Goal: Task Accomplishment & Management: Manage account settings

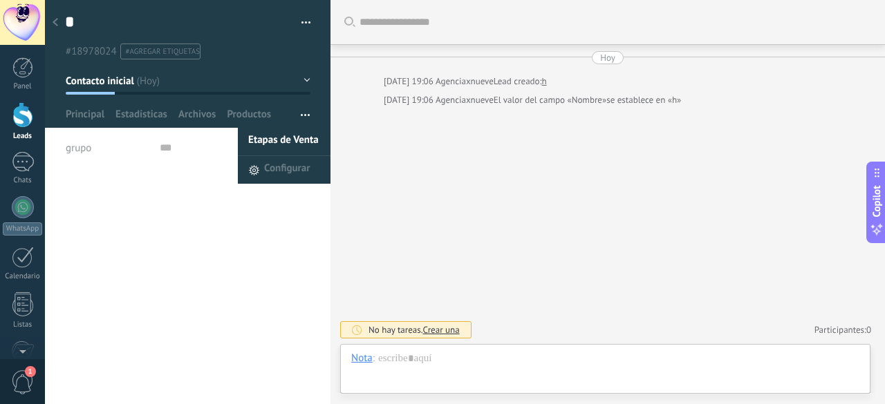
click at [277, 139] on span "Etapas de Venta" at bounding box center [283, 142] width 71 height 28
click at [277, 174] on span "Configurar" at bounding box center [287, 170] width 46 height 28
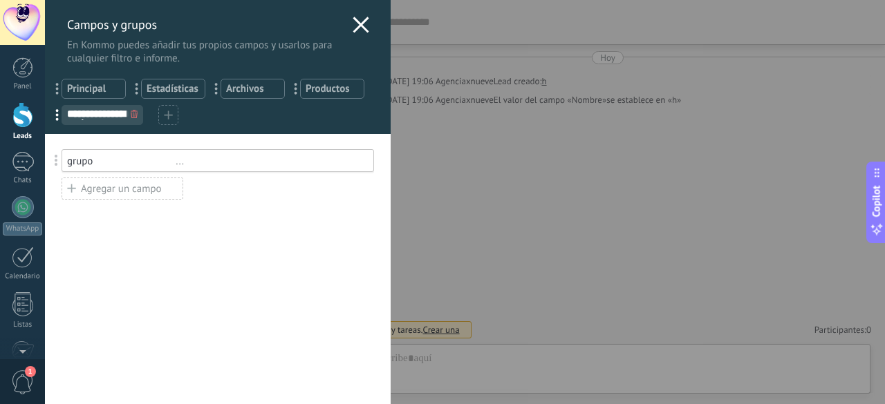
click at [135, 113] on icon at bounding box center [134, 114] width 7 height 8
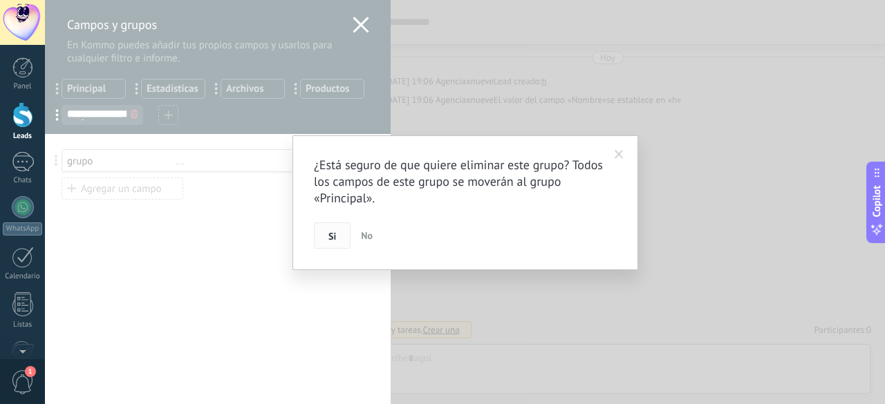
click at [330, 239] on span "Si" at bounding box center [332, 237] width 8 height 10
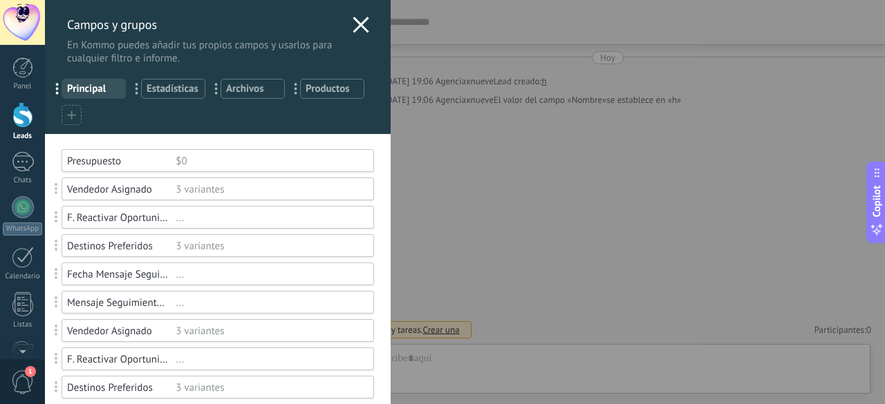
click at [72, 114] on icon at bounding box center [71, 115] width 9 height 9
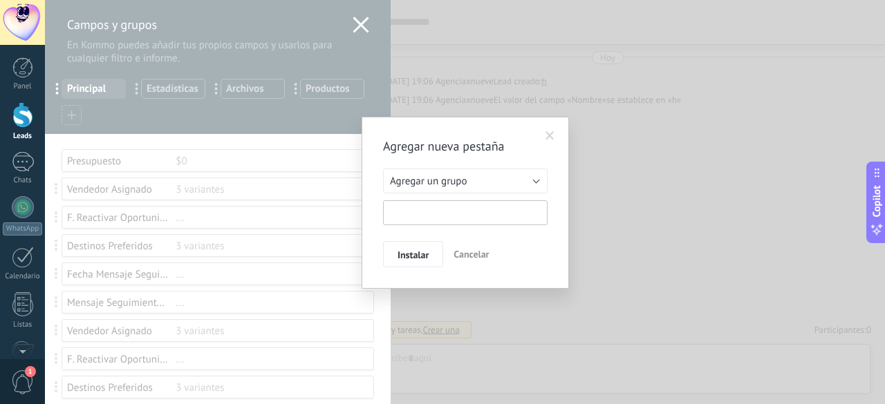
click at [451, 206] on input "text" at bounding box center [465, 212] width 165 height 25
type input "*"
type input "*****"
click at [467, 244] on button "Cancelar" at bounding box center [471, 254] width 46 height 26
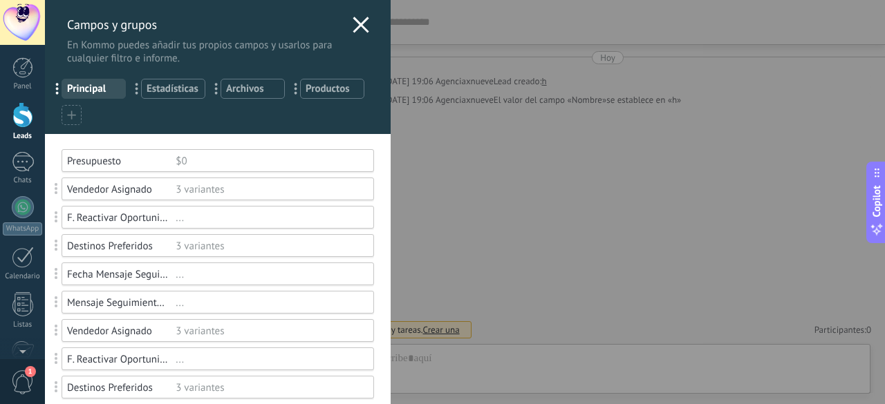
click at [65, 115] on div at bounding box center [72, 115] width 20 height 20
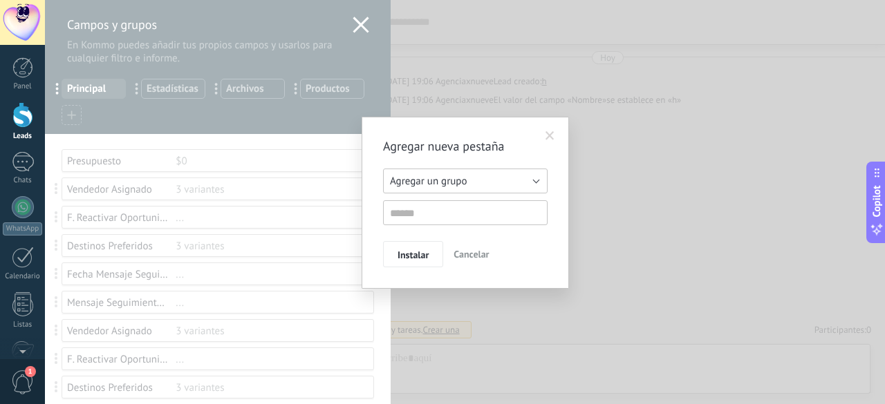
click at [436, 179] on span "Agregar un grupo" at bounding box center [428, 181] width 77 height 13
click at [436, 179] on span "Agregar un grupo" at bounding box center [459, 181] width 168 height 13
click at [441, 214] on input "text" at bounding box center [465, 212] width 165 height 25
type input "**********"
click at [400, 253] on span "Instalar" at bounding box center [412, 255] width 31 height 10
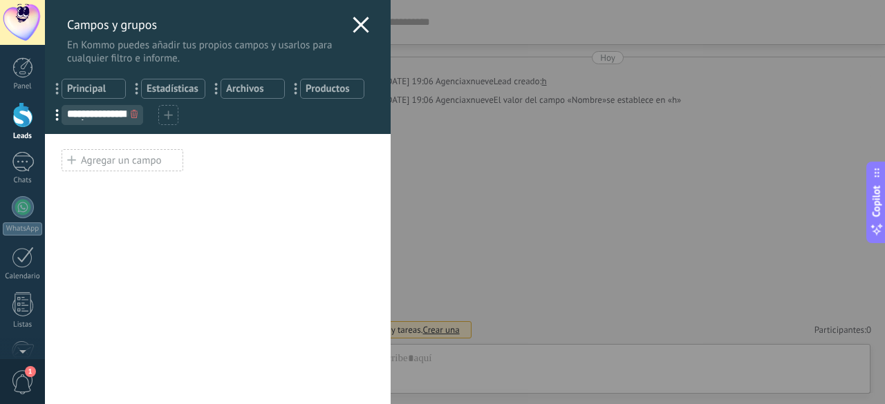
click at [165, 153] on div "Agregar un campo" at bounding box center [123, 160] width 122 height 22
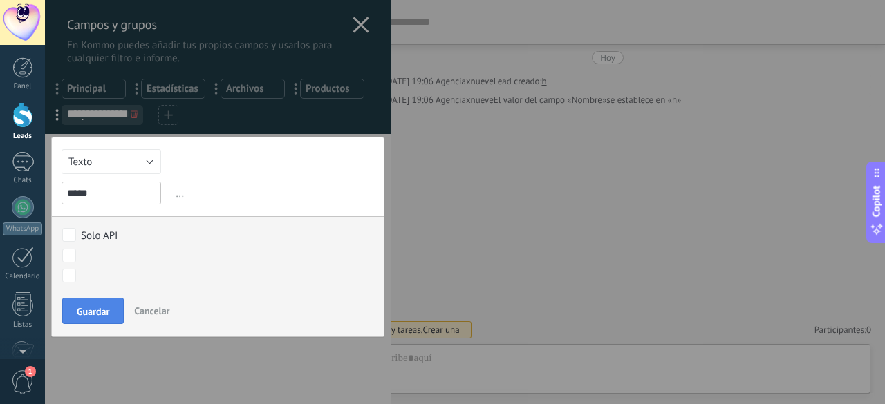
type input "*****"
click at [83, 301] on button "Guardar" at bounding box center [93, 311] width 62 height 26
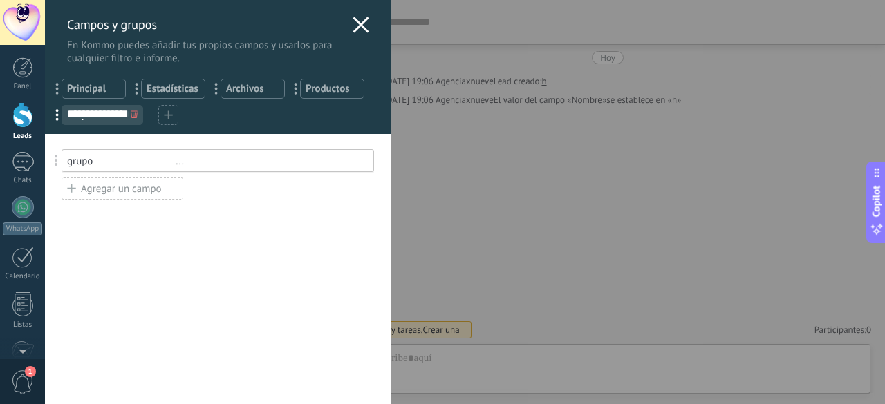
click at [409, 133] on div "**********" at bounding box center [465, 202] width 840 height 404
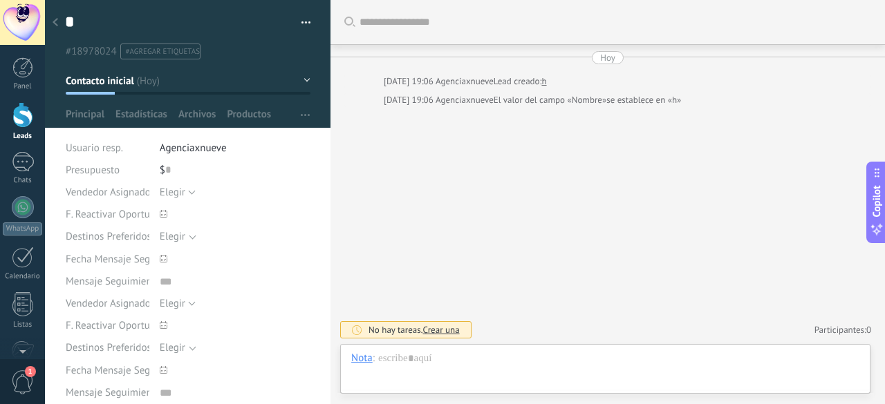
type textarea "***"
click at [288, 118] on div "Etapas de Venta Configurar Principal Estadísticas Archivos Productos" at bounding box center [188, 118] width 256 height 20
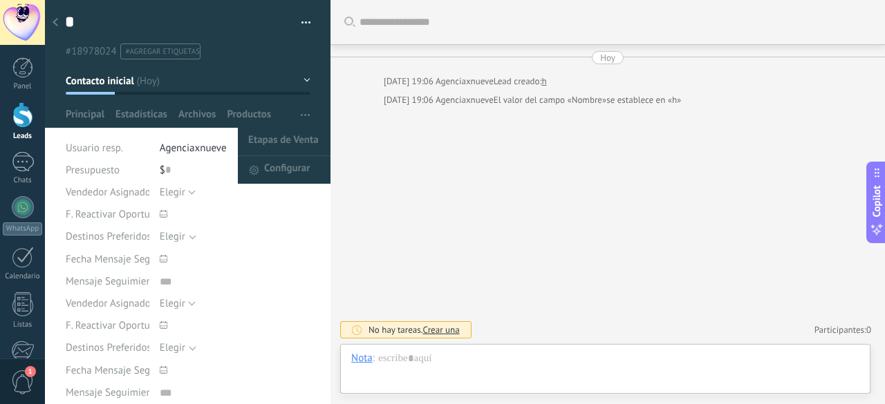
click at [301, 114] on icon "button" at bounding box center [305, 115] width 9 height 2
click at [288, 165] on span "Configurar" at bounding box center [287, 170] width 46 height 28
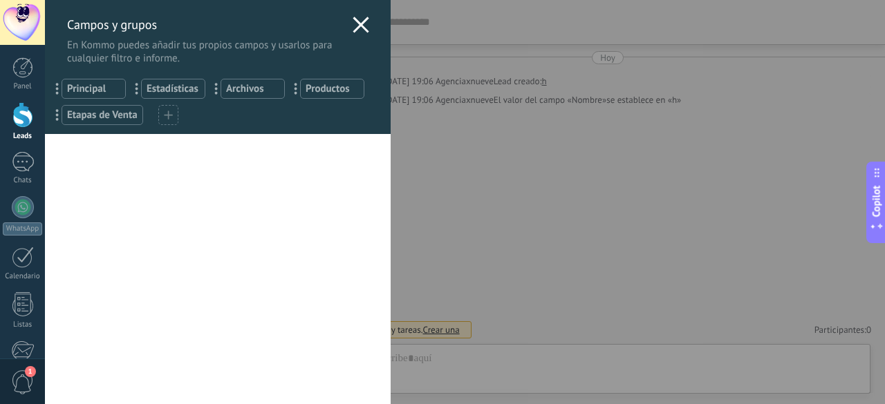
click at [129, 120] on span "Etapas de Venta" at bounding box center [102, 115] width 71 height 13
click at [168, 160] on div "grupo" at bounding box center [121, 161] width 109 height 13
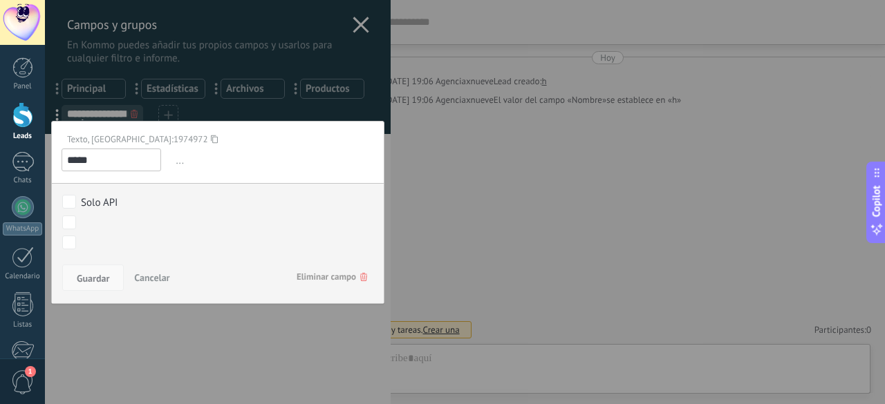
click at [90, 277] on span "Guardar" at bounding box center [93, 279] width 32 height 10
click at [93, 277] on span "Guardar" at bounding box center [93, 279] width 32 height 10
click at [148, 276] on span "Cancelar" at bounding box center [151, 278] width 35 height 12
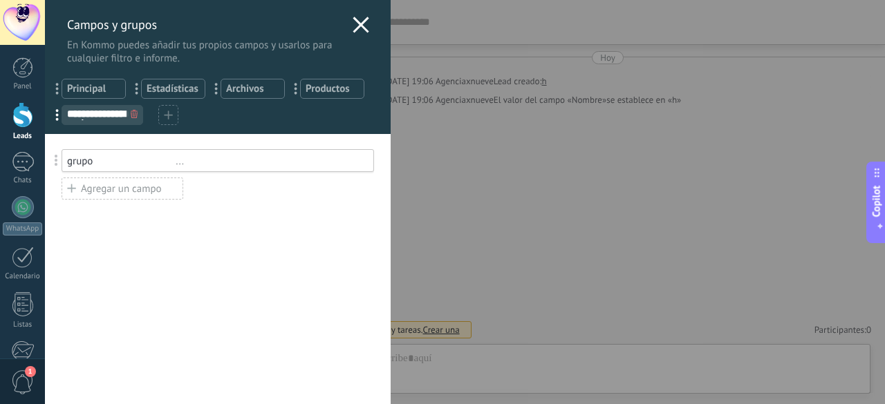
click at [132, 115] on icon at bounding box center [134, 114] width 7 height 8
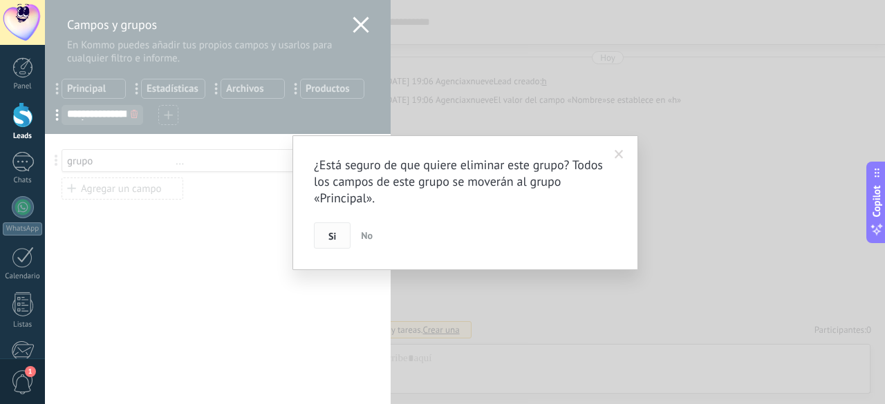
click at [330, 232] on span "Si" at bounding box center [332, 237] width 8 height 10
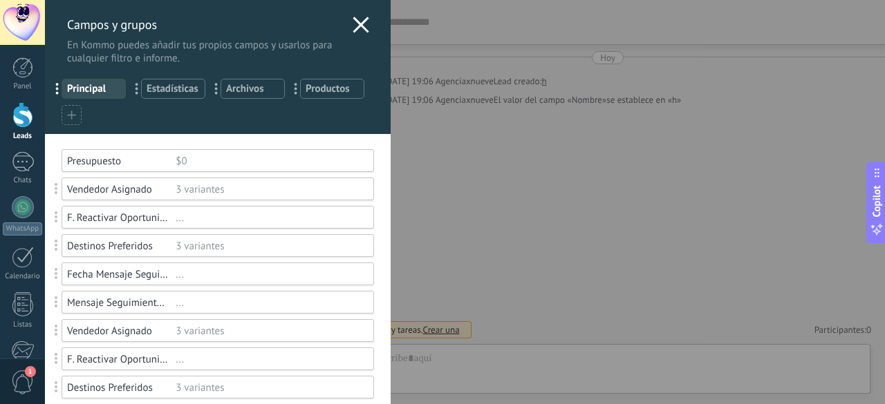
click at [72, 120] on span at bounding box center [71, 115] width 9 height 13
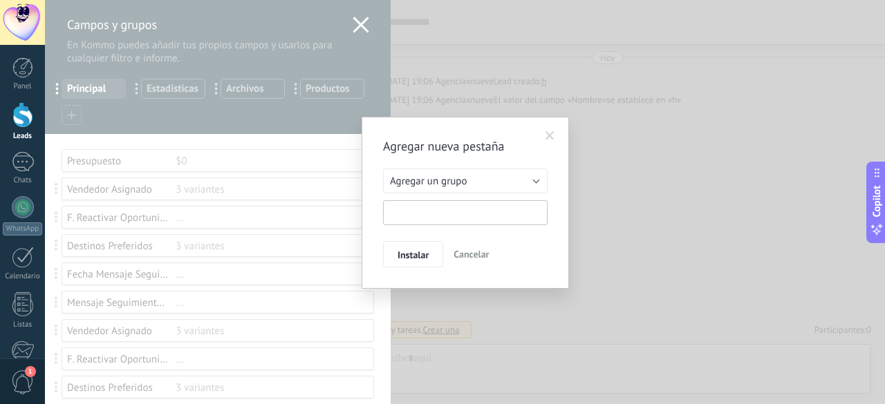
click at [431, 212] on input "text" at bounding box center [465, 212] width 165 height 25
type input "**********"
click at [410, 251] on span "Instalar" at bounding box center [412, 255] width 31 height 10
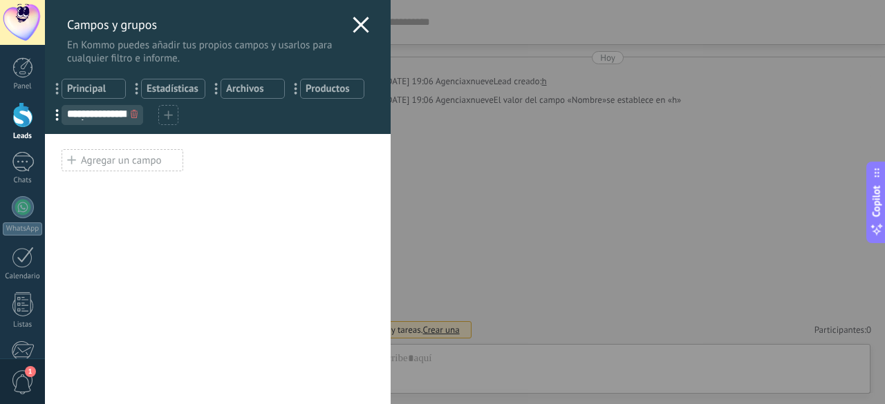
click at [124, 158] on div "Agregar un campo" at bounding box center [123, 160] width 122 height 22
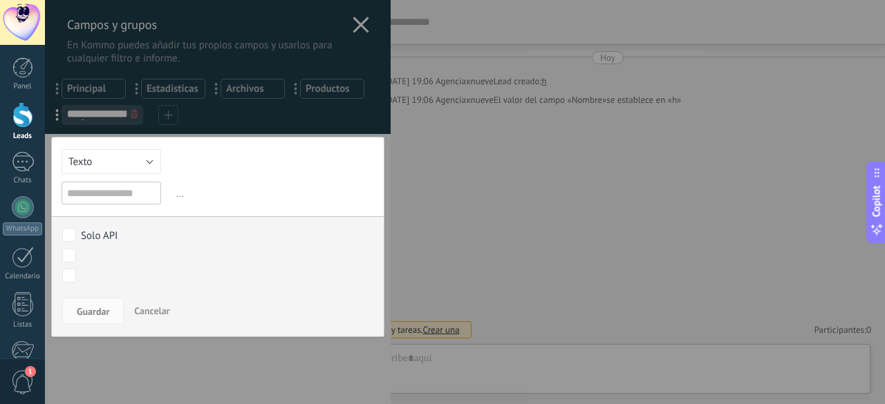
click at [91, 178] on div "Texto Número Interruptor Selección Multiselección Día URL Texto Largo Interrupt…" at bounding box center [217, 237] width 333 height 200
click at [115, 168] on button "Texto" at bounding box center [112, 161] width 100 height 25
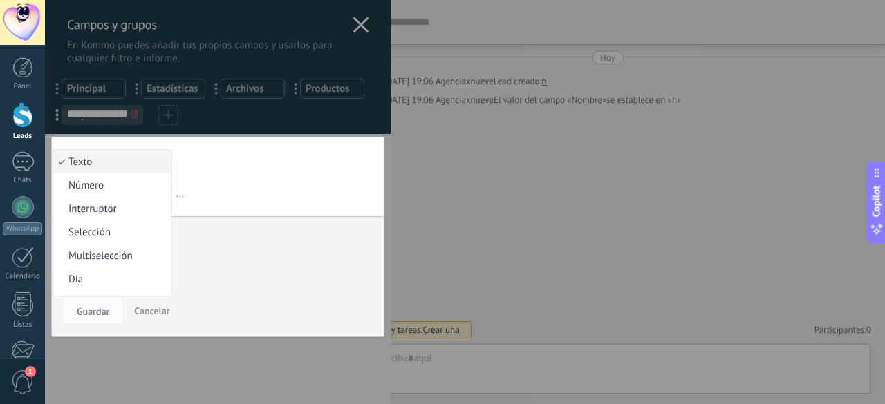
click at [112, 160] on span "Texto" at bounding box center [110, 162] width 114 height 13
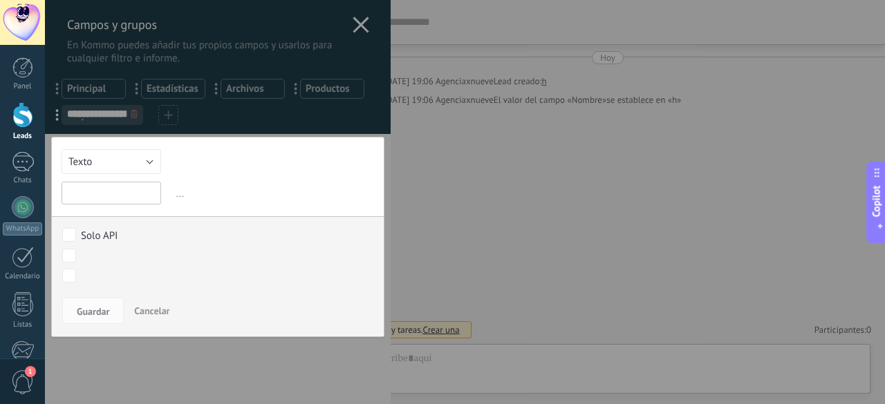
click at [115, 194] on input "text" at bounding box center [112, 193] width 100 height 23
type input "*"
type input "******"
click at [104, 309] on span "Guardar" at bounding box center [93, 312] width 32 height 10
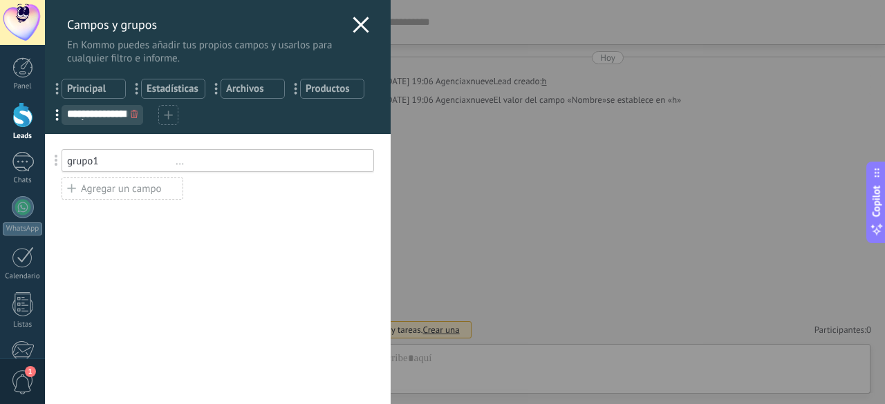
click at [353, 19] on use at bounding box center [361, 25] width 16 height 16
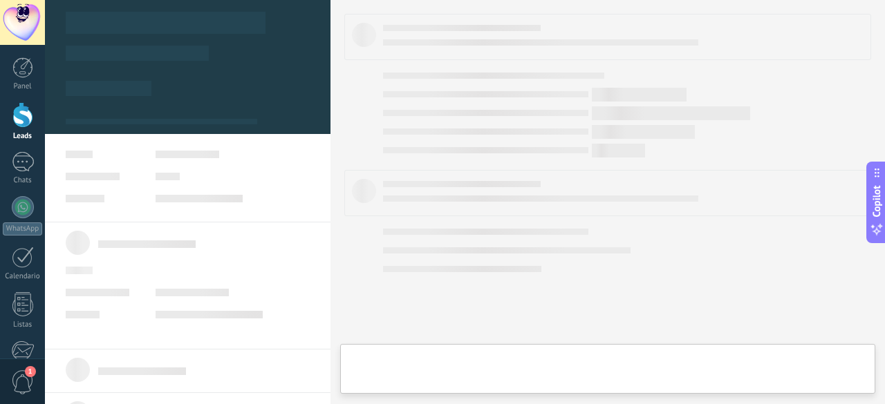
type textarea "***"
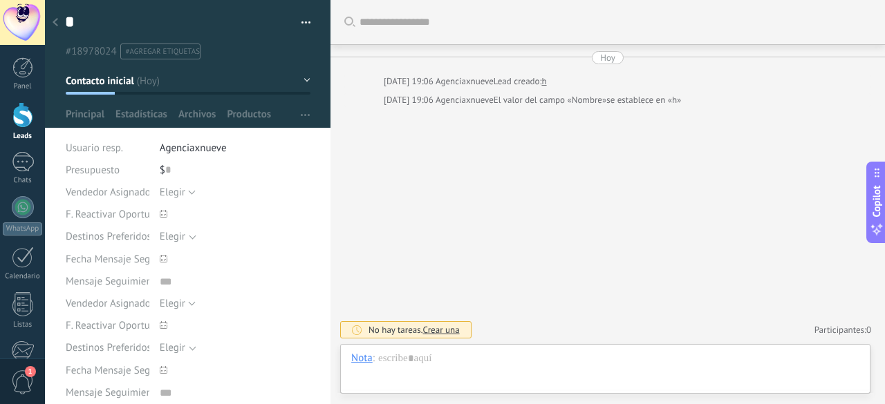
scroll to position [14, 0]
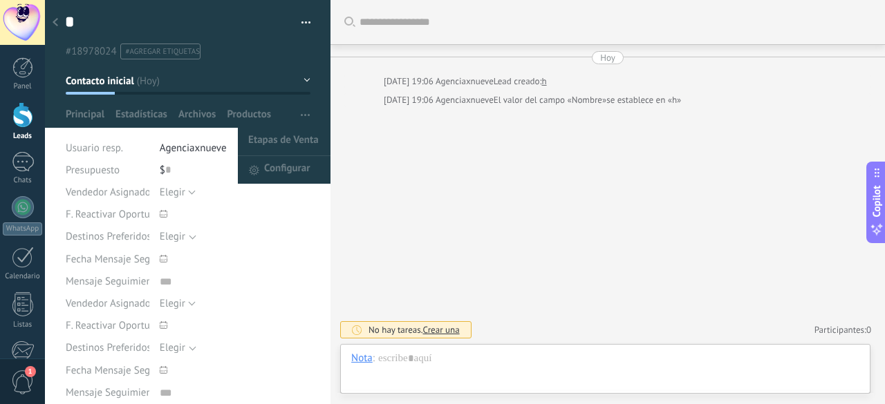
click at [312, 120] on div "Etapas de Venta Configurar" at bounding box center [313, 115] width 36 height 26
click at [279, 142] on span "Etapas de Venta" at bounding box center [283, 142] width 71 height 28
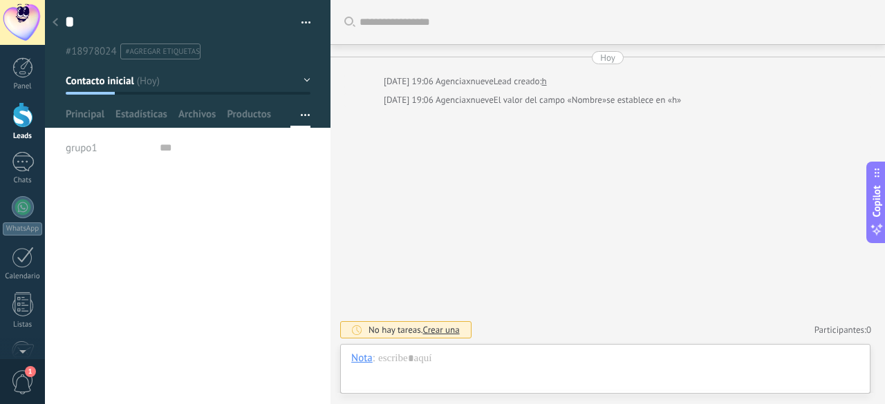
click at [25, 120] on div at bounding box center [22, 115] width 21 height 26
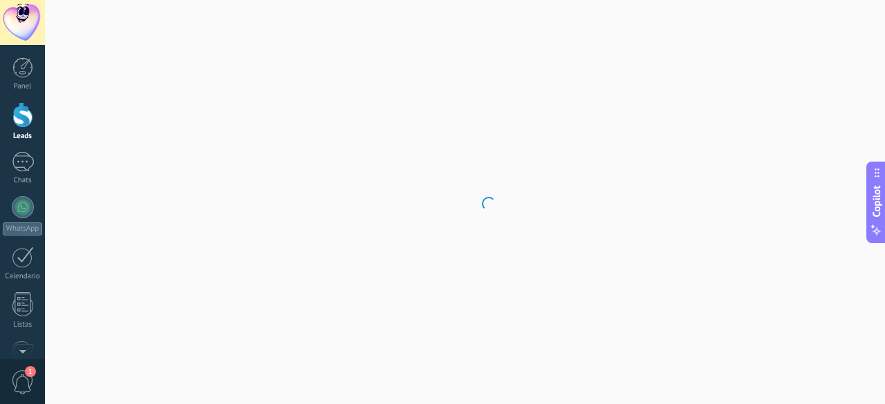
click at [313, 133] on body ".abecls-1,.abecls-2{fill-rule:evenodd}.abecls-2{fill:#fff} .abhcls-1{fill:none}…" at bounding box center [442, 202] width 885 height 404
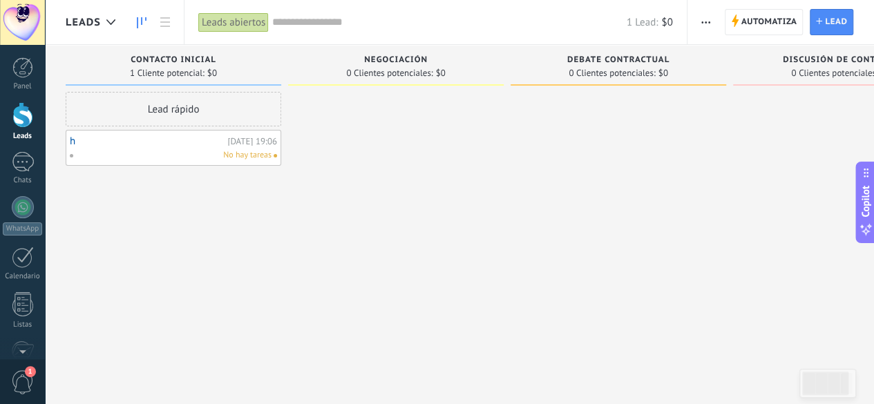
click at [28, 125] on div at bounding box center [22, 115] width 21 height 26
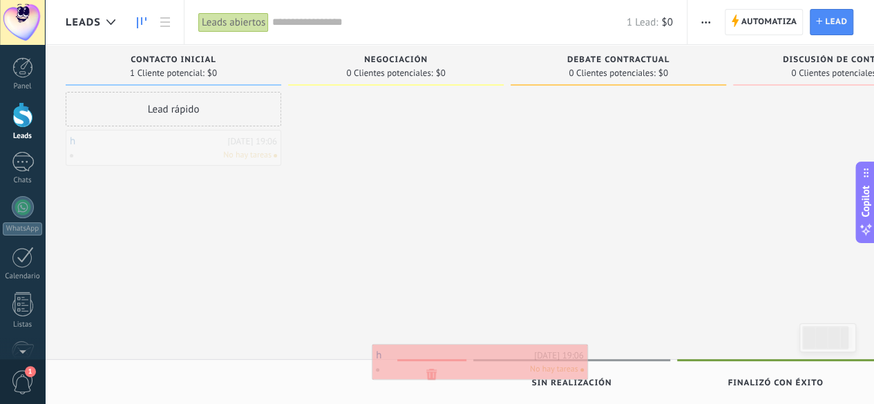
drag, startPoint x: 130, startPoint y: 152, endPoint x: 436, endPoint y: 366, distance: 373.8
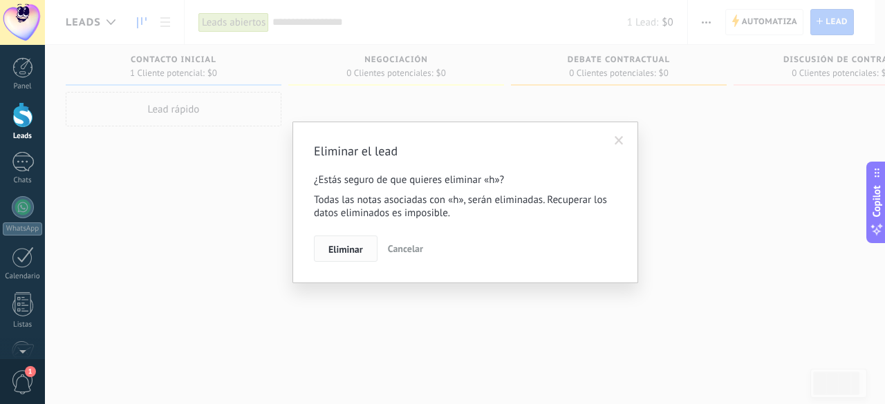
click at [339, 250] on span "Eliminar" at bounding box center [345, 250] width 35 height 10
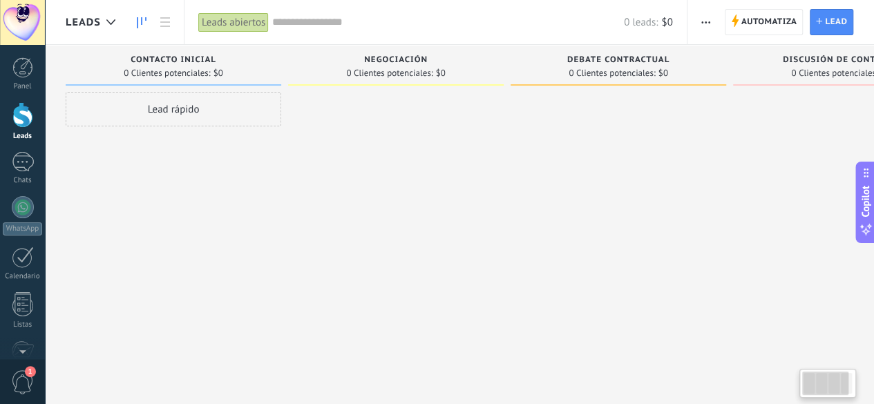
click at [127, 120] on div "Lead rápido" at bounding box center [174, 109] width 216 height 35
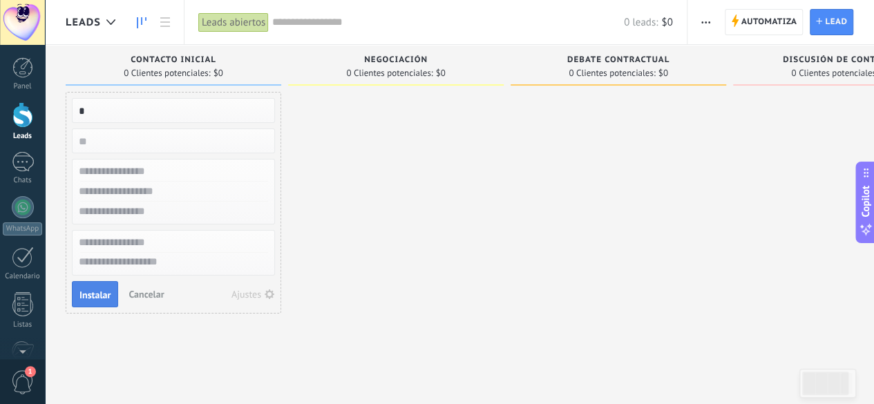
type input "*"
click at [93, 291] on span "Instalar" at bounding box center [94, 295] width 31 height 10
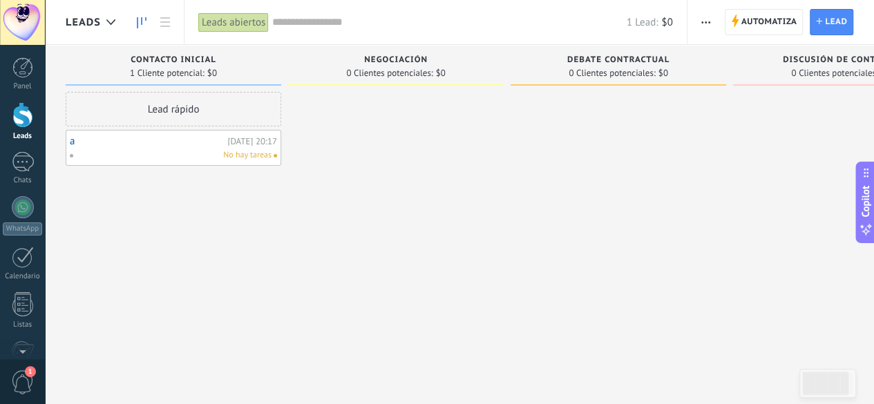
click at [68, 144] on div "a Hoy 20:17 No hay tareas" at bounding box center [174, 148] width 216 height 36
click at [73, 144] on link "a" at bounding box center [147, 141] width 154 height 12
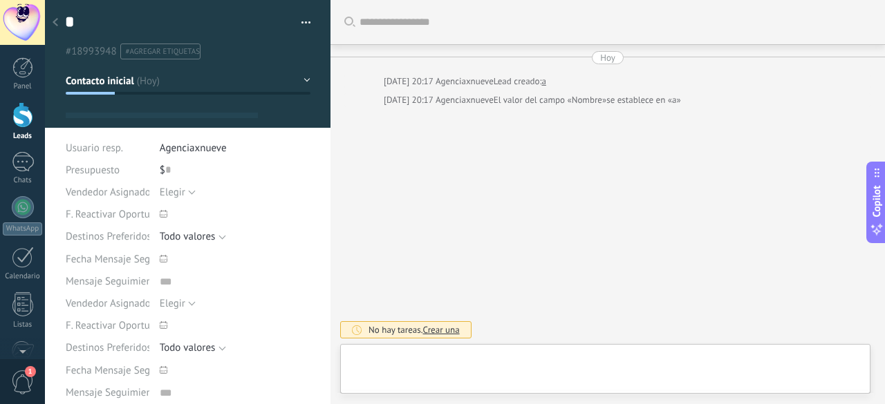
scroll to position [14, 0]
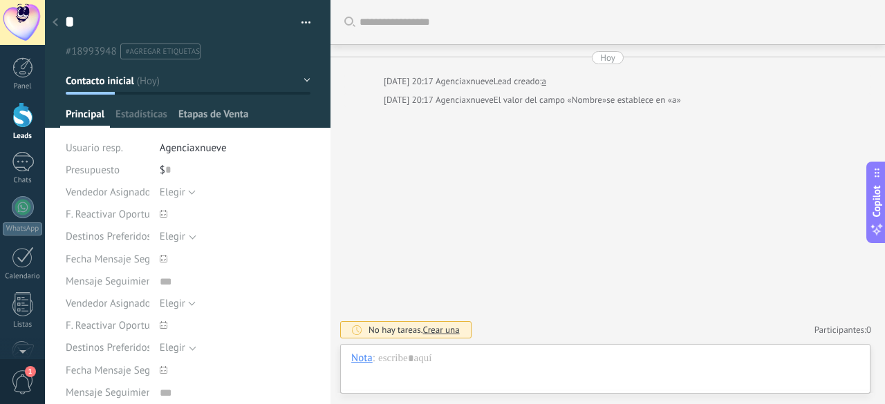
click at [196, 120] on span "Etapas de Venta" at bounding box center [213, 118] width 71 height 20
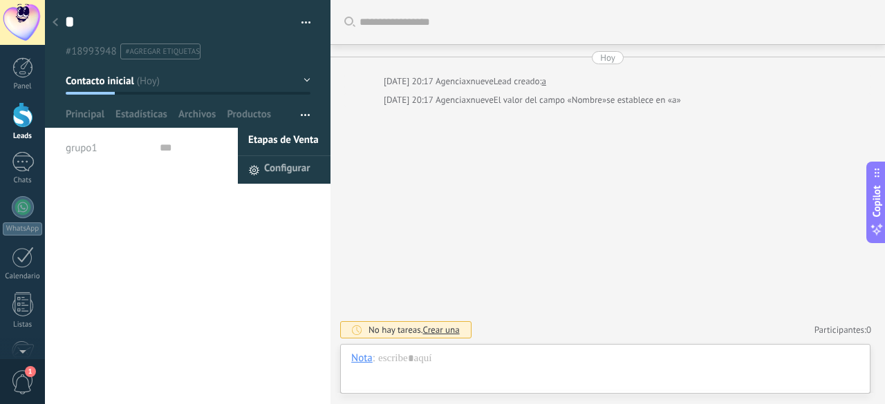
click at [265, 160] on span "Configurar" at bounding box center [287, 170] width 46 height 28
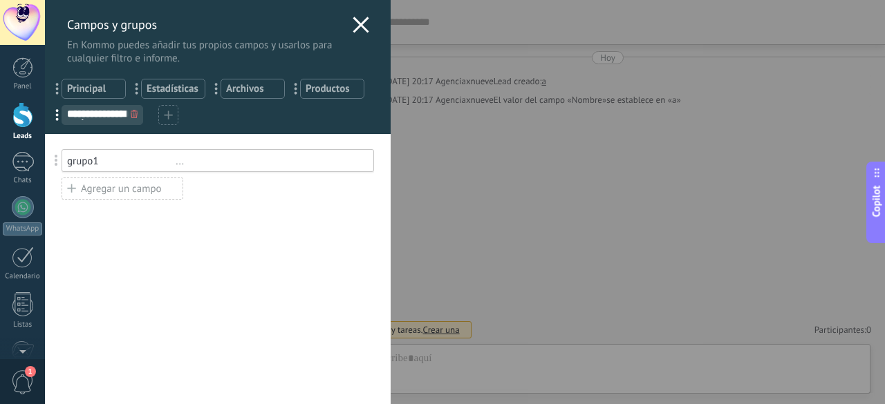
click at [131, 117] on use at bounding box center [134, 114] width 7 height 8
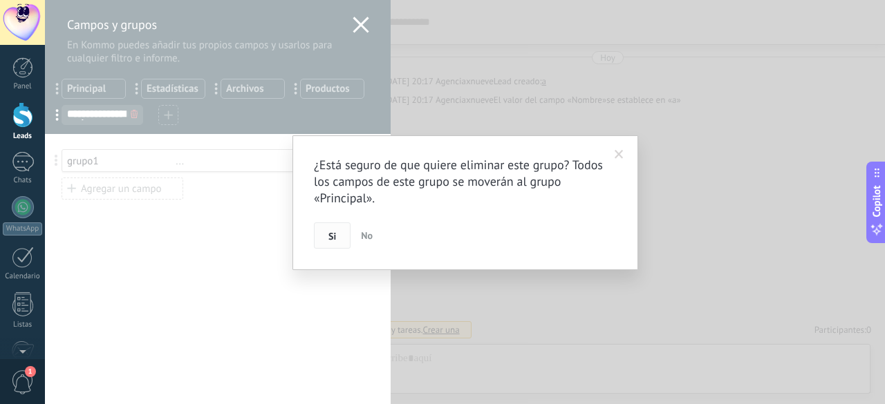
click at [328, 244] on button "Si" at bounding box center [332, 236] width 37 height 26
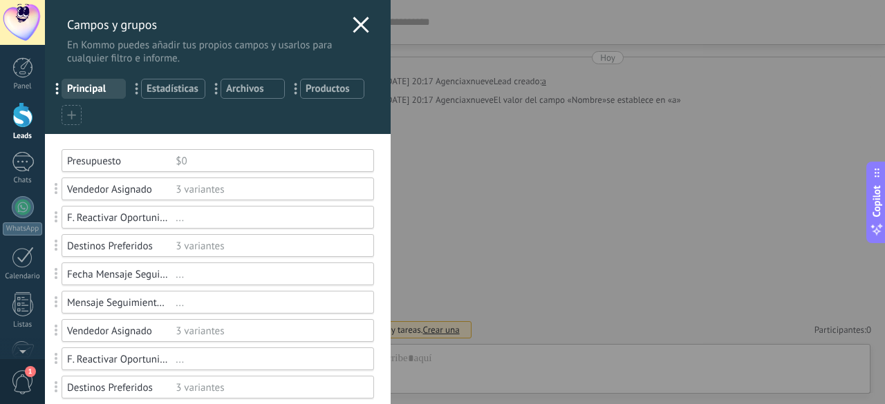
click at [353, 26] on icon at bounding box center [361, 25] width 17 height 17
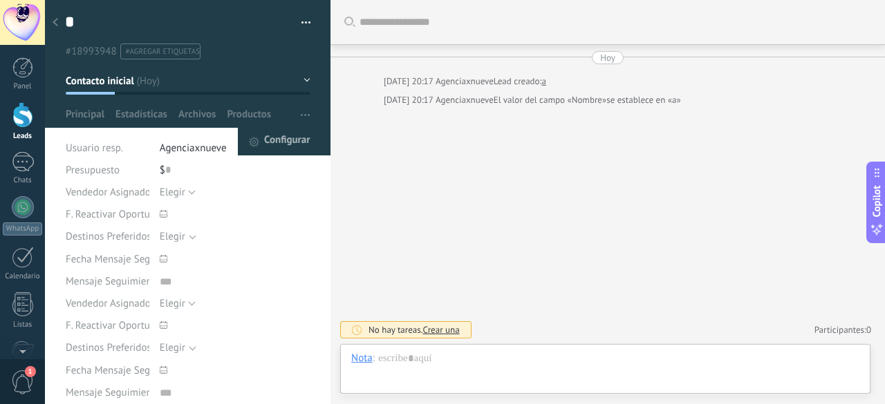
click at [292, 140] on span "Configurar" at bounding box center [287, 142] width 46 height 28
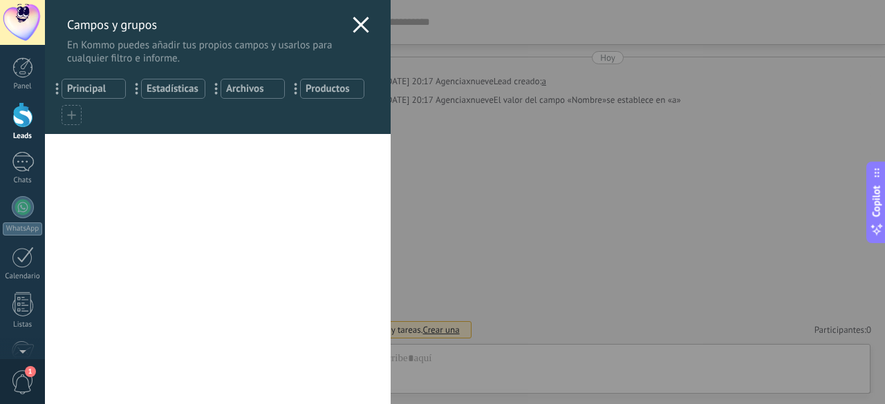
click at [94, 78] on div "... Principal ... Estadísticas ... Archivos ... Productos" at bounding box center [218, 99] width 346 height 69
click at [88, 90] on span "Principal" at bounding box center [93, 88] width 53 height 13
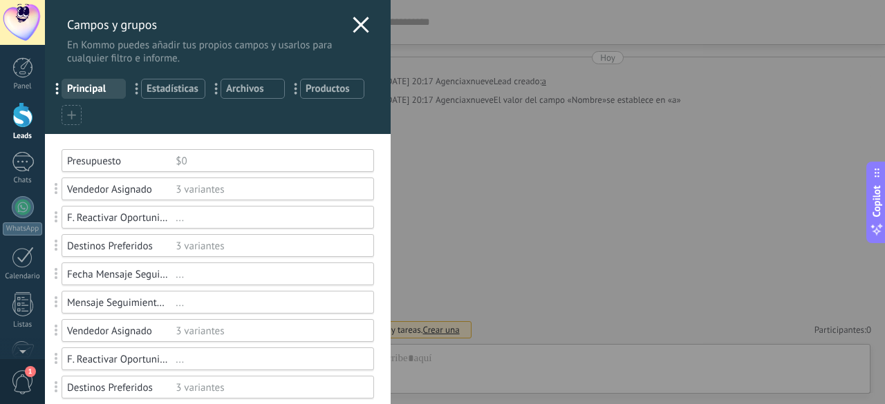
click at [86, 160] on div "Presupuesto" at bounding box center [121, 161] width 109 height 13
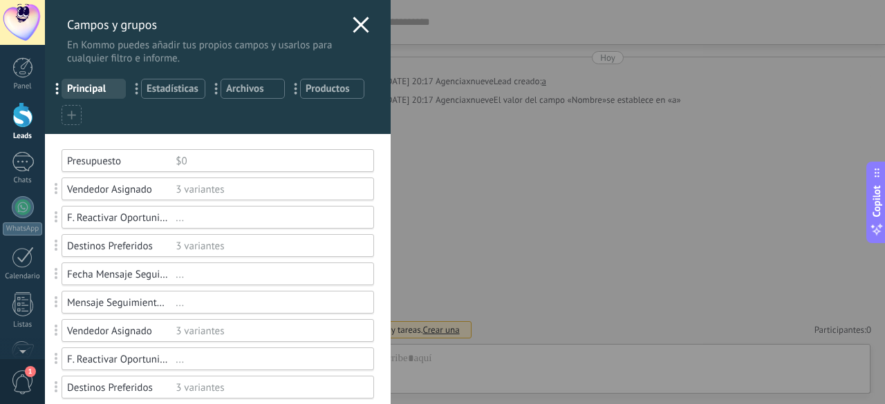
click at [111, 191] on div "Vendedor Asignado" at bounding box center [121, 189] width 109 height 13
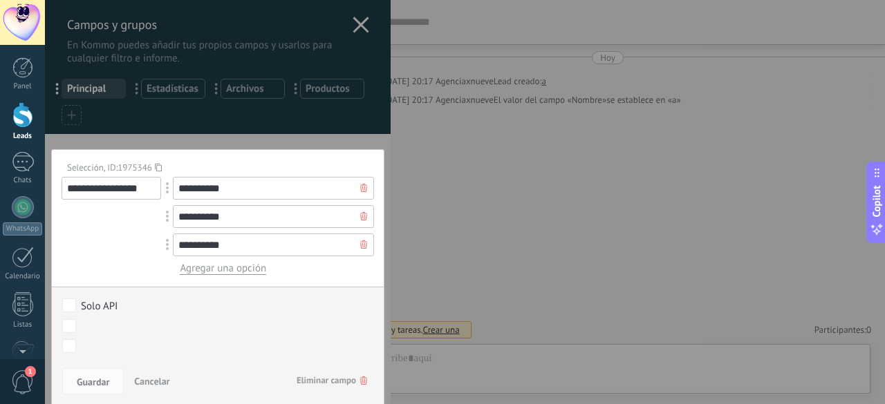
scroll to position [69, 0]
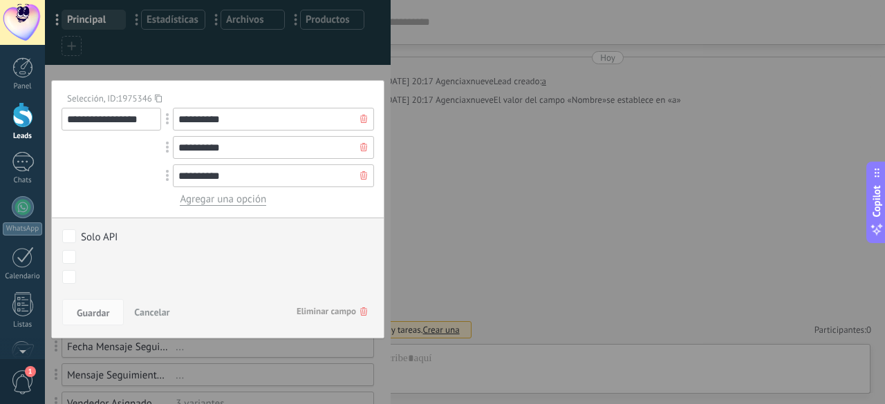
click at [158, 313] on span "Cancelar" at bounding box center [151, 312] width 35 height 12
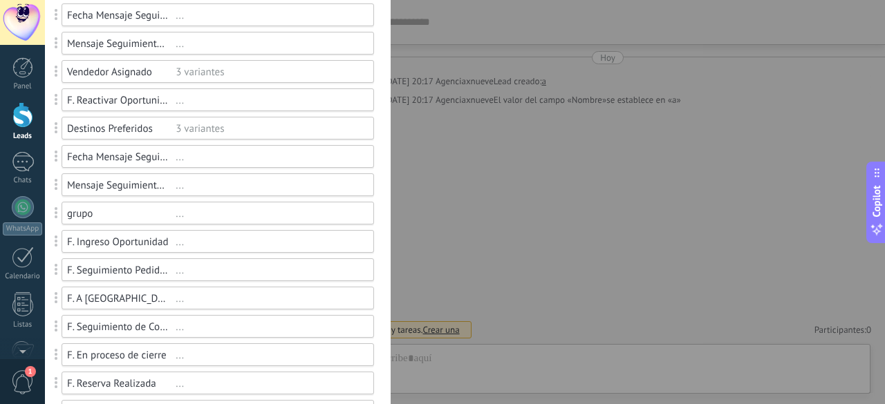
scroll to position [1037, 0]
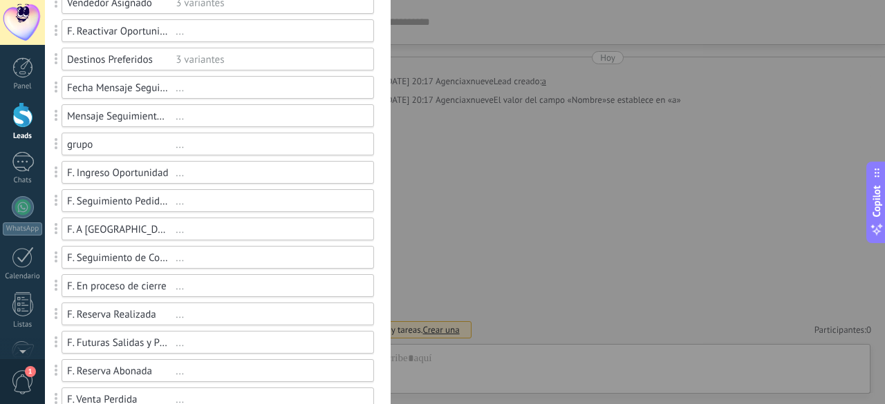
click at [85, 142] on div "grupo" at bounding box center [121, 144] width 109 height 13
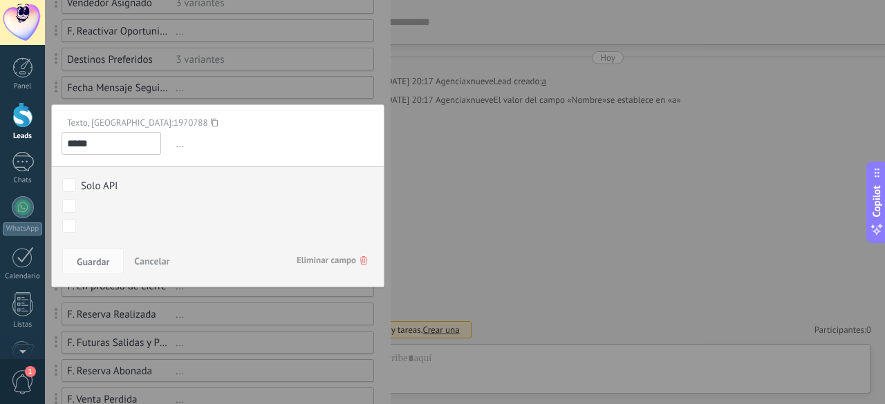
click at [333, 260] on span "Eliminar campo" at bounding box center [332, 260] width 71 height 25
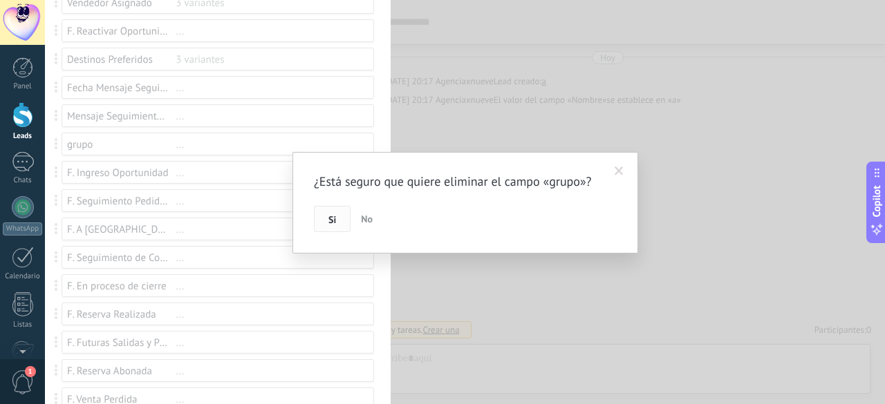
click at [323, 222] on button "Si" at bounding box center [332, 219] width 37 height 26
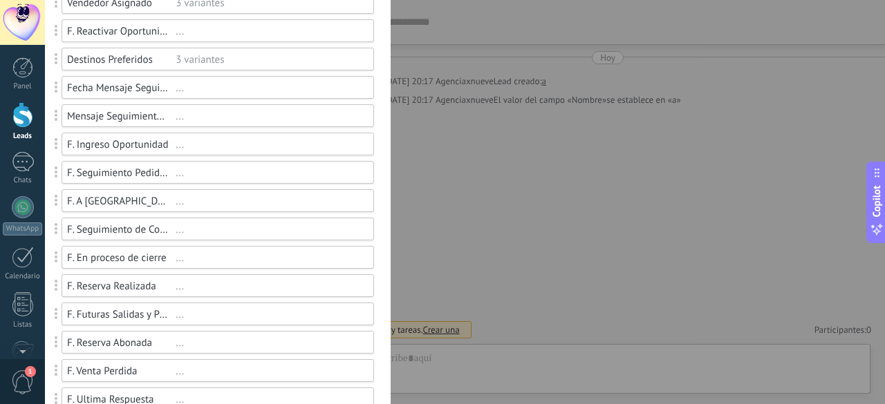
click at [161, 126] on div "Mensaje Seguimiento Whatsapp ..." at bounding box center [211, 115] width 326 height 23
click at [161, 138] on div "F. Ingreso Oportunidad" at bounding box center [121, 144] width 109 height 13
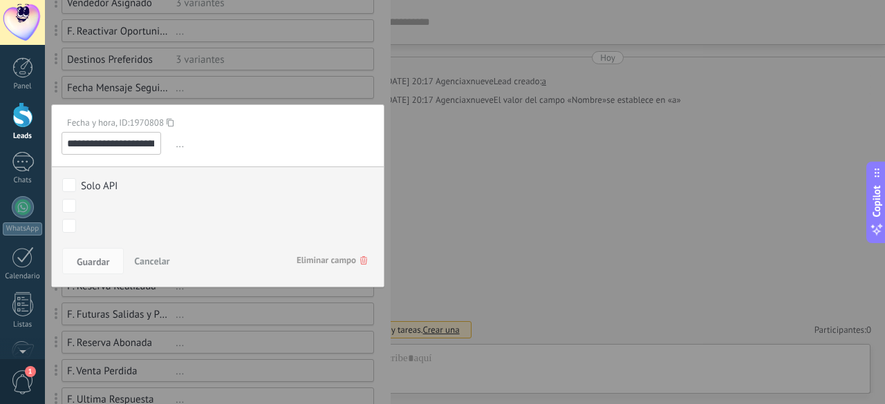
click at [315, 252] on span "Eliminar campo" at bounding box center [332, 260] width 71 height 25
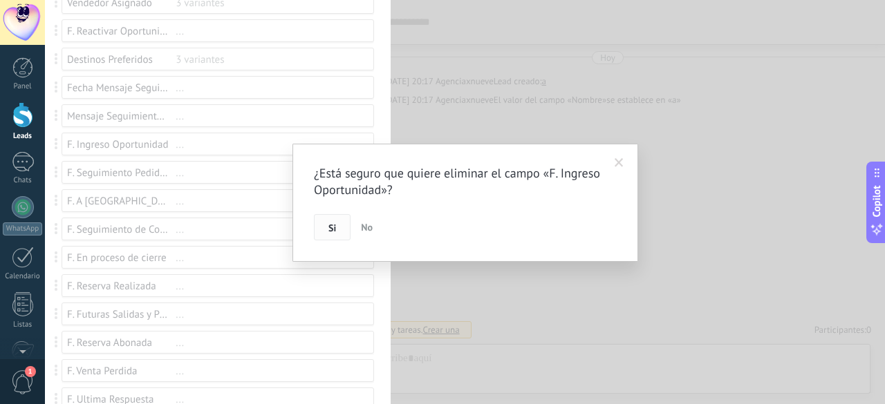
click at [344, 236] on button "Si" at bounding box center [332, 227] width 37 height 26
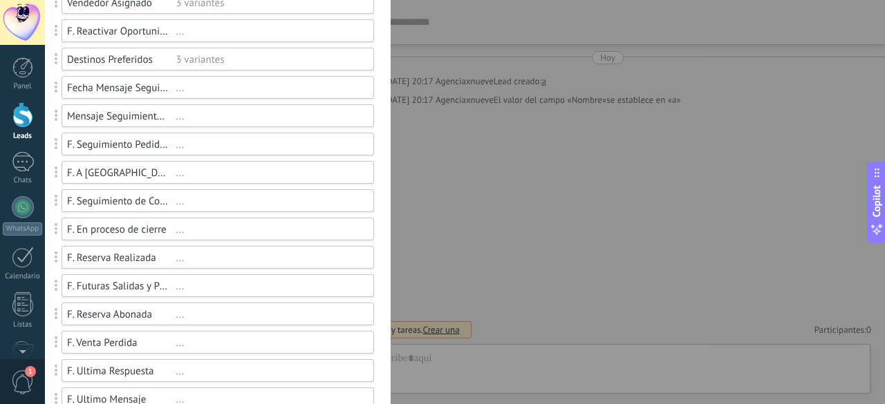
click at [116, 147] on div "F. Seguimiento Pedido de Información" at bounding box center [121, 144] width 109 height 13
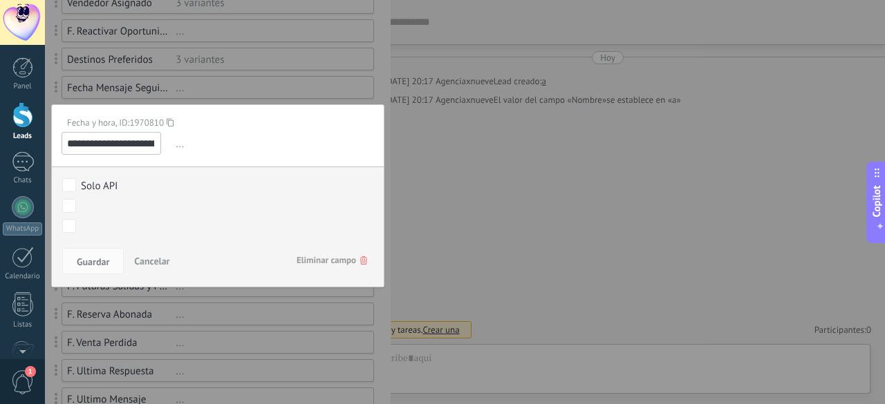
click at [350, 258] on span "Eliminar campo" at bounding box center [332, 260] width 71 height 25
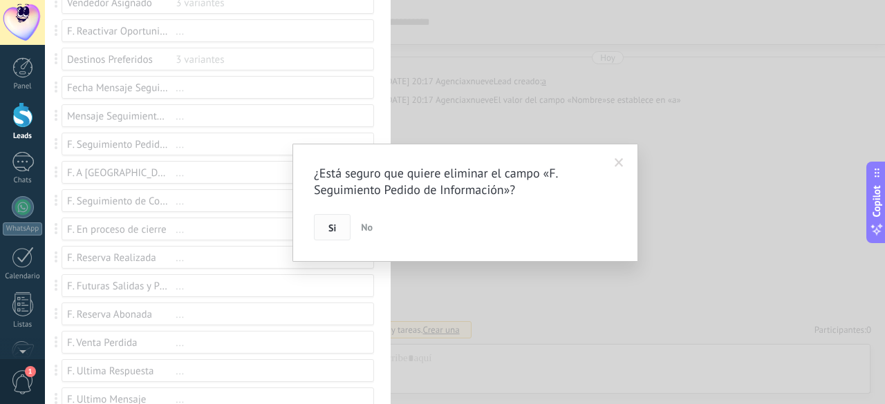
click at [332, 231] on span "Si" at bounding box center [332, 228] width 8 height 10
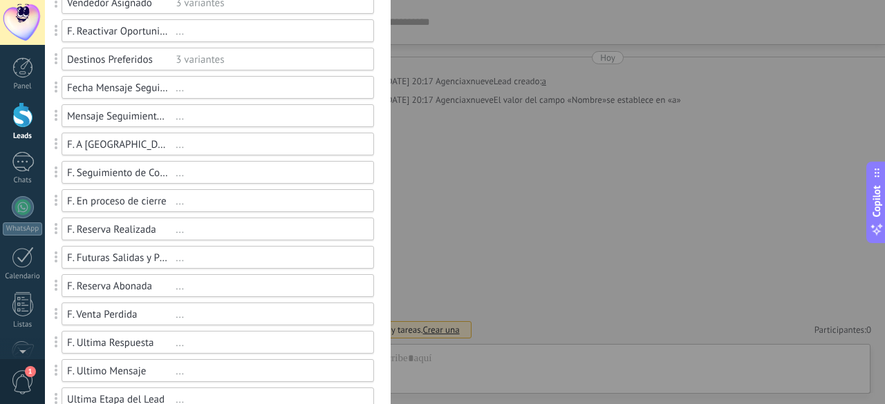
click at [114, 147] on div at bounding box center [465, 202] width 840 height 404
click at [114, 147] on div "F. A [GEOGRAPHIC_DATA]" at bounding box center [121, 144] width 109 height 13
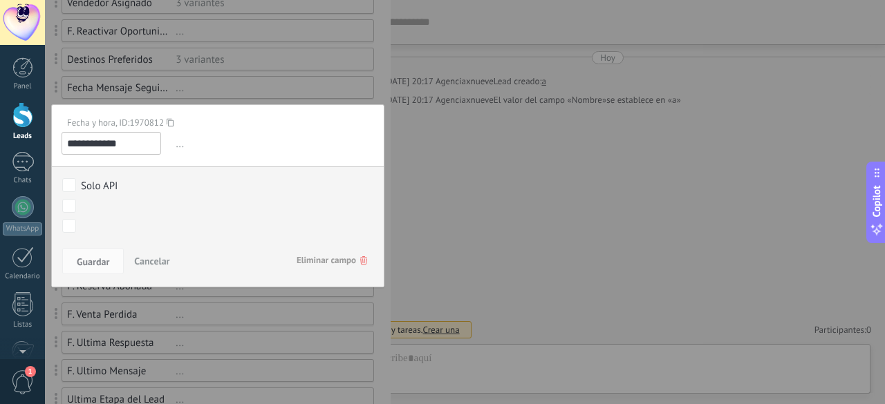
click at [331, 252] on span "Eliminar campo" at bounding box center [332, 260] width 71 height 25
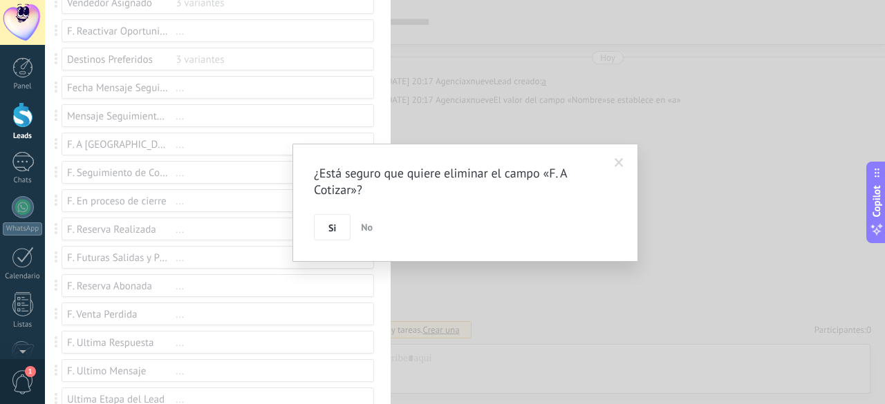
click at [337, 229] on button "Si" at bounding box center [332, 227] width 37 height 26
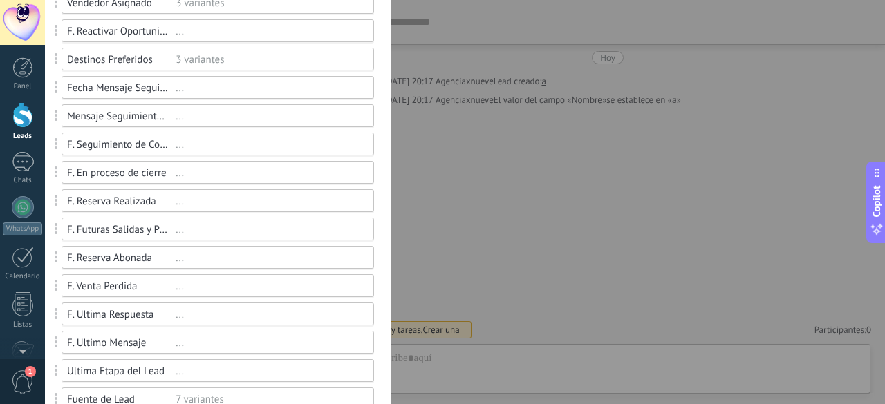
click at [98, 144] on div at bounding box center [465, 202] width 840 height 404
click at [98, 144] on div "F. Seguimiento de Cotización Enviada" at bounding box center [121, 144] width 109 height 13
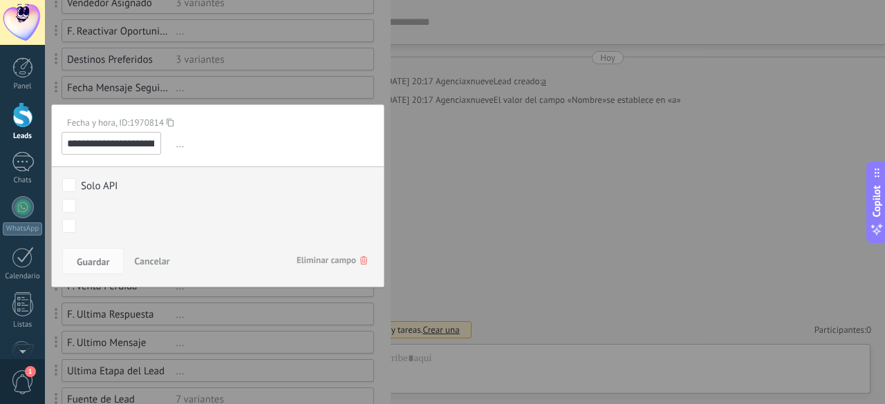
click at [324, 264] on span "Eliminar campo" at bounding box center [332, 260] width 71 height 25
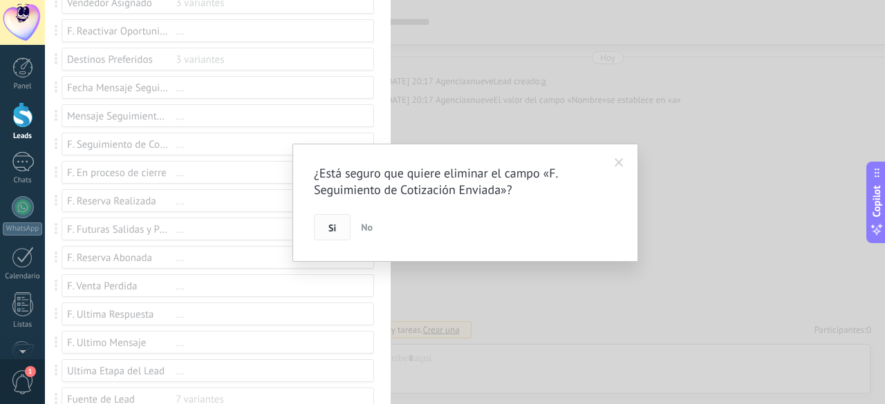
click at [331, 221] on button "Si" at bounding box center [332, 227] width 37 height 26
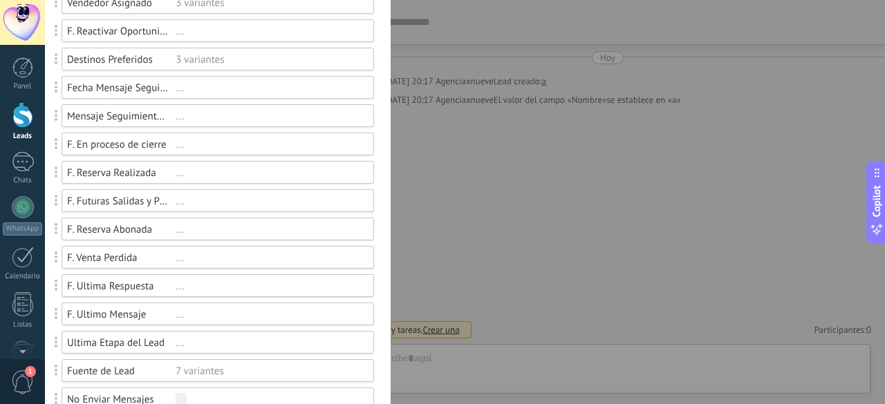
click at [129, 147] on div at bounding box center [465, 202] width 840 height 404
click at [133, 147] on div "F. En proceso de cierre" at bounding box center [121, 144] width 109 height 13
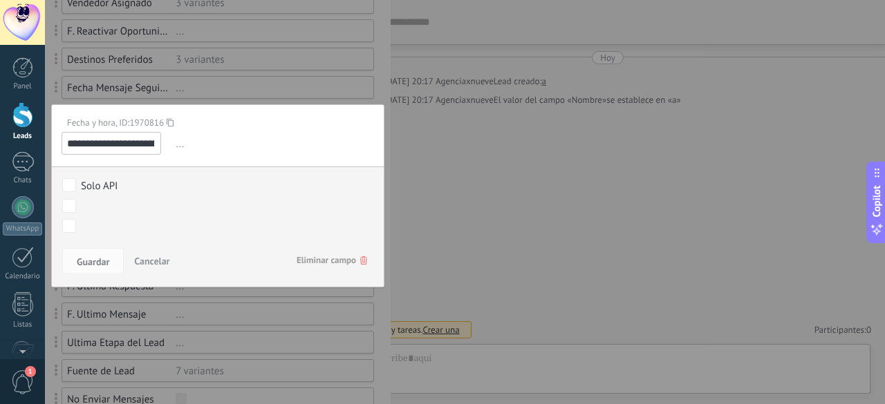
click at [312, 261] on span "Eliminar campo" at bounding box center [332, 260] width 71 height 25
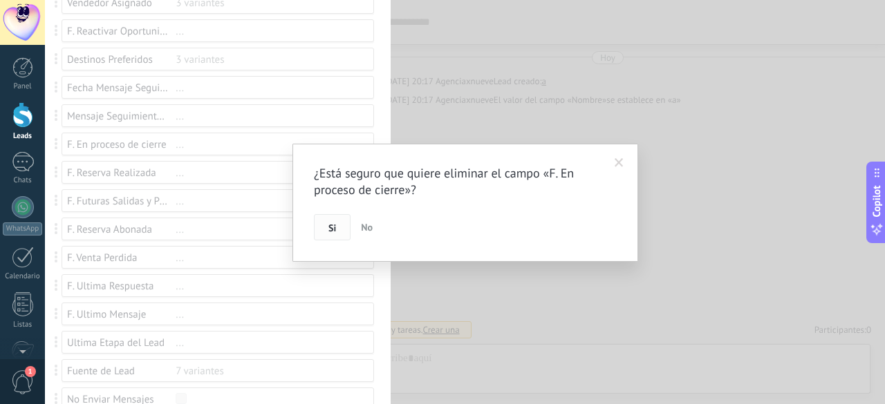
click at [333, 227] on span "Si" at bounding box center [332, 228] width 8 height 10
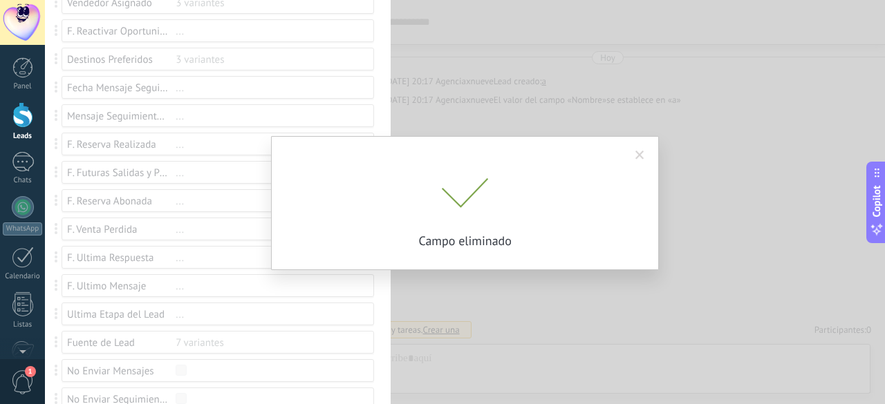
click at [125, 149] on div "¿Está seguro que quiere eliminar el campo «F. En proceso de cierre»? Si No Camp…" at bounding box center [465, 202] width 840 height 404
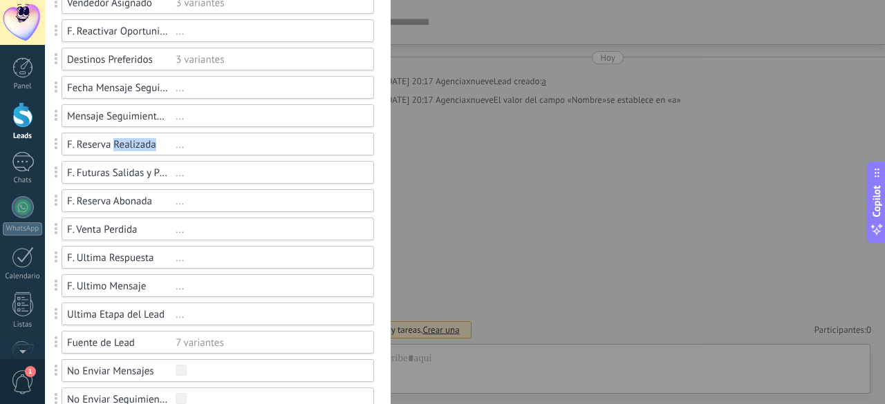
click at [125, 148] on div "F. Reserva Realizada" at bounding box center [121, 144] width 109 height 13
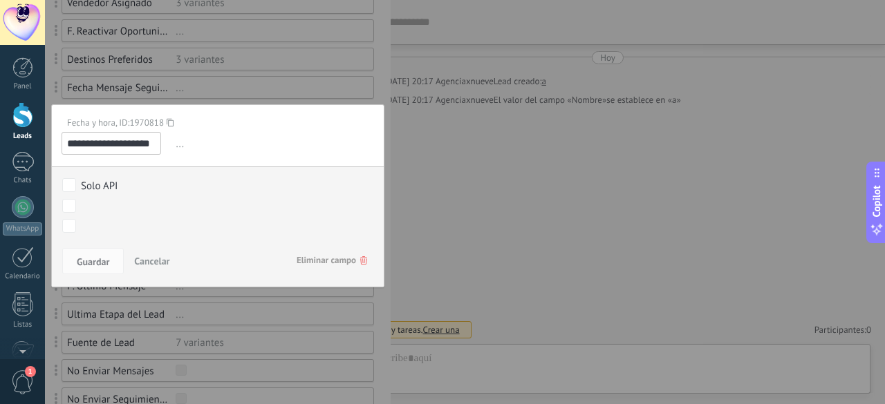
click at [318, 262] on span "Eliminar campo" at bounding box center [332, 260] width 71 height 25
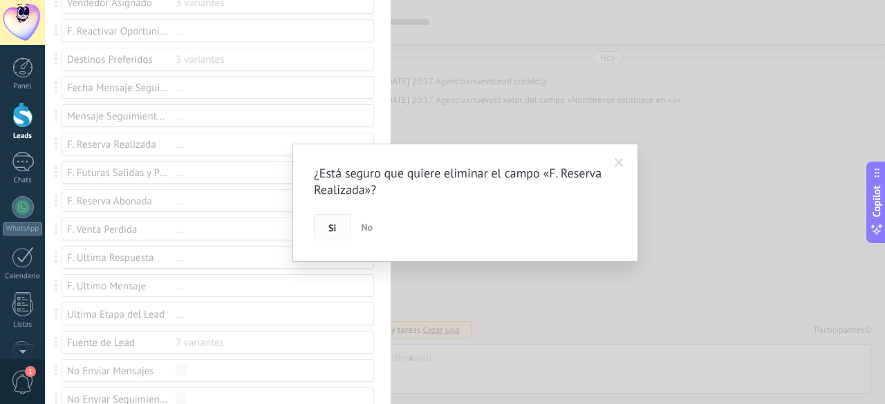
click at [340, 229] on button "Si" at bounding box center [332, 227] width 37 height 26
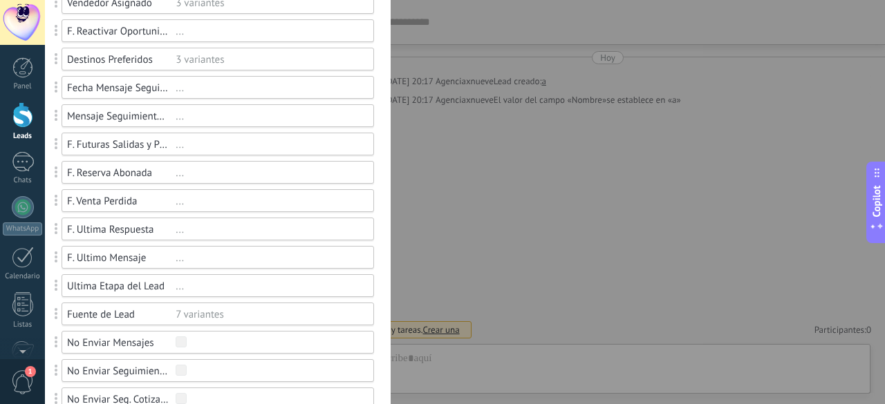
click at [144, 151] on div "F. Futuras Salidas y Promociones ..." at bounding box center [218, 144] width 312 height 23
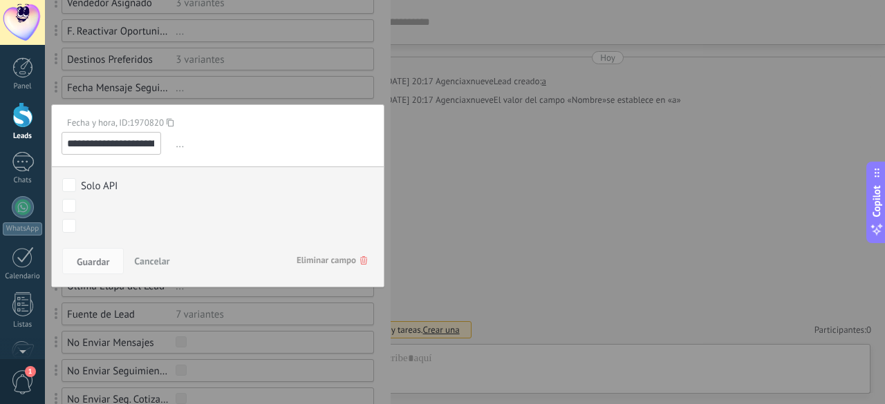
click at [297, 256] on span "Eliminar campo" at bounding box center [332, 260] width 71 height 25
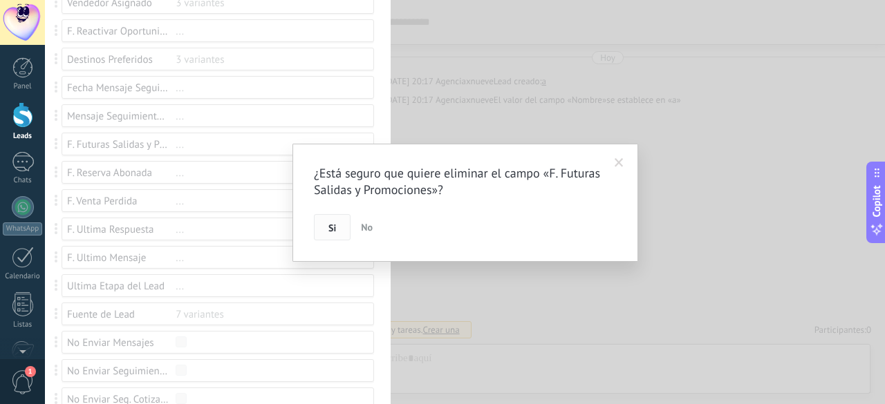
click at [325, 223] on button "Si" at bounding box center [332, 227] width 37 height 26
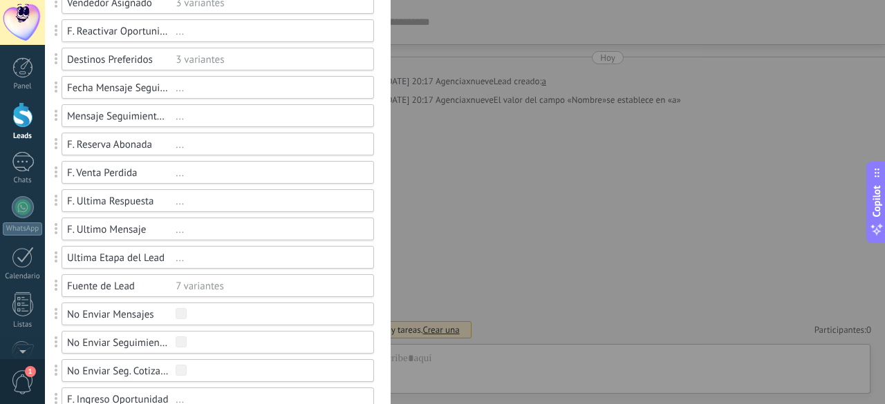
click at [151, 146] on div "F. Reserva Abonada" at bounding box center [121, 144] width 109 height 13
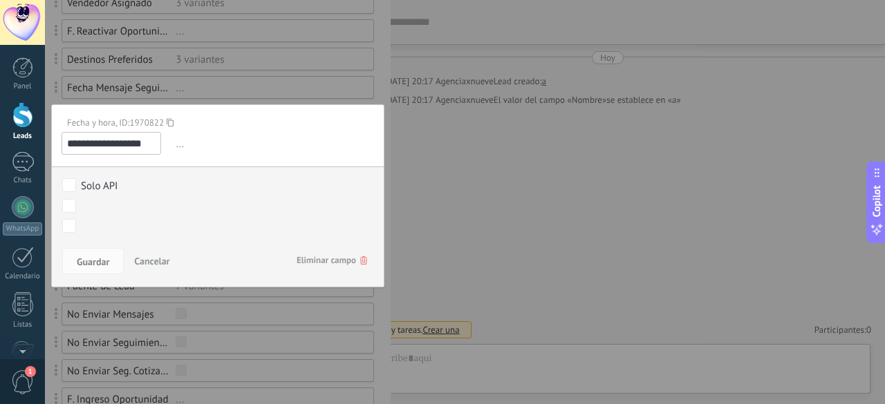
click at [301, 252] on span "Eliminar campo" at bounding box center [332, 260] width 71 height 25
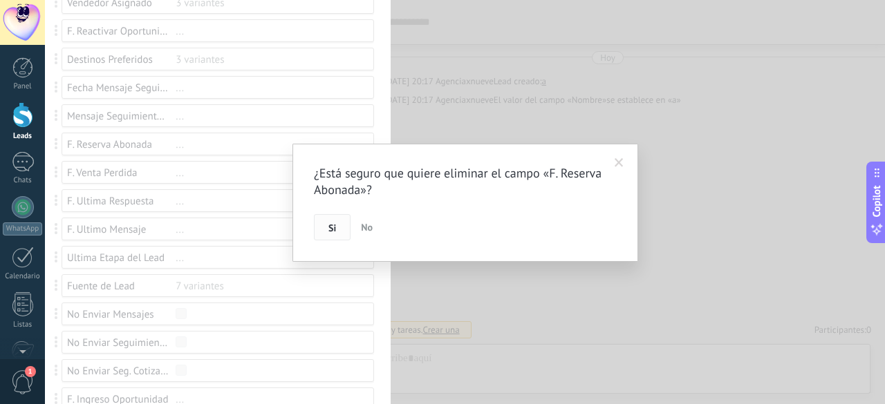
click at [326, 237] on button "Si" at bounding box center [332, 227] width 37 height 26
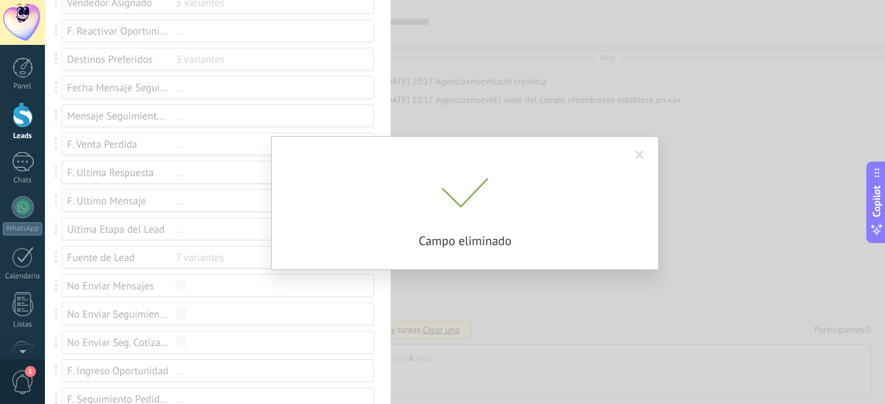
click at [141, 143] on div "¿Está seguro que quiere eliminar el campo «F. Reserva Abonada»? Si No Campo eli…" at bounding box center [465, 202] width 840 height 404
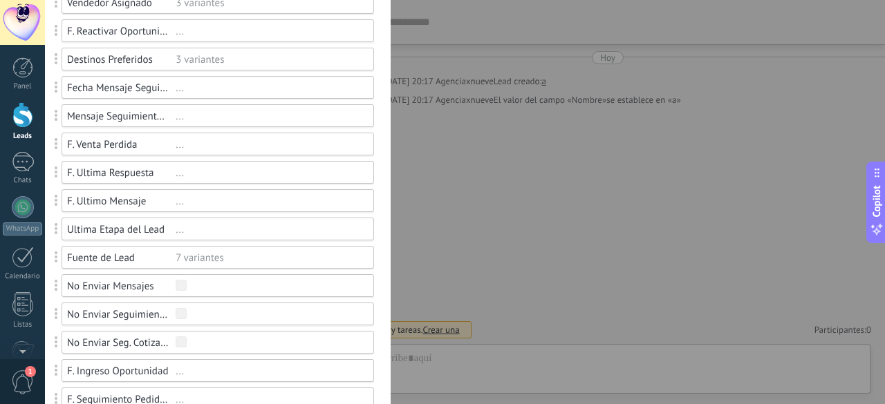
click at [141, 143] on div "F. Venta Perdida" at bounding box center [121, 144] width 109 height 13
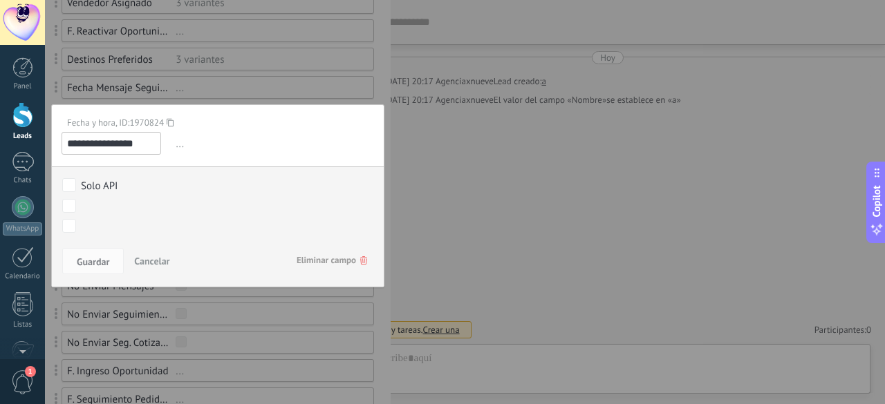
click at [299, 254] on span "Eliminar campo" at bounding box center [332, 260] width 71 height 25
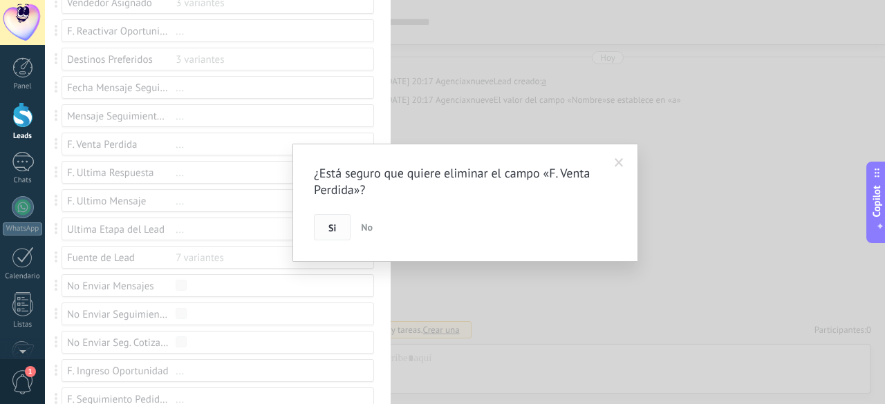
click at [328, 228] on span "Si" at bounding box center [332, 228] width 8 height 10
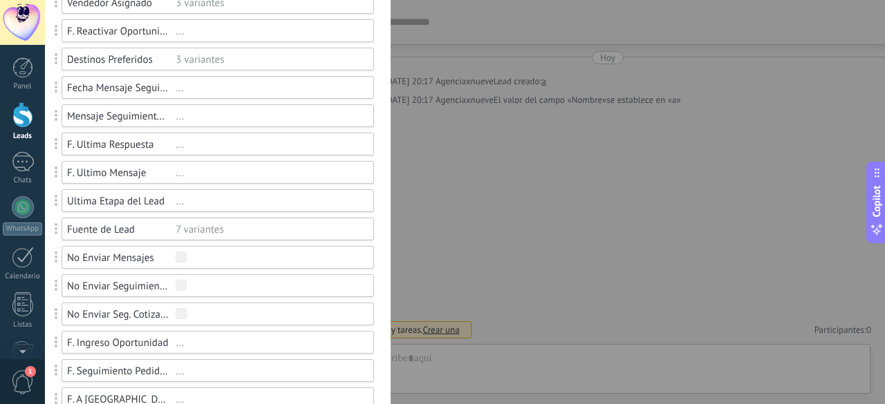
click at [141, 142] on div at bounding box center [465, 202] width 840 height 404
click at [141, 142] on div "F. Ultima Respuesta" at bounding box center [121, 144] width 109 height 13
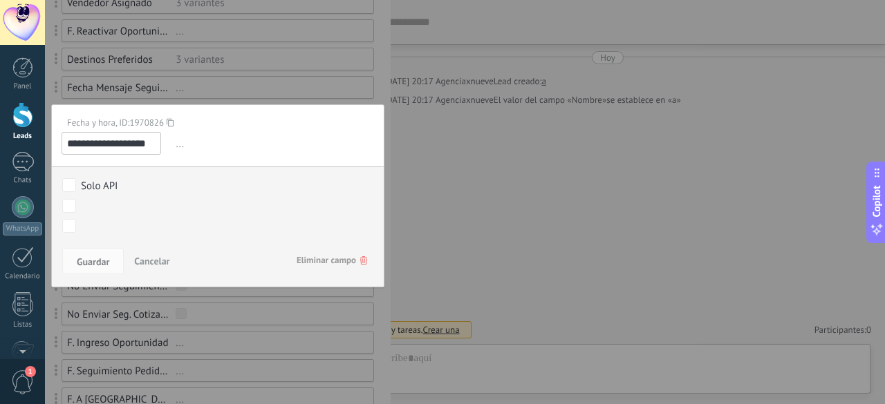
click at [318, 255] on span "Eliminar campo" at bounding box center [332, 260] width 71 height 25
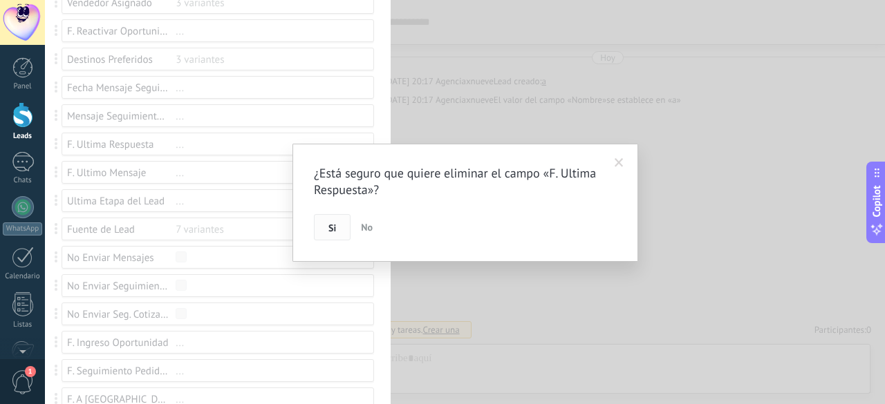
click at [325, 234] on button "Si" at bounding box center [332, 227] width 37 height 26
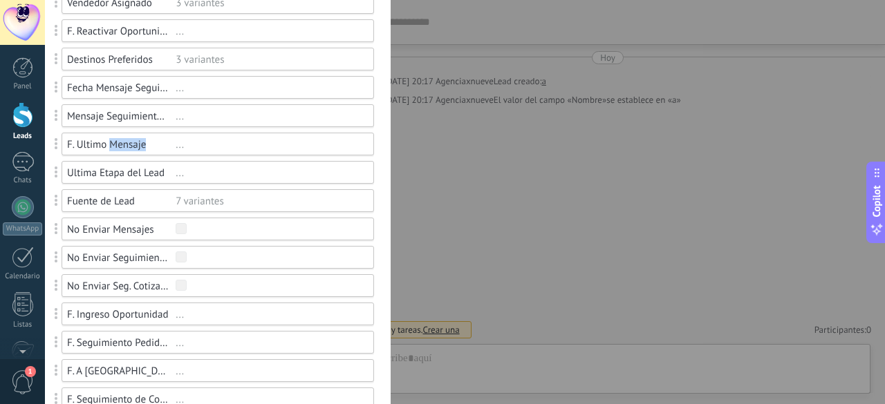
click at [140, 146] on div "F. Ultimo Mensaje" at bounding box center [121, 144] width 109 height 13
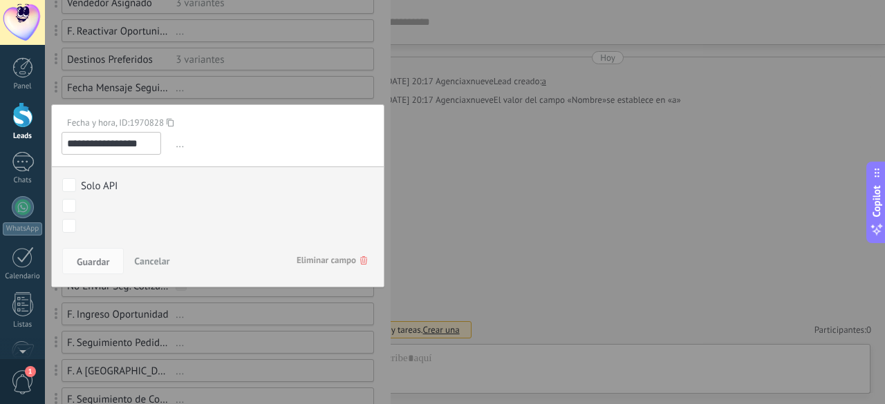
click at [314, 248] on span "Eliminar campo" at bounding box center [332, 260] width 71 height 25
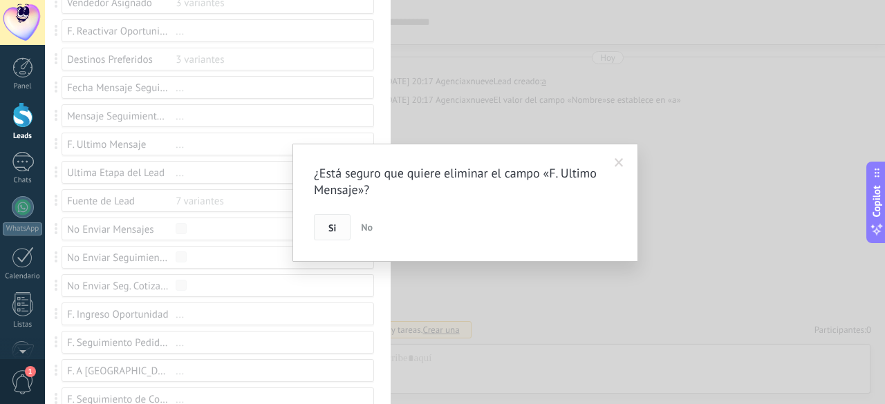
click at [329, 226] on span "Si" at bounding box center [332, 228] width 8 height 10
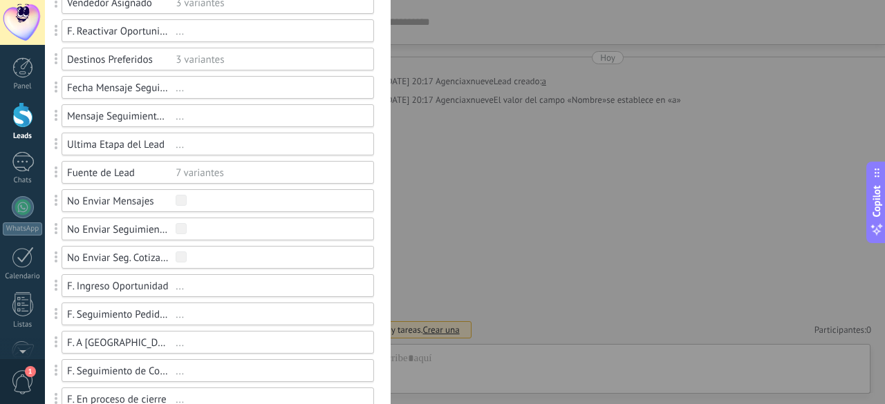
click at [135, 149] on div "Ultima Etapa del Lead" at bounding box center [121, 144] width 109 height 13
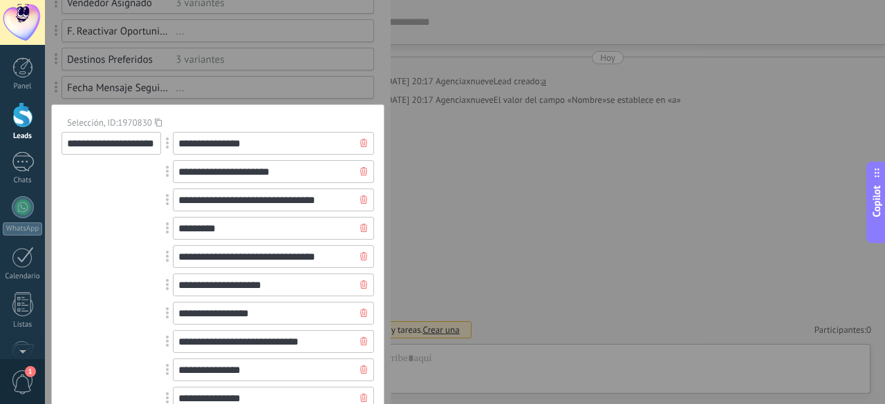
click at [216, 78] on div at bounding box center [218, 125] width 346 height 2325
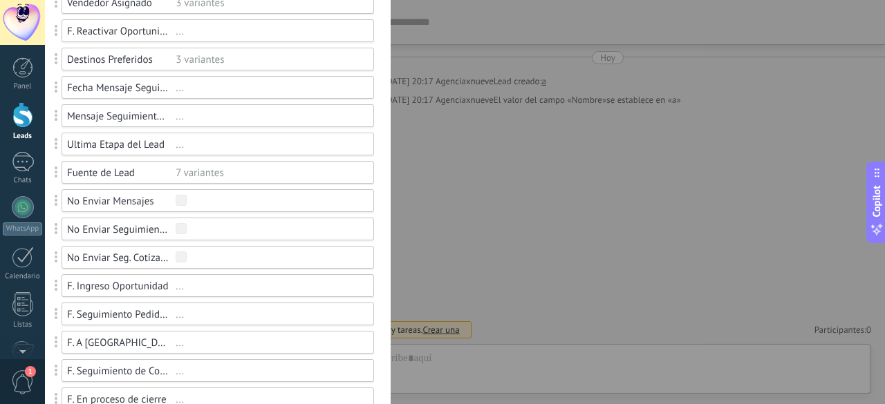
click at [163, 146] on div "Ultima Etapa del Lead" at bounding box center [121, 144] width 109 height 13
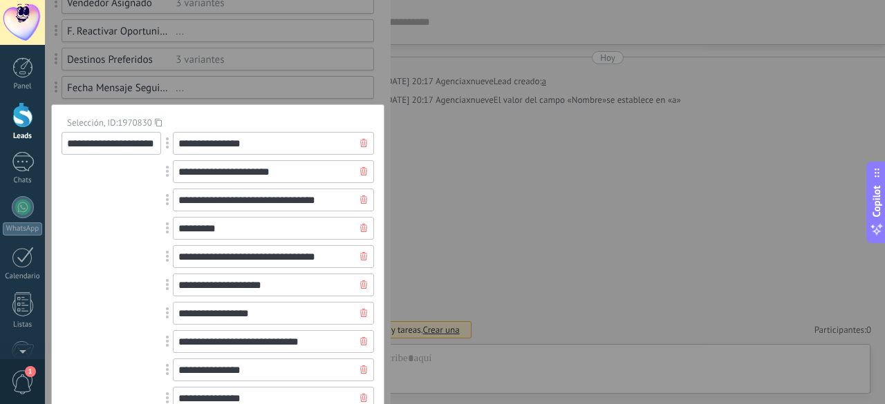
click at [229, 68] on div at bounding box center [218, 125] width 346 height 2325
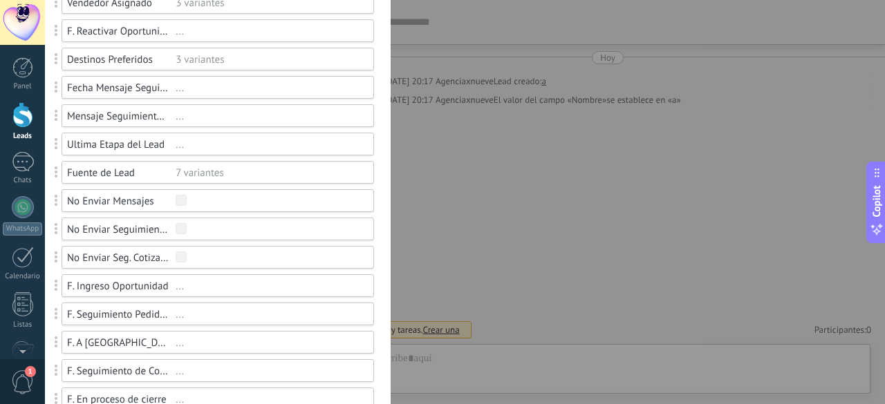
click at [226, 147] on div "..." at bounding box center [269, 144] width 186 height 13
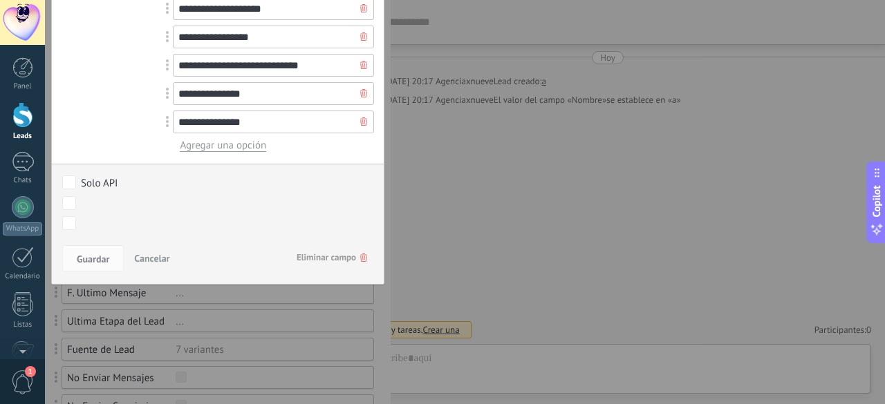
scroll to position [1383, 0]
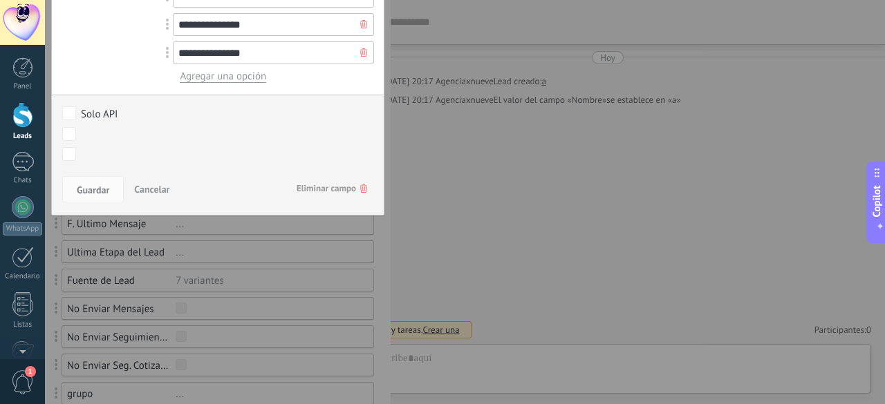
click at [154, 191] on span "Cancelar" at bounding box center [151, 189] width 35 height 12
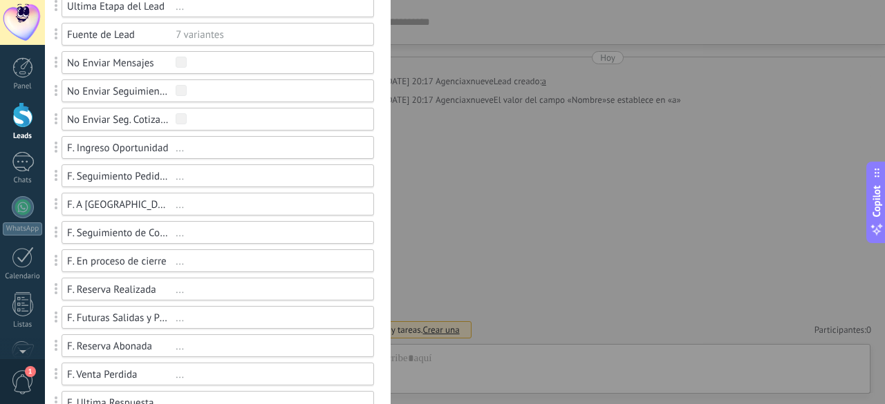
scroll to position [1037, 0]
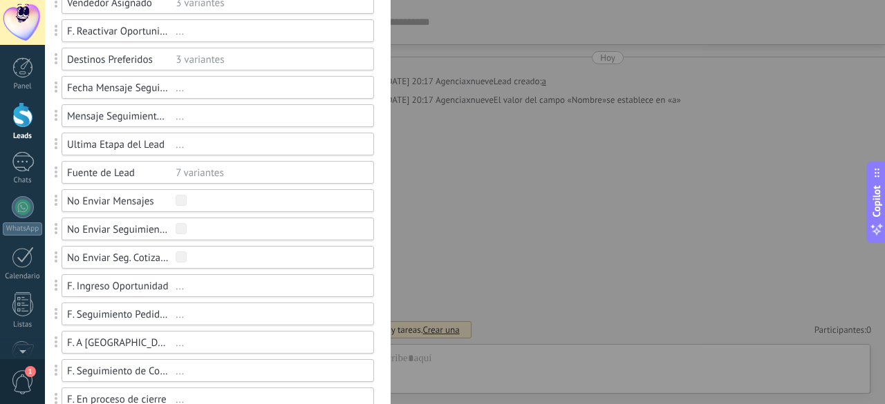
click at [149, 177] on div "Fuente de Lead" at bounding box center [121, 173] width 109 height 13
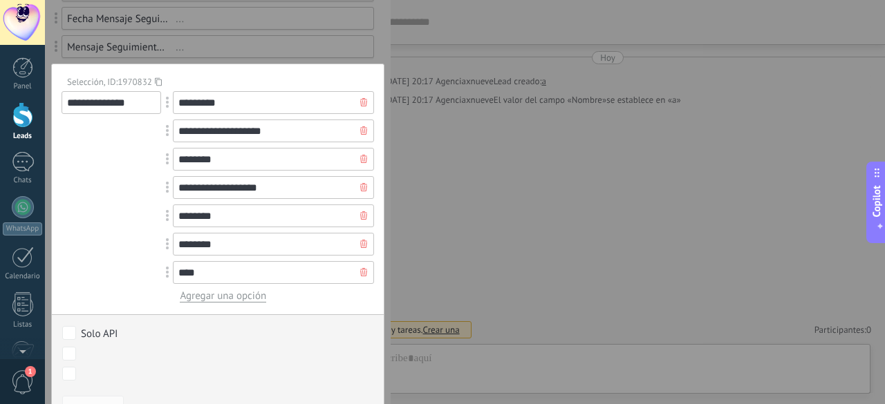
scroll to position [1175, 0]
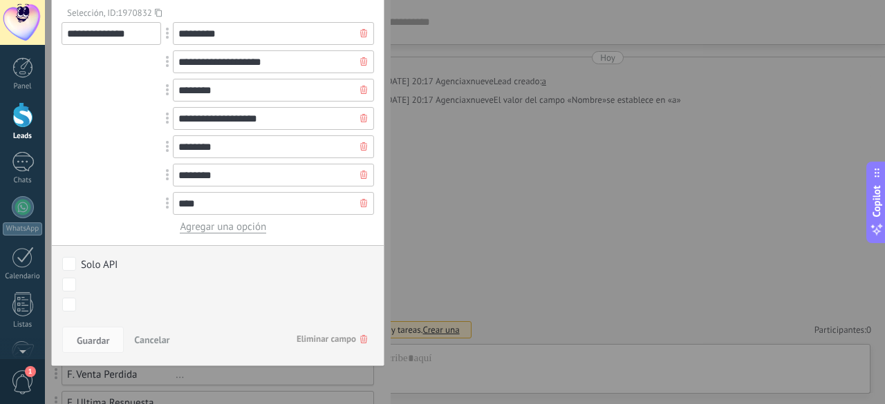
click at [333, 340] on span "Eliminar campo" at bounding box center [332, 339] width 71 height 25
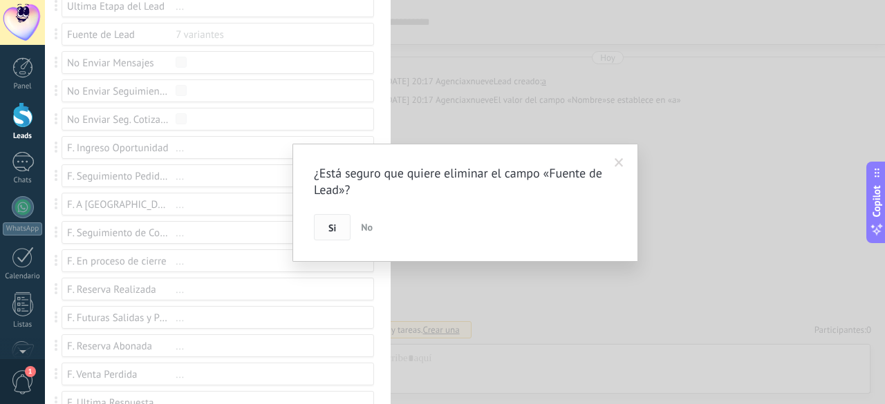
click at [323, 226] on button "Si" at bounding box center [332, 227] width 37 height 26
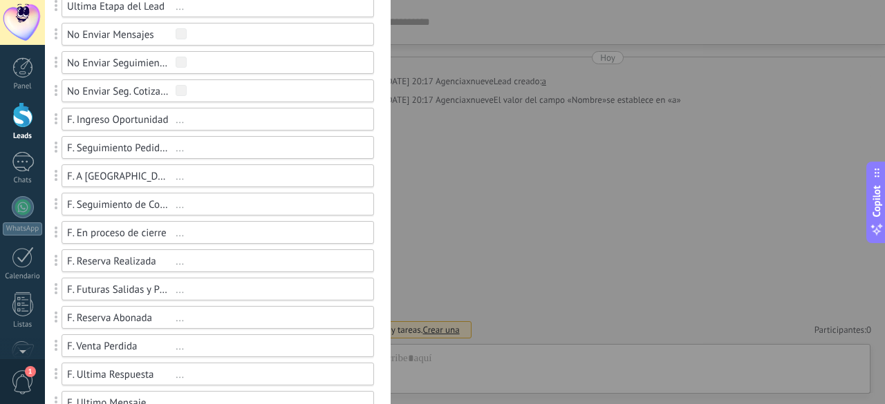
click at [162, 118] on div "F. Ingreso Oportunidad" at bounding box center [121, 119] width 109 height 13
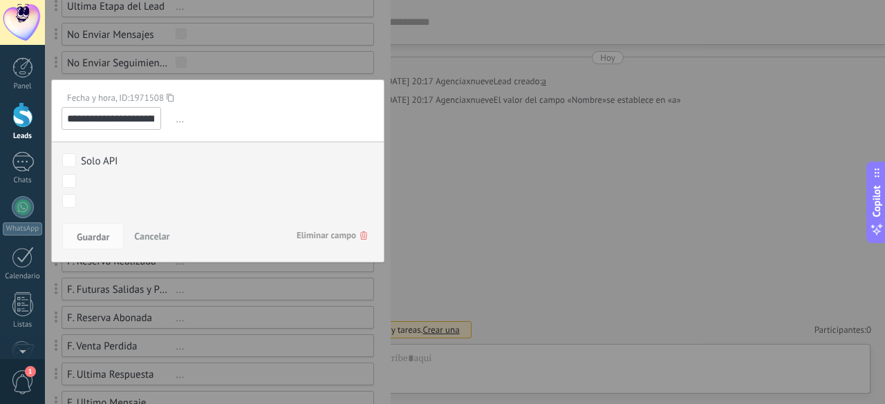
click at [348, 235] on span "Eliminar campo" at bounding box center [332, 235] width 71 height 25
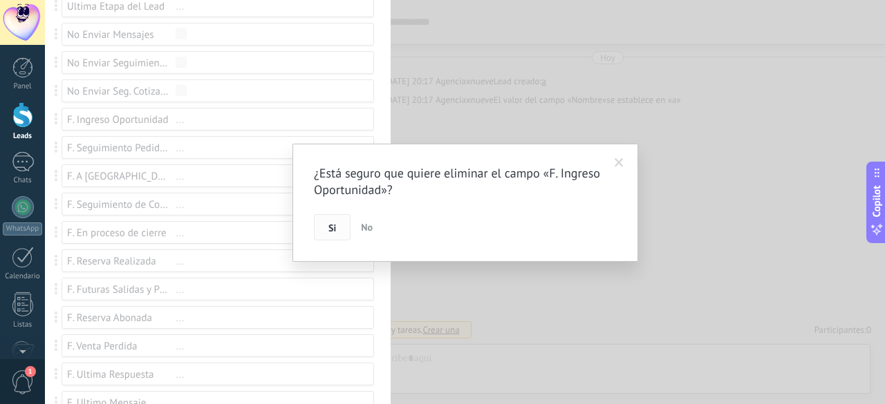
click at [324, 225] on button "Si" at bounding box center [332, 227] width 37 height 26
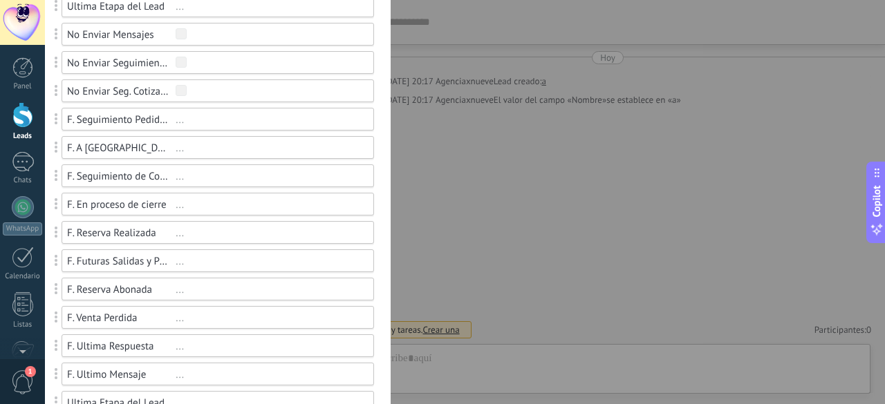
click at [155, 120] on div "F. Seguimiento Pedido de Información" at bounding box center [121, 119] width 109 height 13
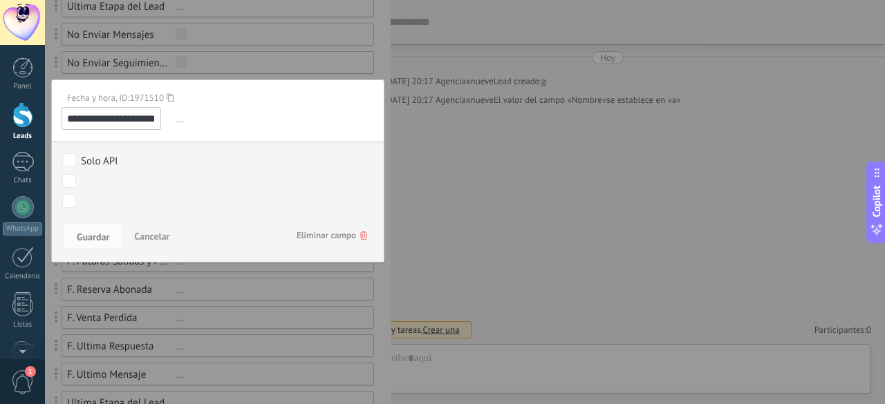
click at [329, 234] on span "Eliminar campo" at bounding box center [332, 235] width 71 height 25
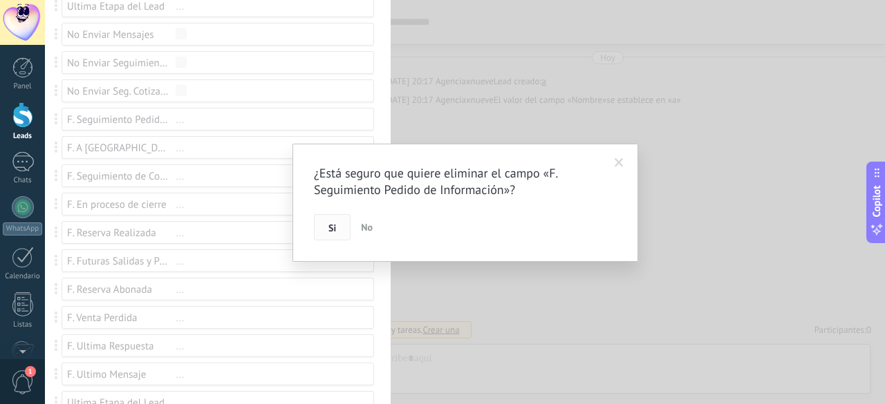
click at [337, 231] on button "Si" at bounding box center [332, 227] width 37 height 26
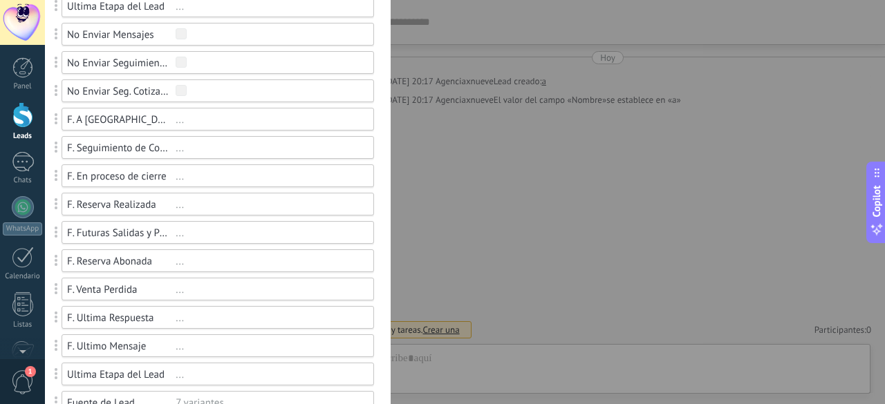
click at [149, 121] on div "F. A [GEOGRAPHIC_DATA]" at bounding box center [121, 119] width 109 height 13
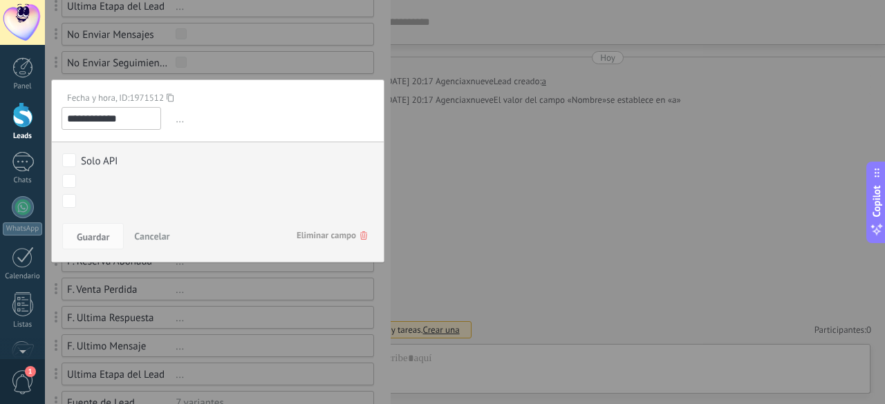
click at [315, 234] on span "Eliminar campo" at bounding box center [332, 235] width 71 height 25
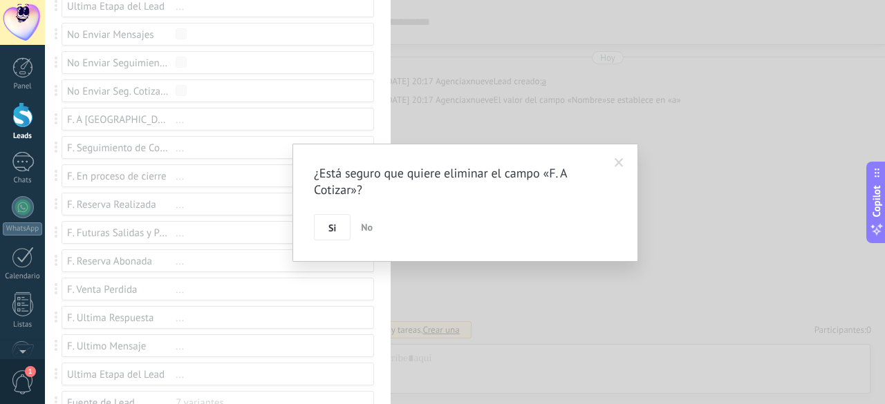
click at [357, 236] on button "No" at bounding box center [366, 227] width 23 height 26
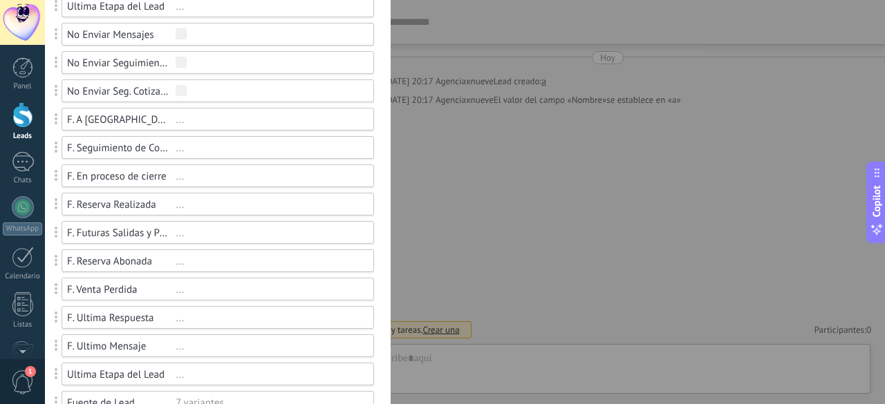
drag, startPoint x: 153, startPoint y: 97, endPoint x: 166, endPoint y: 110, distance: 17.6
click at [165, 125] on div "F. A Cotizar ..." at bounding box center [218, 119] width 312 height 23
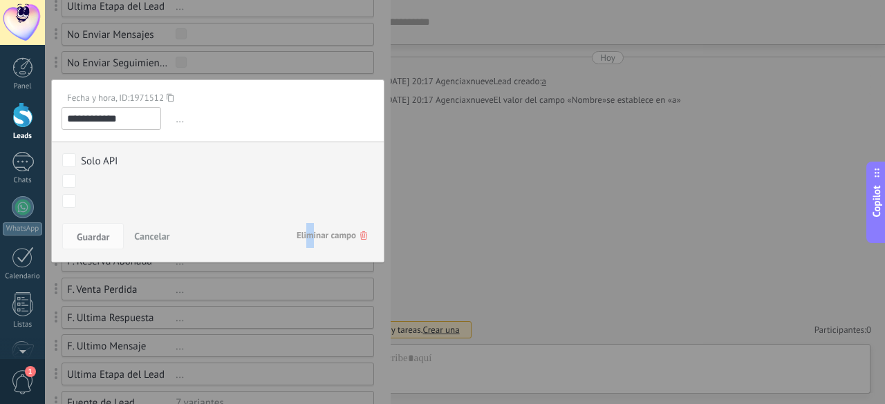
click at [306, 240] on span "Eliminar campo" at bounding box center [332, 235] width 71 height 25
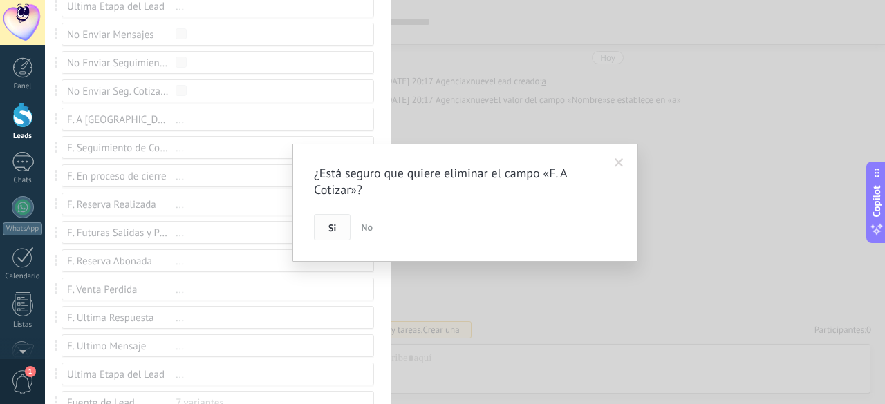
click at [326, 232] on button "Si" at bounding box center [332, 227] width 37 height 26
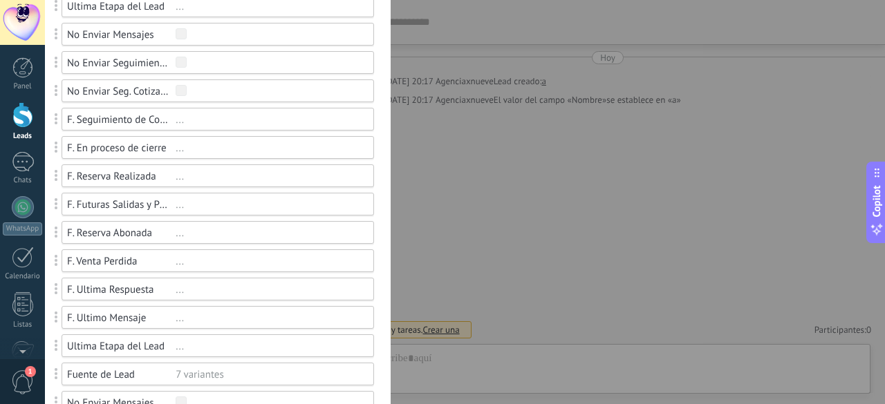
click at [180, 123] on div "..." at bounding box center [269, 119] width 186 height 13
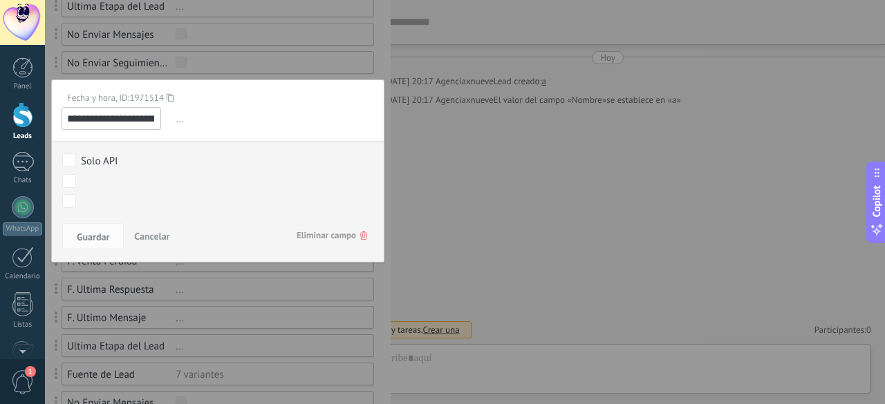
click at [303, 233] on span "Eliminar campo" at bounding box center [332, 235] width 71 height 25
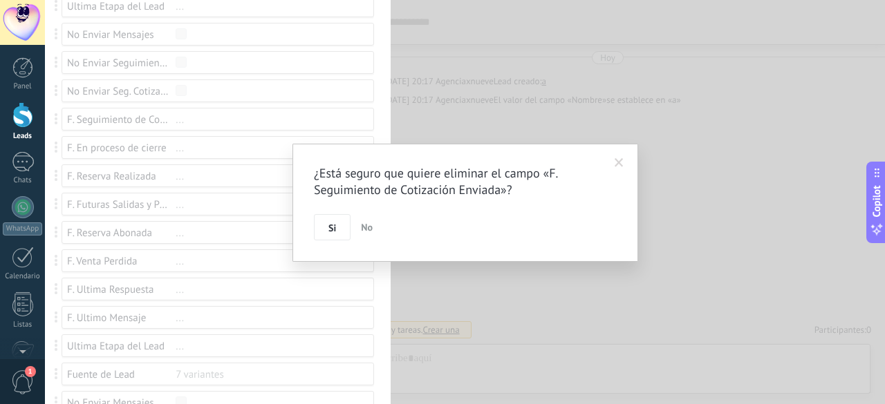
click at [321, 228] on button "Si" at bounding box center [332, 227] width 37 height 26
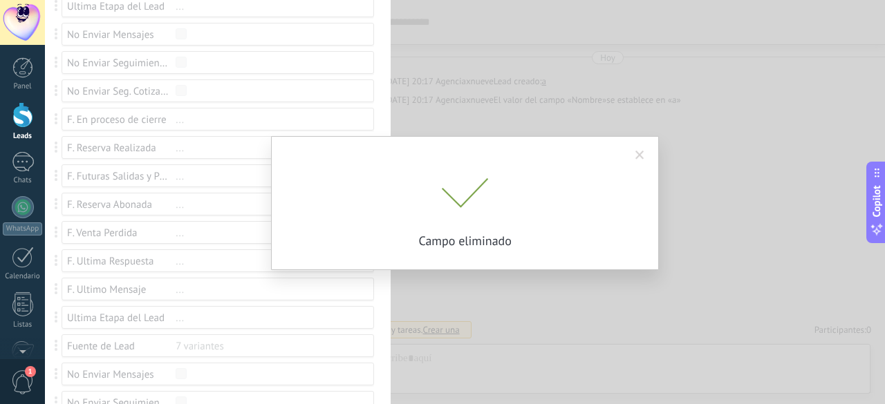
click at [162, 122] on div "¿Está seguro que quiere eliminar el campo «F. Seguimiento de Cotización Enviada…" at bounding box center [465, 202] width 840 height 404
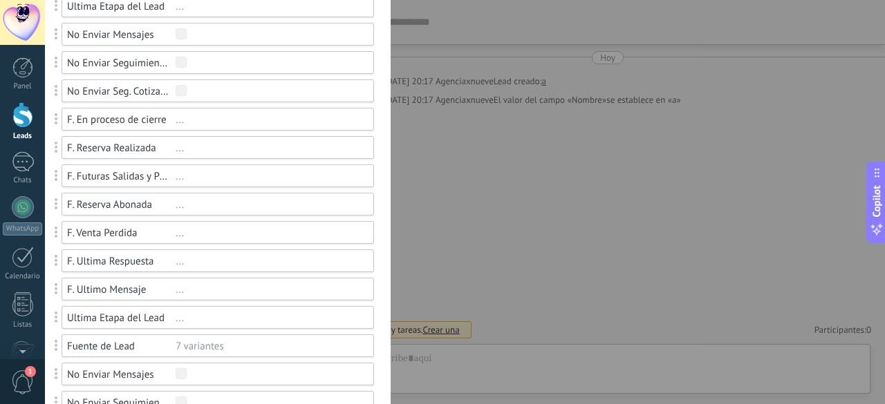
click at [163, 122] on div "F. En proceso de cierre" at bounding box center [121, 119] width 109 height 13
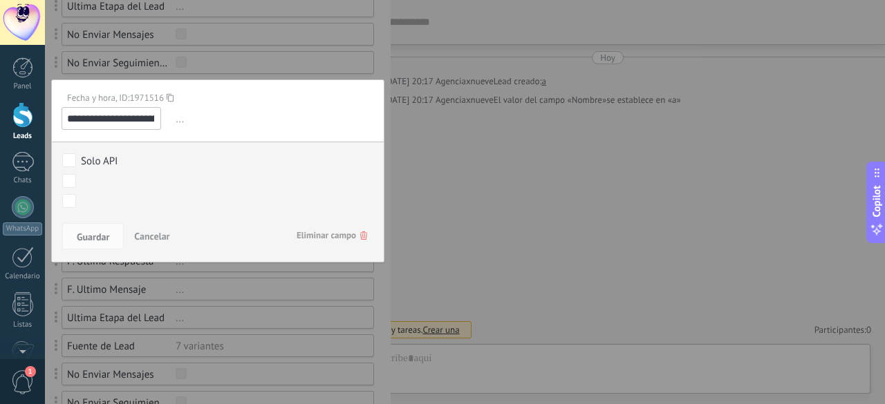
click at [297, 236] on span "Eliminar campo" at bounding box center [332, 235] width 71 height 25
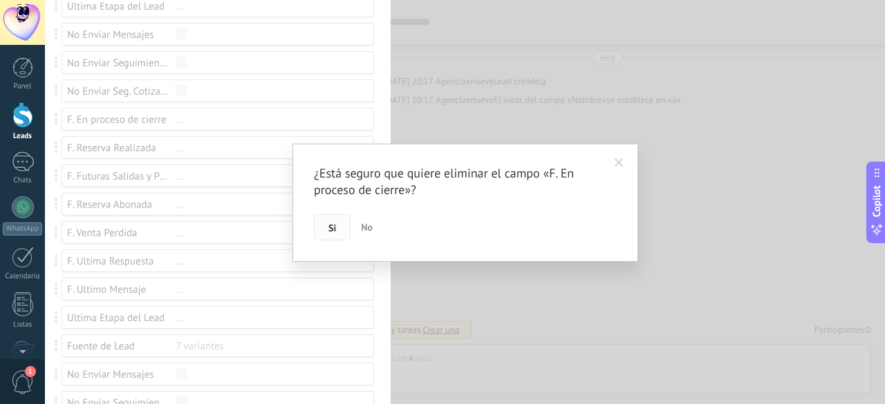
click at [332, 223] on span "Si" at bounding box center [332, 228] width 8 height 10
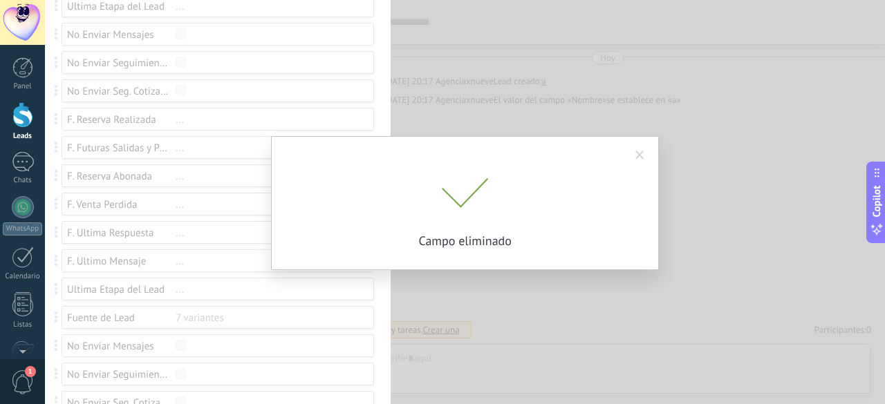
click at [180, 125] on div "¿Está seguro que quiere eliminar el campo «F. En proceso de cierre»? Si No Camp…" at bounding box center [465, 202] width 840 height 404
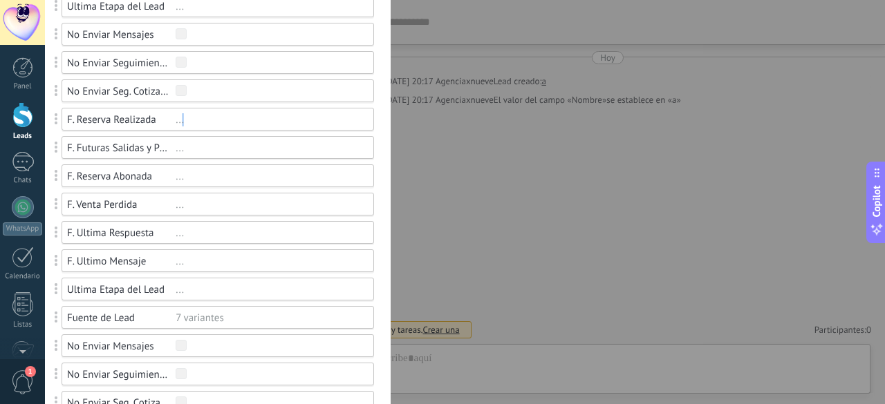
click at [180, 125] on div "F. Reserva Realizada ..." at bounding box center [218, 119] width 312 height 23
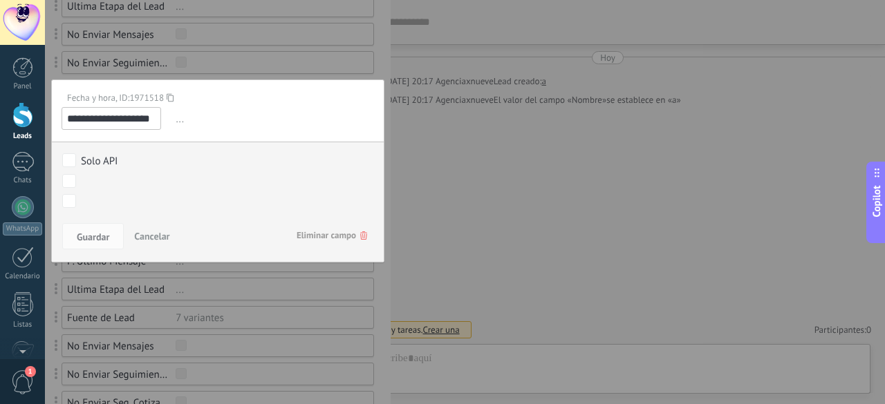
click at [311, 238] on span "Eliminar campo" at bounding box center [332, 235] width 71 height 25
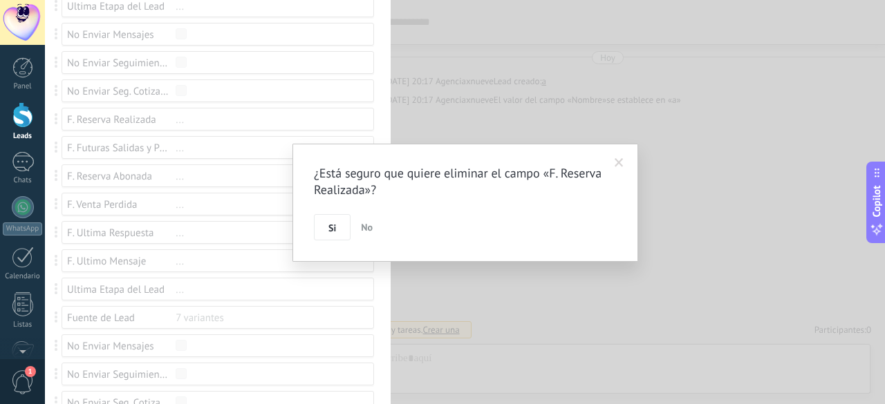
click at [312, 230] on div "¿Está seguro que quiere eliminar el campo «F. Reserva Realizada»? Si No" at bounding box center [465, 203] width 346 height 118
click at [325, 230] on button "Si" at bounding box center [332, 227] width 37 height 26
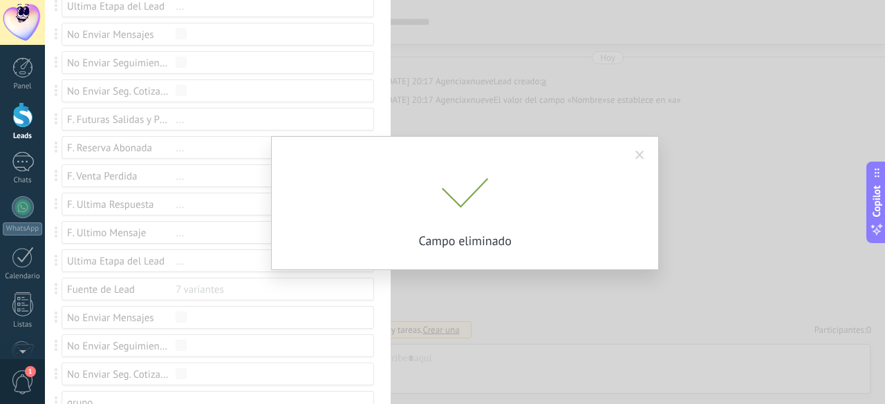
click at [201, 119] on div "¿Está seguro que quiere eliminar el campo «F. Reserva Realizada»? Si No Campo e…" at bounding box center [465, 202] width 840 height 404
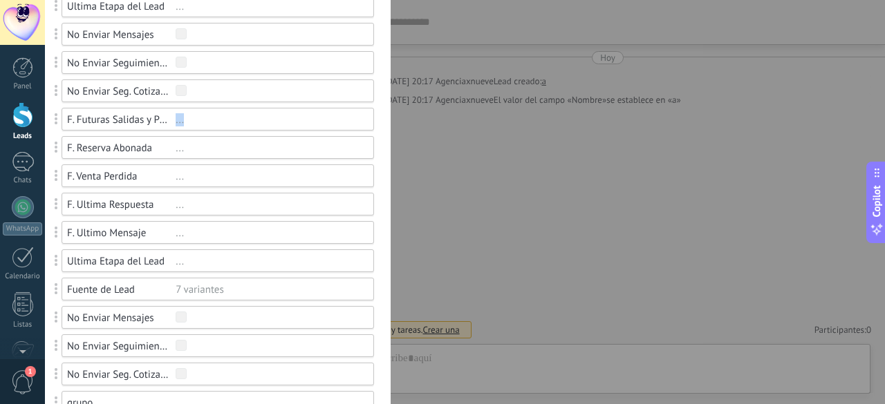
click at [201, 119] on div "..." at bounding box center [269, 119] width 186 height 13
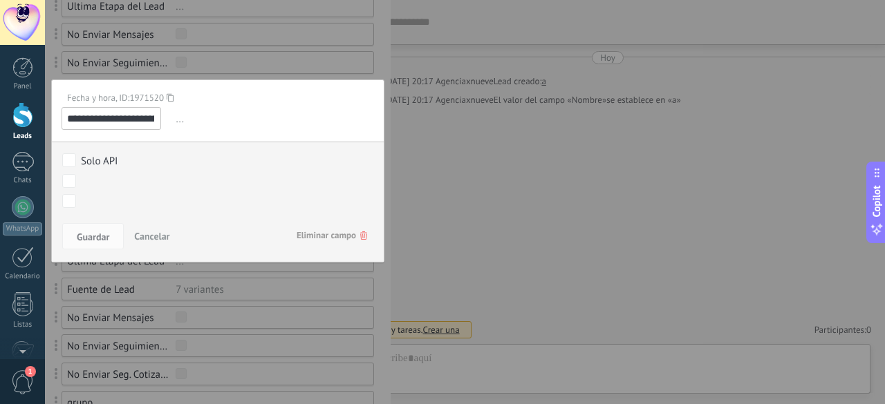
click at [320, 250] on div "Guardar Cancelar Eliminar campo" at bounding box center [218, 240] width 332 height 44
click at [319, 236] on span "Eliminar campo" at bounding box center [332, 235] width 71 height 25
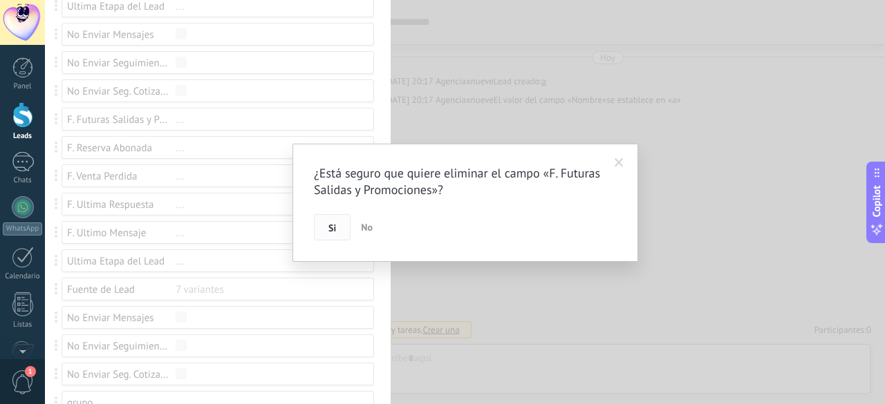
click at [321, 227] on button "Si" at bounding box center [332, 227] width 37 height 26
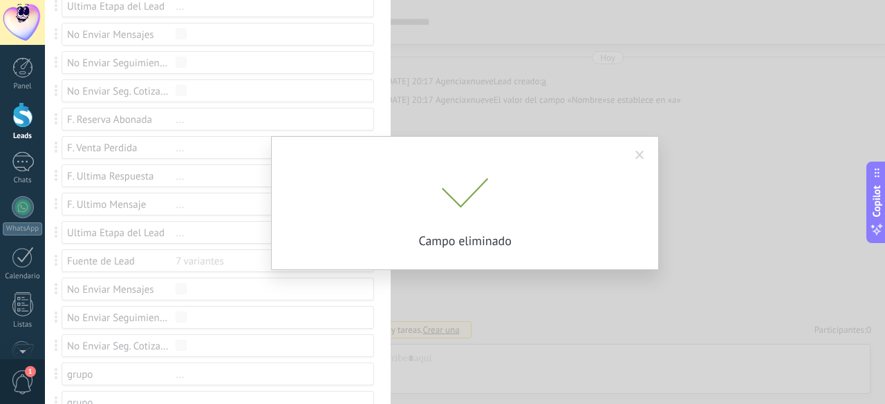
click at [178, 122] on div "¿Está seguro que quiere eliminar el campo «F. Futuras Salidas y Promociones»? S…" at bounding box center [465, 202] width 840 height 404
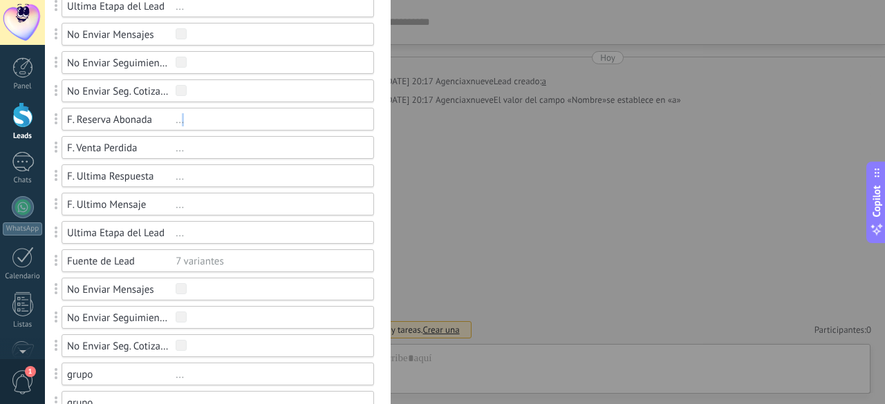
click at [180, 121] on div "..." at bounding box center [269, 119] width 186 height 13
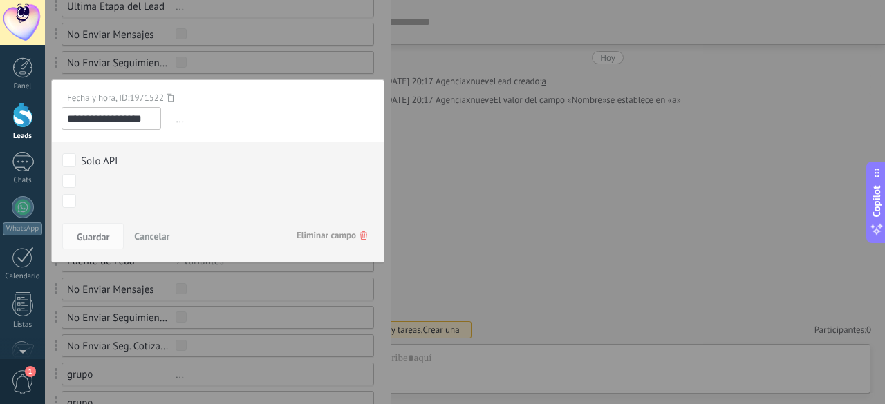
click at [314, 241] on span "Eliminar campo" at bounding box center [332, 235] width 71 height 25
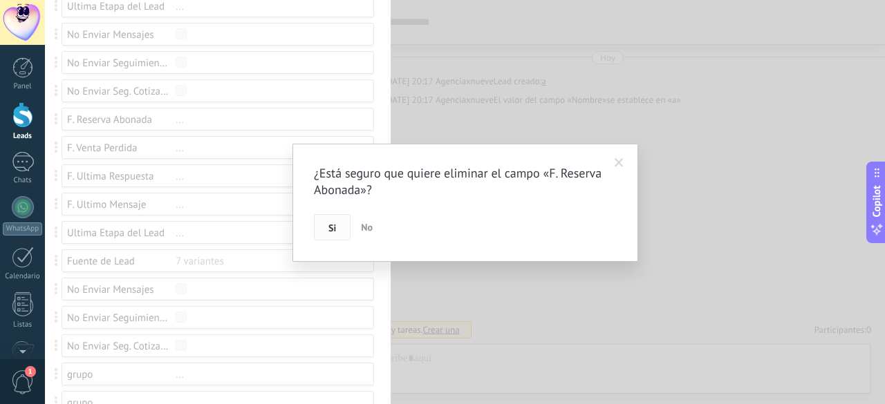
click at [326, 230] on button "Si" at bounding box center [332, 227] width 37 height 26
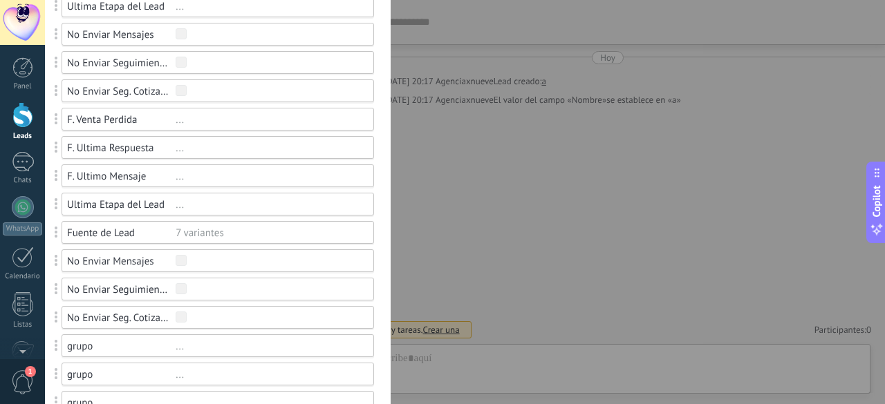
click at [187, 125] on div "..." at bounding box center [269, 119] width 186 height 13
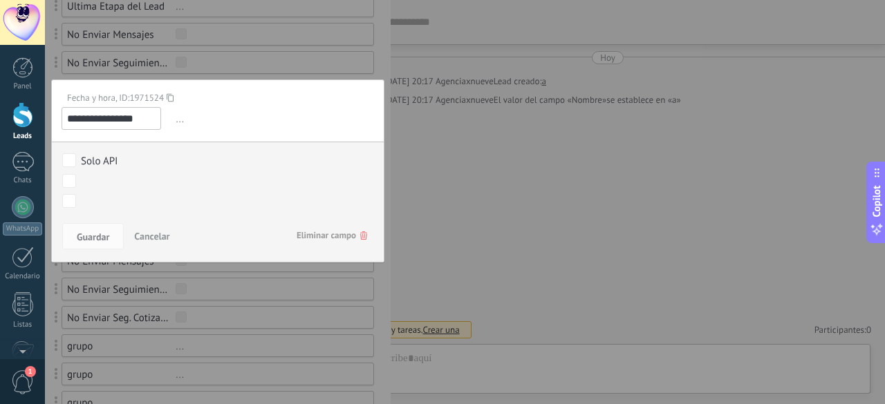
click at [301, 232] on span "Eliminar campo" at bounding box center [332, 235] width 71 height 25
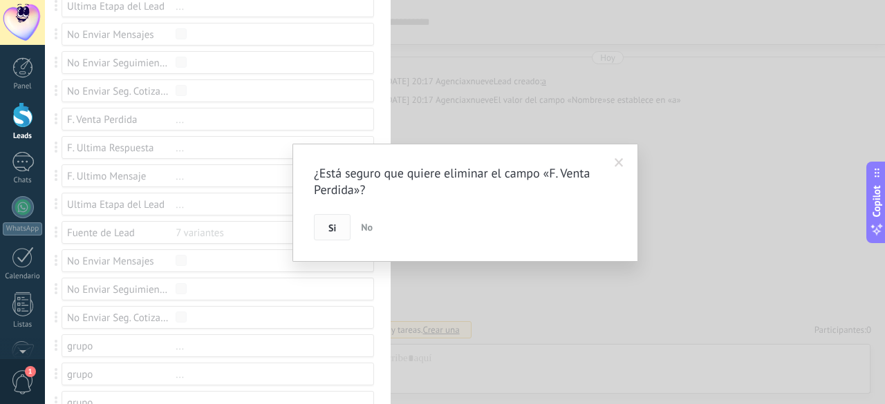
click at [330, 233] on span "Si" at bounding box center [332, 228] width 8 height 10
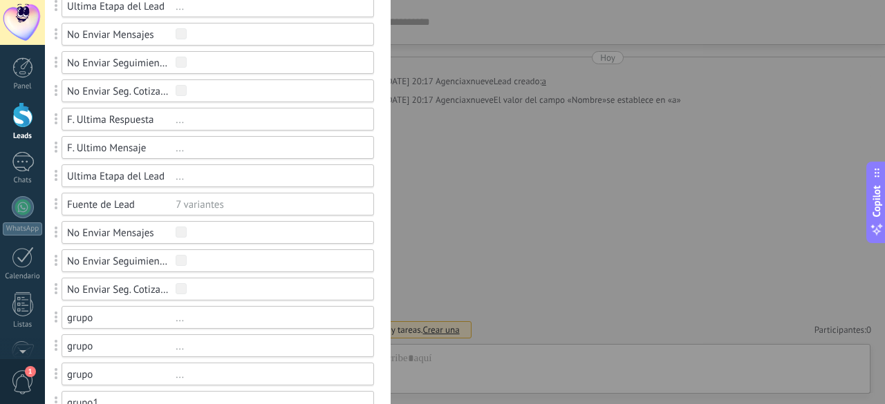
click at [194, 122] on div "..." at bounding box center [269, 119] width 186 height 13
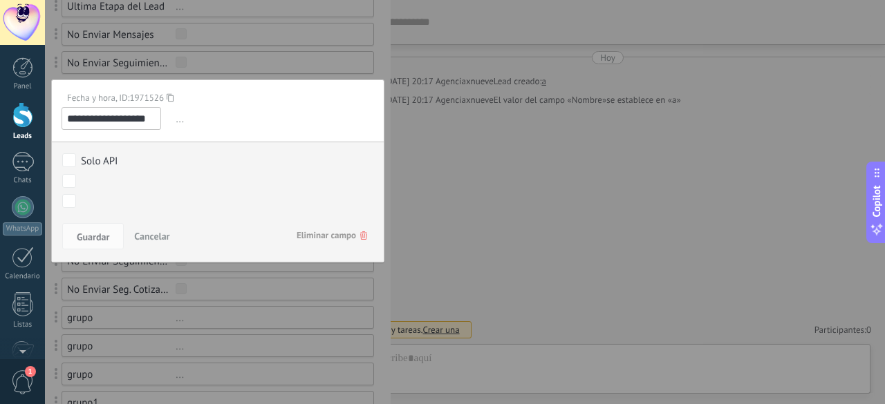
click at [333, 232] on span "Eliminar campo" at bounding box center [332, 235] width 71 height 25
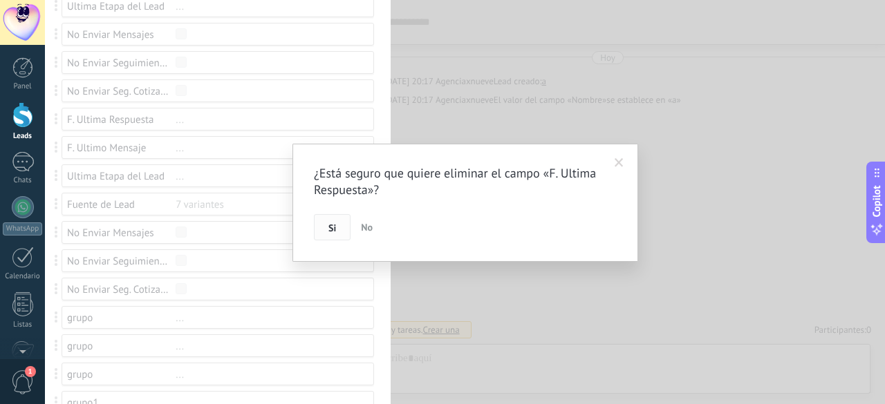
click at [341, 229] on button "Si" at bounding box center [332, 227] width 37 height 26
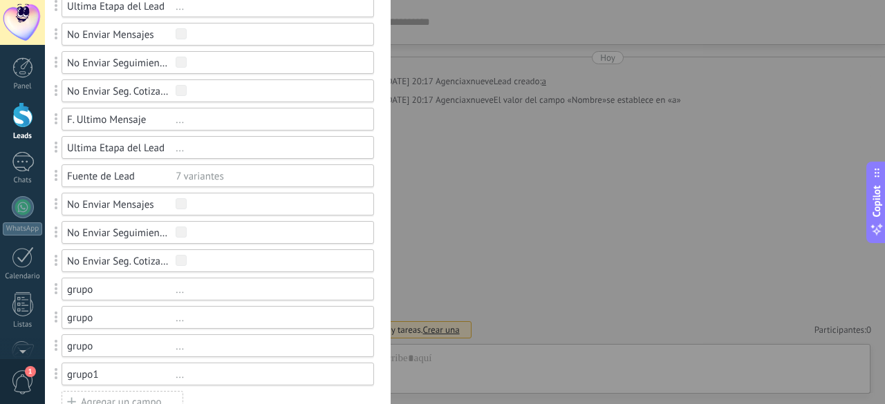
click at [201, 126] on div "F. Ultimo Mensaje ..." at bounding box center [218, 119] width 312 height 23
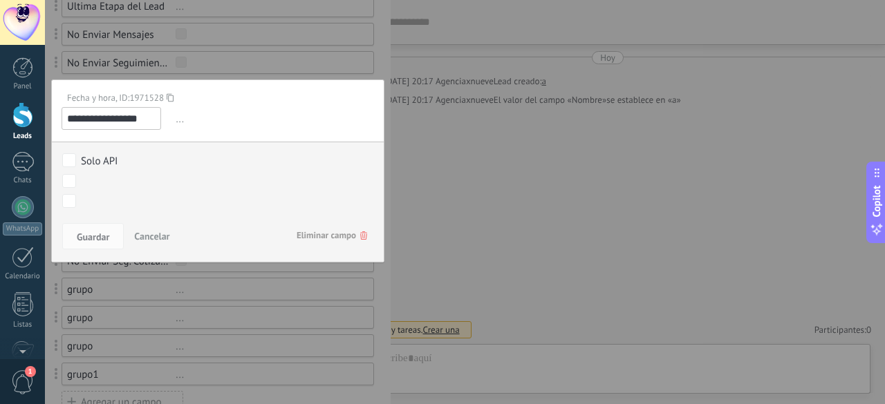
click at [306, 241] on span "Eliminar campo" at bounding box center [332, 235] width 71 height 25
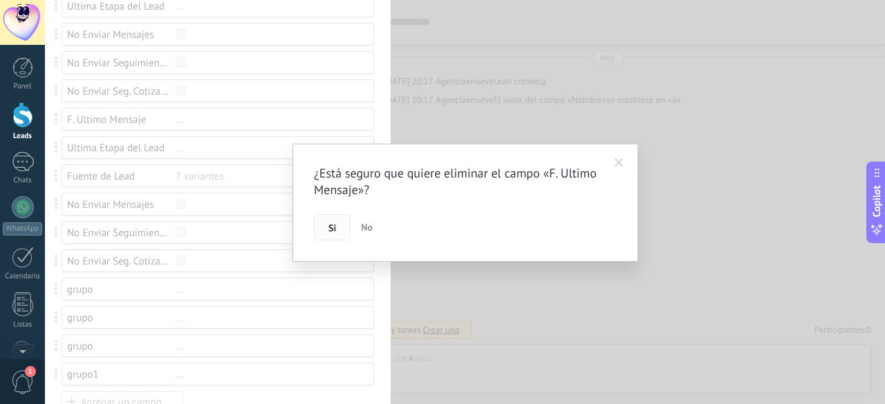
click at [347, 228] on button "Si" at bounding box center [332, 227] width 37 height 26
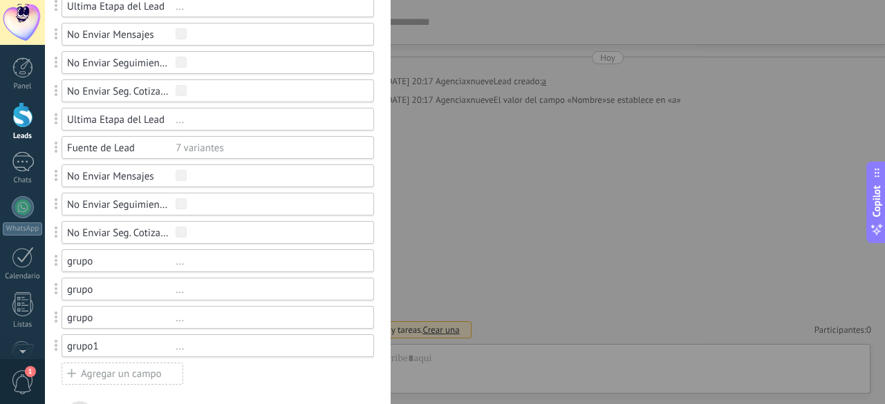
scroll to position [1037, 0]
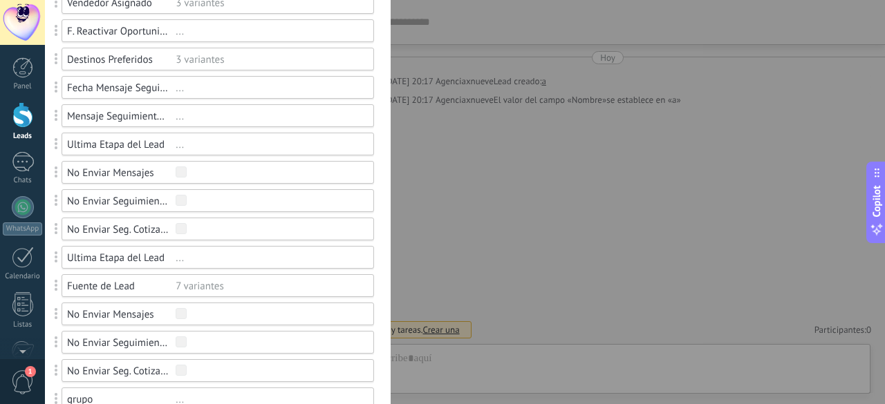
click at [195, 142] on div "..." at bounding box center [269, 144] width 186 height 13
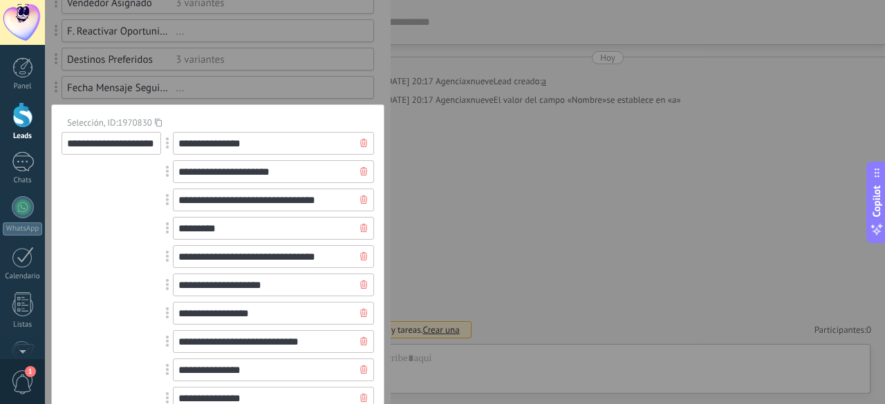
scroll to position [1313, 0]
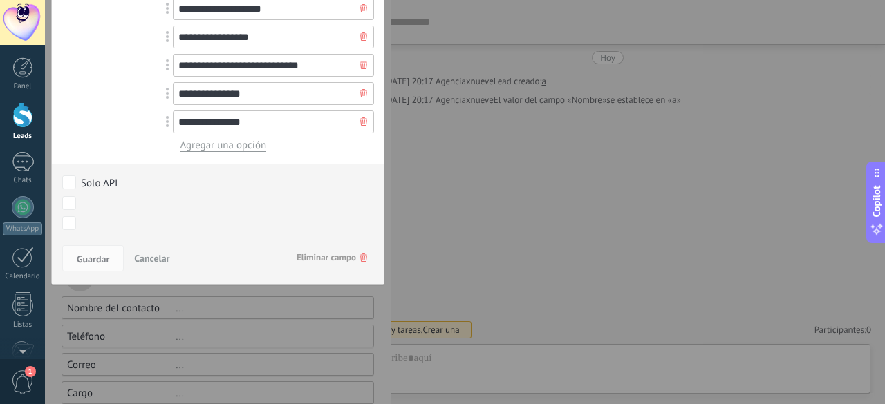
click at [332, 254] on span "Eliminar campo" at bounding box center [332, 257] width 71 height 25
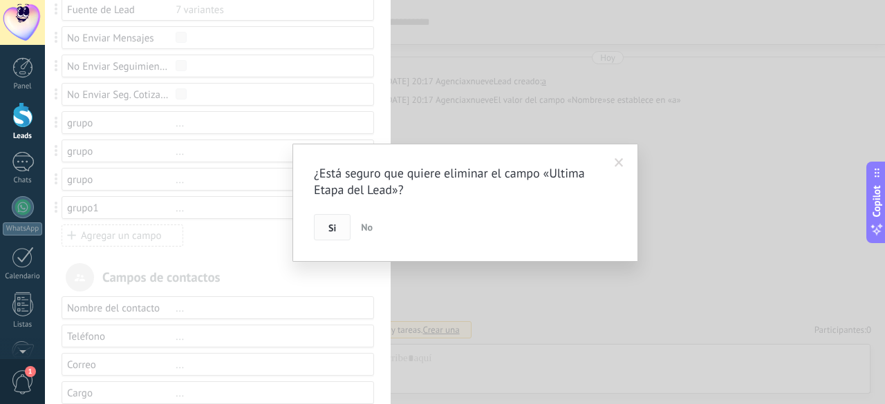
click at [337, 232] on button "Si" at bounding box center [332, 227] width 37 height 26
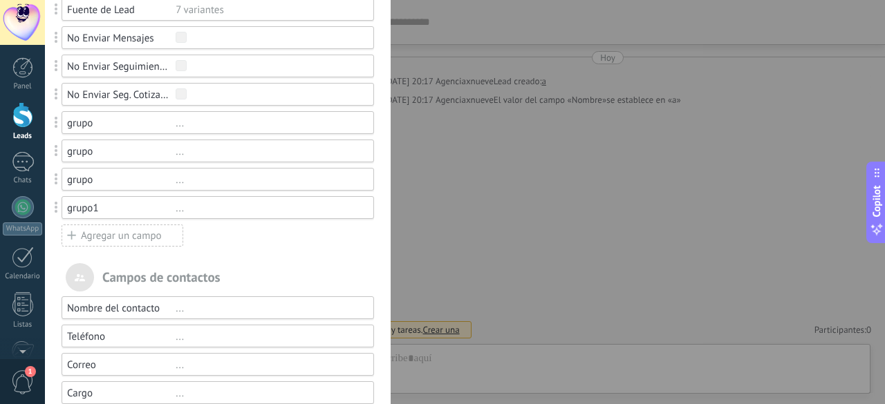
scroll to position [1216, 0]
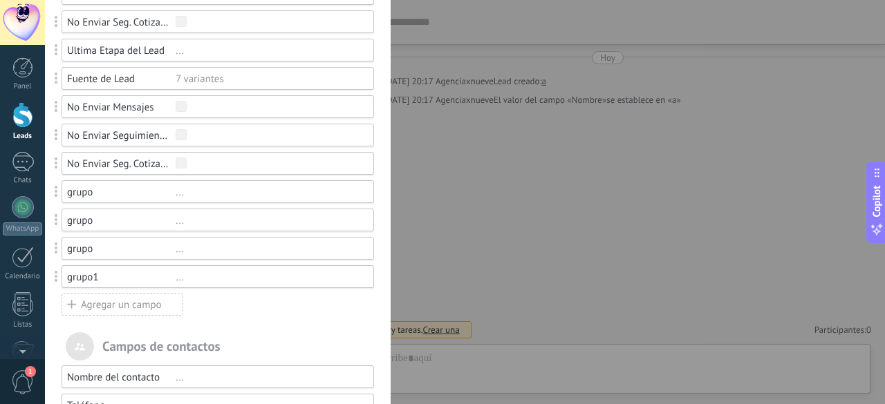
click at [182, 190] on div "..." at bounding box center [269, 192] width 186 height 13
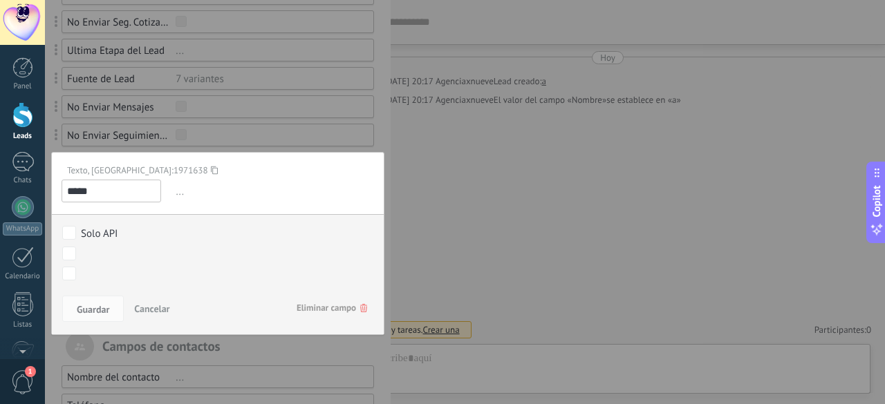
click at [304, 299] on span "Eliminar campo" at bounding box center [332, 308] width 71 height 25
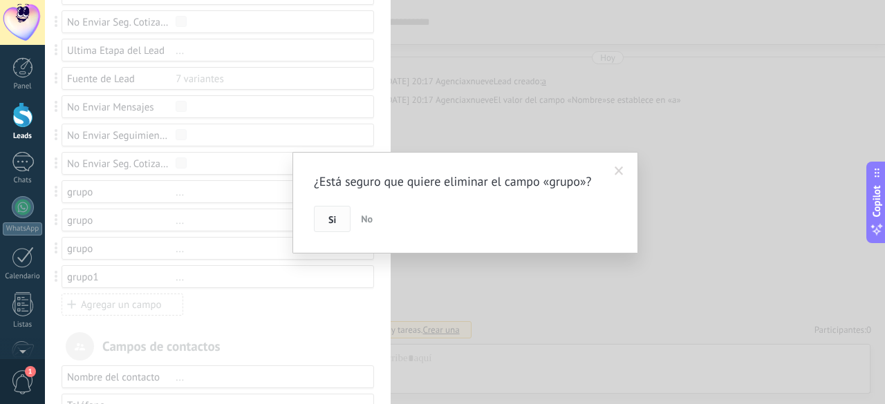
drag, startPoint x: 329, startPoint y: 234, endPoint x: 333, endPoint y: 226, distance: 9.0
click at [329, 232] on div "¿Está seguro que quiere eliminar el campo «grupo»? Si No" at bounding box center [465, 203] width 346 height 102
click at [335, 223] on span "Si" at bounding box center [332, 220] width 8 height 10
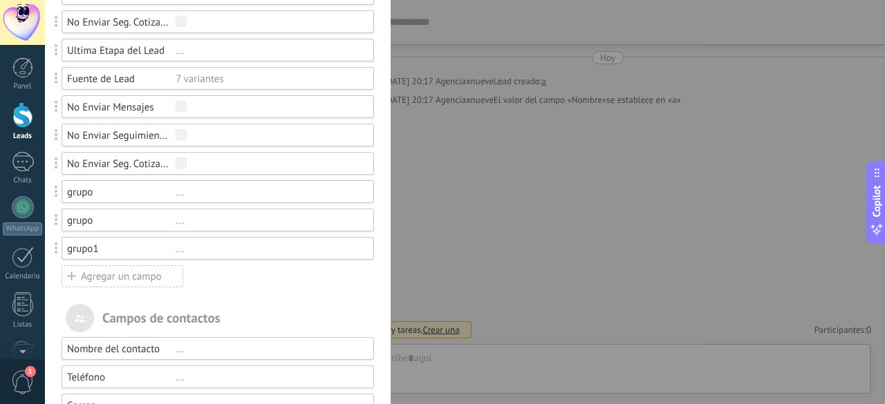
click at [207, 191] on div "..." at bounding box center [269, 192] width 186 height 13
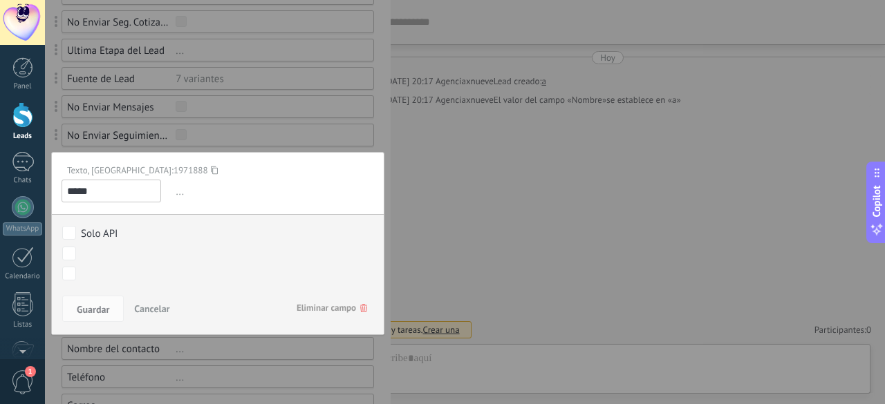
click at [328, 313] on span "Eliminar campo" at bounding box center [332, 308] width 71 height 25
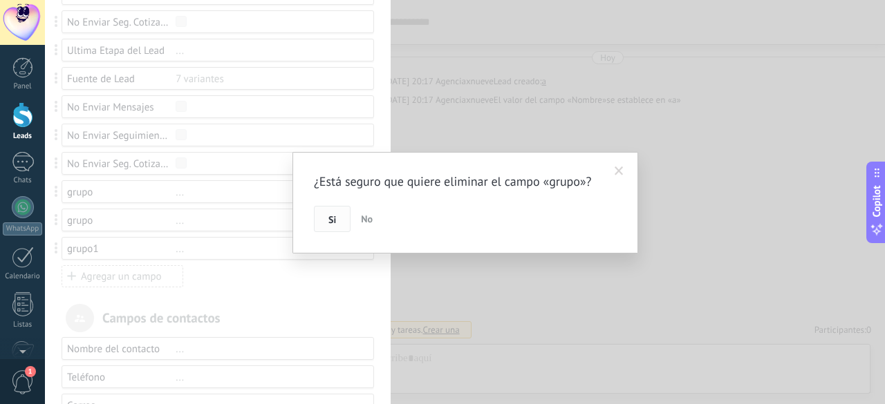
click at [336, 223] on button "Si" at bounding box center [332, 219] width 37 height 26
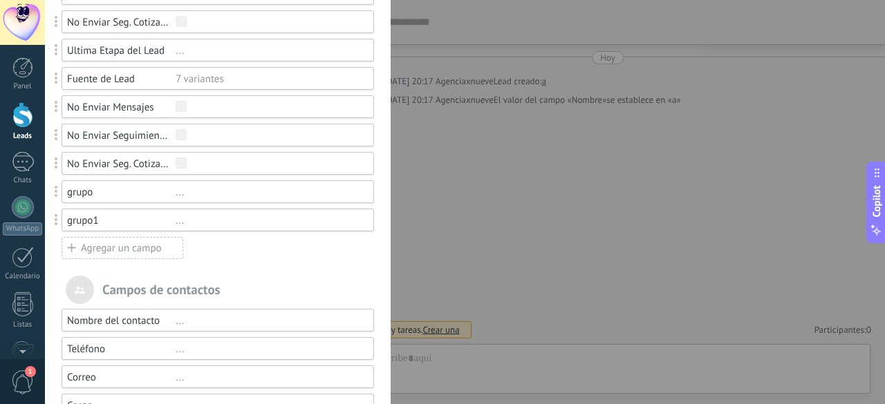
click at [203, 189] on div "..." at bounding box center [269, 192] width 186 height 13
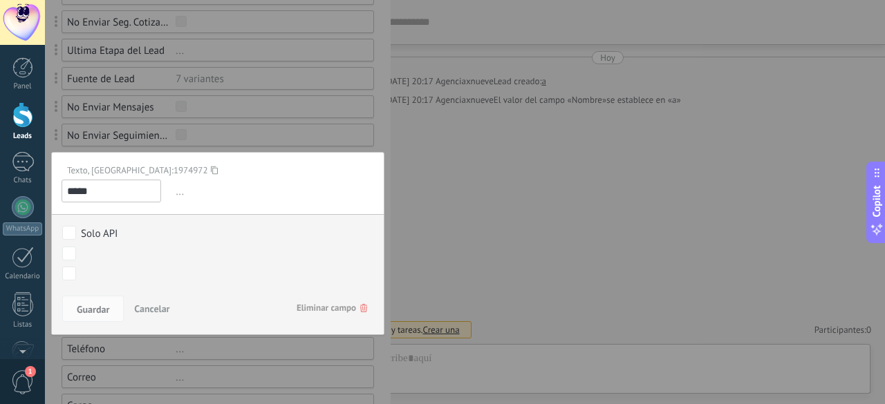
click at [313, 299] on span "Eliminar campo" at bounding box center [332, 308] width 71 height 25
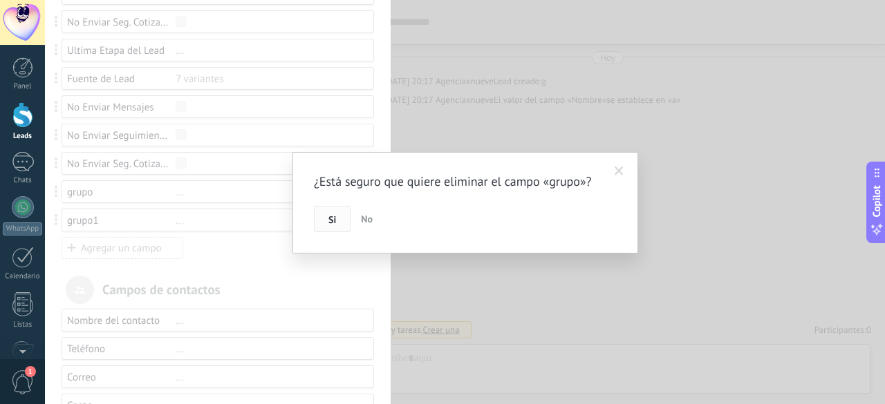
click at [319, 212] on button "Si" at bounding box center [332, 219] width 37 height 26
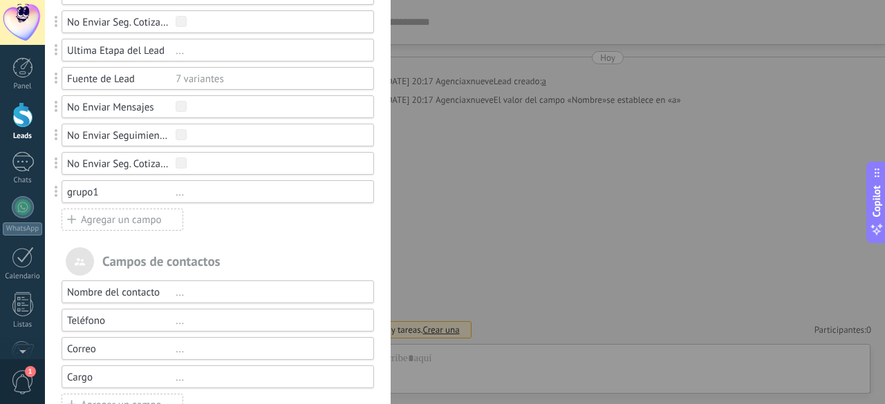
click at [196, 185] on div at bounding box center [465, 202] width 840 height 404
click at [196, 186] on div "..." at bounding box center [269, 192] width 186 height 13
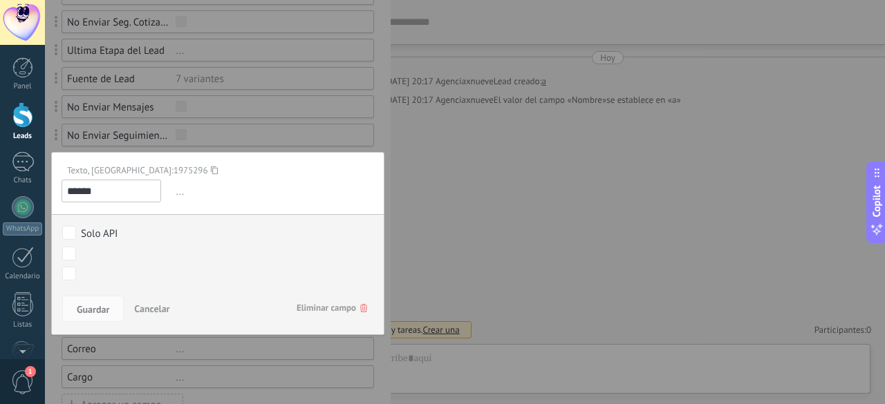
click at [318, 312] on span "Eliminar campo" at bounding box center [332, 308] width 71 height 25
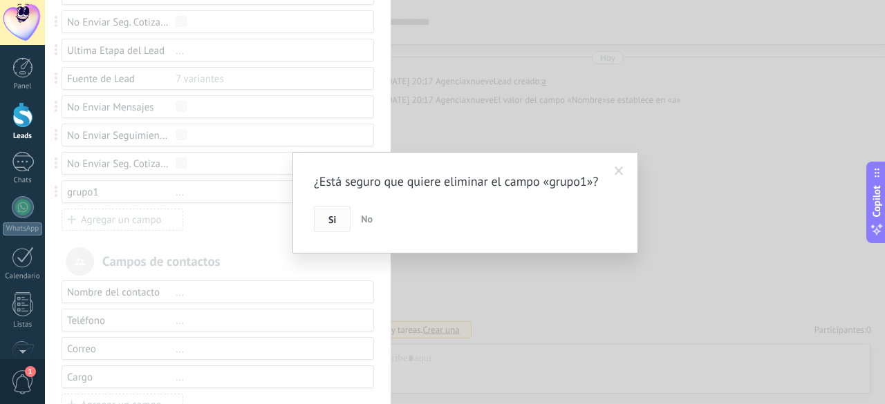
click at [317, 225] on button "Si" at bounding box center [332, 219] width 37 height 26
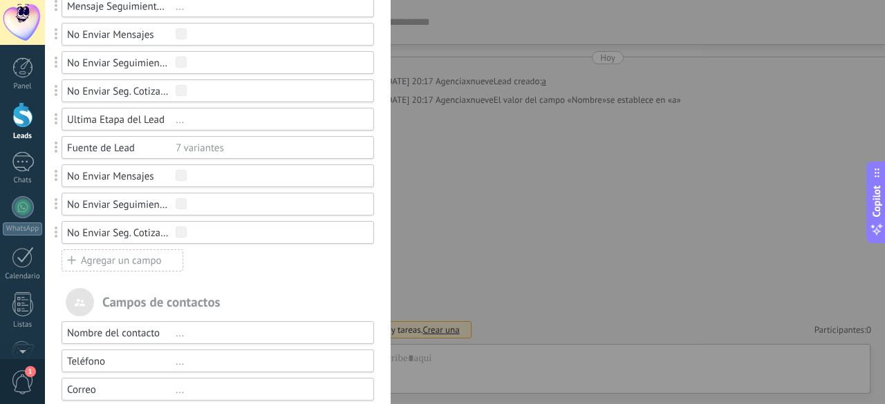
scroll to position [1009, 0]
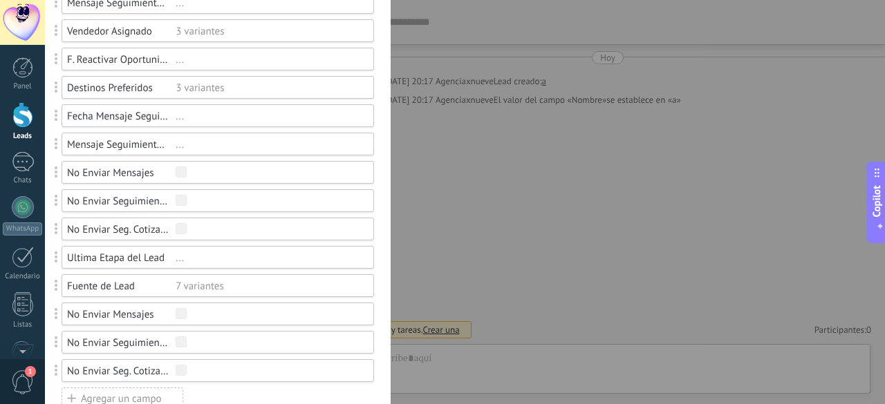
click at [231, 282] on div "7 variantes" at bounding box center [269, 286] width 186 height 13
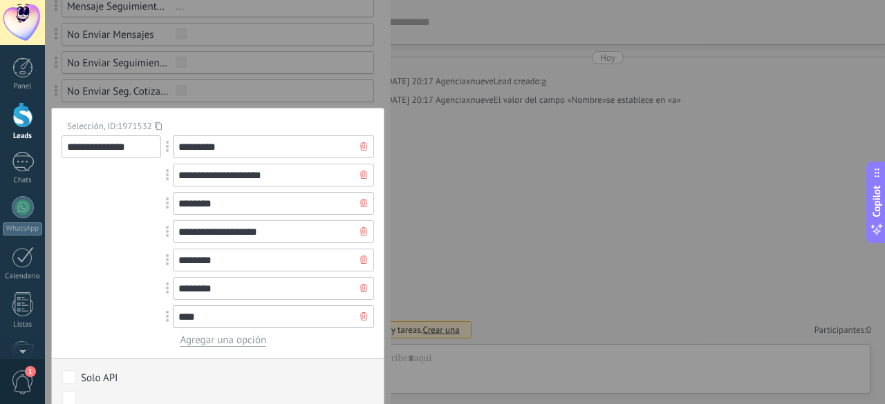
scroll to position [1285, 0]
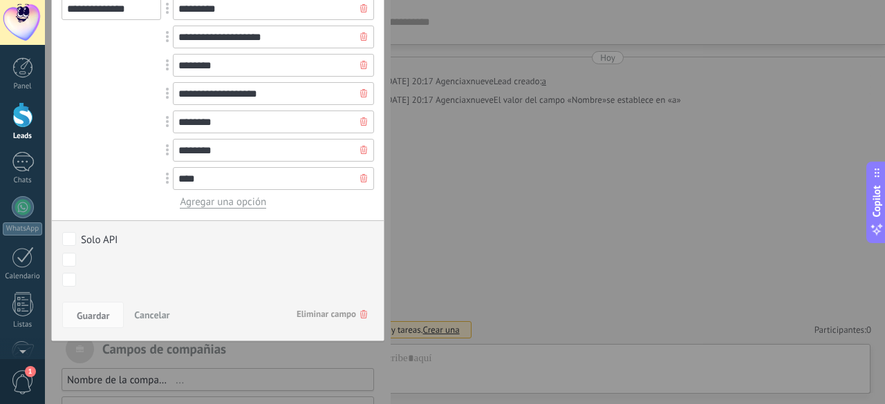
click at [317, 316] on span "Eliminar campo" at bounding box center [332, 314] width 71 height 25
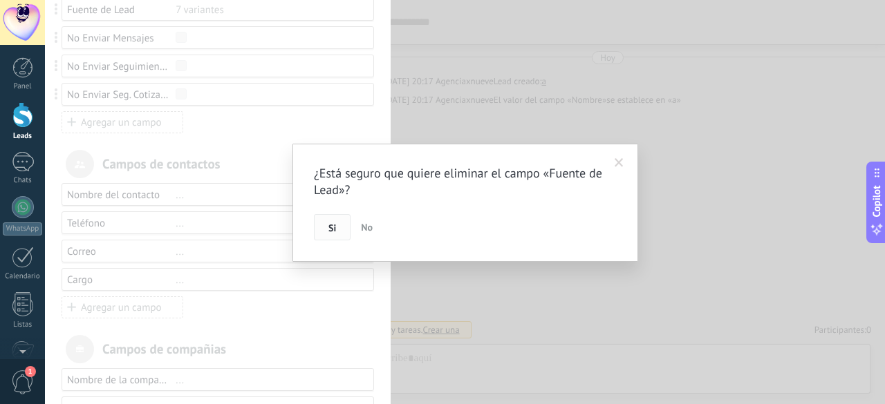
click at [335, 232] on span "Si" at bounding box center [332, 228] width 8 height 10
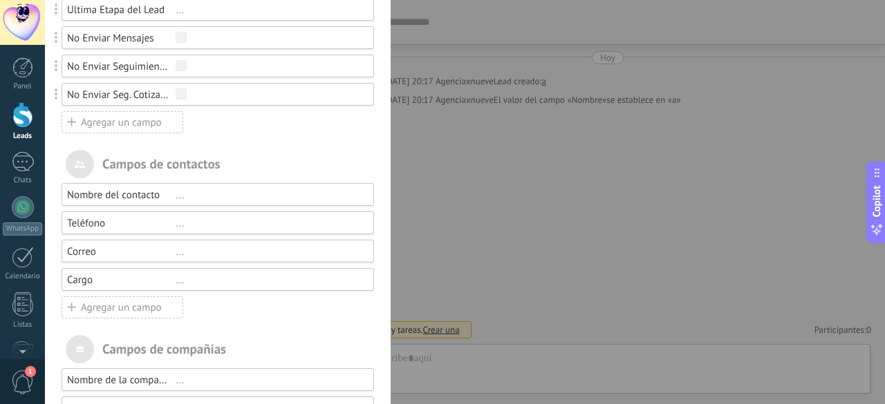
scroll to position [1188, 0]
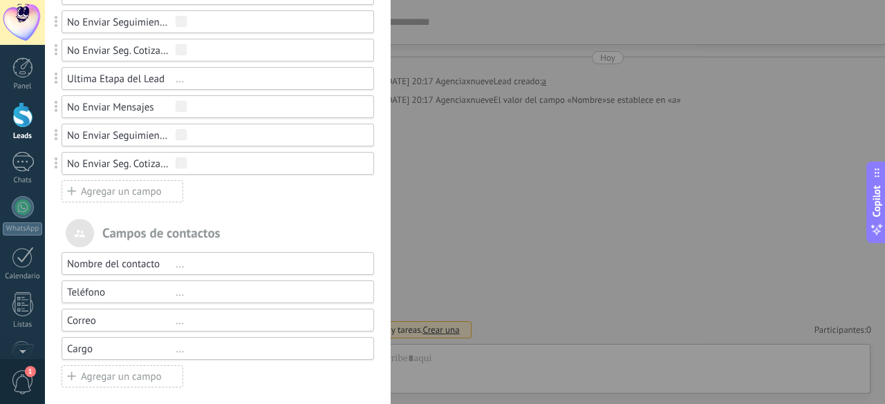
click at [209, 172] on div "No Enviar Seg. Cotizacion" at bounding box center [218, 163] width 312 height 23
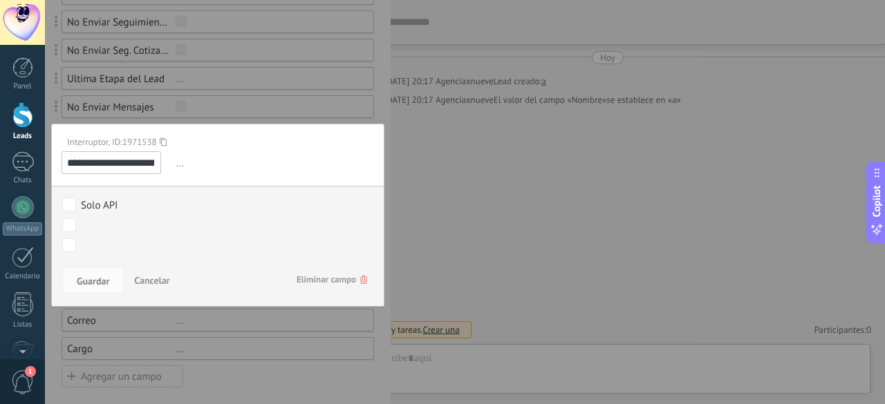
click at [350, 269] on span "Eliminar campo" at bounding box center [332, 280] width 71 height 25
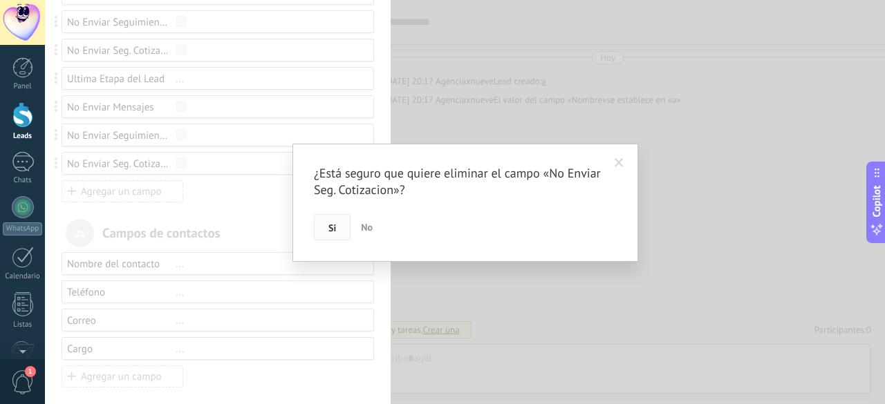
click at [332, 229] on span "Si" at bounding box center [332, 228] width 8 height 10
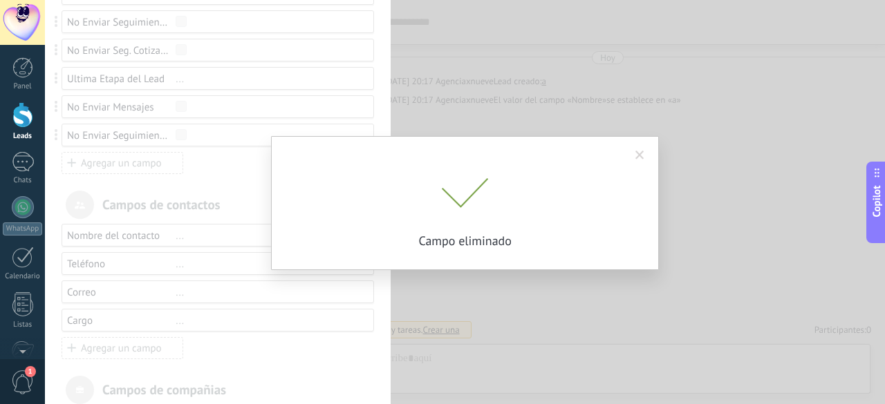
click at [222, 141] on div "¿Está seguro que quiere eliminar el campo «No Enviar Seg. Cotizacion»? Si No Ca…" at bounding box center [465, 202] width 840 height 404
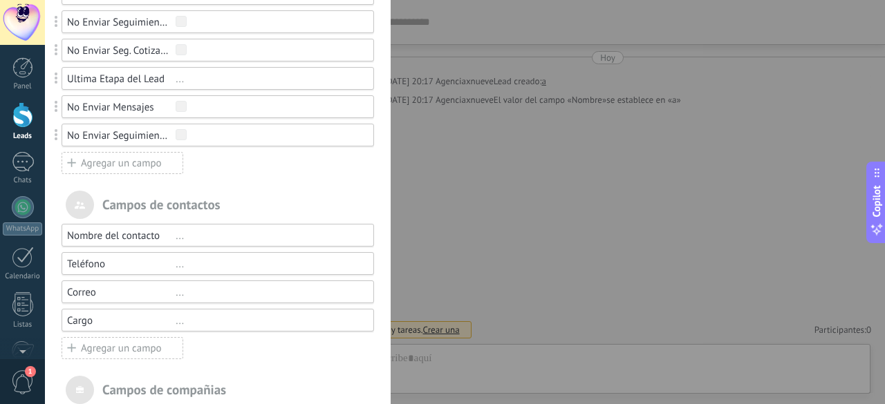
click at [222, 141] on div "No Enviar Seguimiento Info" at bounding box center [218, 135] width 312 height 23
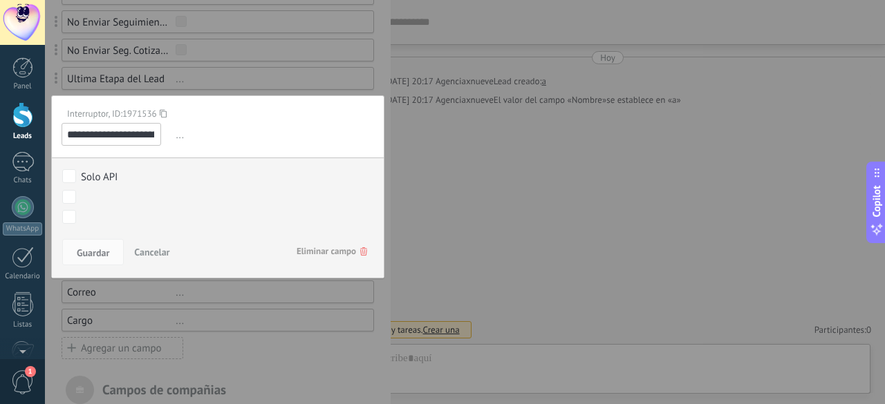
click at [297, 251] on span "Eliminar campo" at bounding box center [332, 251] width 71 height 25
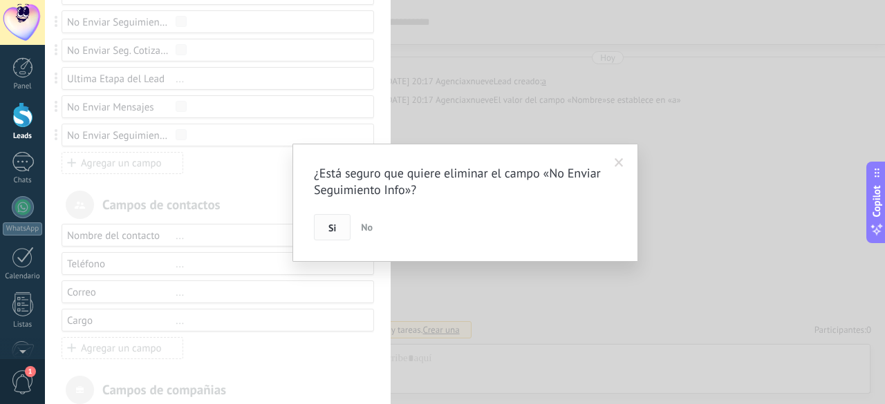
click at [332, 223] on span "Si" at bounding box center [332, 228] width 8 height 10
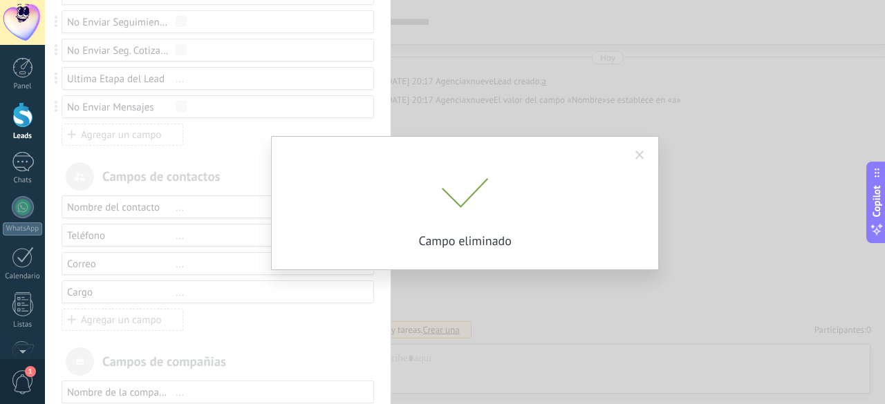
click at [223, 111] on div "¿Está seguro que quiere eliminar el campo «No Enviar Seguimiento Info»? Si No C…" at bounding box center [465, 202] width 840 height 404
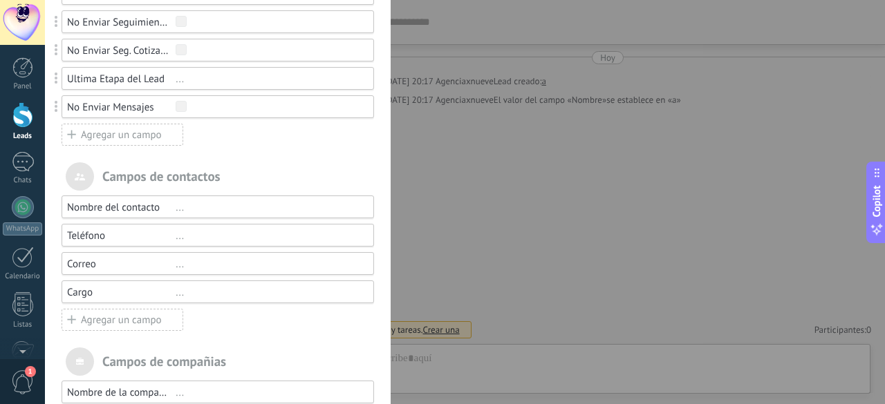
click at [223, 111] on div at bounding box center [269, 107] width 186 height 13
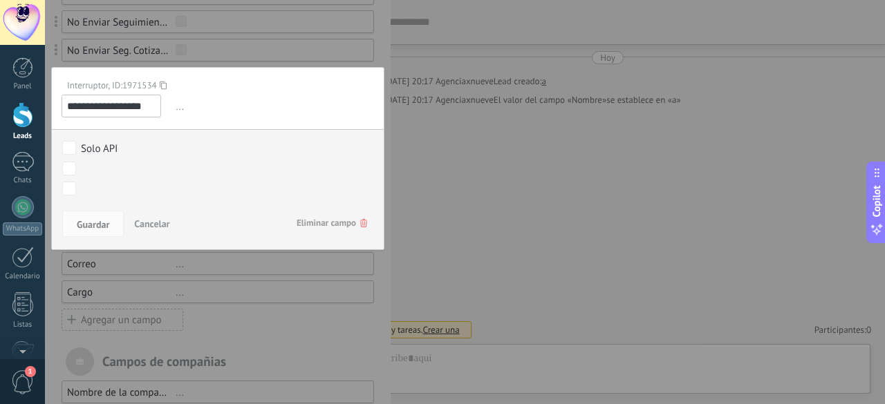
click at [303, 225] on span "Eliminar campo" at bounding box center [332, 223] width 71 height 25
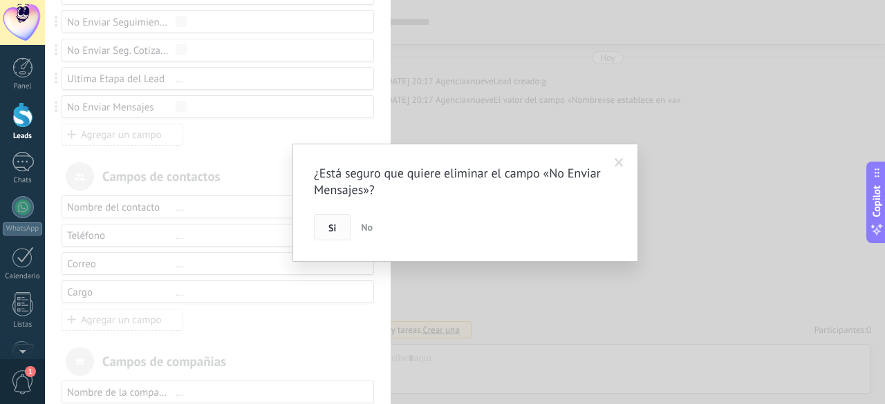
drag, startPoint x: 326, startPoint y: 230, endPoint x: 315, endPoint y: 227, distance: 11.4
click at [326, 230] on button "Si" at bounding box center [332, 227] width 37 height 26
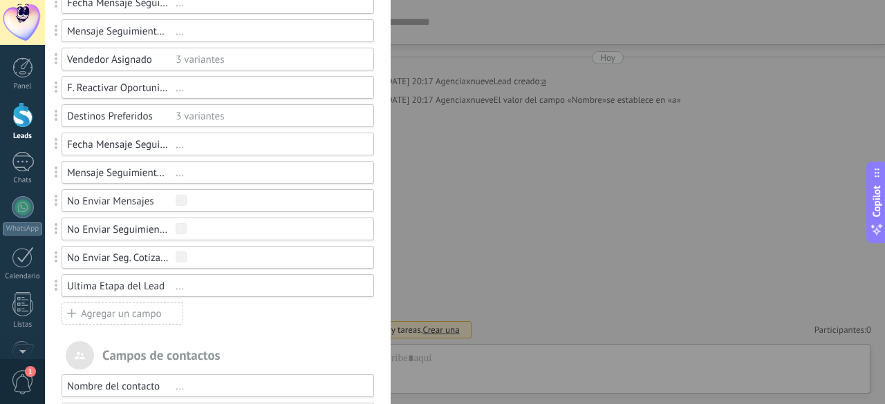
scroll to position [911, 0]
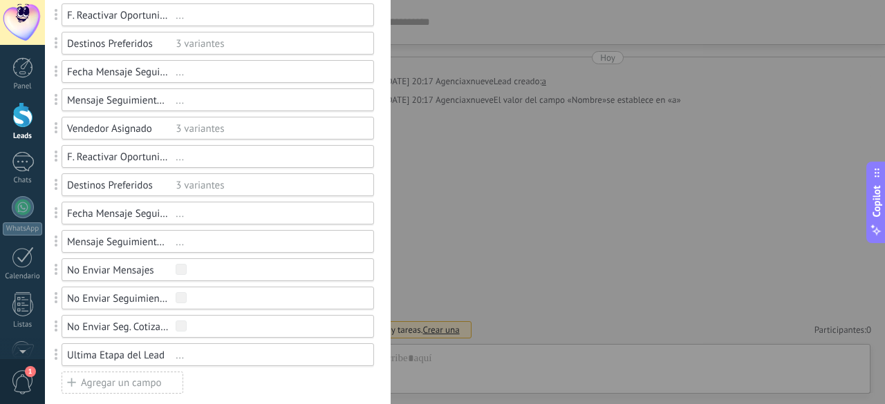
click at [228, 265] on div at bounding box center [269, 270] width 186 height 13
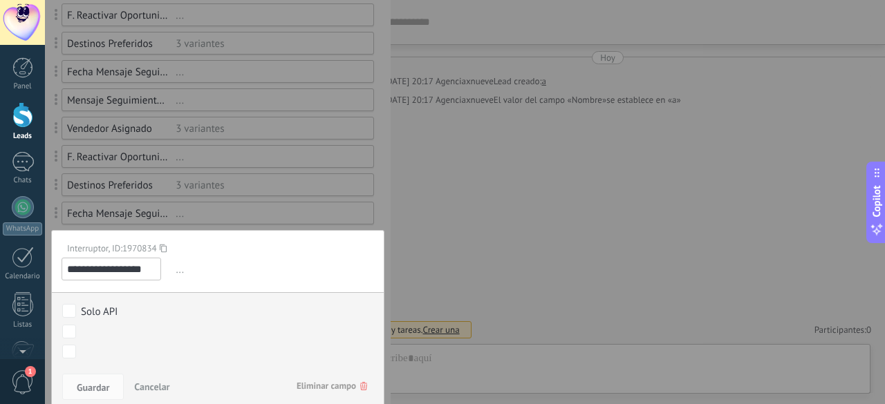
click at [317, 382] on span "Eliminar campo" at bounding box center [332, 386] width 71 height 25
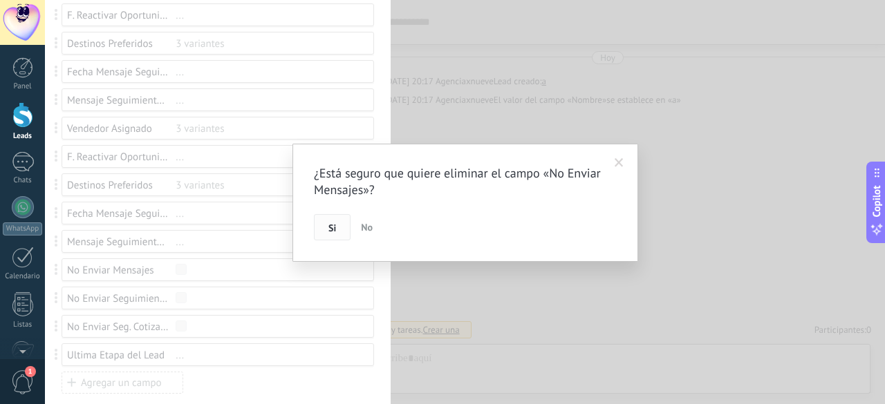
click at [328, 223] on span "Si" at bounding box center [332, 228] width 8 height 10
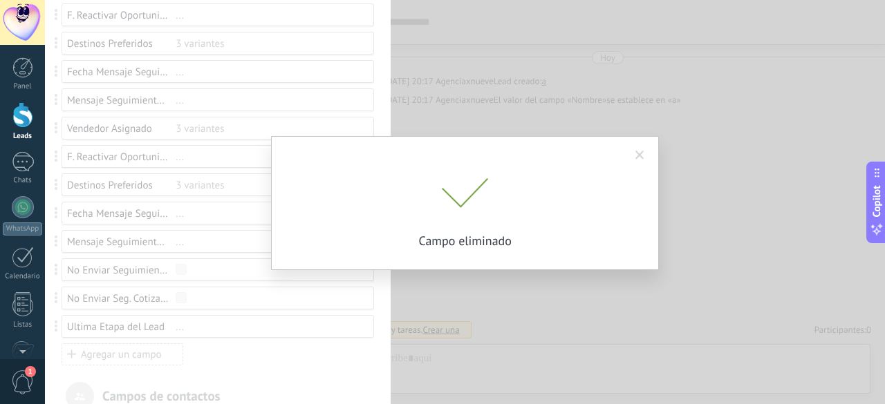
click at [220, 287] on div "¿Está seguro que quiere eliminar el campo «No Enviar Mensajes»? Si No Campo eli…" at bounding box center [465, 202] width 840 height 404
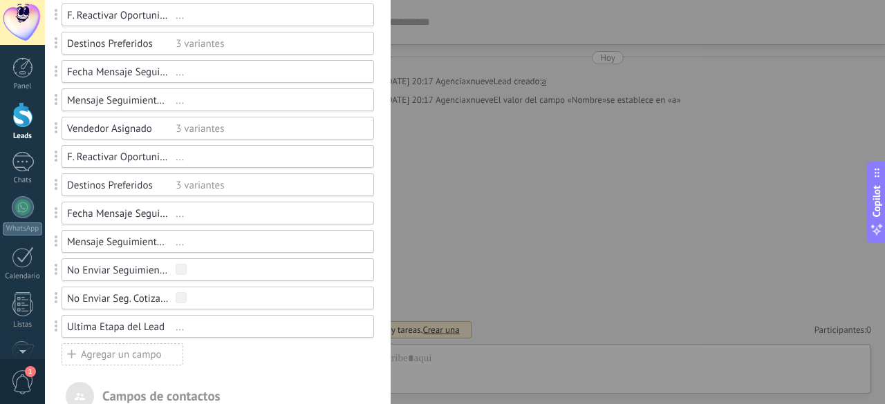
drag, startPoint x: 221, startPoint y: 285, endPoint x: 234, endPoint y: 270, distance: 20.6
click at [239, 266] on div at bounding box center [269, 270] width 186 height 13
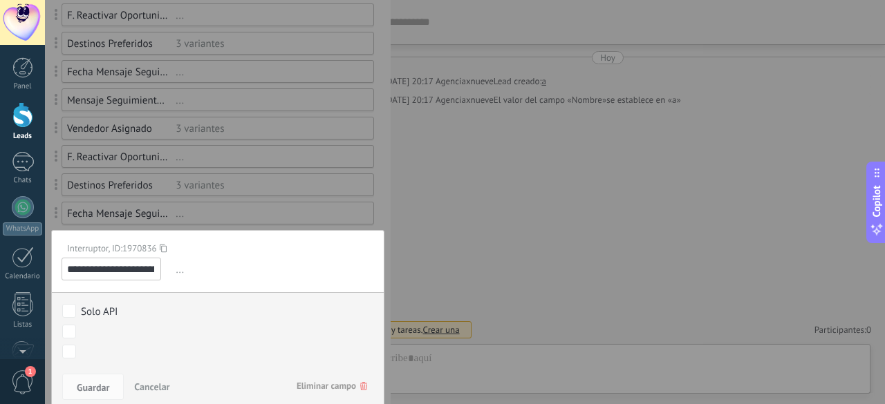
click at [301, 377] on span "Eliminar campo" at bounding box center [332, 386] width 71 height 25
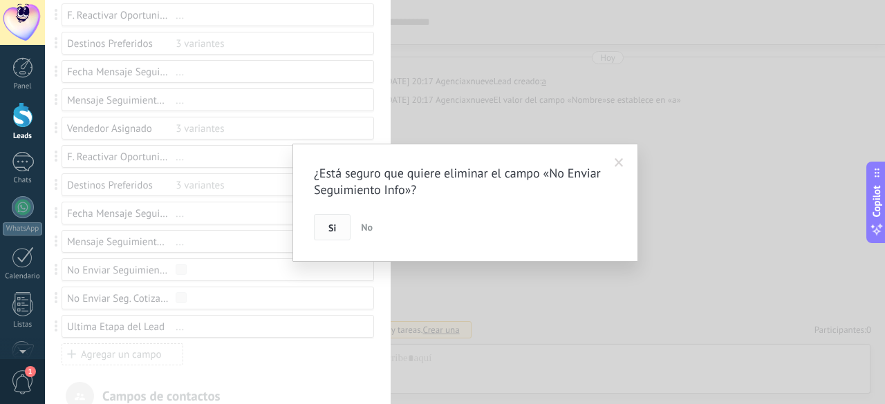
click at [342, 233] on button "Si" at bounding box center [332, 227] width 37 height 26
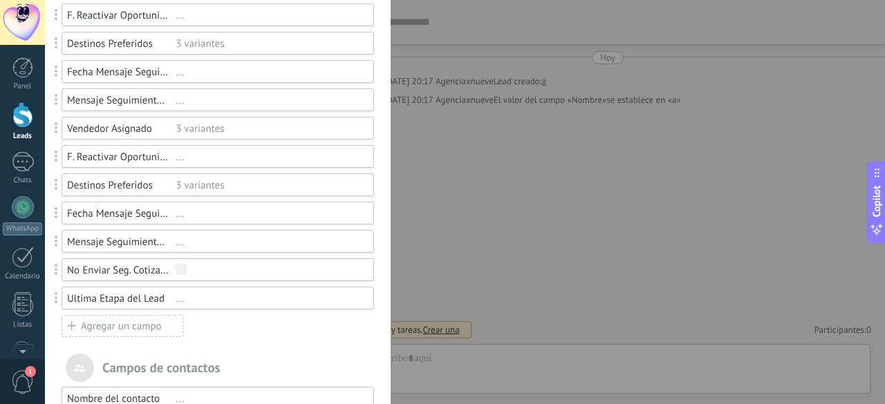
click at [205, 263] on div at bounding box center [465, 202] width 840 height 404
click at [206, 264] on div at bounding box center [269, 270] width 186 height 13
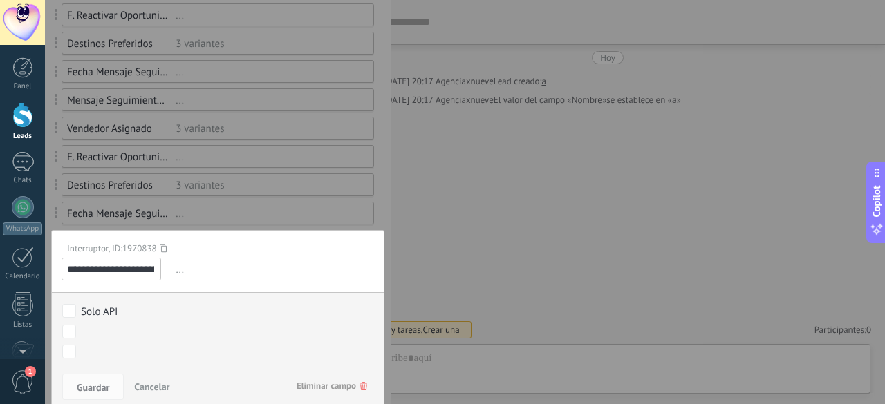
click at [315, 380] on span "Eliminar campo" at bounding box center [332, 386] width 71 height 25
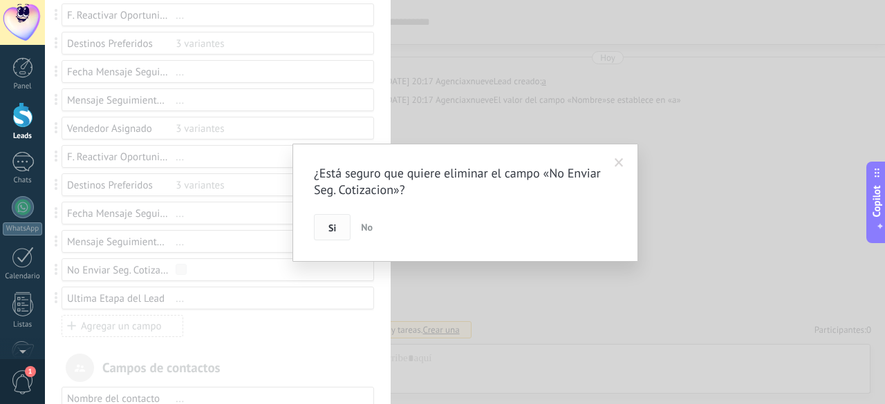
click at [341, 232] on button "Si" at bounding box center [332, 227] width 37 height 26
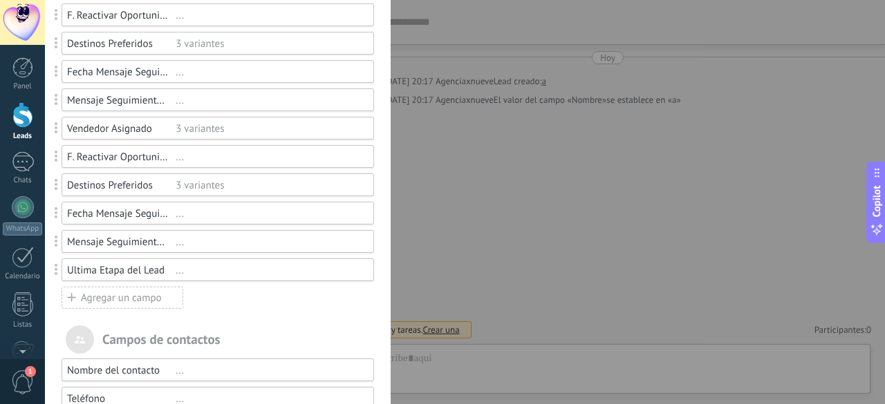
click at [214, 279] on div "Ultima Etapa del Lead ..." at bounding box center [218, 270] width 312 height 23
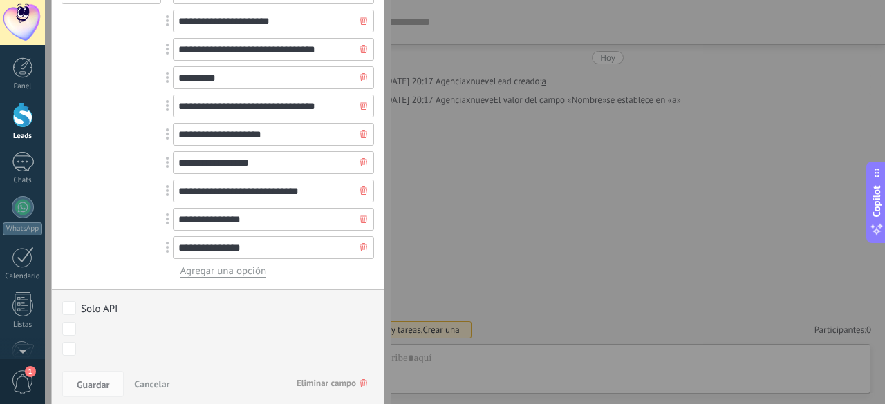
scroll to position [1236, 0]
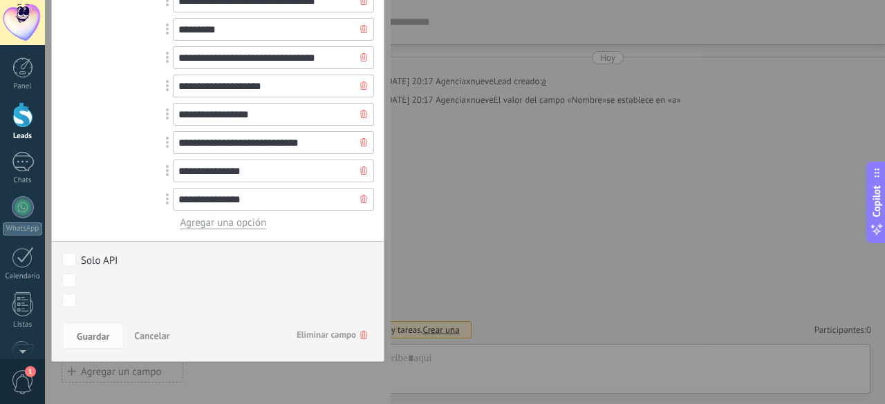
click at [317, 326] on span "Eliminar campo" at bounding box center [332, 335] width 71 height 25
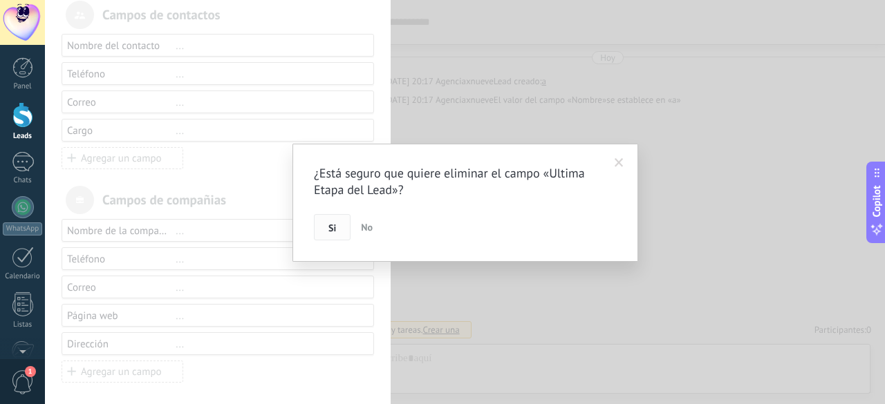
click at [330, 224] on span "Si" at bounding box center [332, 228] width 8 height 10
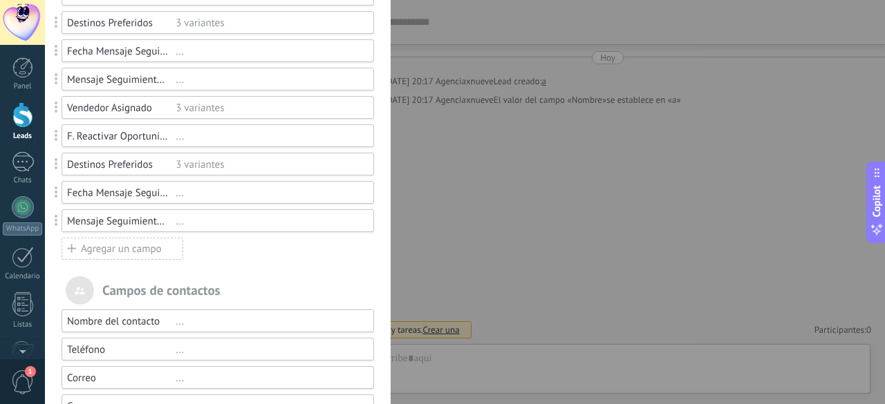
scroll to position [863, 0]
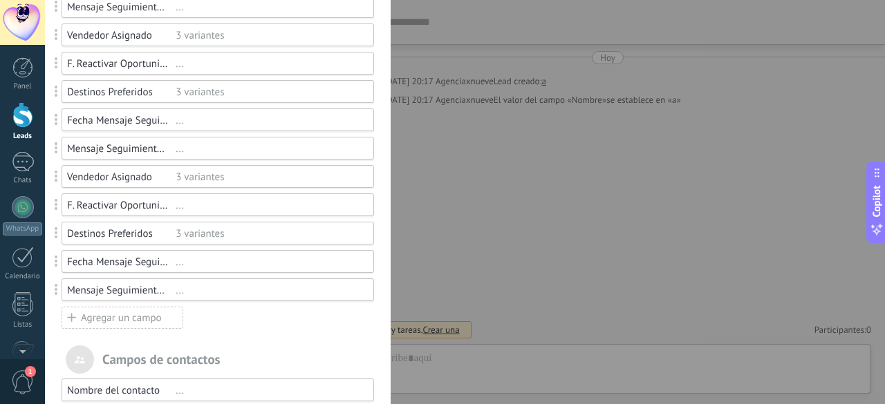
click at [198, 292] on div "..." at bounding box center [269, 290] width 186 height 13
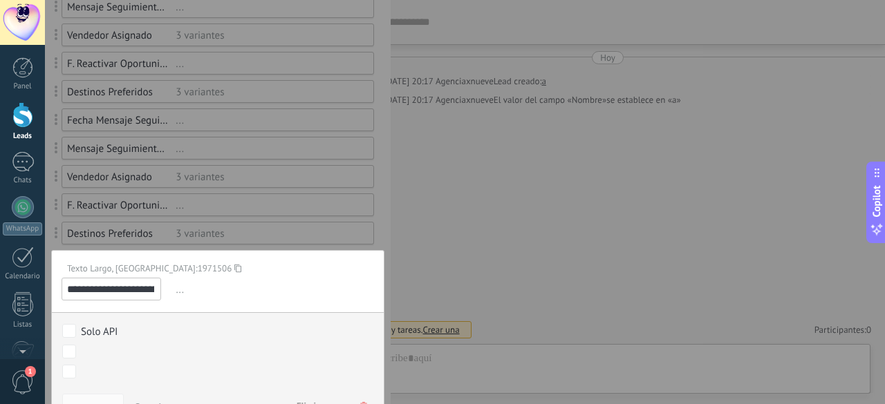
click at [254, 281] on span "..." at bounding box center [273, 290] width 201 height 23
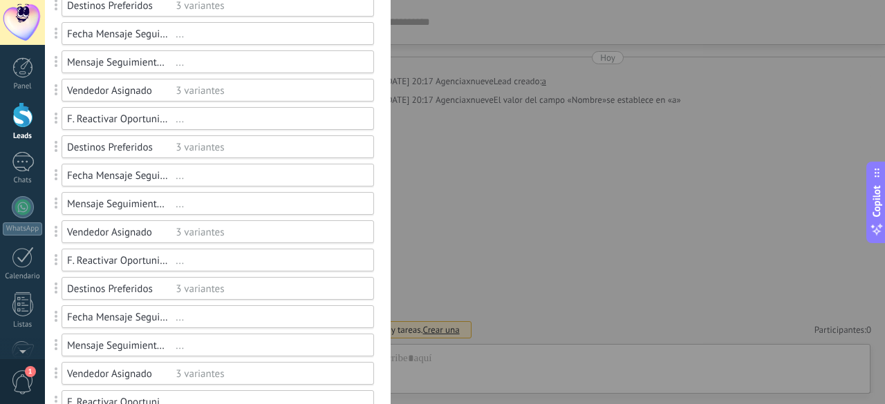
scroll to position [0, 0]
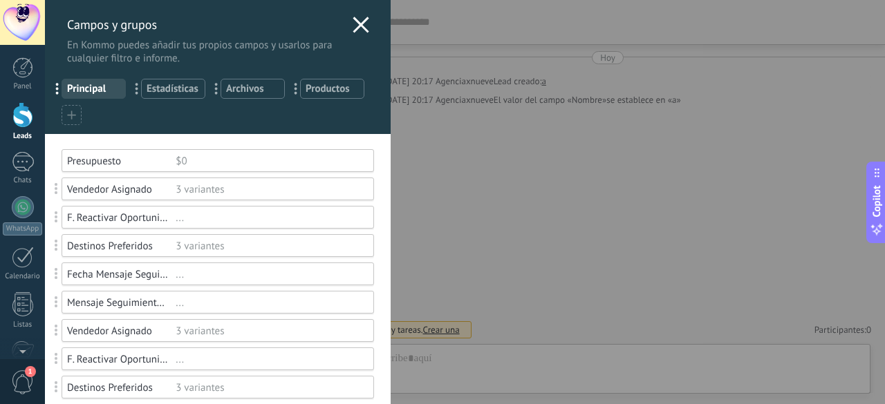
click at [250, 329] on div "3 variantes" at bounding box center [269, 331] width 186 height 13
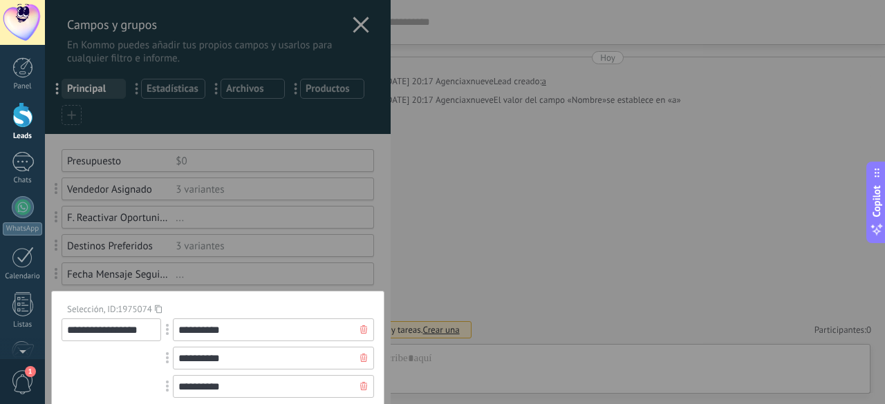
scroll to position [138, 0]
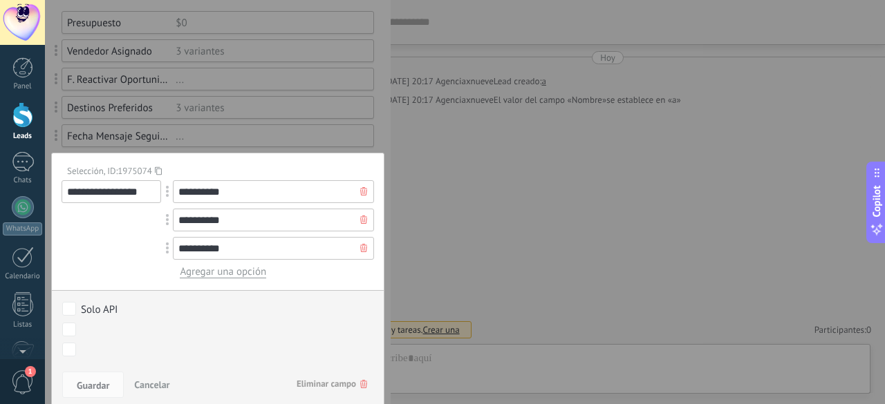
click at [297, 373] on span "Eliminar campo" at bounding box center [332, 384] width 71 height 25
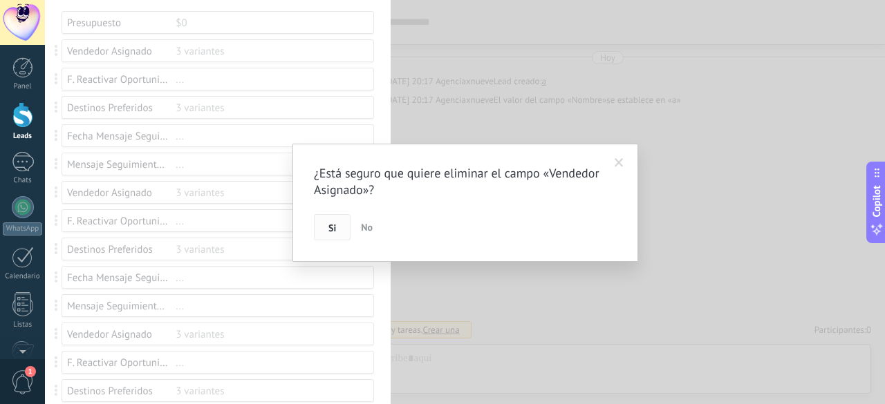
click at [330, 236] on button "Si" at bounding box center [332, 227] width 37 height 26
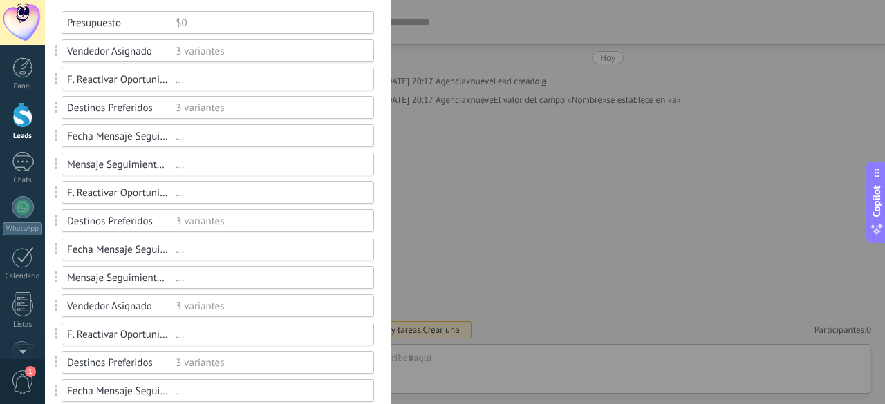
click at [283, 191] on div "..." at bounding box center [269, 193] width 186 height 13
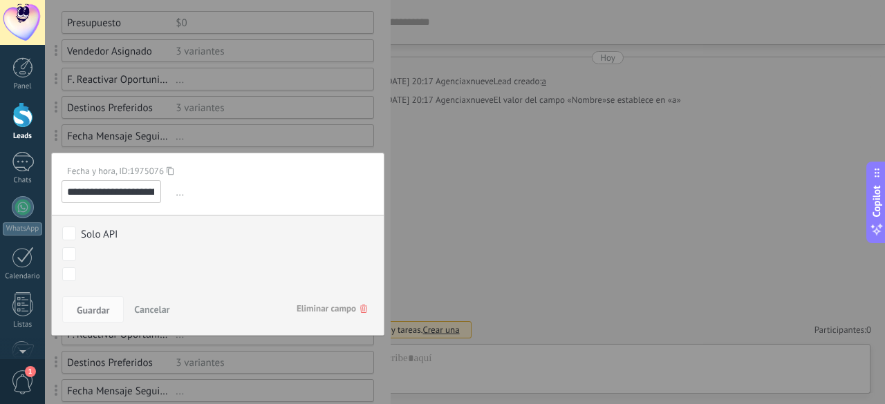
click at [308, 308] on span "Eliminar campo" at bounding box center [332, 309] width 71 height 25
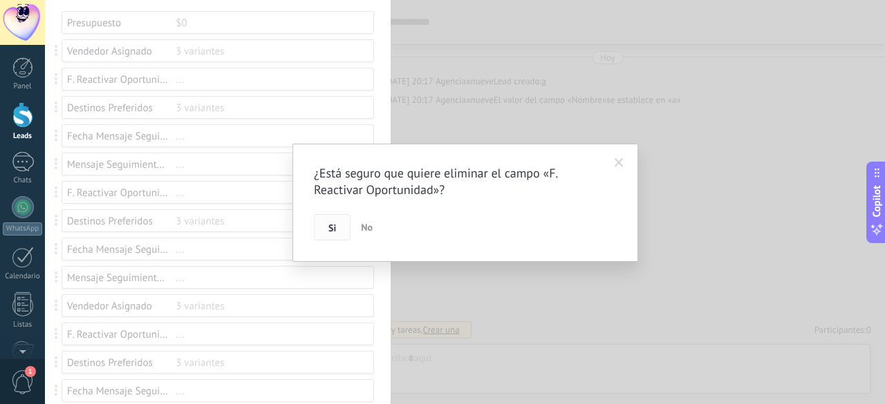
click at [331, 231] on span "Si" at bounding box center [332, 228] width 8 height 10
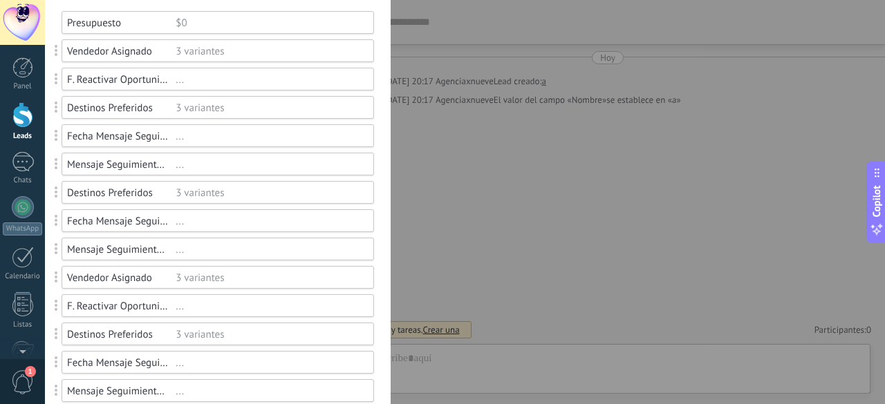
click at [232, 191] on div "3 variantes" at bounding box center [269, 193] width 186 height 13
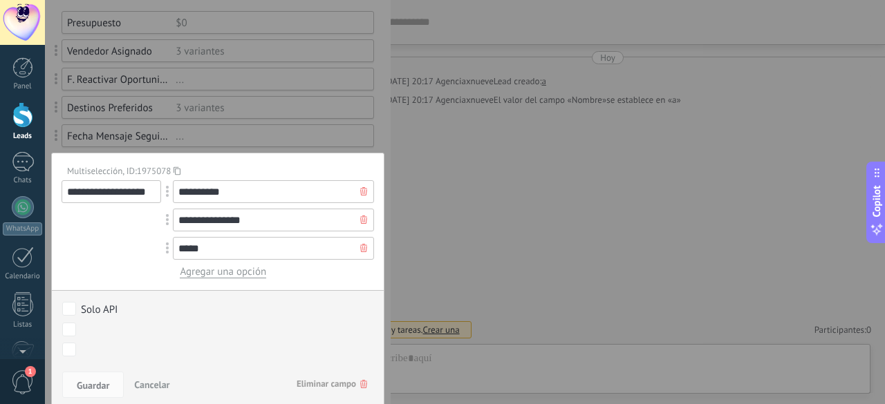
click at [326, 384] on span "Eliminar campo" at bounding box center [332, 384] width 71 height 25
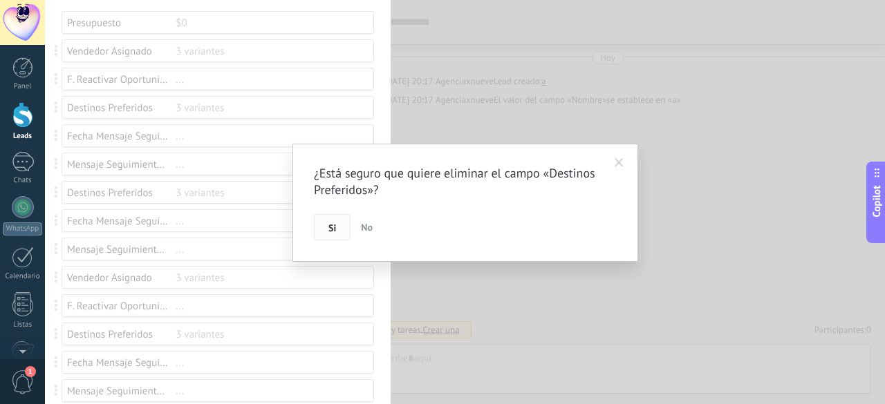
click at [323, 224] on button "Si" at bounding box center [332, 227] width 37 height 26
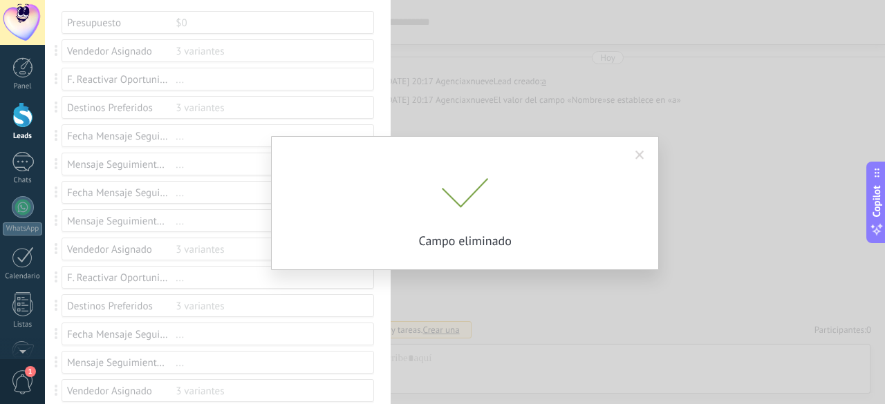
click at [232, 191] on div "¿Está seguro que quiere eliminar el campo «Destinos Preferidos»? Si No Campo el…" at bounding box center [465, 202] width 840 height 404
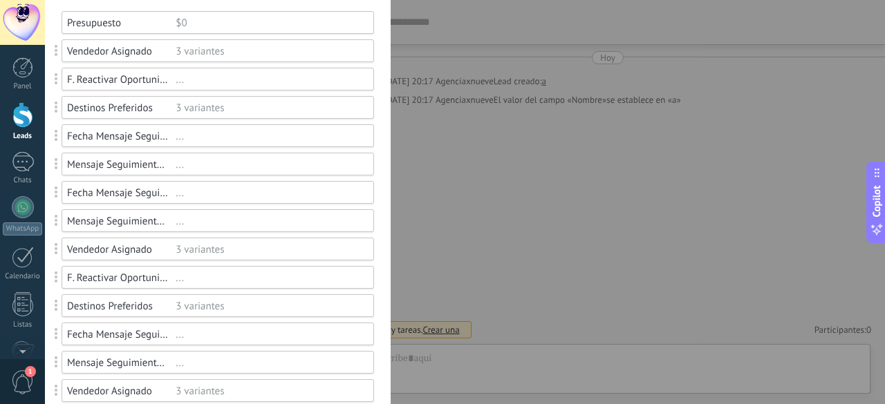
click at [234, 191] on div "..." at bounding box center [269, 193] width 186 height 13
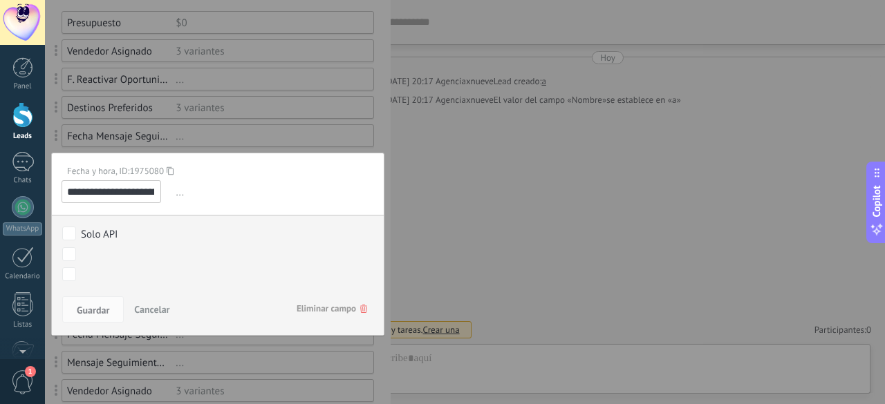
click at [327, 313] on span "Eliminar campo" at bounding box center [332, 309] width 71 height 25
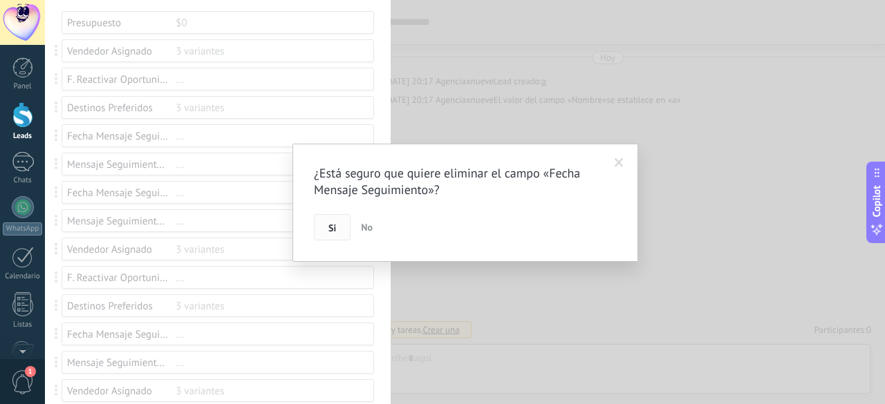
click at [335, 221] on button "Si" at bounding box center [332, 227] width 37 height 26
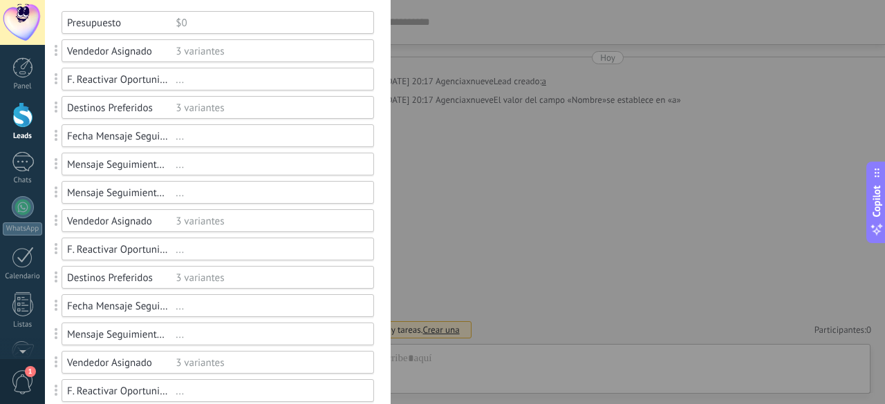
click at [246, 194] on div at bounding box center [465, 202] width 840 height 404
click at [246, 194] on div "..." at bounding box center [269, 193] width 186 height 13
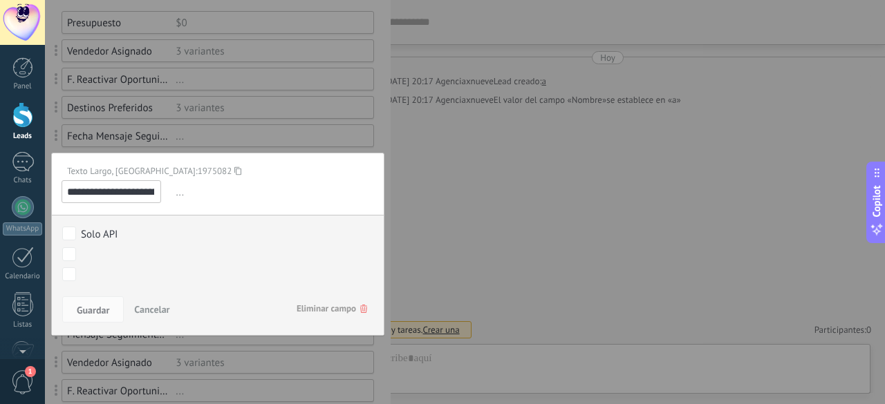
click at [310, 303] on span "Eliminar campo" at bounding box center [332, 309] width 71 height 25
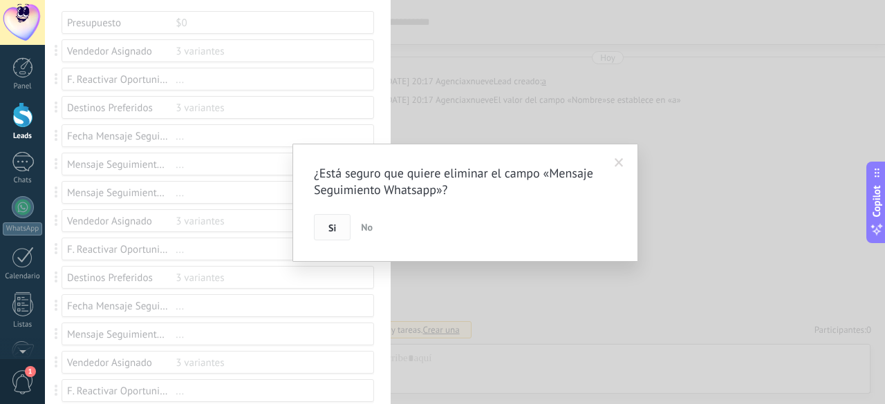
click at [319, 226] on button "Si" at bounding box center [332, 227] width 37 height 26
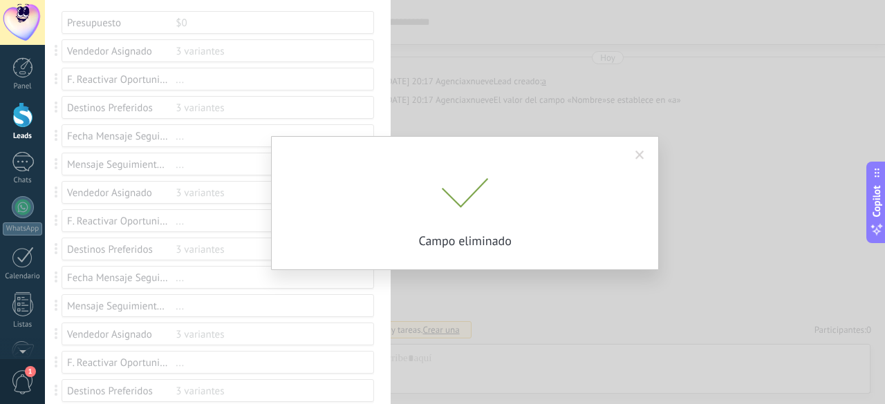
click at [235, 195] on div "¿Está seguro que quiere eliminar el campo «Mensaje Seguimiento Whatsapp»? Si No…" at bounding box center [465, 202] width 840 height 404
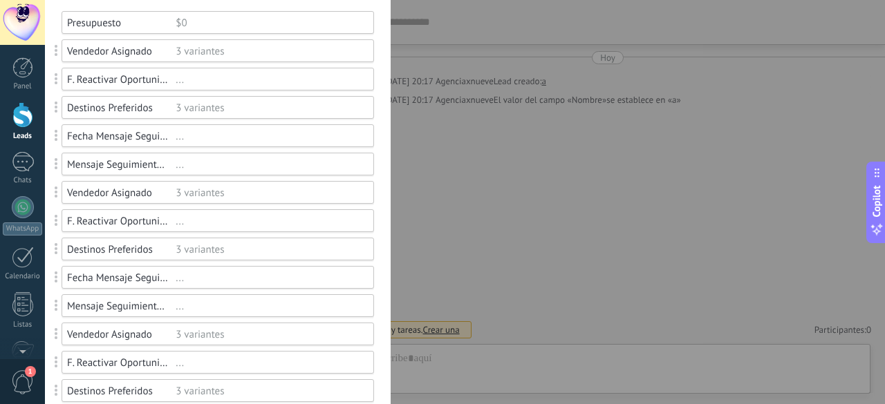
click at [241, 194] on div "3 variantes" at bounding box center [269, 193] width 186 height 13
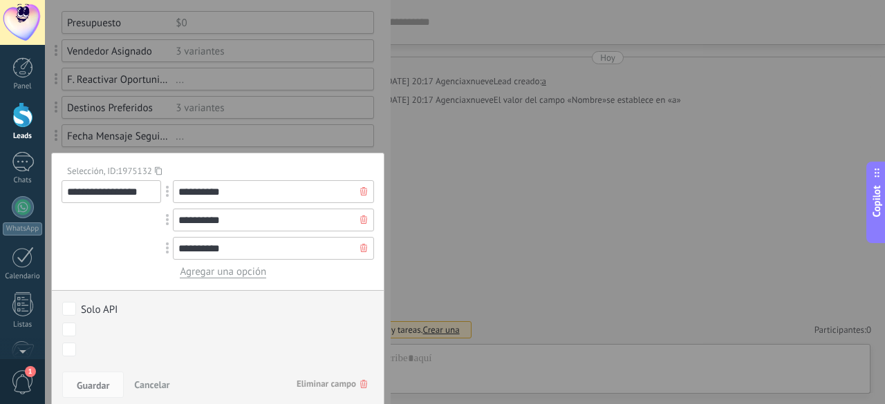
click at [338, 389] on span "Eliminar campo" at bounding box center [332, 384] width 71 height 25
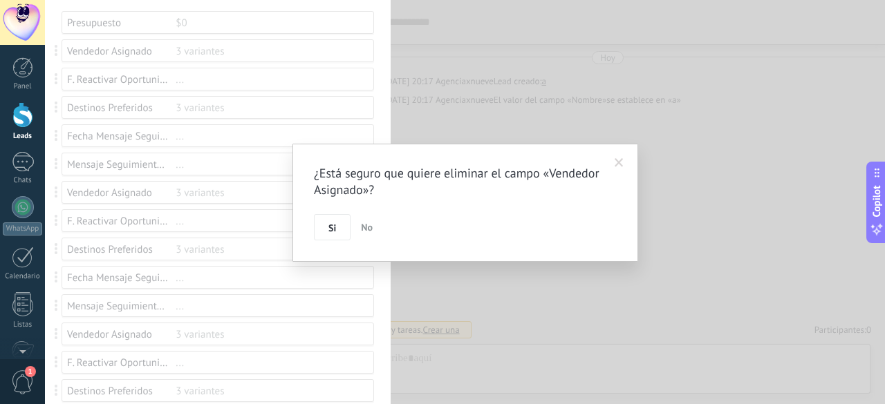
click at [340, 212] on div "¿Está seguro que quiere eliminar el campo «Vendedor Asignado»? Si No" at bounding box center [465, 202] width 303 height 75
click at [333, 223] on span "Si" at bounding box center [332, 228] width 8 height 10
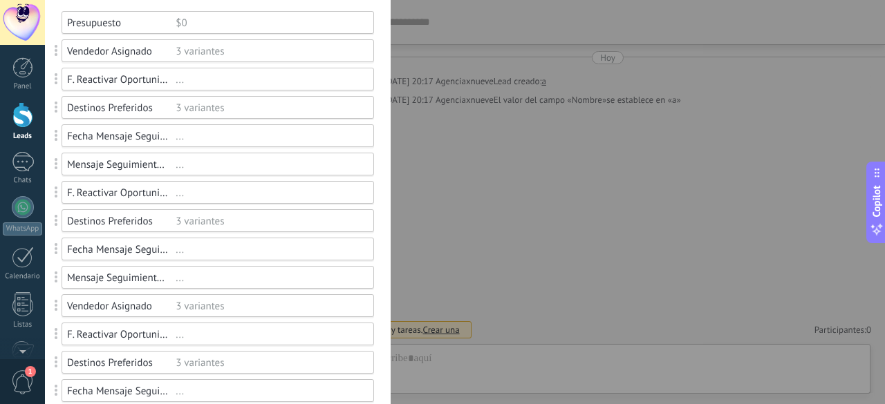
click at [215, 191] on div "..." at bounding box center [269, 193] width 186 height 13
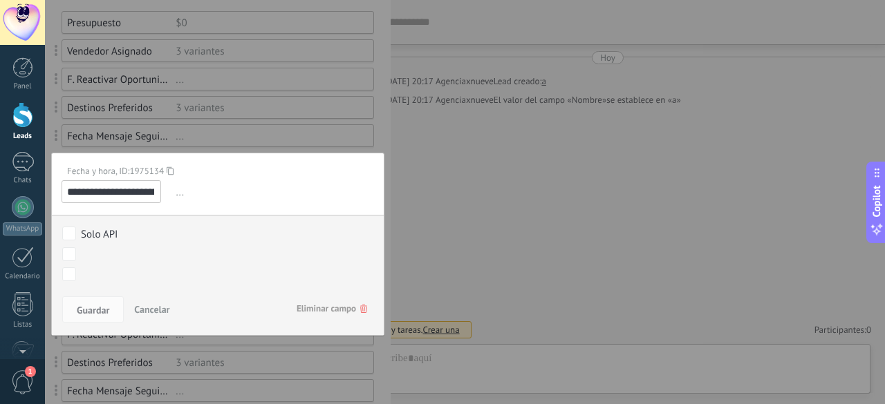
click at [291, 298] on div "Guardar Cancelar Eliminar campo" at bounding box center [218, 314] width 332 height 44
click at [311, 312] on span "Eliminar campo" at bounding box center [332, 309] width 71 height 25
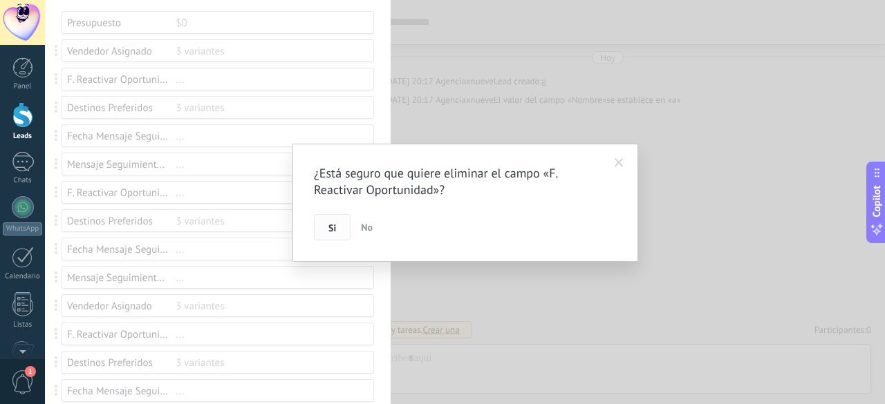
click at [344, 232] on button "Si" at bounding box center [332, 227] width 37 height 26
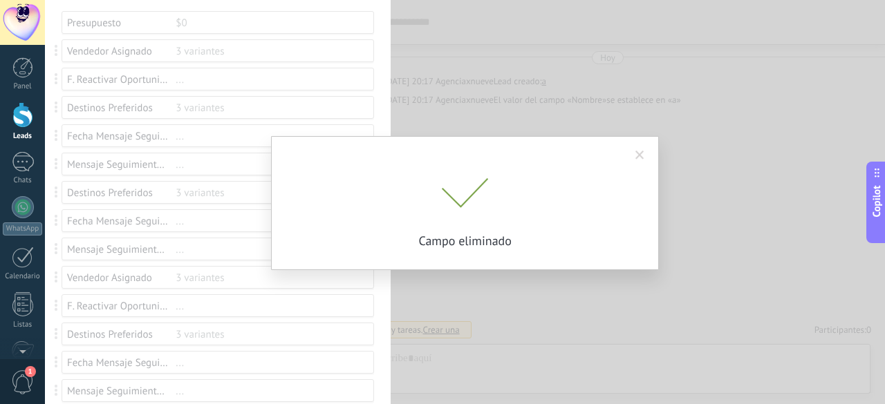
click at [230, 189] on div "¿Está seguro que quiere eliminar el campo «F. Reactivar Oportunidad»? Si No Cam…" at bounding box center [465, 202] width 840 height 404
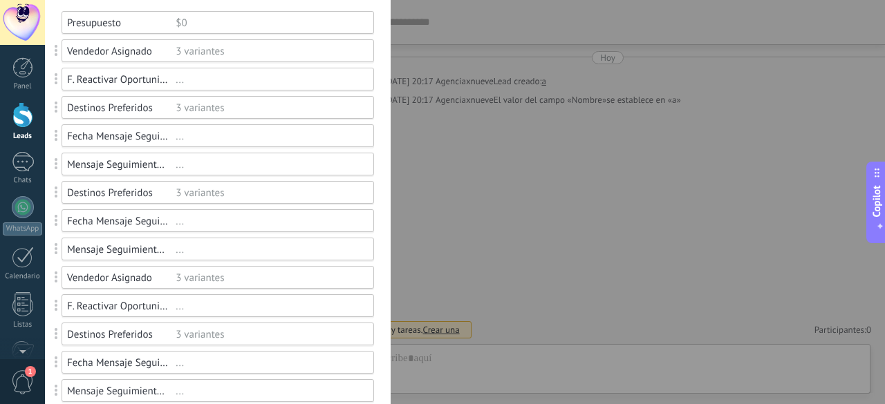
click at [230, 189] on div "3 variantes" at bounding box center [269, 193] width 186 height 13
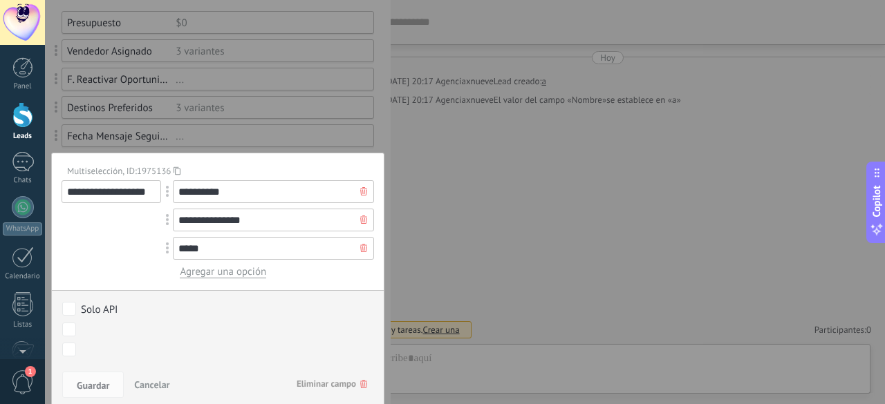
click at [300, 391] on span "Eliminar campo" at bounding box center [332, 384] width 71 height 25
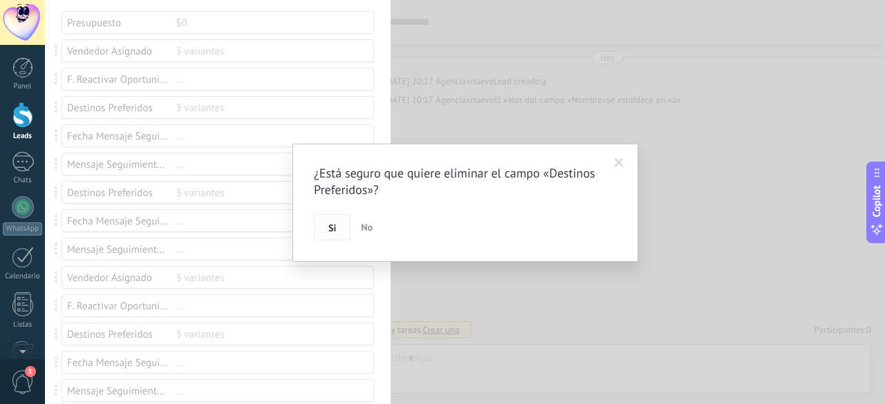
click at [332, 232] on span "Si" at bounding box center [332, 228] width 8 height 10
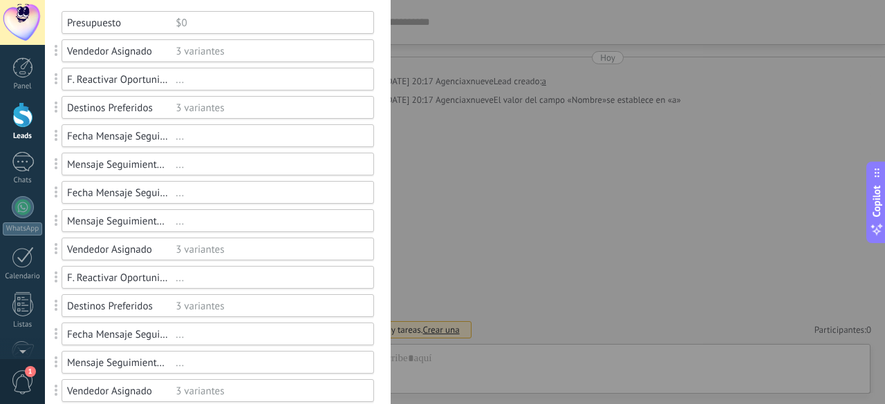
click at [218, 187] on div "..." at bounding box center [269, 193] width 186 height 13
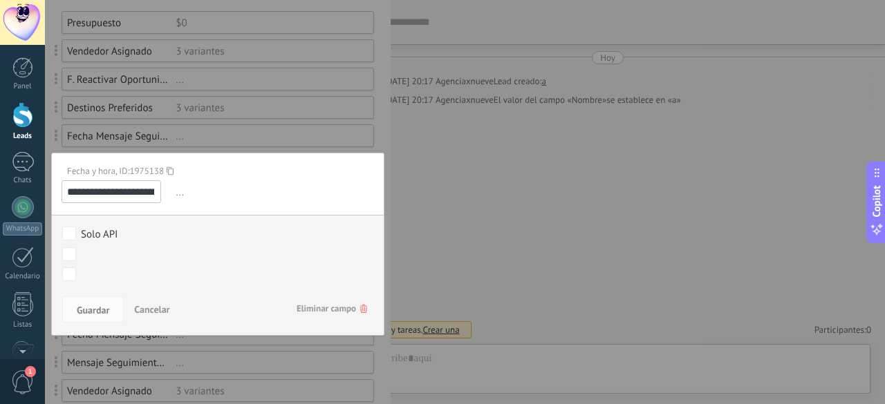
click at [301, 305] on span "Eliminar campo" at bounding box center [332, 309] width 71 height 25
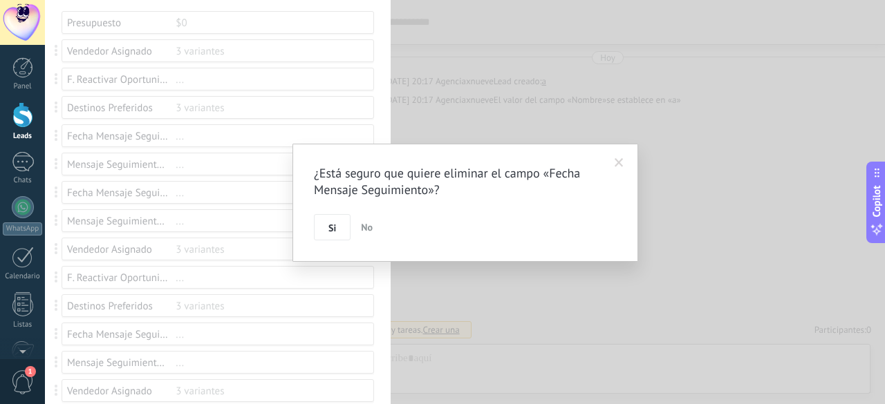
click at [332, 212] on div "¿Está seguro que quiere eliminar el campo «Fecha Mensaje Seguimiento»? Si No" at bounding box center [465, 202] width 303 height 75
click at [329, 223] on span "Si" at bounding box center [332, 228] width 8 height 10
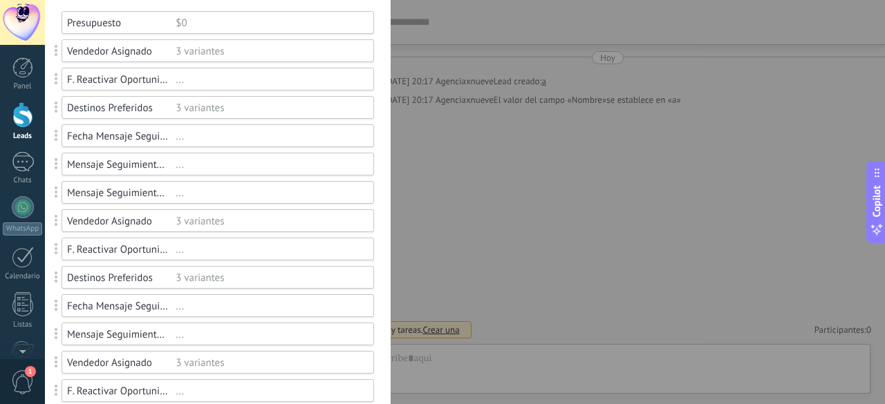
click at [253, 196] on div "..." at bounding box center [269, 193] width 186 height 13
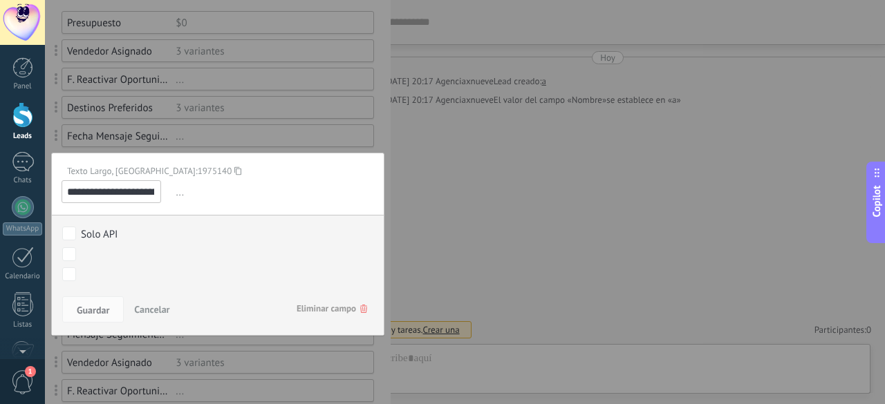
click at [299, 313] on span "Eliminar campo" at bounding box center [332, 309] width 71 height 25
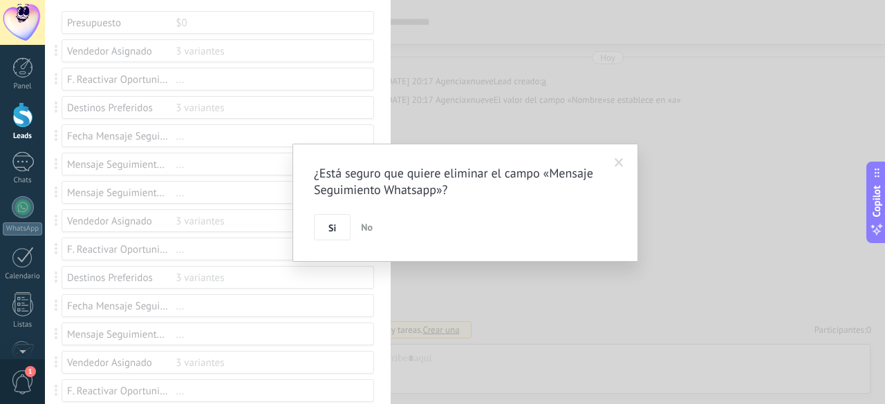
drag, startPoint x: 317, startPoint y: 238, endPoint x: 330, endPoint y: 232, distance: 15.5
click at [330, 232] on button "Si" at bounding box center [332, 227] width 37 height 26
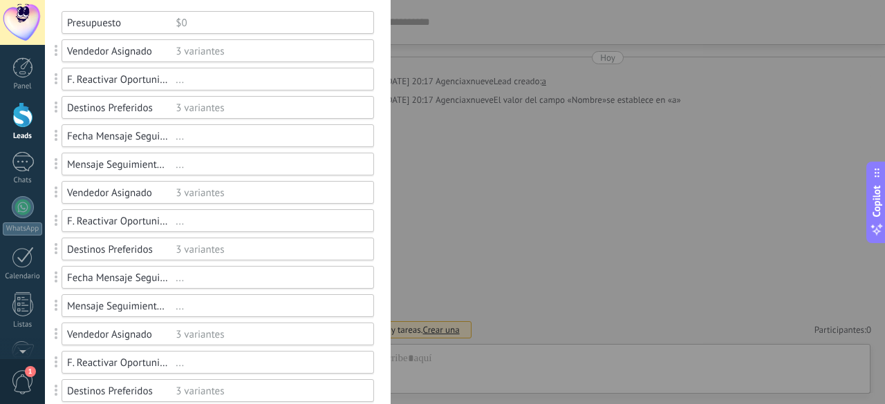
click at [227, 194] on div "3 variantes" at bounding box center [269, 193] width 186 height 13
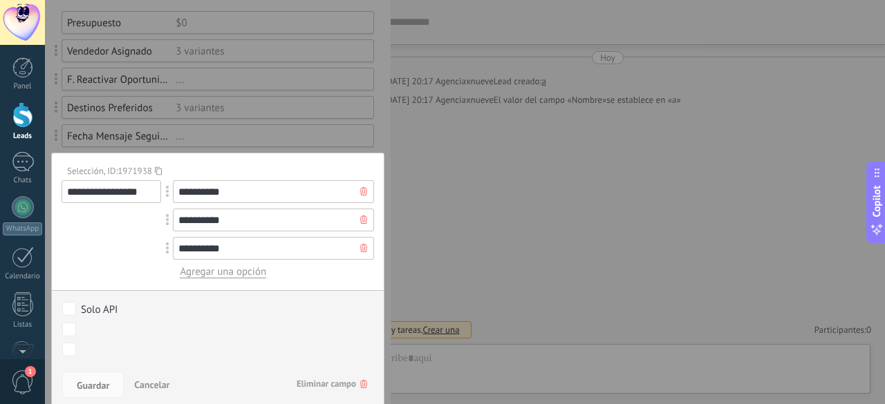
click at [332, 382] on span "Eliminar campo" at bounding box center [332, 384] width 71 height 25
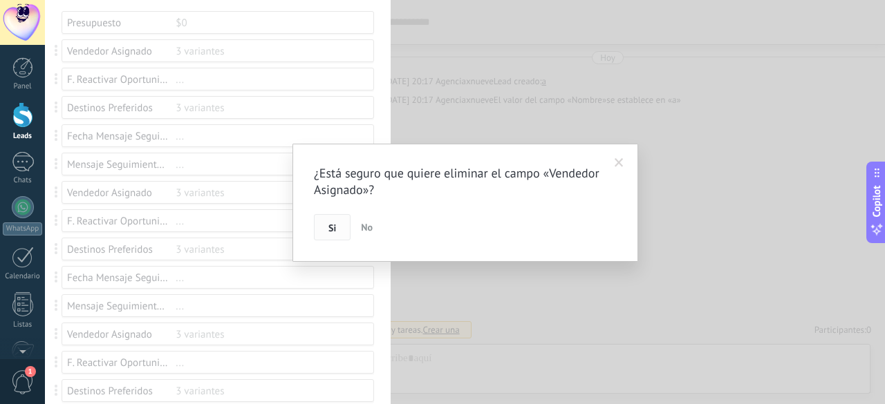
click at [322, 234] on button "Si" at bounding box center [332, 227] width 37 height 26
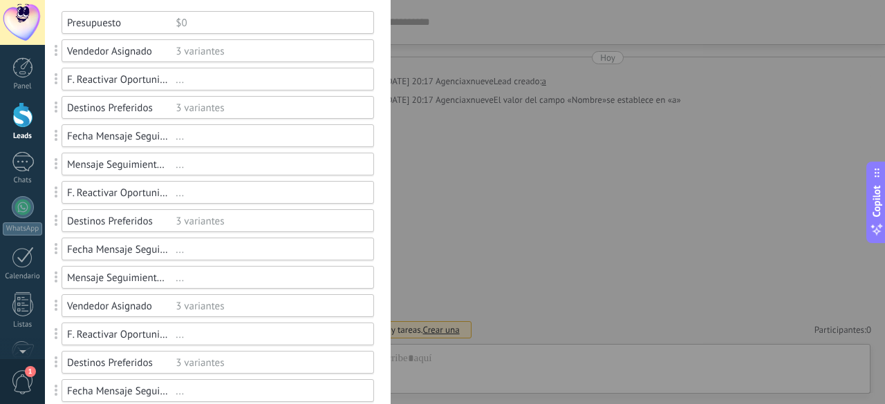
click at [203, 187] on div "..." at bounding box center [269, 193] width 186 height 13
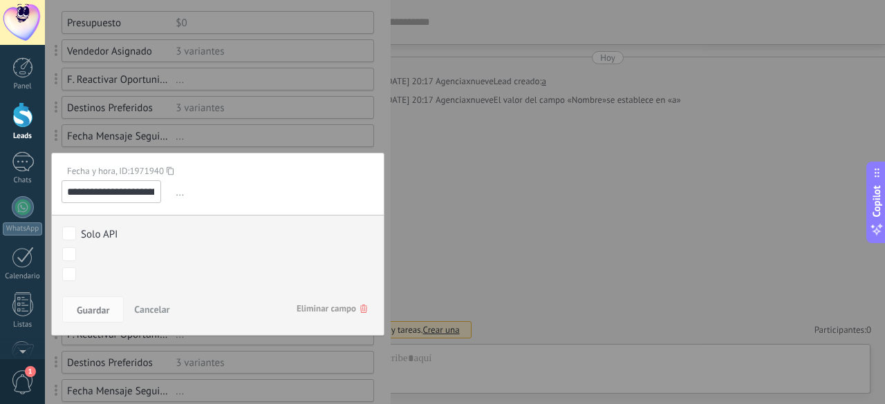
click at [330, 309] on span "Eliminar campo" at bounding box center [332, 309] width 71 height 25
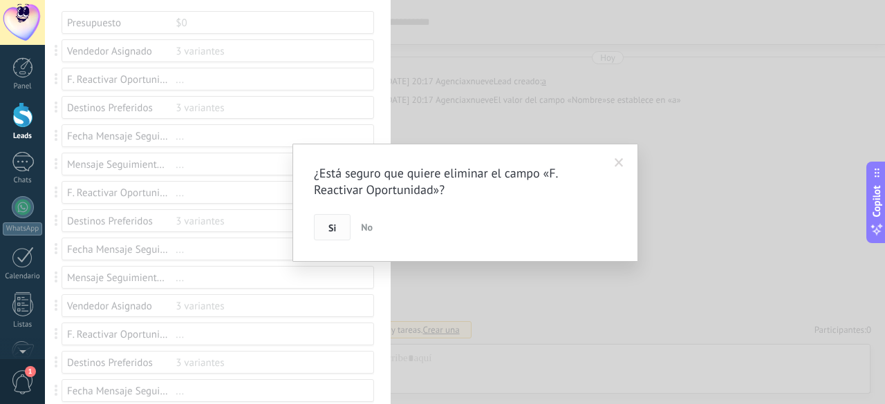
click at [343, 225] on button "Si" at bounding box center [332, 227] width 37 height 26
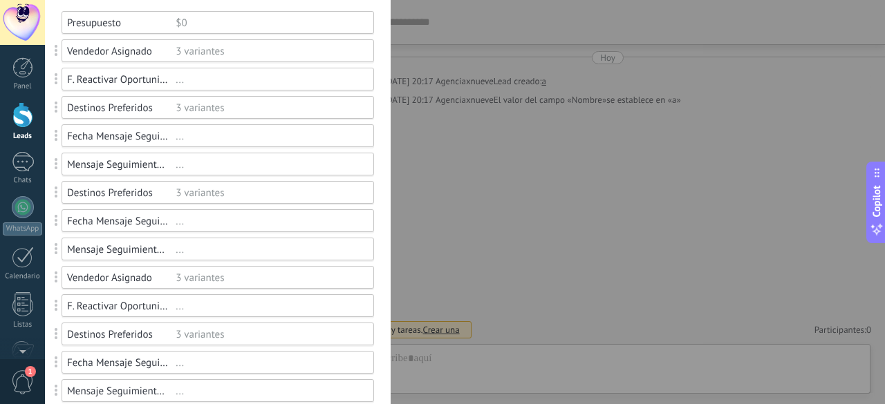
click at [257, 201] on div "Destinos Preferidos 3 variantes" at bounding box center [218, 192] width 312 height 23
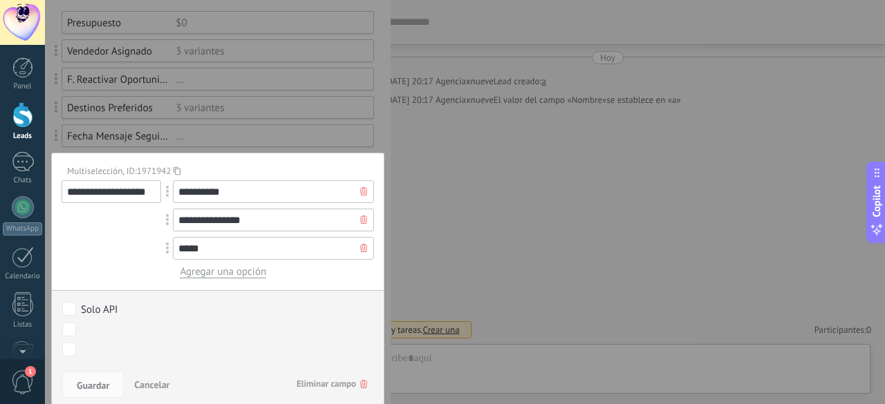
click at [321, 379] on span "Eliminar campo" at bounding box center [332, 384] width 71 height 25
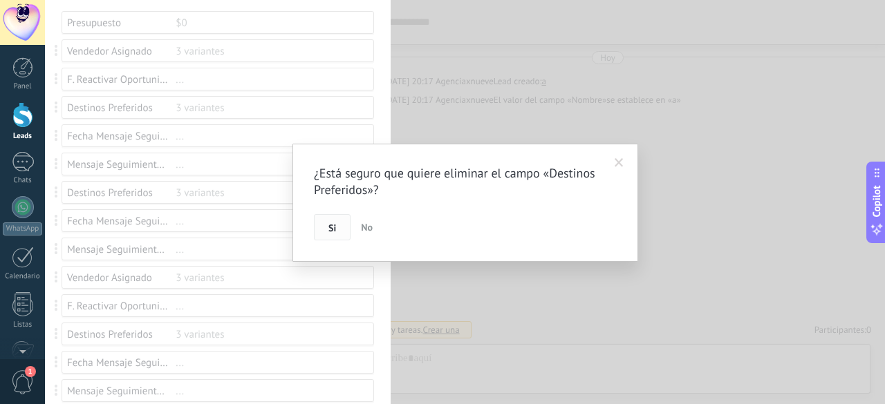
click at [330, 227] on span "Si" at bounding box center [332, 228] width 8 height 10
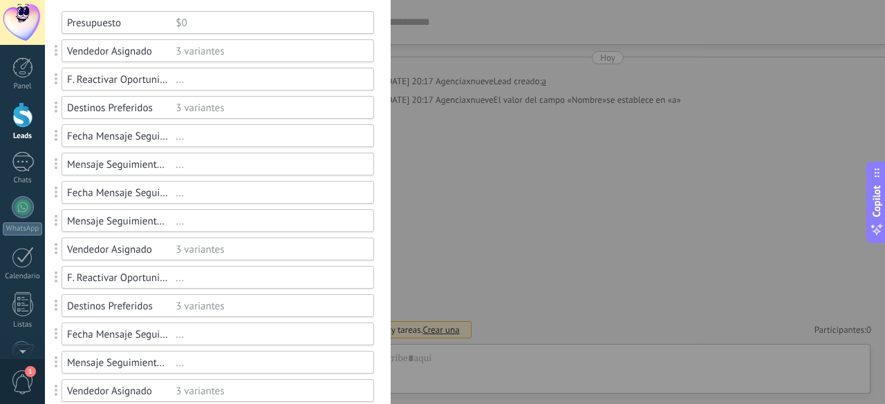
click at [219, 311] on div "3 variantes" at bounding box center [269, 306] width 186 height 13
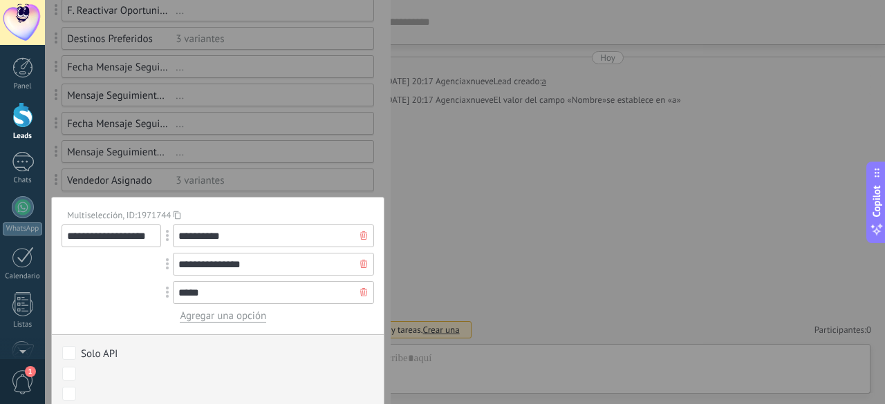
scroll to position [277, 0]
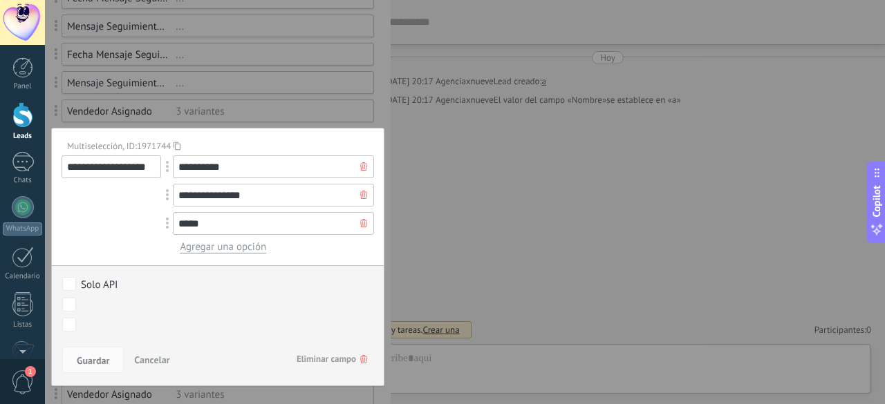
click at [321, 363] on span "Eliminar campo" at bounding box center [332, 359] width 71 height 25
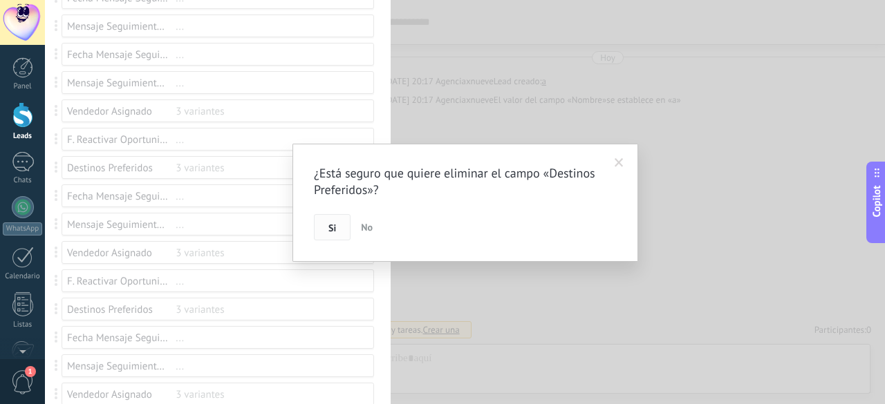
click at [343, 225] on button "Si" at bounding box center [332, 227] width 37 height 26
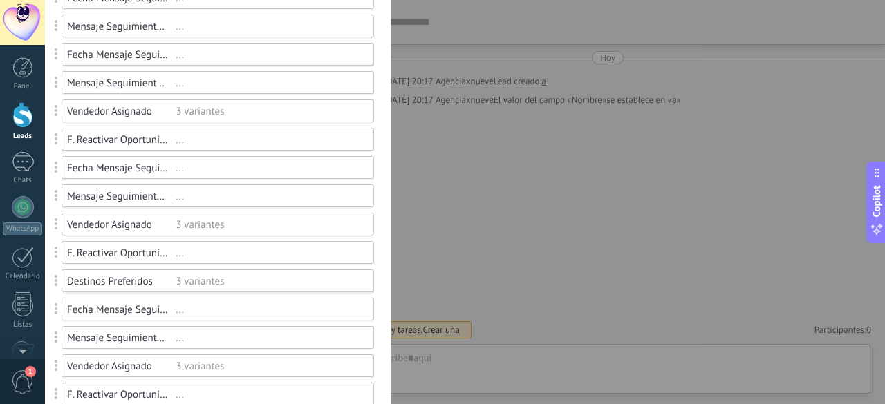
scroll to position [138, 0]
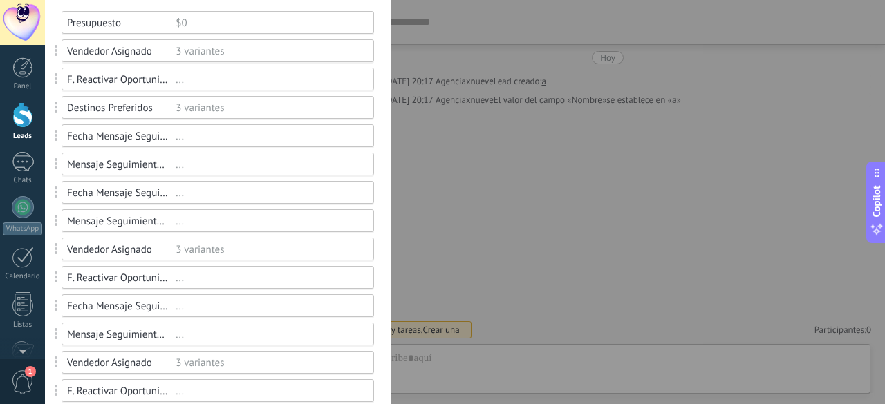
drag, startPoint x: 274, startPoint y: 241, endPoint x: 275, endPoint y: 248, distance: 6.9
click at [275, 248] on div "Vendedor Asignado 3 variantes" at bounding box center [218, 249] width 312 height 23
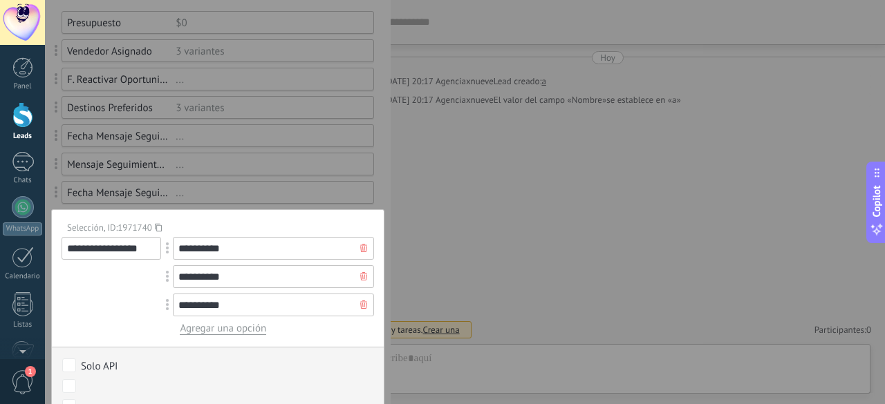
scroll to position [277, 0]
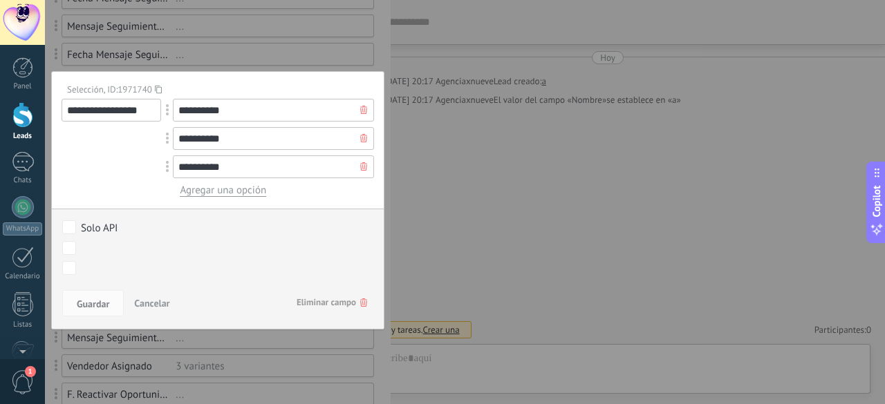
click at [314, 304] on span "Eliminar campo" at bounding box center [332, 302] width 71 height 25
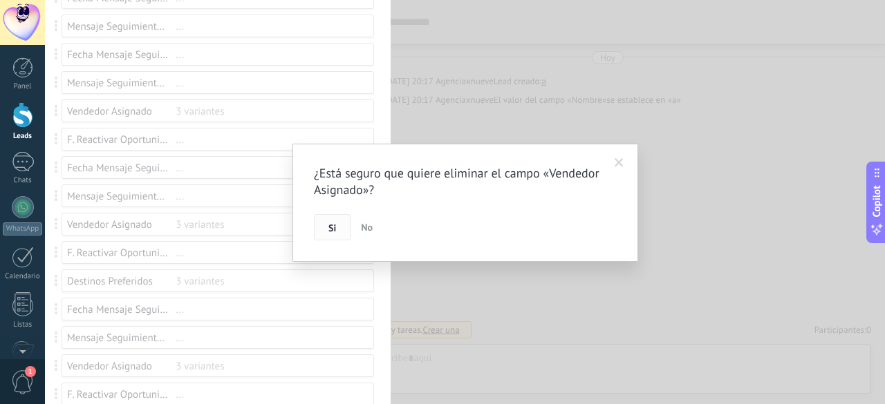
drag, startPoint x: 310, startPoint y: 230, endPoint x: 319, endPoint y: 231, distance: 9.0
click at [312, 231] on div "¿Está seguro que quiere eliminar el campo «Vendedor Asignado»? Si No" at bounding box center [465, 203] width 346 height 118
click at [319, 231] on button "Si" at bounding box center [332, 227] width 37 height 26
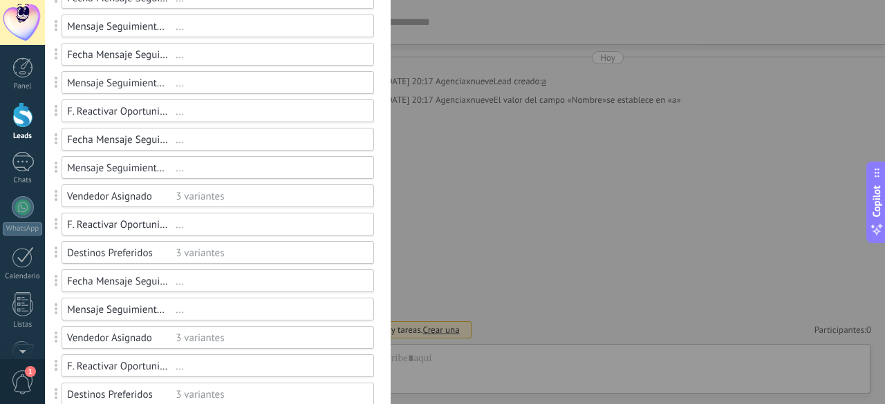
click at [257, 333] on div "3 variantes" at bounding box center [269, 338] width 186 height 13
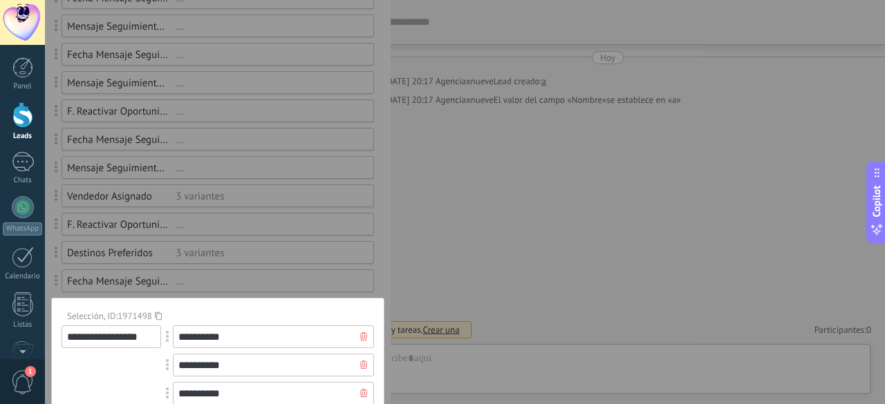
scroll to position [415, 0]
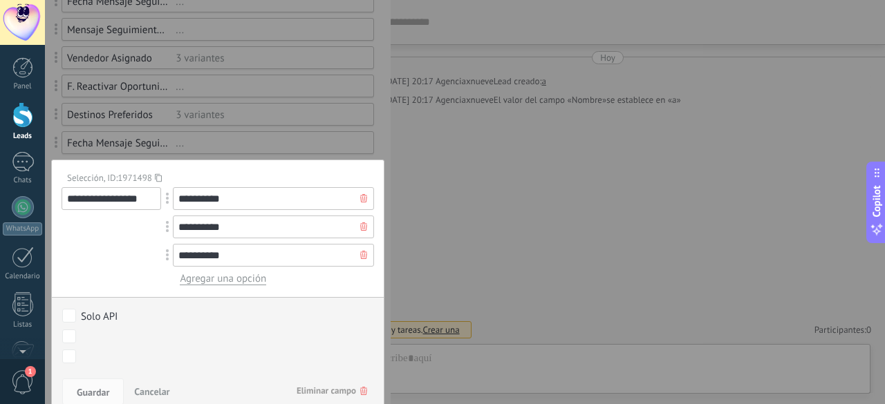
click at [329, 388] on span "Eliminar campo" at bounding box center [332, 391] width 71 height 25
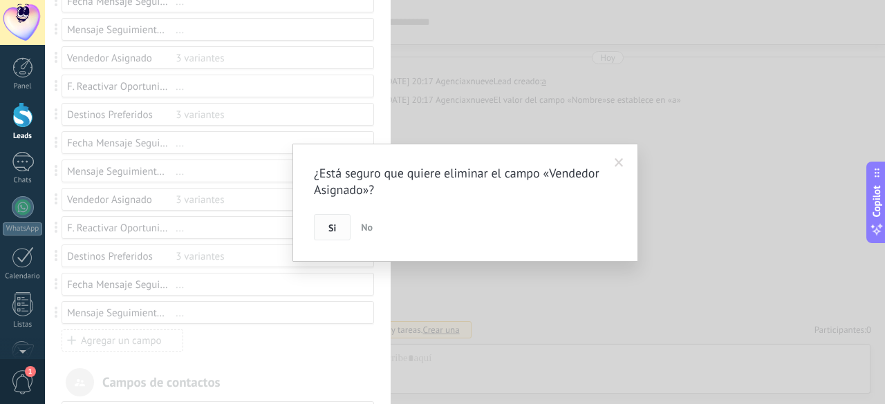
click at [318, 229] on button "Si" at bounding box center [332, 227] width 37 height 26
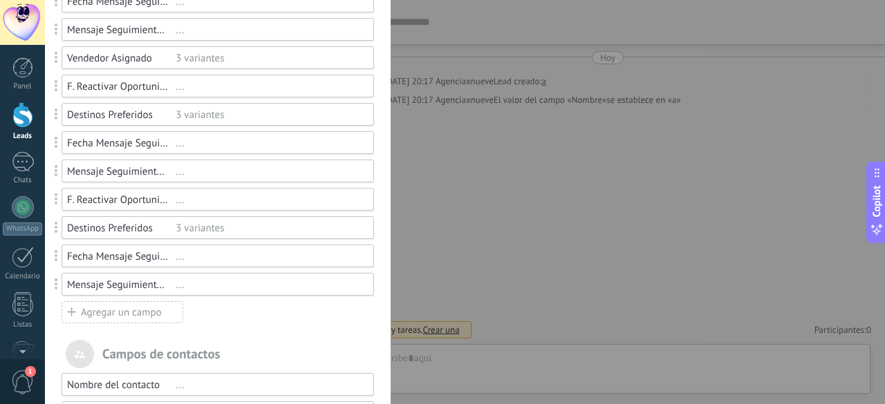
click at [246, 230] on div "3 variantes" at bounding box center [269, 228] width 186 height 13
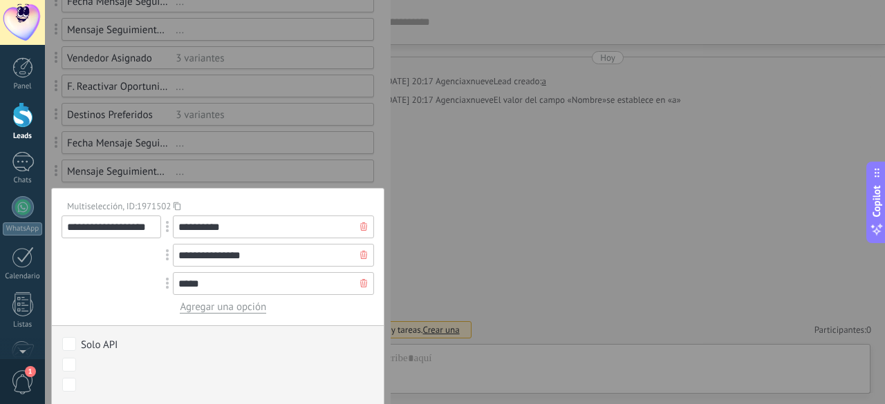
scroll to position [553, 0]
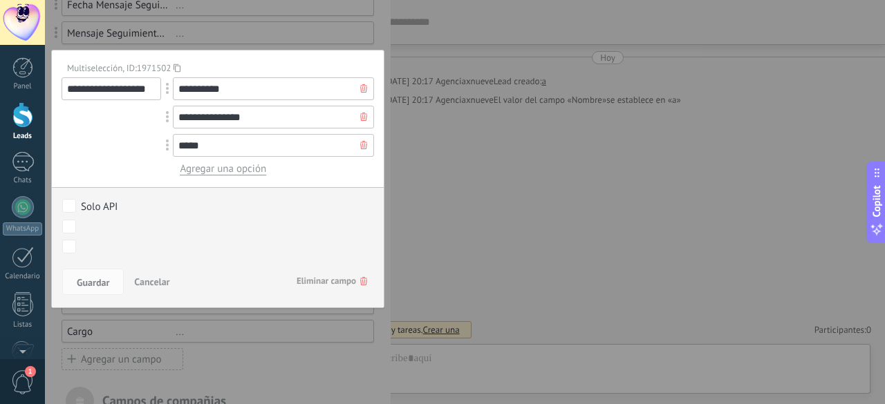
click at [324, 283] on span "Eliminar campo" at bounding box center [332, 281] width 71 height 25
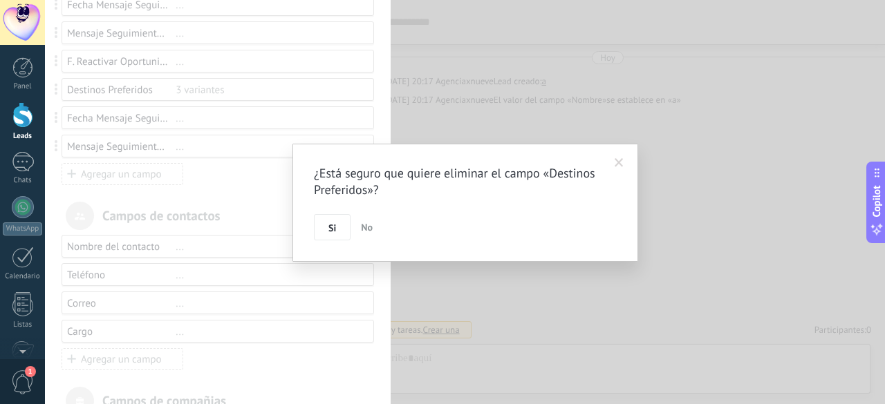
click at [324, 223] on button "Si" at bounding box center [332, 227] width 37 height 26
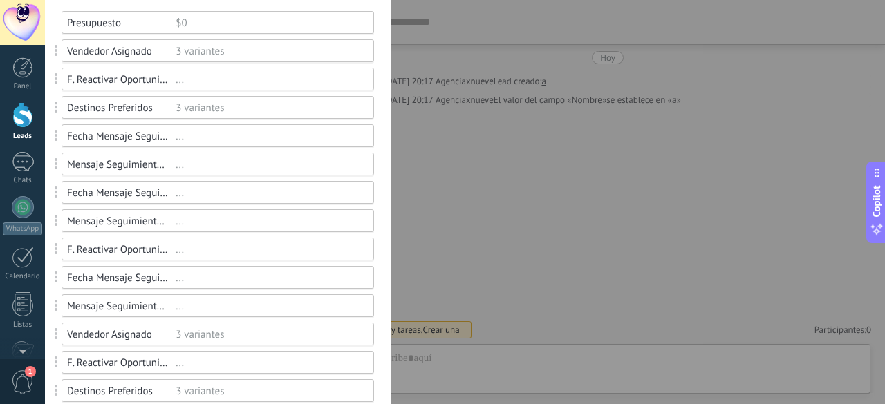
scroll to position [207, 0]
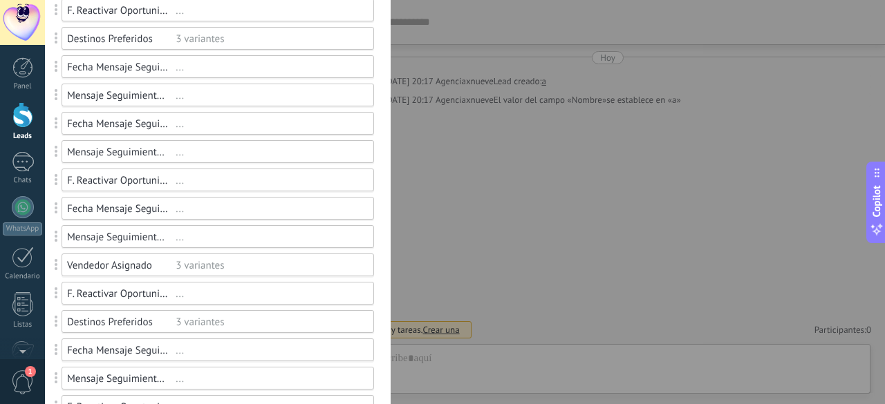
click at [232, 265] on div "3 variantes" at bounding box center [269, 265] width 186 height 13
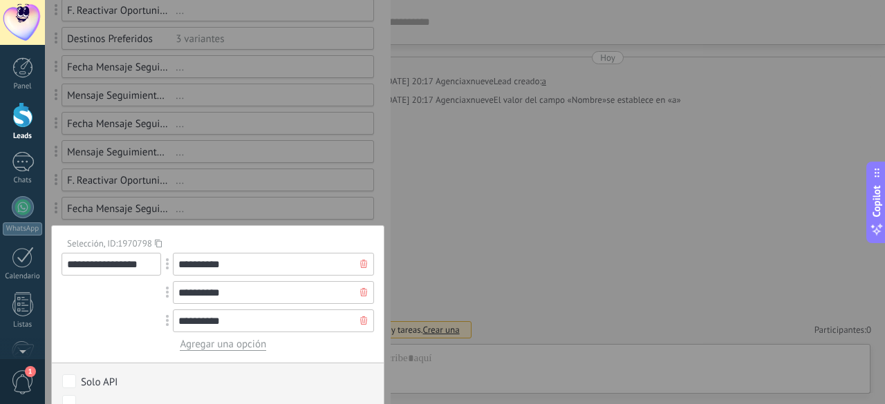
scroll to position [277, 0]
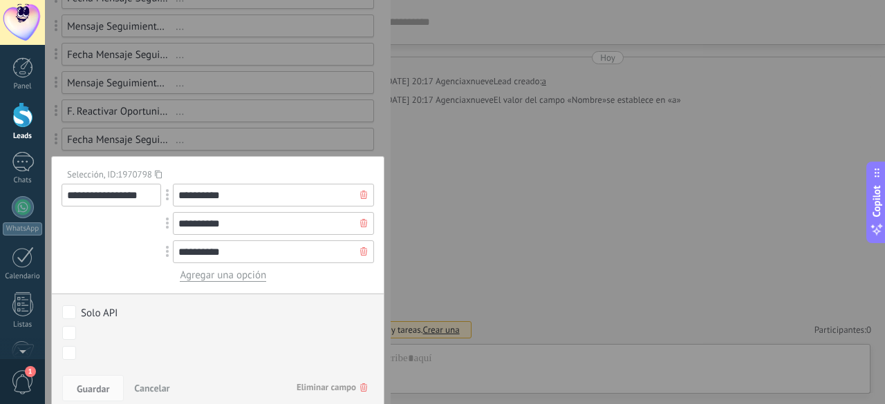
click at [312, 384] on span "Eliminar campo" at bounding box center [332, 387] width 71 height 25
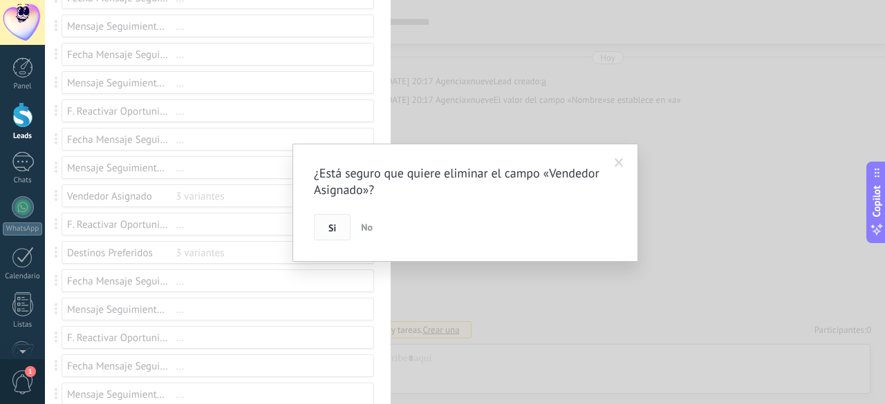
click at [336, 238] on button "Si" at bounding box center [332, 227] width 37 height 26
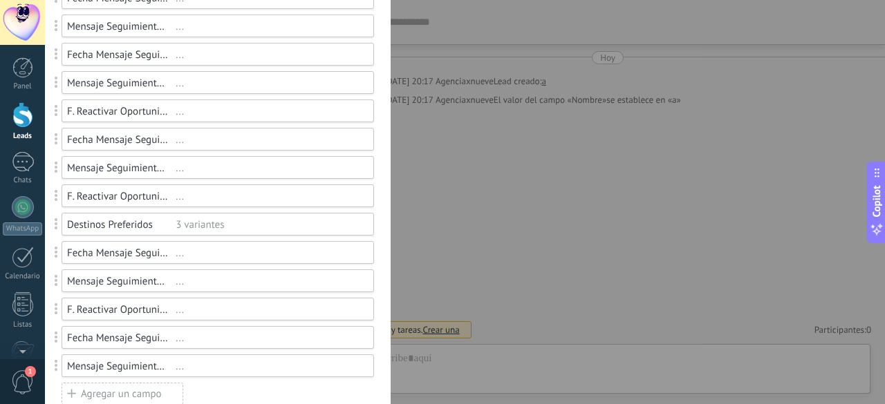
click at [208, 221] on div "3 variantes" at bounding box center [269, 224] width 186 height 13
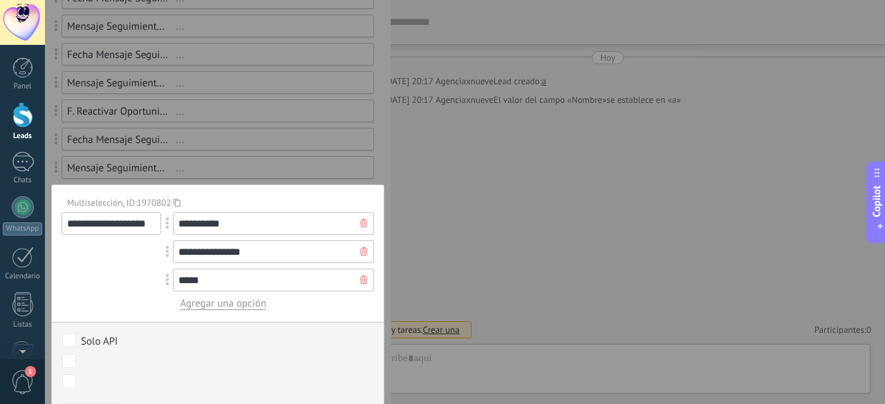
scroll to position [346, 0]
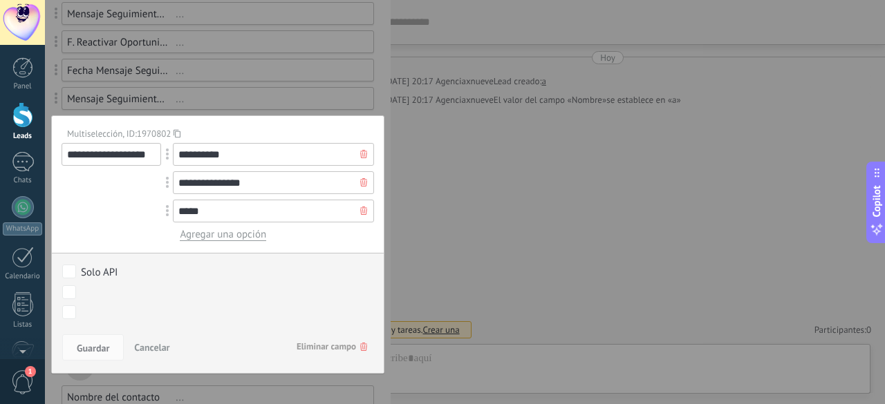
click at [307, 344] on span "Eliminar campo" at bounding box center [332, 347] width 71 height 25
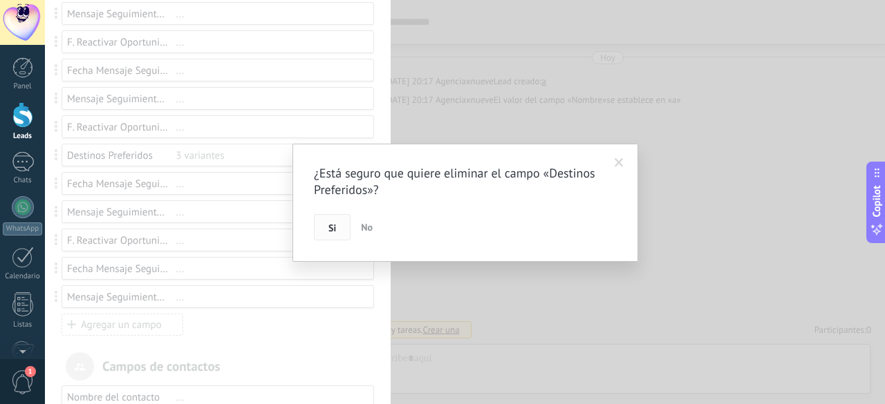
click at [337, 221] on button "Si" at bounding box center [332, 227] width 37 height 26
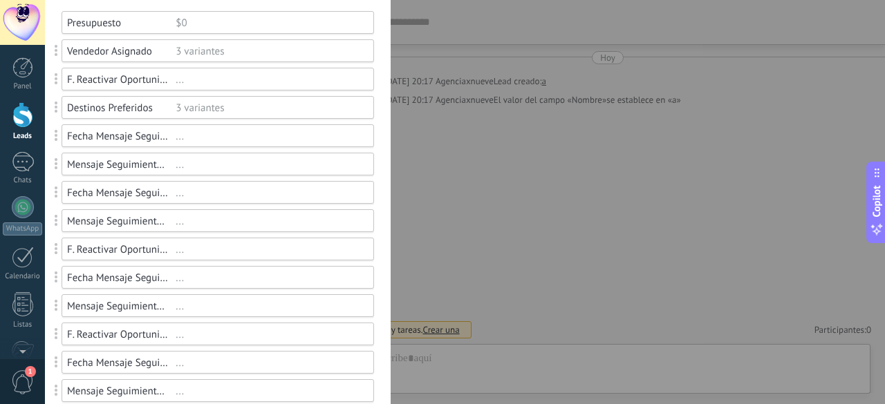
scroll to position [69, 0]
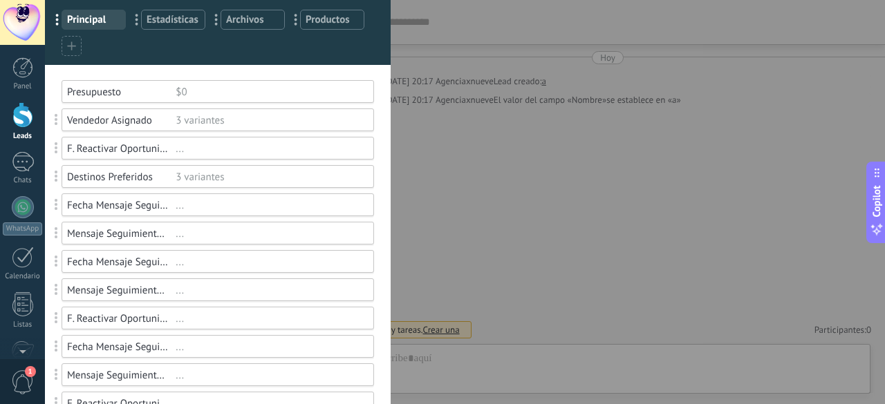
click at [155, 264] on div "Fecha Mensaje Seguimiento" at bounding box center [121, 262] width 109 height 13
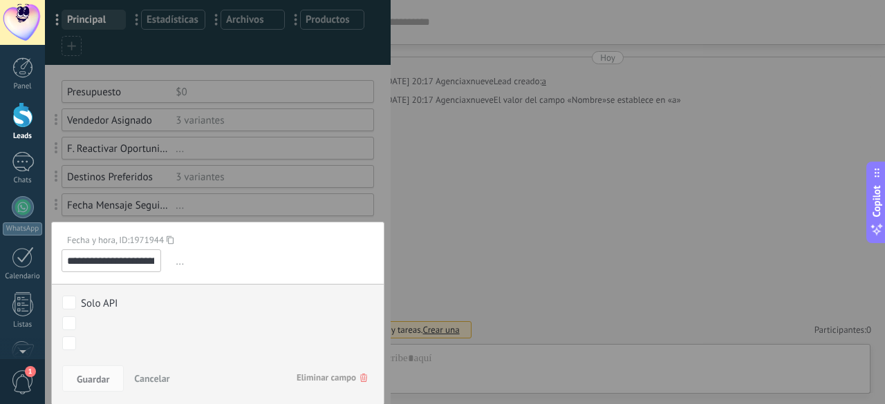
click at [303, 389] on div "Guardar Cancelar Eliminar campo" at bounding box center [218, 383] width 332 height 44
click at [306, 377] on span "Eliminar campo" at bounding box center [332, 378] width 71 height 25
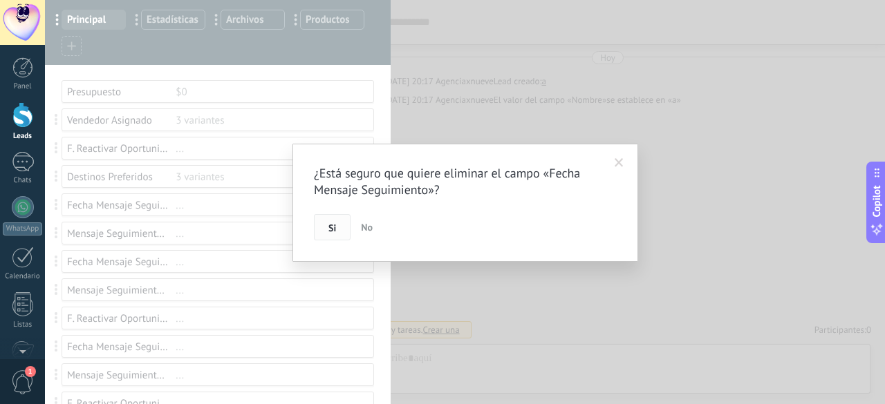
click at [337, 223] on button "Si" at bounding box center [332, 227] width 37 height 26
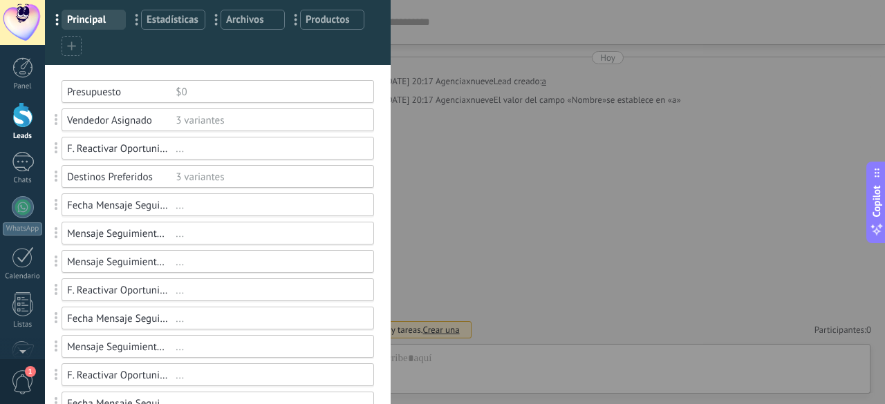
click at [201, 268] on div "Mensaje Seguimiento Whatsapp ..." at bounding box center [218, 261] width 312 height 23
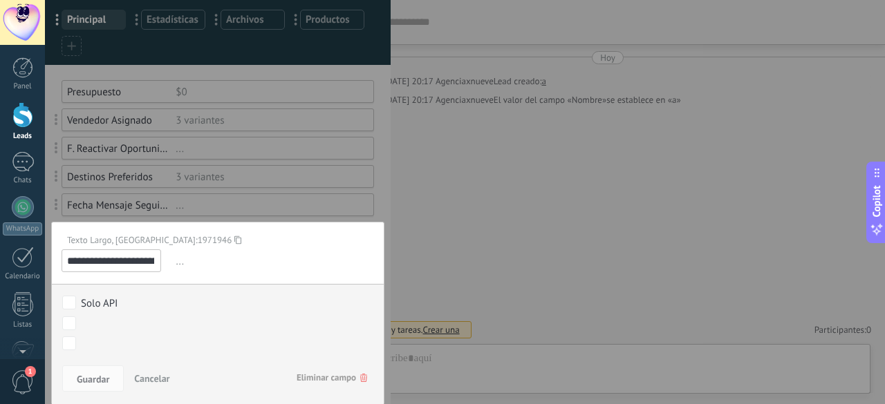
click at [307, 374] on span "Eliminar campo" at bounding box center [332, 378] width 71 height 25
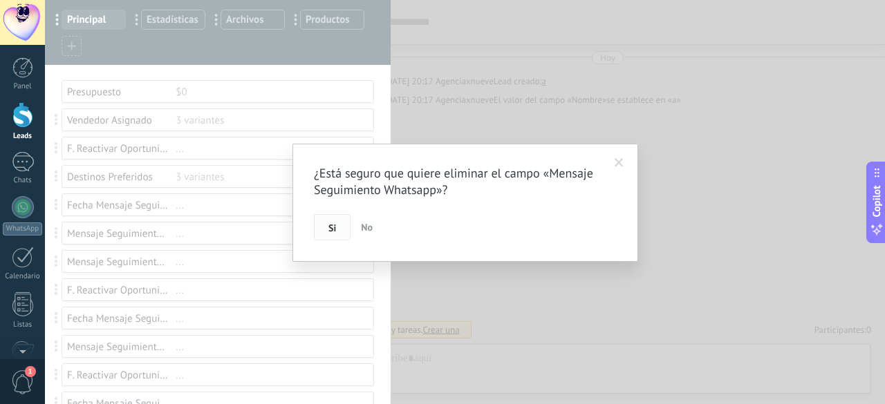
click at [334, 232] on span "Si" at bounding box center [332, 228] width 8 height 10
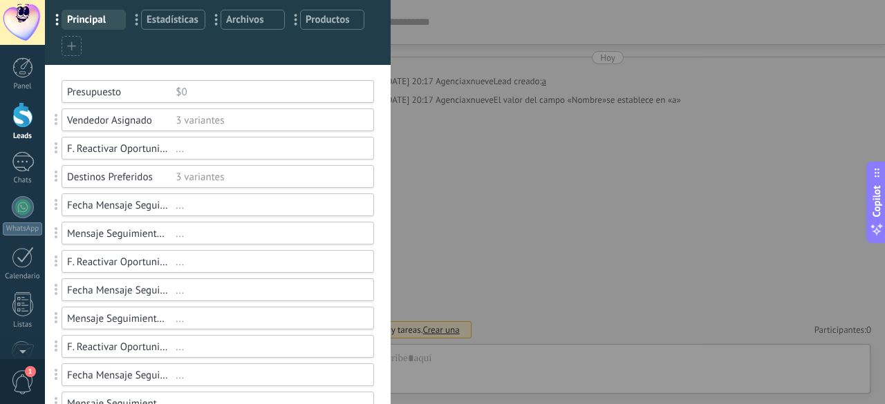
click at [214, 265] on div "..." at bounding box center [269, 262] width 186 height 13
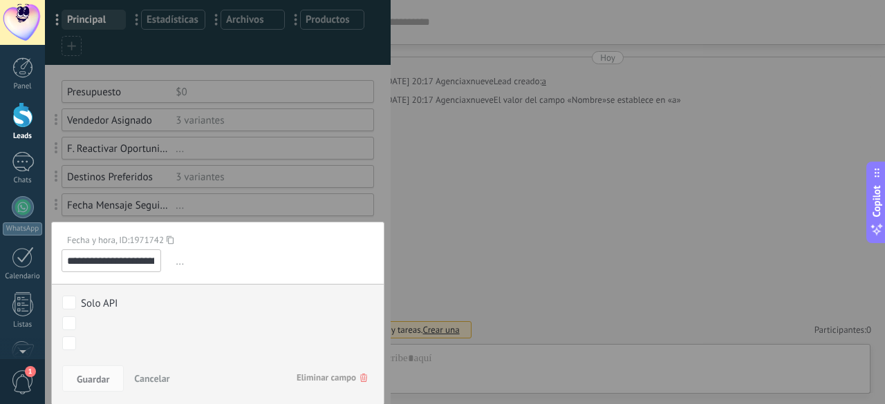
click at [310, 381] on span "Eliminar campo" at bounding box center [332, 378] width 71 height 25
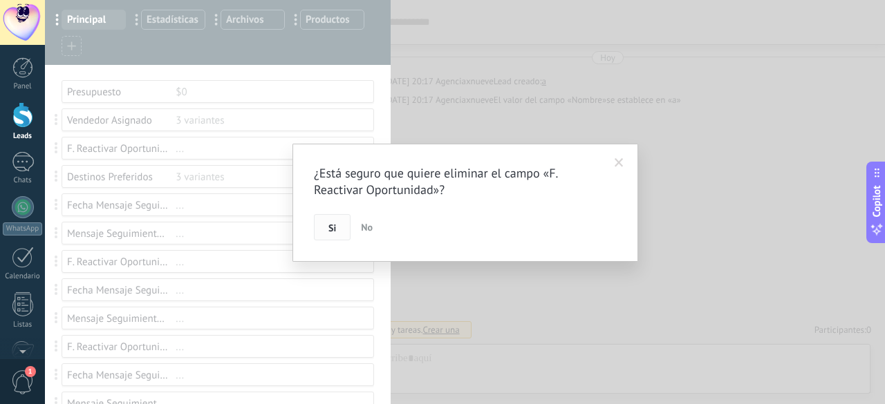
click at [329, 236] on button "Si" at bounding box center [332, 227] width 37 height 26
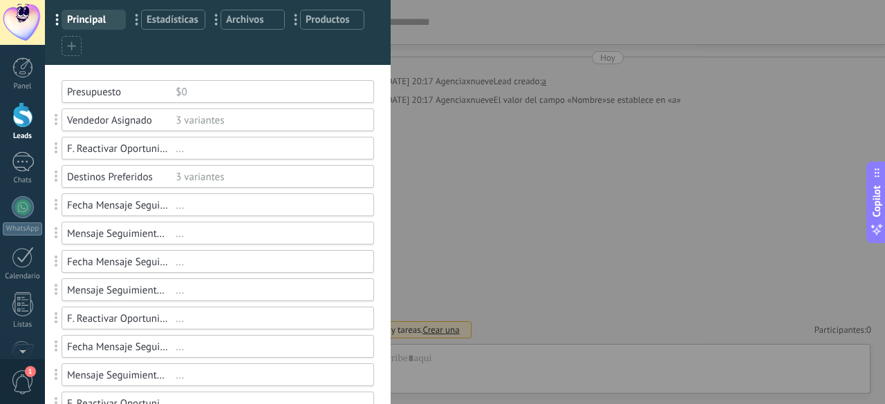
click at [216, 256] on div "..." at bounding box center [269, 262] width 186 height 13
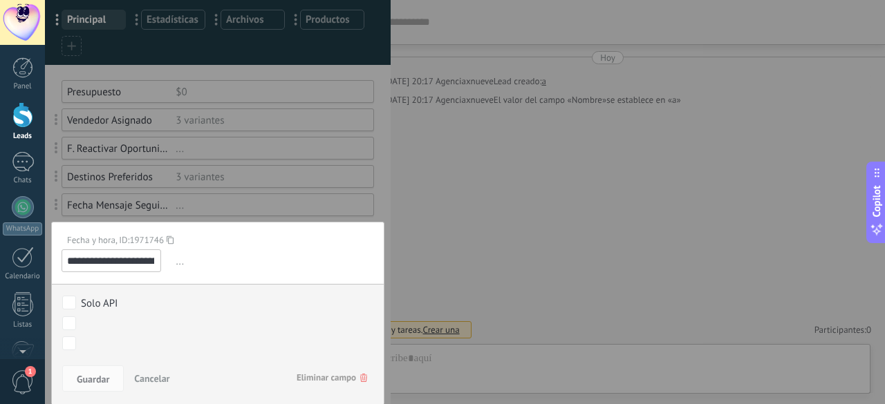
click at [318, 380] on span "Eliminar campo" at bounding box center [332, 378] width 71 height 25
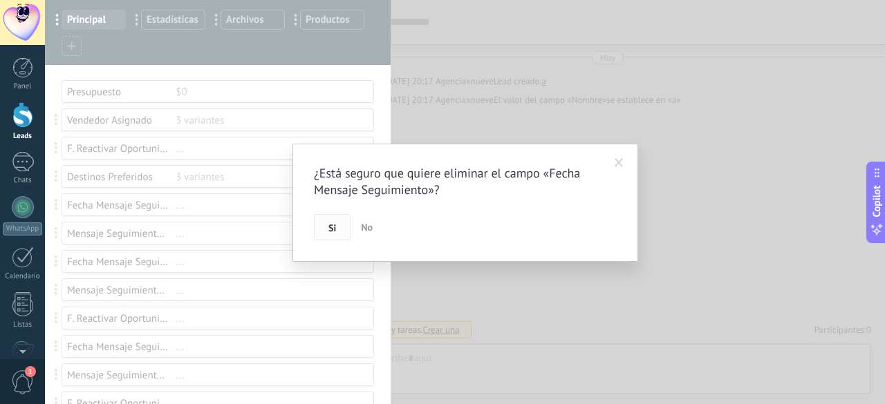
click at [330, 234] on button "Si" at bounding box center [332, 227] width 37 height 26
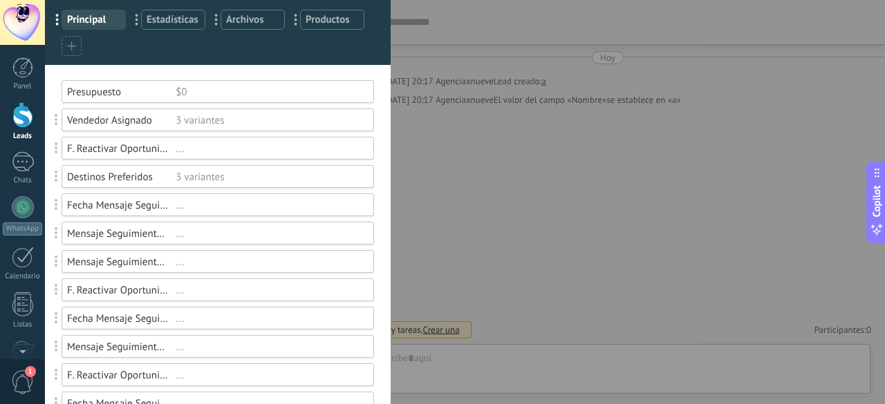
click at [202, 268] on div "..." at bounding box center [269, 262] width 186 height 13
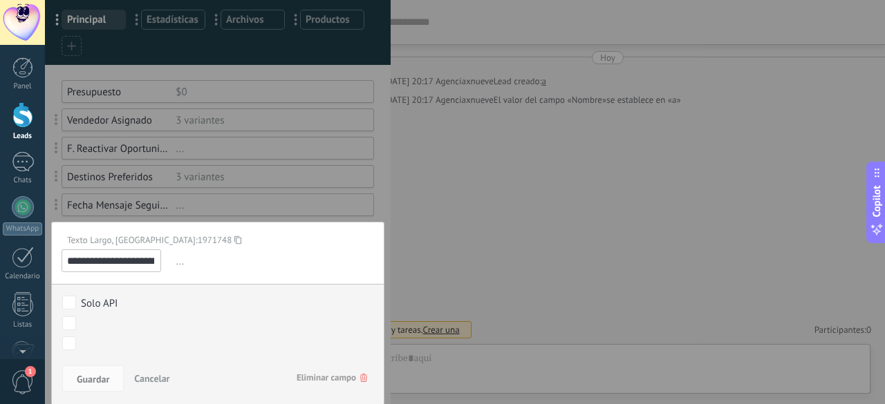
click at [308, 386] on span "Eliminar campo" at bounding box center [332, 378] width 71 height 25
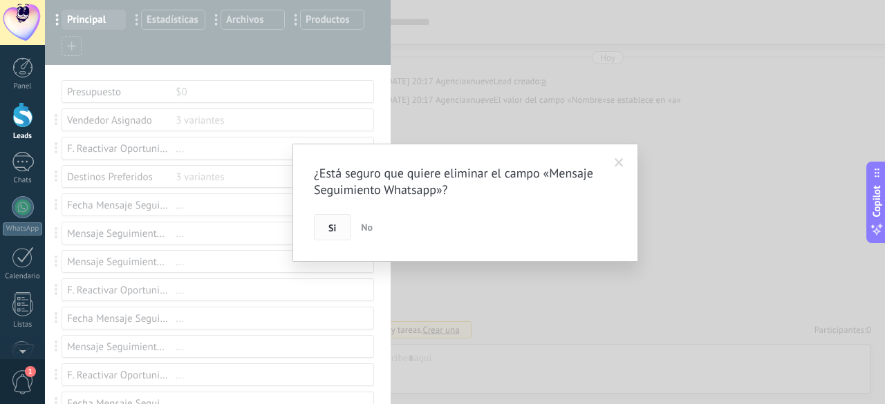
click at [328, 225] on span "Si" at bounding box center [332, 228] width 8 height 10
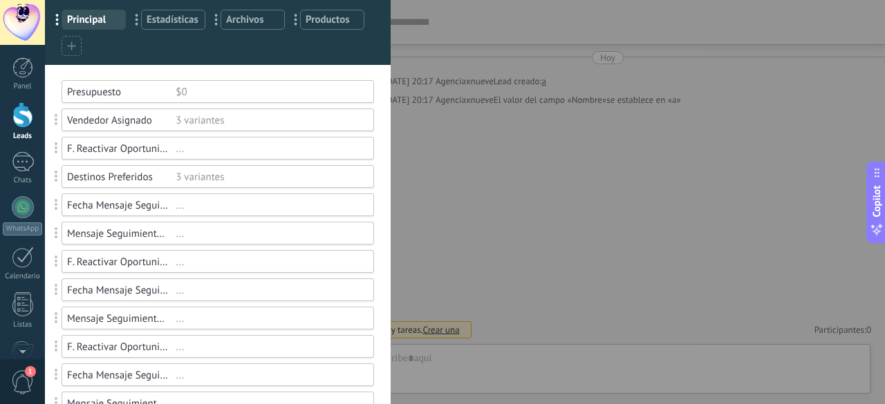
click at [231, 268] on div "..." at bounding box center [269, 262] width 186 height 13
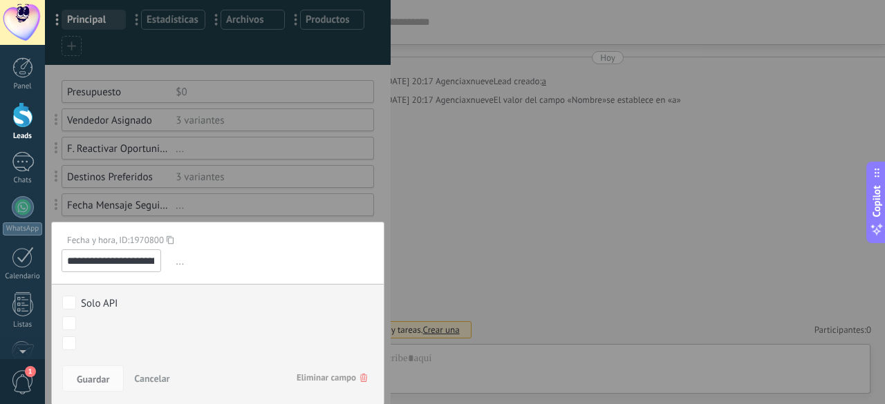
click at [297, 372] on span "Eliminar campo" at bounding box center [332, 378] width 71 height 25
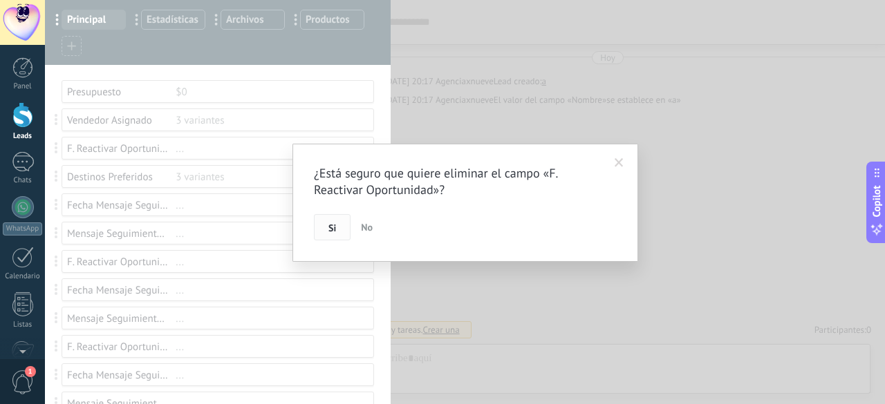
click at [326, 232] on button "Si" at bounding box center [332, 227] width 37 height 26
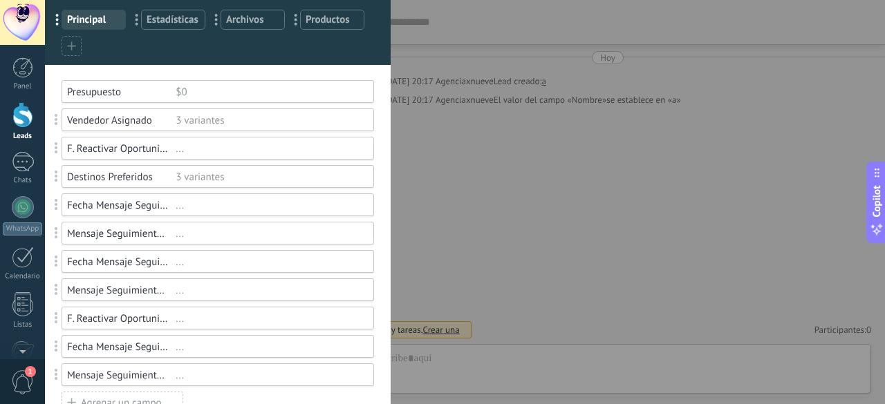
click at [222, 269] on div at bounding box center [465, 202] width 840 height 404
click at [225, 270] on div "Fecha Mensaje Seguimiento ..." at bounding box center [218, 261] width 312 height 23
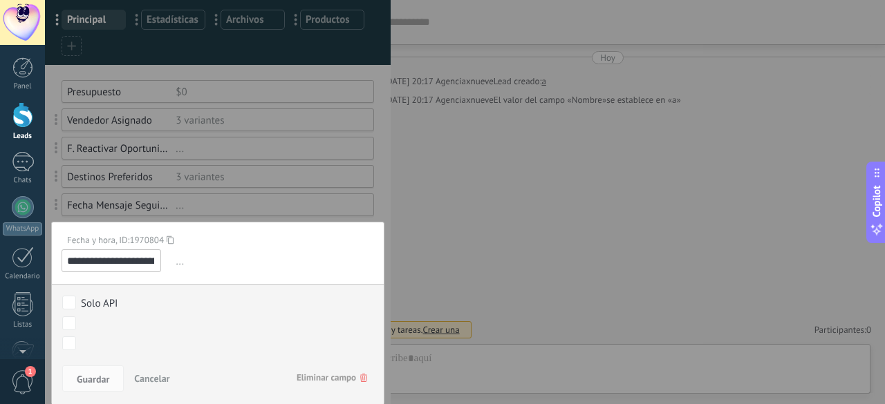
click at [315, 382] on span "Eliminar campo" at bounding box center [332, 378] width 71 height 25
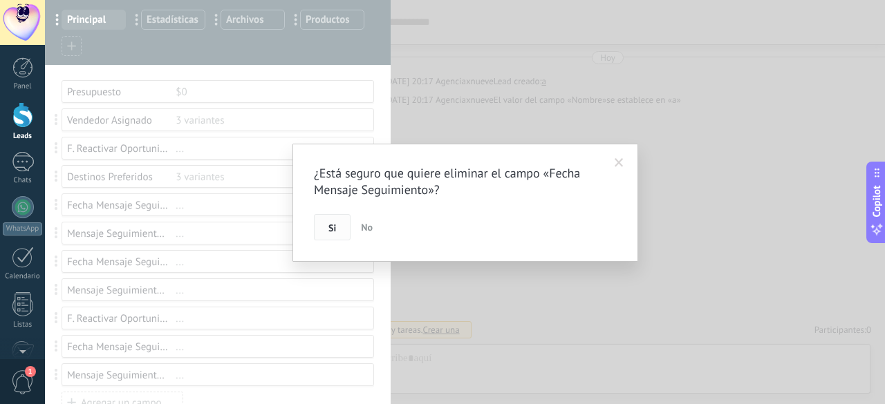
click at [324, 237] on button "Si" at bounding box center [332, 227] width 37 height 26
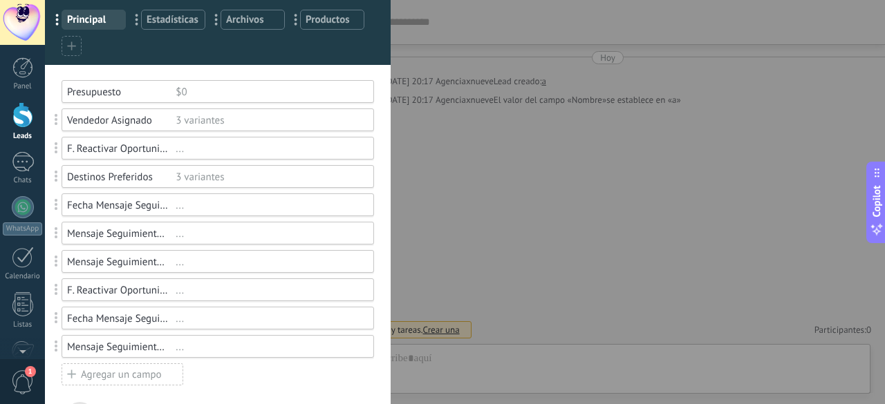
click at [246, 272] on div at bounding box center [465, 202] width 840 height 404
click at [243, 268] on div "..." at bounding box center [269, 262] width 186 height 13
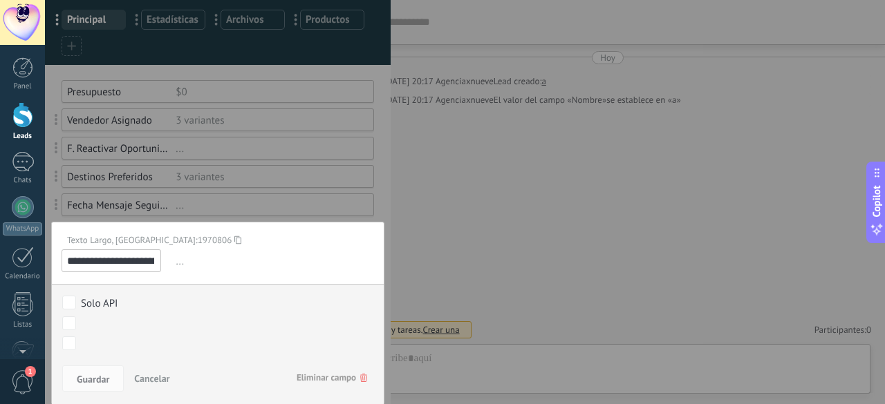
click at [303, 371] on span "Eliminar campo" at bounding box center [332, 378] width 71 height 25
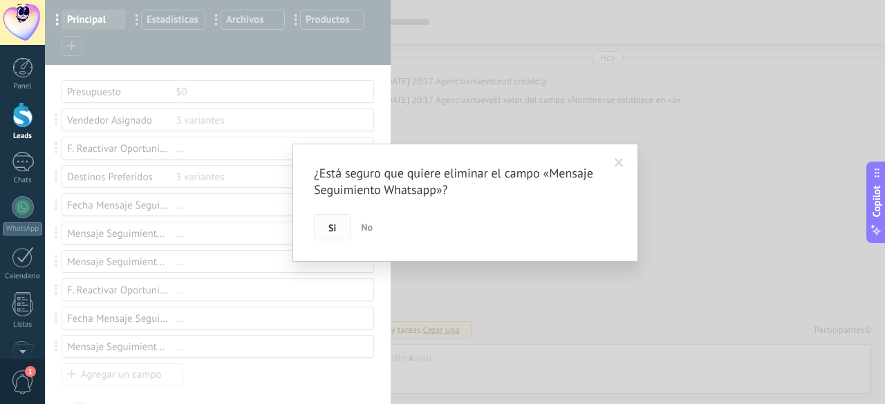
click at [324, 230] on button "Si" at bounding box center [332, 227] width 37 height 26
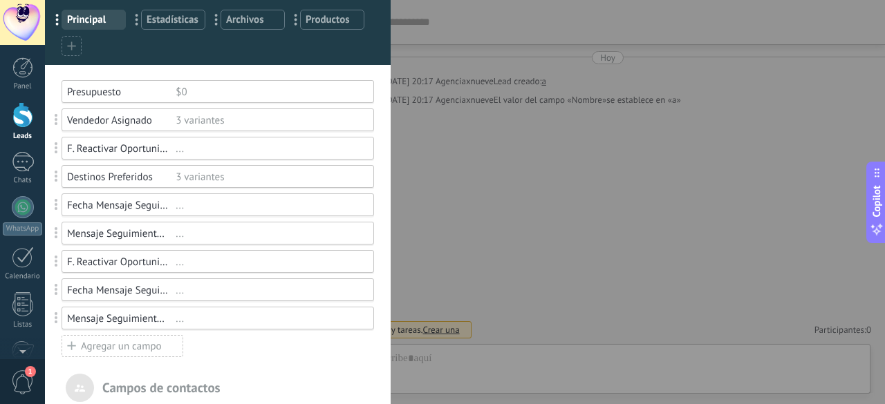
click at [207, 267] on div at bounding box center [465, 202] width 840 height 404
click at [207, 267] on div "..." at bounding box center [269, 262] width 186 height 13
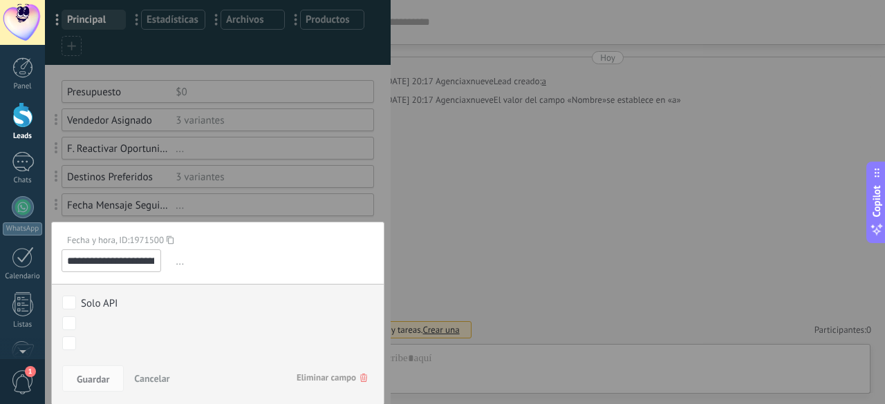
click at [299, 362] on div "Guardar Cancelar Eliminar campo" at bounding box center [218, 383] width 332 height 44
click at [301, 370] on span "Eliminar campo" at bounding box center [332, 378] width 71 height 25
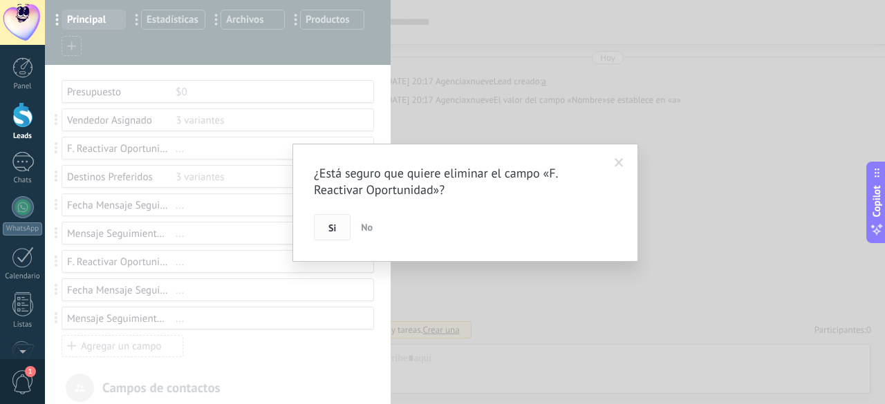
click at [336, 219] on button "Si" at bounding box center [332, 227] width 37 height 26
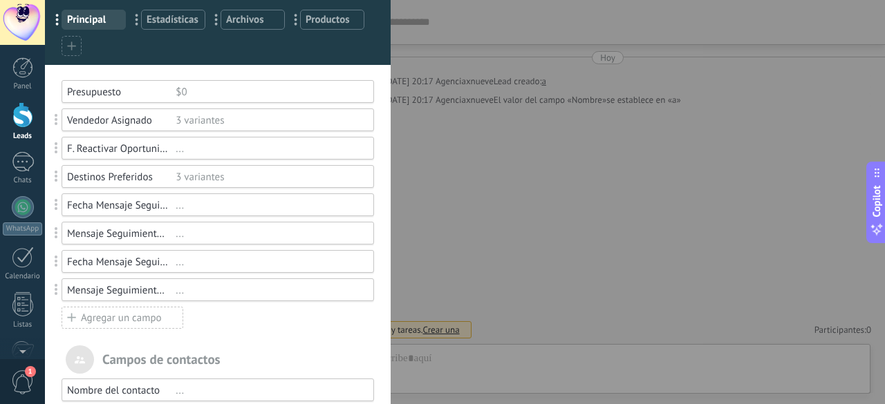
click at [212, 266] on div "..." at bounding box center [269, 262] width 186 height 13
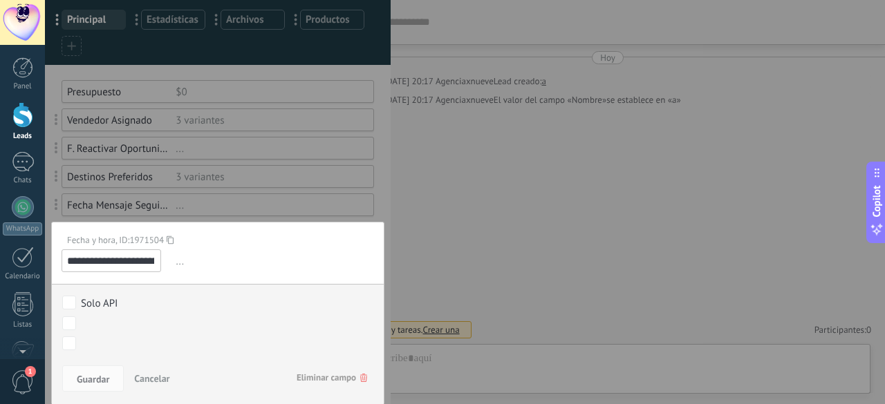
click at [297, 382] on span "Eliminar campo" at bounding box center [332, 378] width 71 height 25
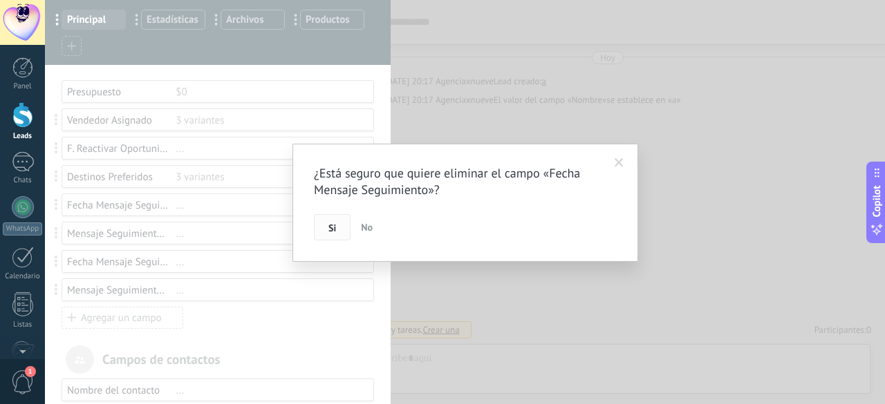
click at [325, 232] on button "Si" at bounding box center [332, 227] width 37 height 26
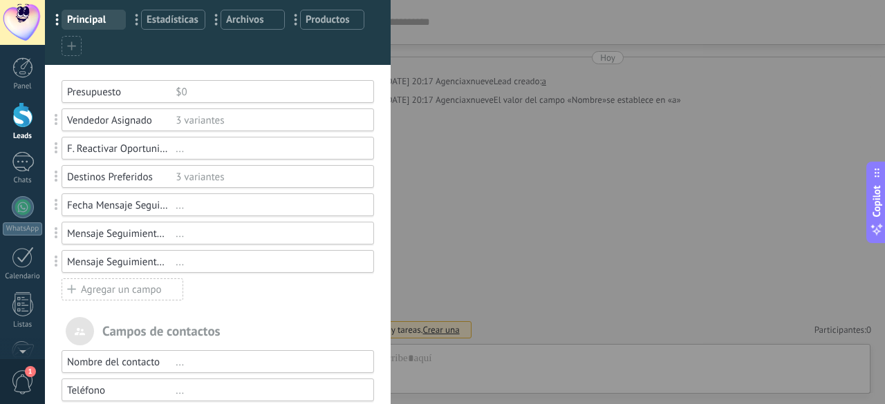
click at [210, 263] on div "..." at bounding box center [269, 262] width 186 height 13
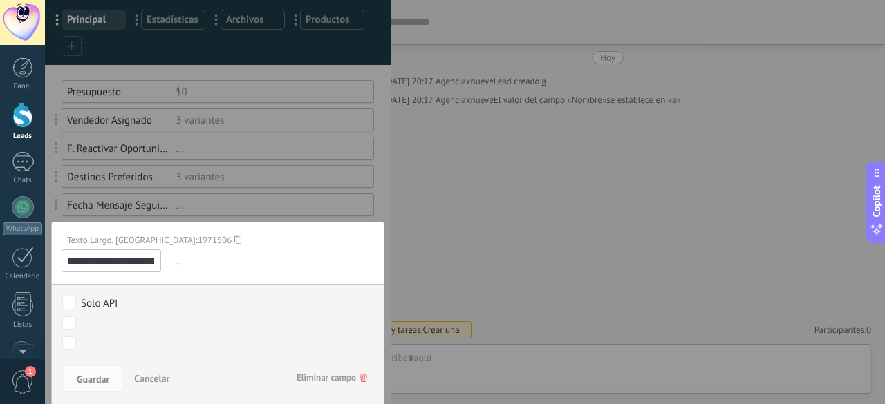
click at [328, 378] on span "Eliminar campo" at bounding box center [332, 378] width 71 height 25
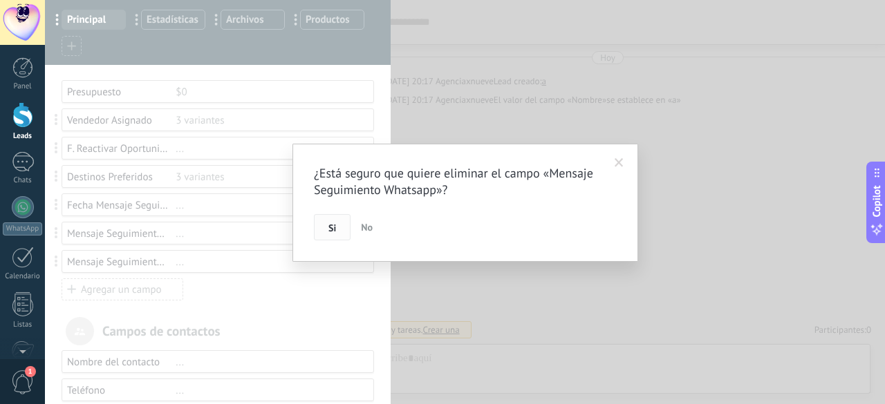
click at [340, 237] on button "Si" at bounding box center [332, 227] width 37 height 26
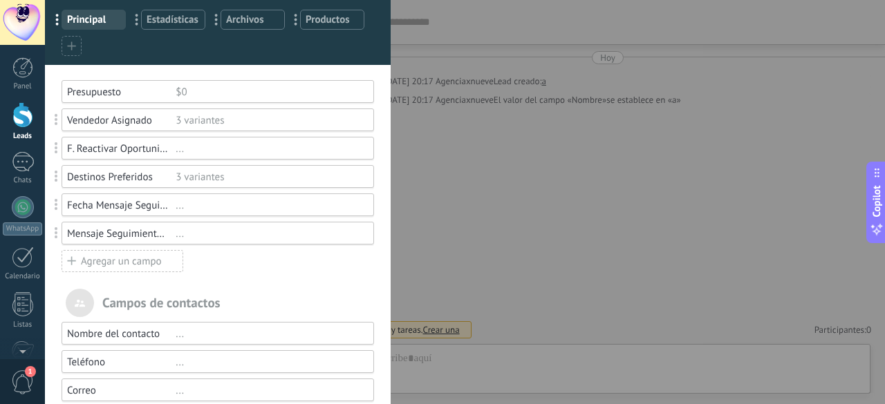
click at [514, 321] on div "Campos y grupos En Kommo puedes añadir tus propios campos y usarlos para cualqu…" at bounding box center [465, 202] width 840 height 404
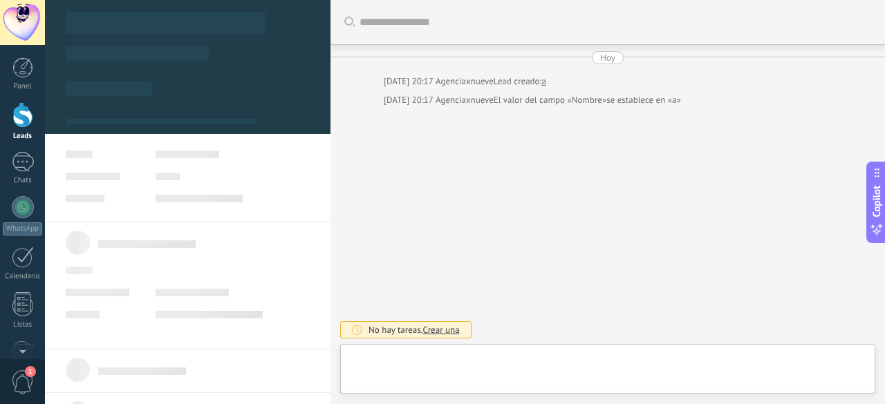
type textarea "***"
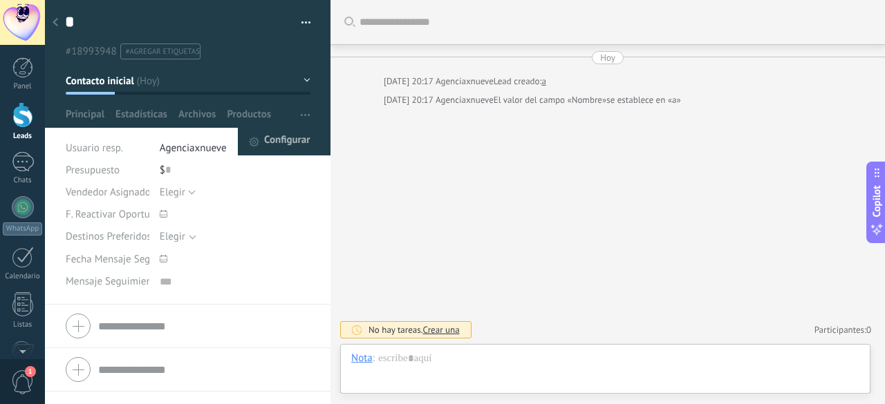
click at [275, 136] on span "Configurar" at bounding box center [287, 142] width 46 height 28
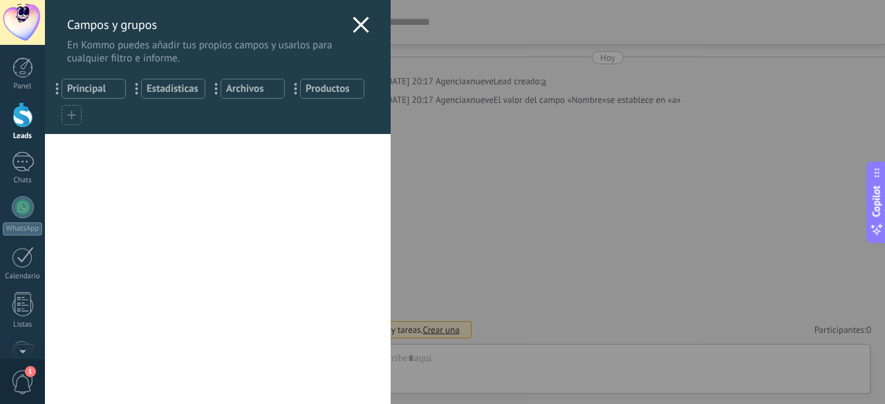
click at [65, 118] on div at bounding box center [72, 115] width 20 height 20
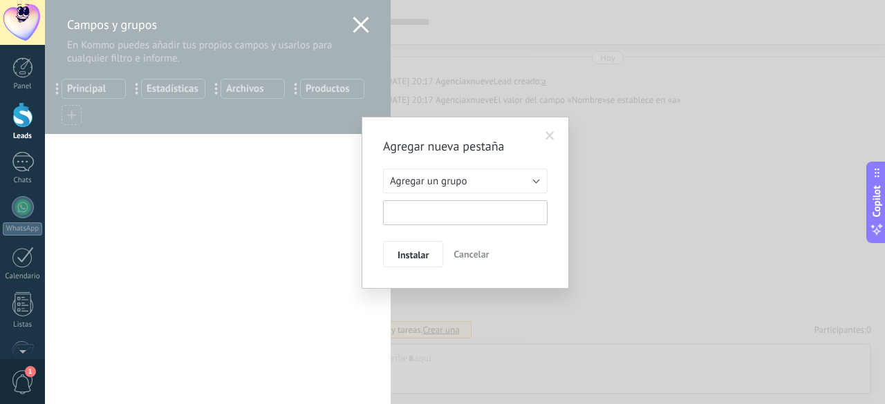
click at [426, 214] on input "text" at bounding box center [465, 212] width 165 height 25
type input "**********"
click at [404, 259] on span "Instalar" at bounding box center [412, 255] width 31 height 10
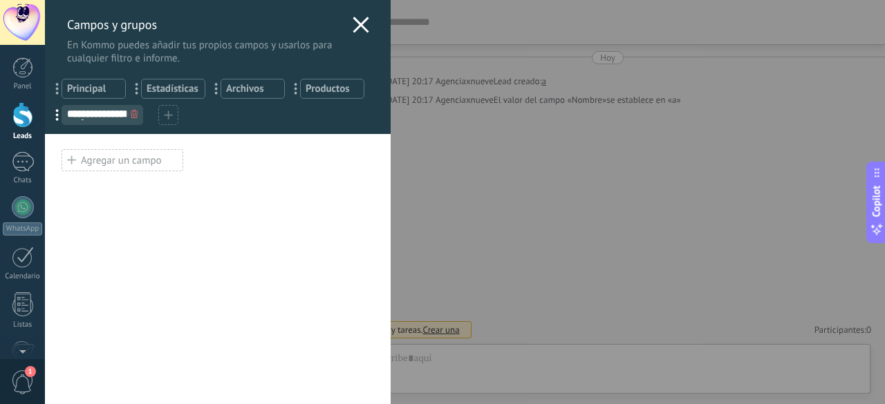
click at [148, 149] on div "Agregar un campo" at bounding box center [123, 160] width 122 height 22
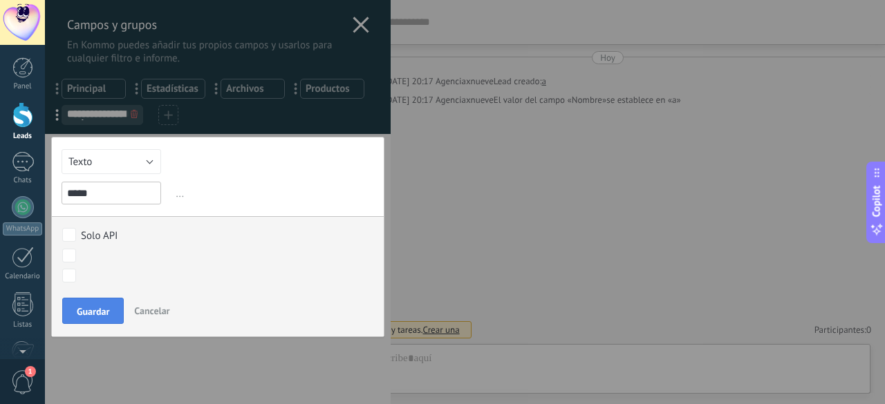
type input "*****"
click at [80, 307] on span "Guardar" at bounding box center [93, 312] width 32 height 10
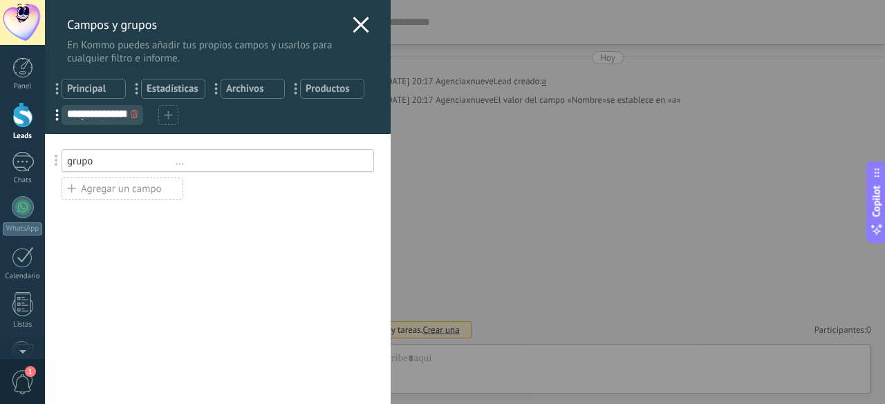
click at [470, 217] on div "**********" at bounding box center [465, 202] width 840 height 404
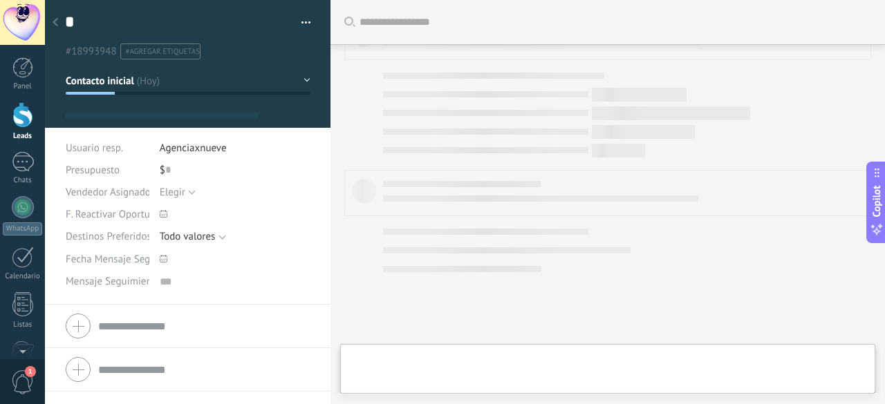
type textarea "***"
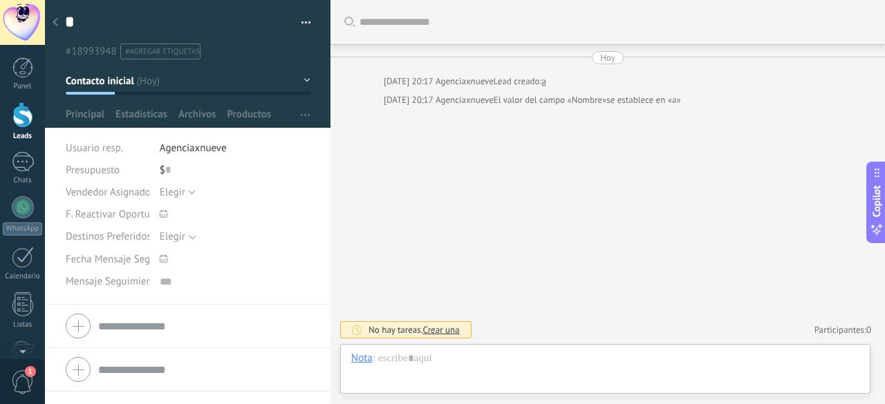
scroll to position [14, 0]
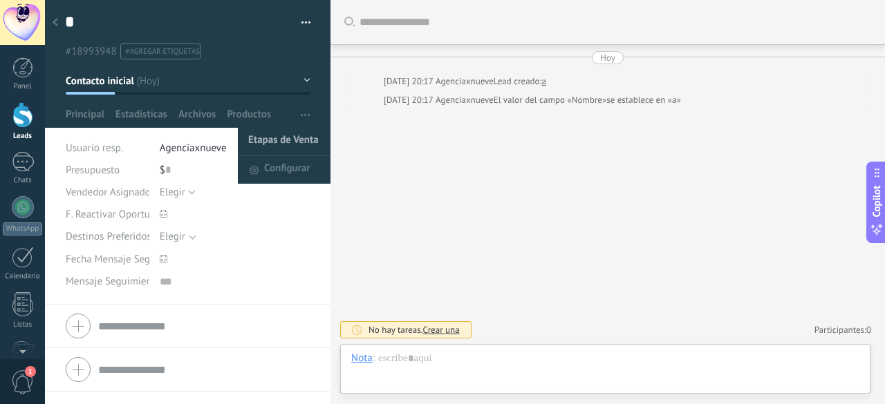
click at [285, 142] on span "Etapas de Venta" at bounding box center [283, 142] width 71 height 28
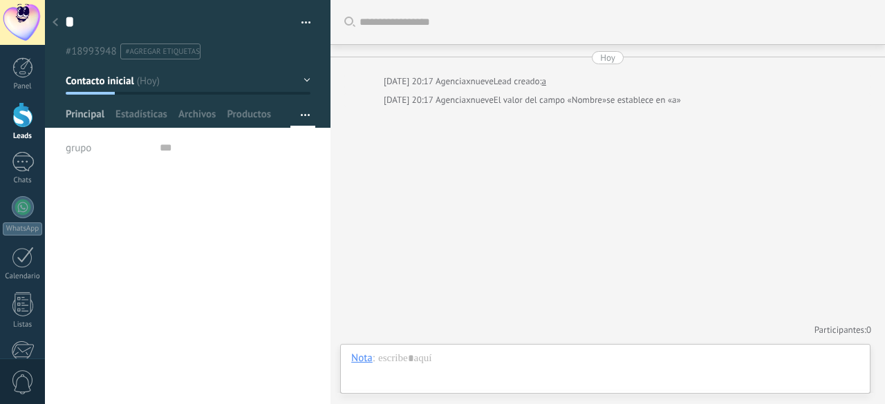
click at [77, 111] on span "Principal" at bounding box center [85, 118] width 39 height 20
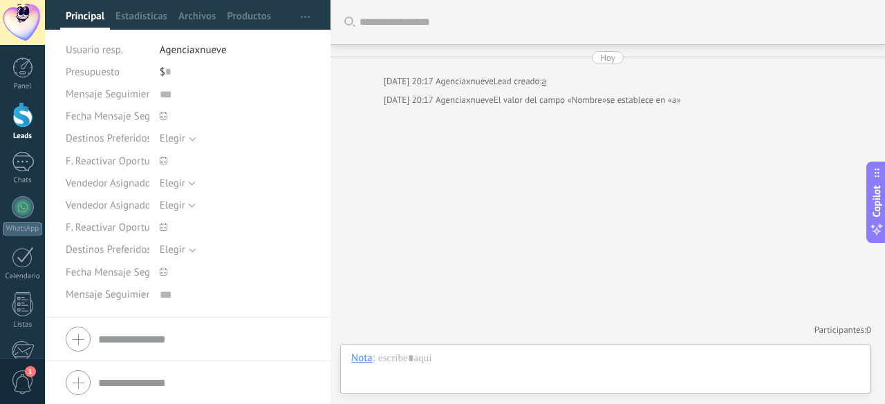
scroll to position [29, 0]
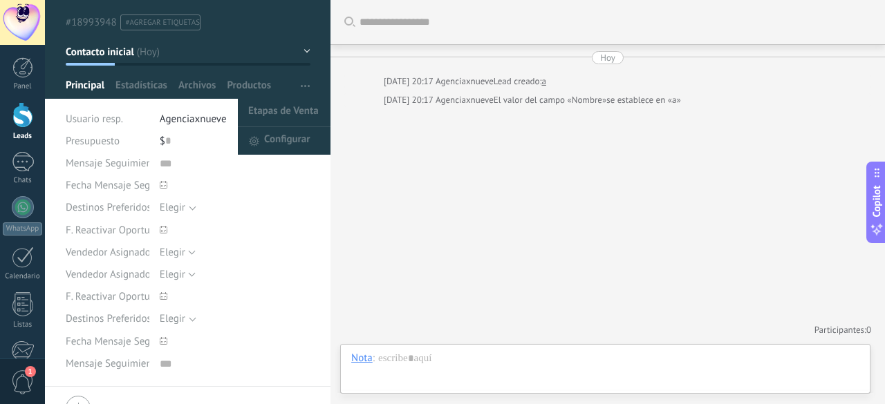
click at [281, 126] on span "Etapas de Venta" at bounding box center [283, 113] width 71 height 28
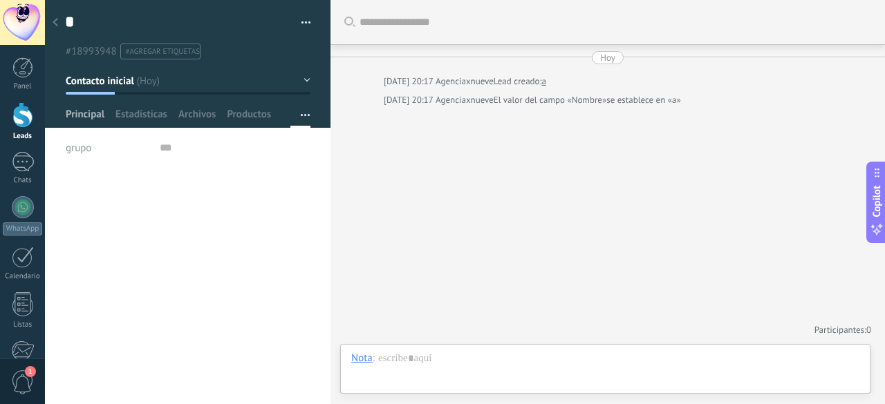
click at [72, 109] on span "Principal" at bounding box center [85, 118] width 39 height 20
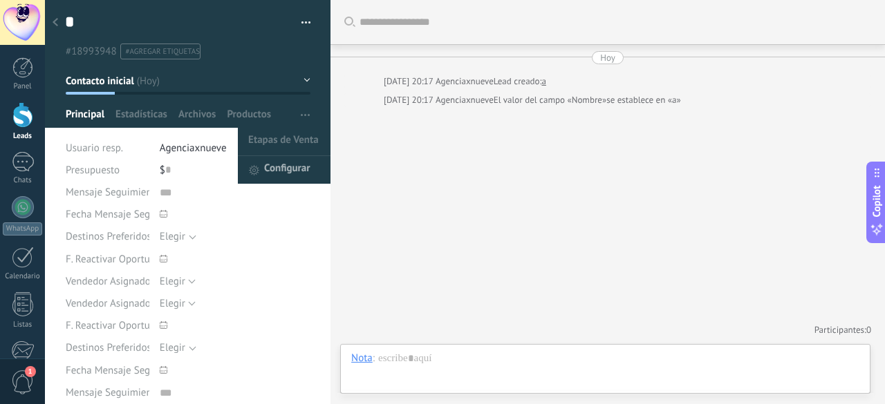
click at [280, 176] on span "Configurar" at bounding box center [287, 170] width 46 height 28
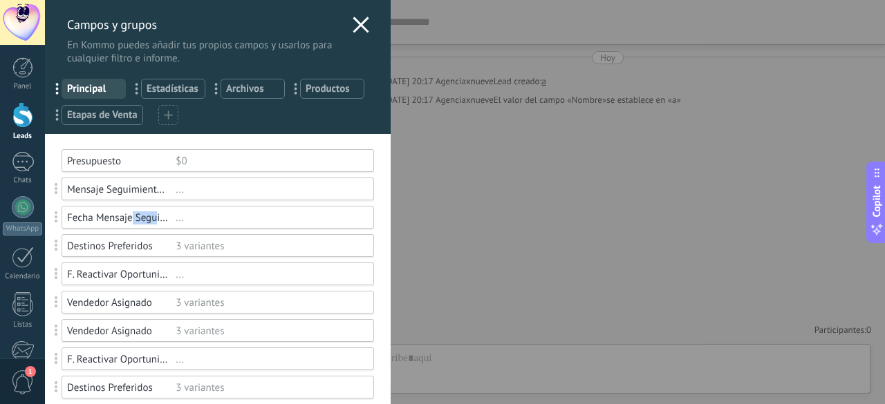
drag, startPoint x: 132, startPoint y: 216, endPoint x: 158, endPoint y: 223, distance: 26.5
click at [158, 223] on div "Fecha Mensaje Seguimiento" at bounding box center [121, 218] width 109 height 13
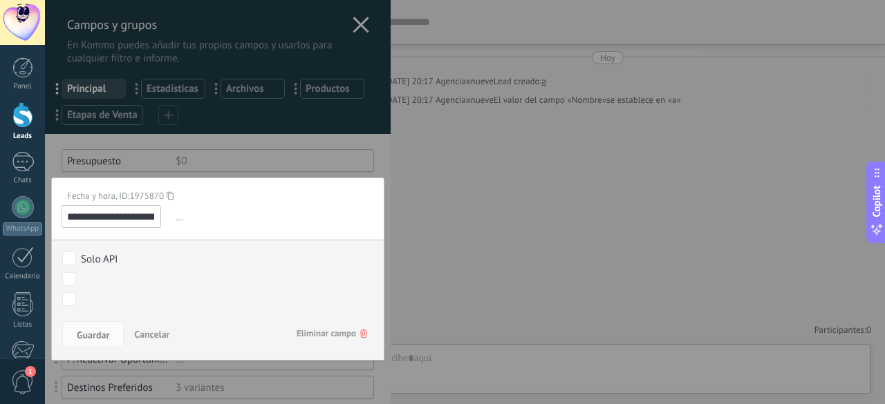
click at [310, 333] on span "Eliminar campo" at bounding box center [332, 333] width 71 height 25
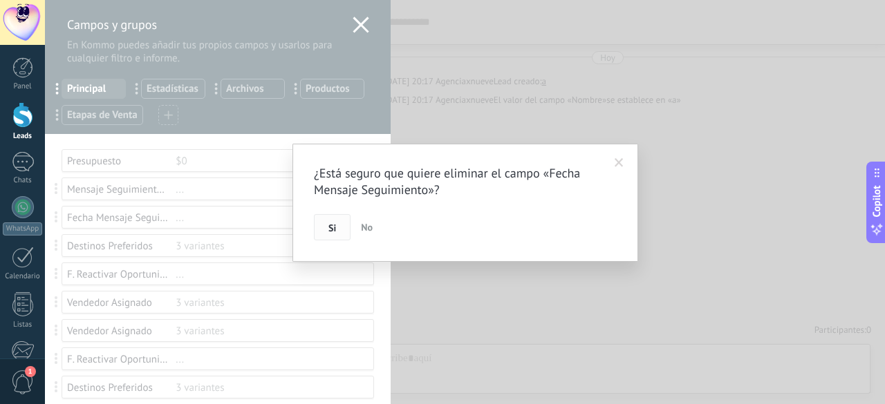
click at [338, 226] on button "Si" at bounding box center [332, 227] width 37 height 26
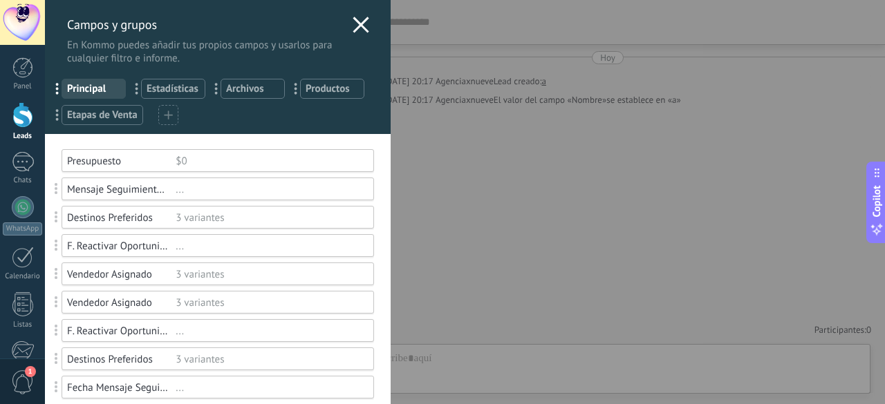
click at [268, 218] on div "3 variantes" at bounding box center [269, 218] width 186 height 13
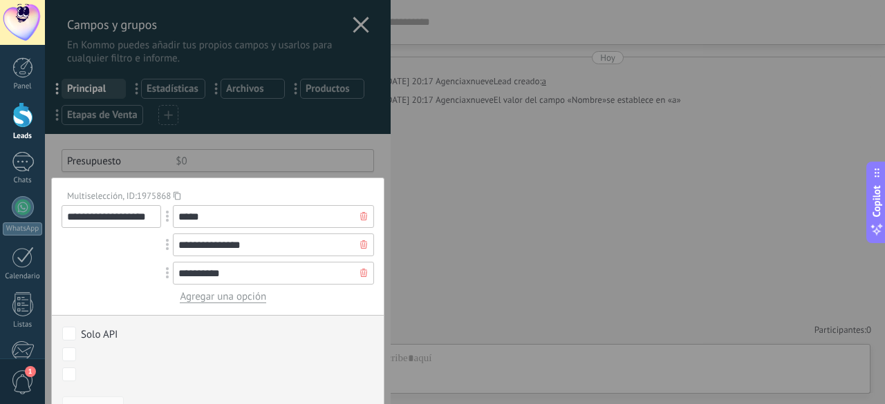
scroll to position [138, 0]
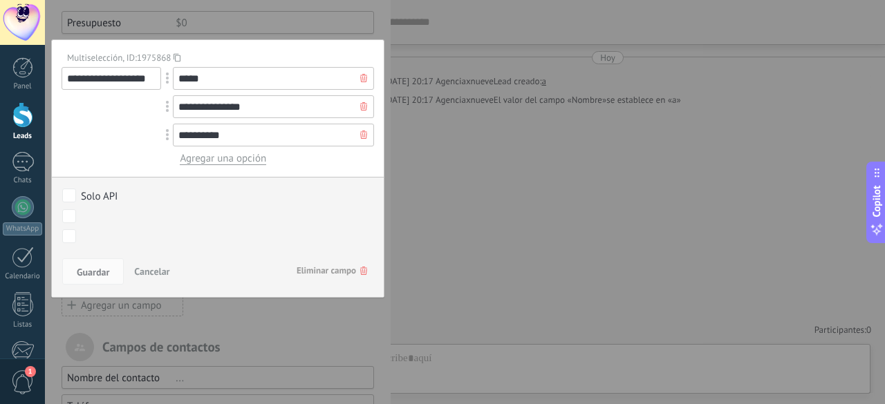
click at [329, 270] on span "Eliminar campo" at bounding box center [332, 271] width 71 height 25
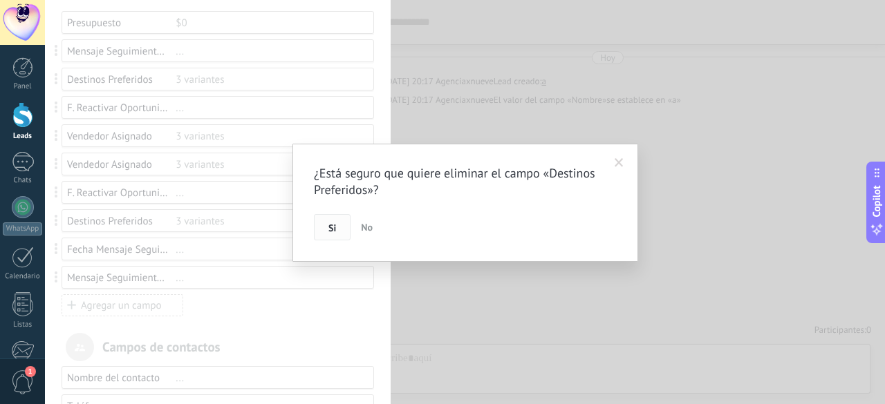
click at [337, 223] on button "Si" at bounding box center [332, 227] width 37 height 26
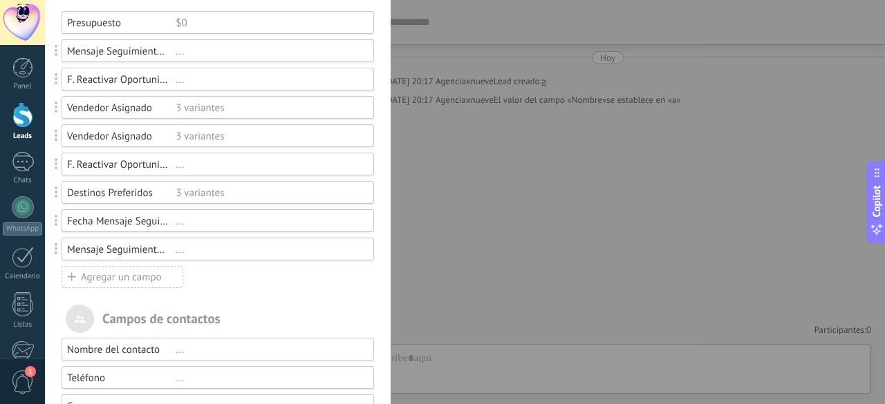
click at [234, 79] on div "..." at bounding box center [269, 79] width 186 height 13
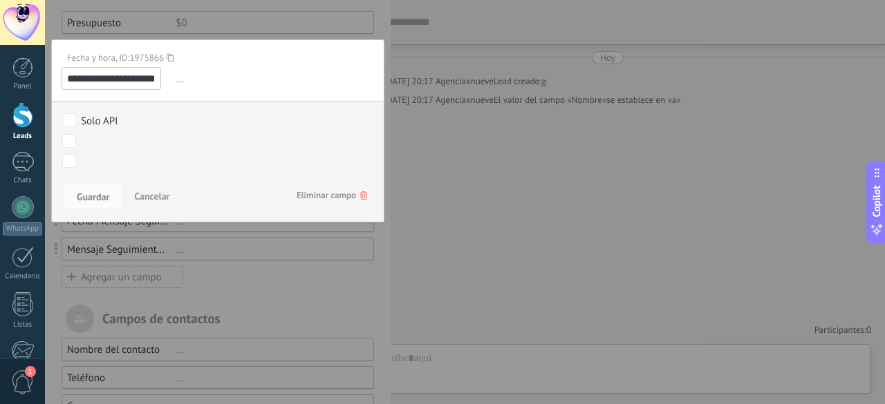
click at [143, 198] on span "Cancelar" at bounding box center [151, 196] width 35 height 12
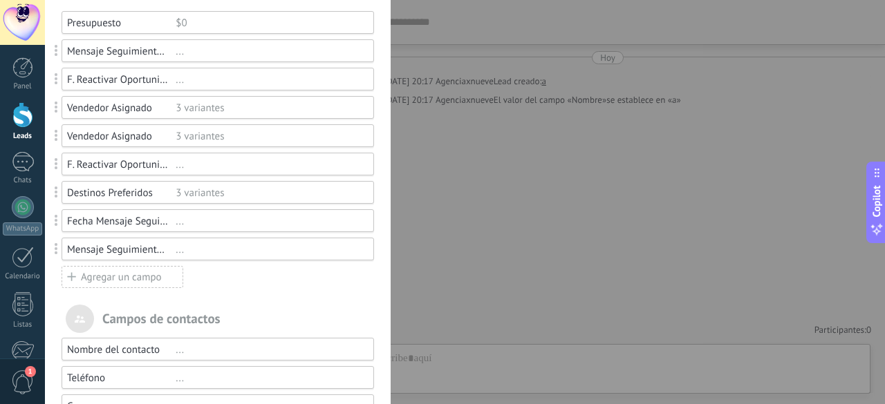
scroll to position [69, 0]
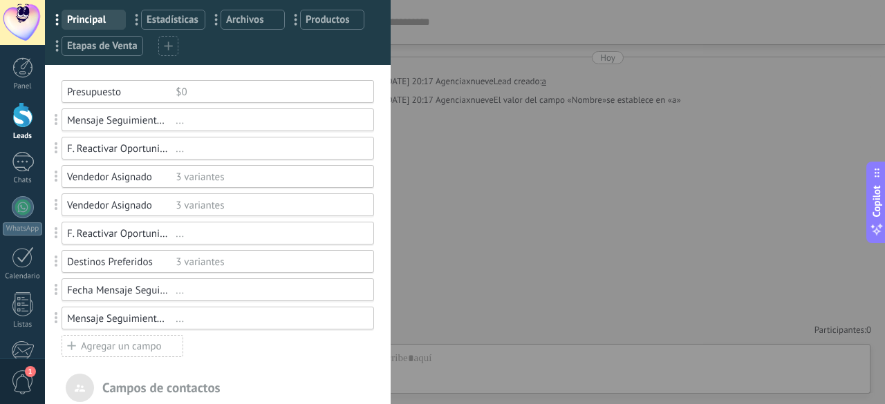
click at [270, 182] on div "3 variantes" at bounding box center [269, 177] width 186 height 13
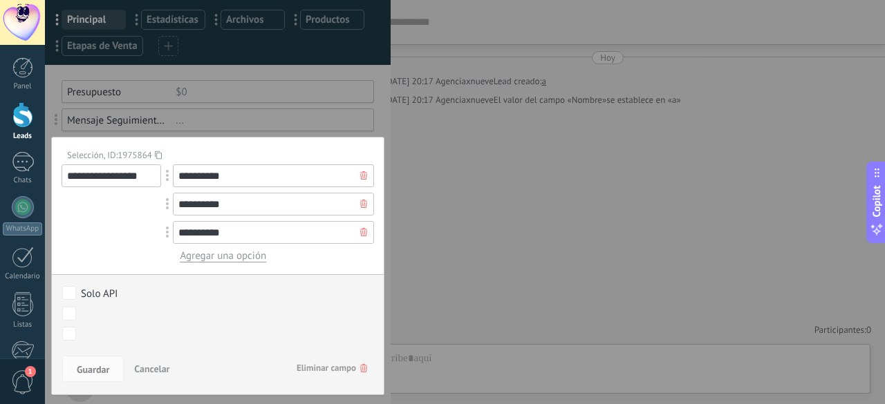
click at [318, 366] on span "Eliminar campo" at bounding box center [332, 368] width 71 height 25
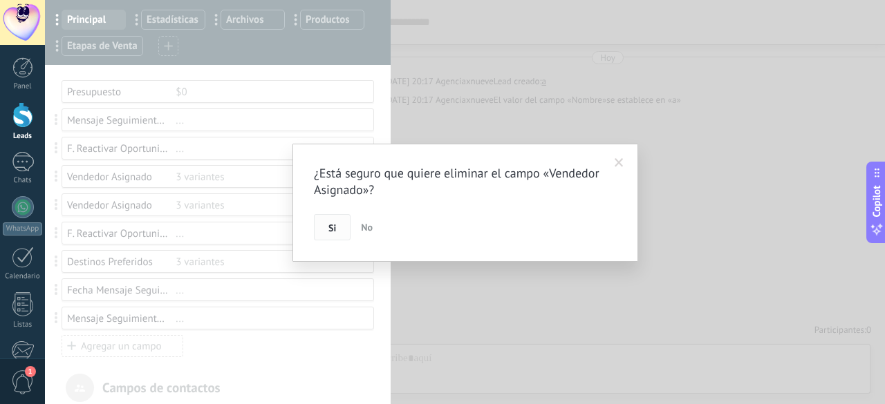
click at [329, 232] on span "Si" at bounding box center [332, 228] width 8 height 10
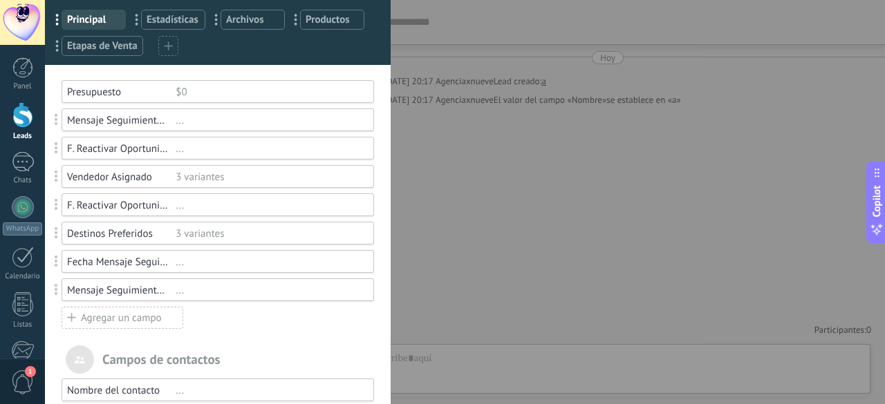
click at [236, 183] on div "Vendedor Asignado 3 variantes" at bounding box center [218, 176] width 312 height 23
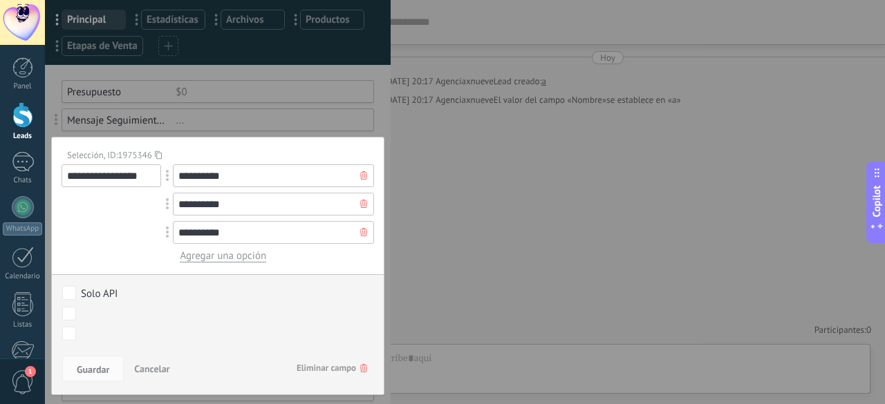
click at [314, 360] on span "Eliminar campo" at bounding box center [332, 368] width 71 height 25
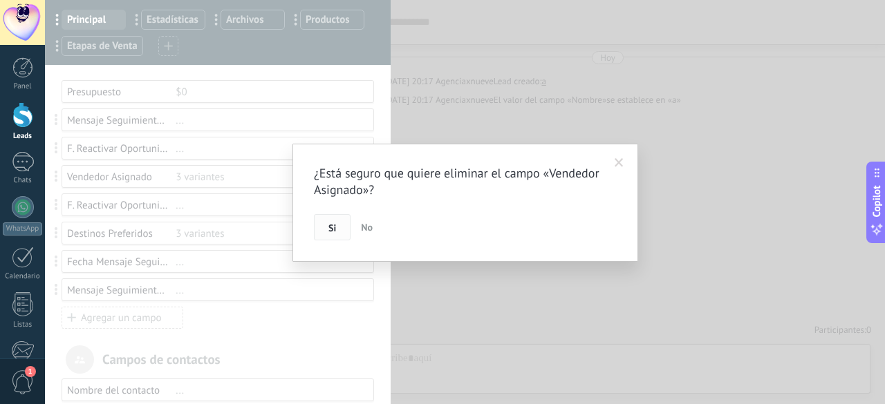
click at [328, 224] on span "Si" at bounding box center [332, 228] width 8 height 10
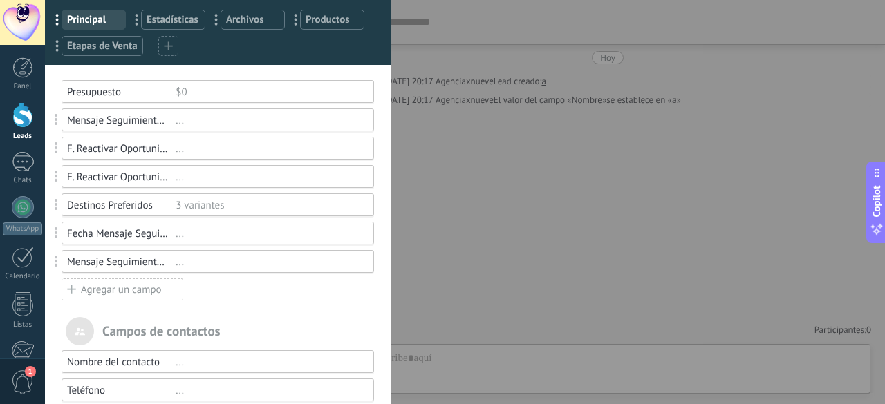
drag, startPoint x: 221, startPoint y: 185, endPoint x: 241, endPoint y: 199, distance: 24.2
click at [221, 187] on div "Presupuesto $0 Mensaje Seguimiento Whatsapp ... F. Reactivar Oportunidad ... F.…" at bounding box center [218, 190] width 312 height 221
click at [241, 199] on div "3 variantes" at bounding box center [269, 205] width 186 height 13
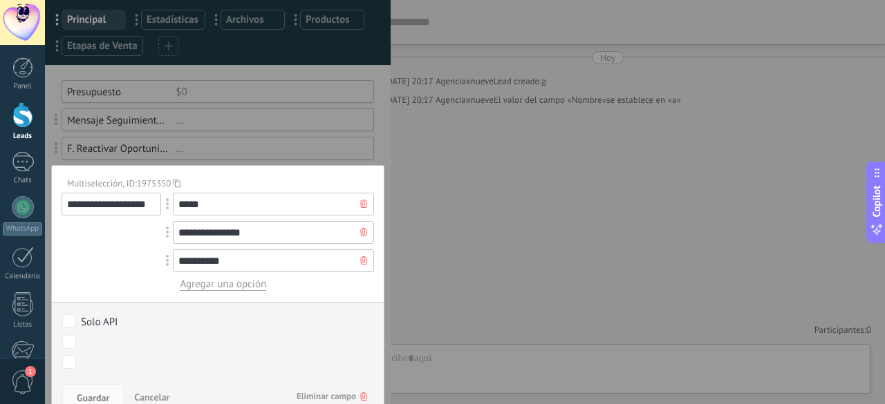
click at [297, 390] on span "Eliminar campo" at bounding box center [332, 396] width 71 height 25
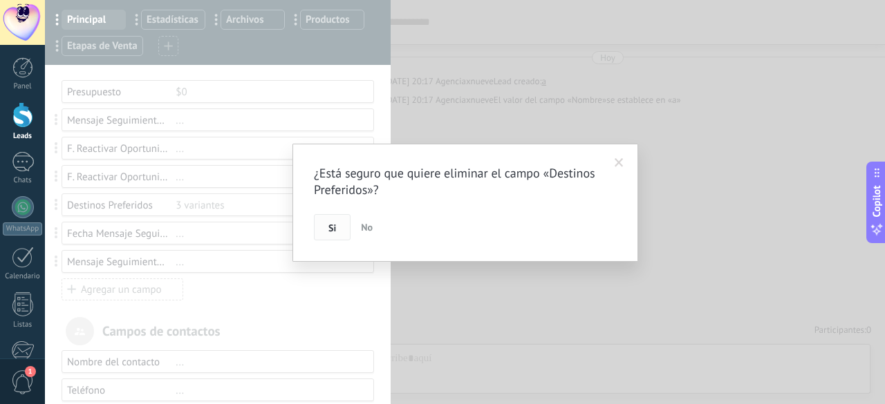
click at [324, 229] on button "Si" at bounding box center [332, 227] width 37 height 26
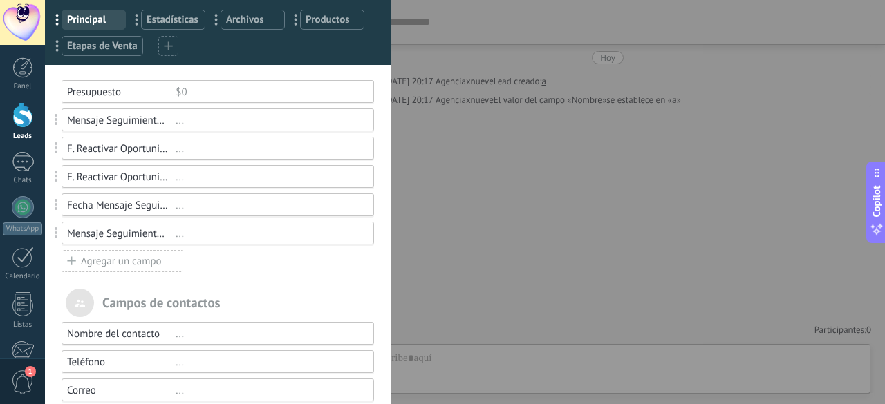
click at [220, 207] on div "..." at bounding box center [269, 205] width 186 height 13
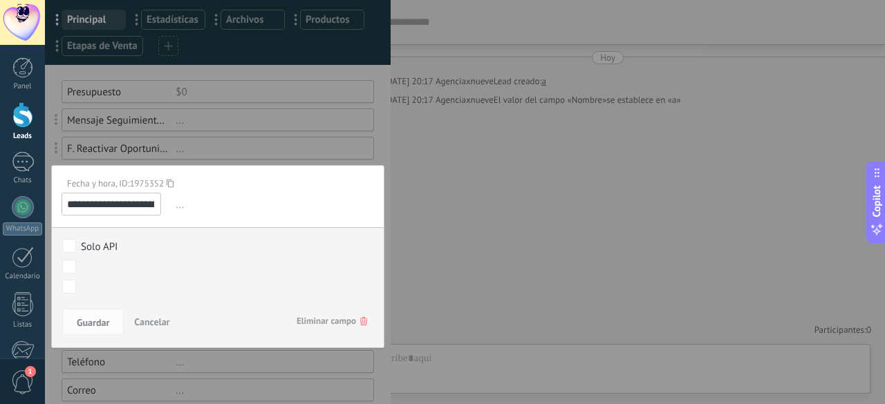
click at [302, 310] on span "Eliminar campo" at bounding box center [332, 321] width 71 height 25
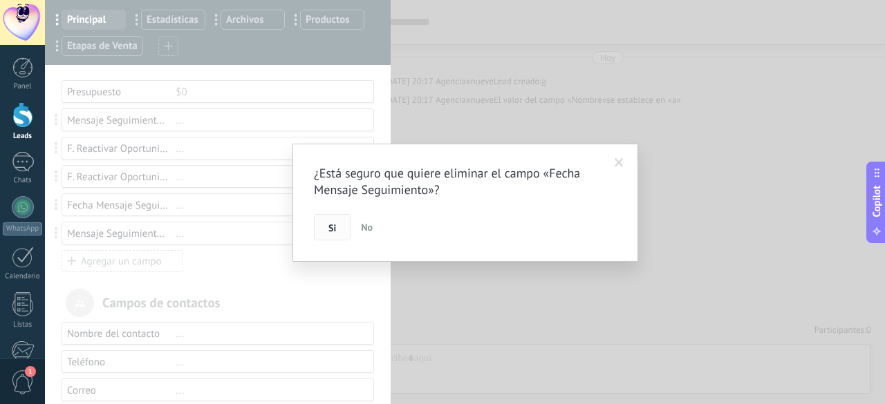
click at [333, 230] on span "Si" at bounding box center [332, 228] width 8 height 10
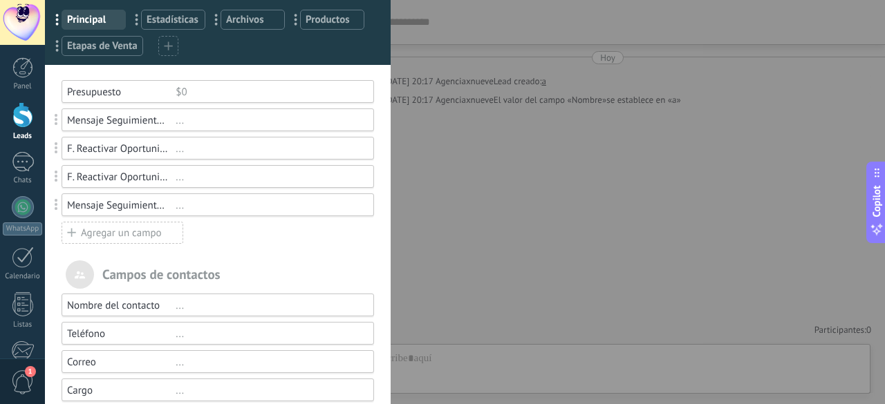
click at [225, 210] on div "..." at bounding box center [269, 205] width 186 height 13
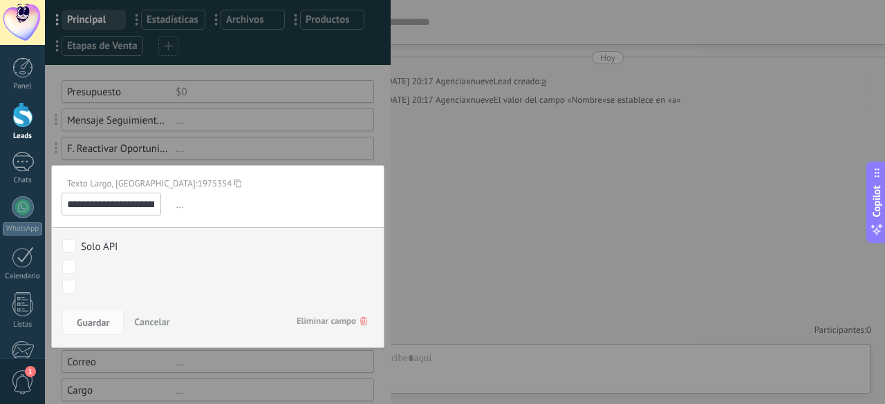
click at [315, 312] on span "Eliminar campo" at bounding box center [332, 321] width 71 height 25
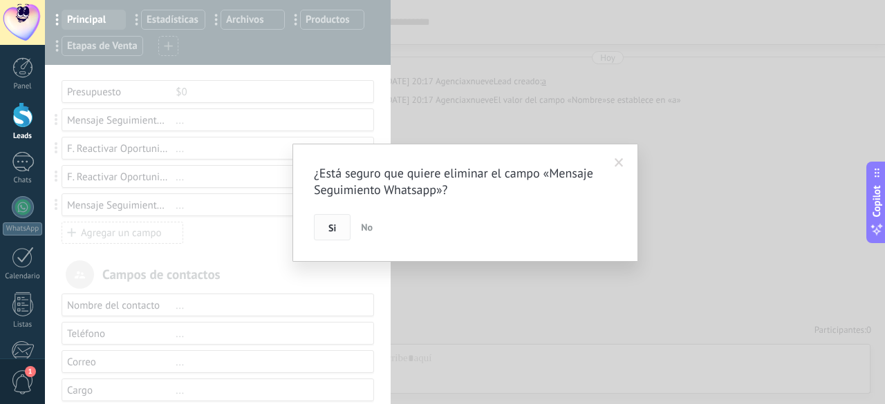
click at [338, 226] on button "Si" at bounding box center [332, 227] width 37 height 26
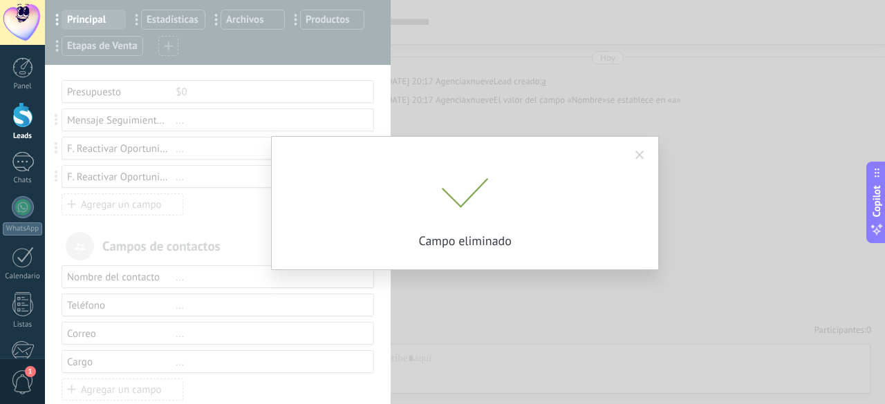
click at [206, 174] on div "¿Está seguro que quiere eliminar el campo «Mensaje Seguimiento Whatsapp»? Si No…" at bounding box center [465, 202] width 840 height 404
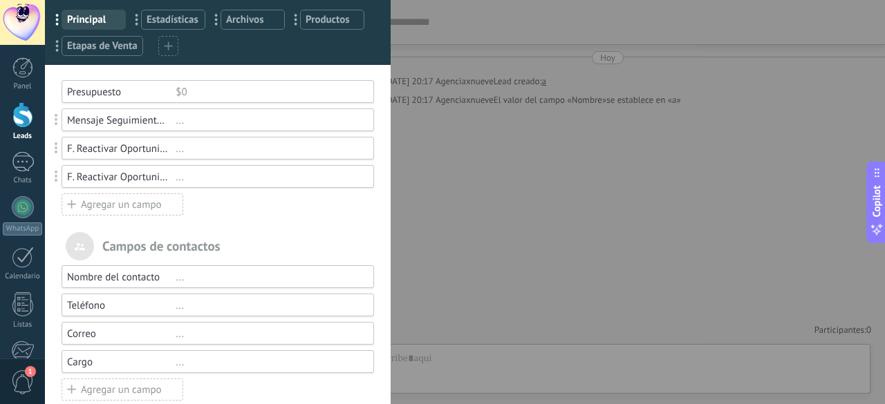
click at [206, 174] on div "..." at bounding box center [269, 177] width 186 height 13
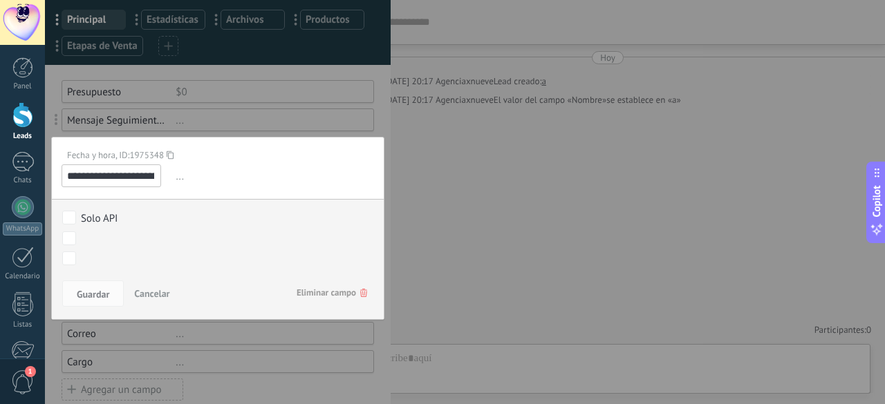
click at [300, 281] on span "Eliminar campo" at bounding box center [332, 293] width 71 height 25
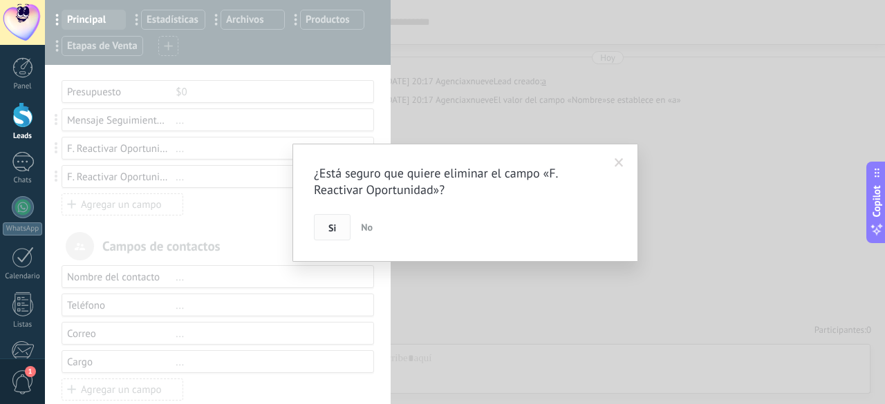
click at [332, 229] on span "Si" at bounding box center [332, 228] width 8 height 10
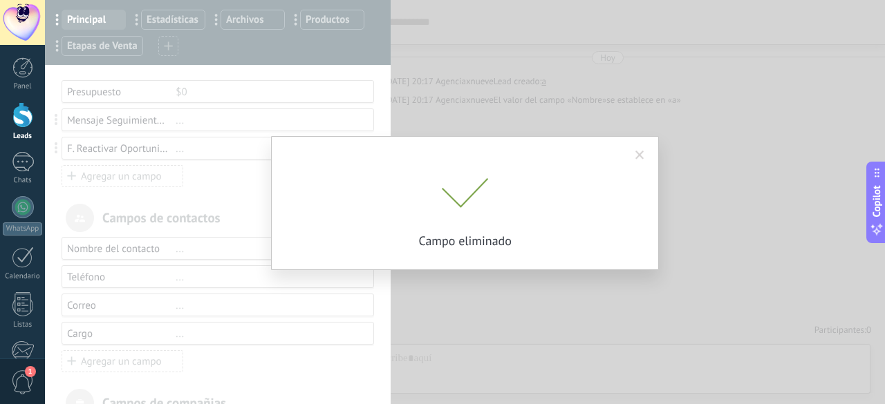
click at [228, 149] on div "¿Está seguro que quiere eliminar el campo «F. Reactivar Oportunidad»? Si No Cam…" at bounding box center [465, 202] width 840 height 404
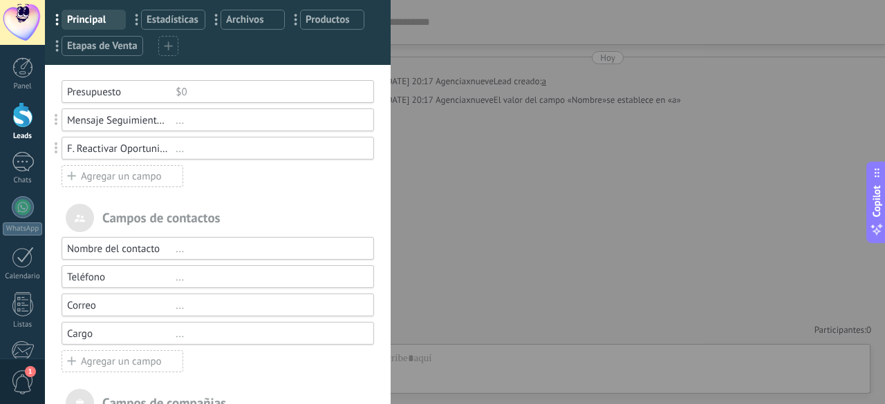
click at [228, 149] on div "..." at bounding box center [269, 148] width 186 height 13
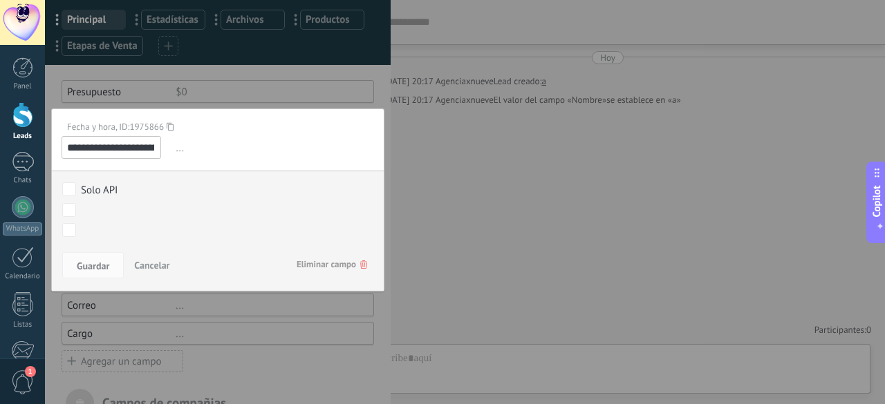
click at [301, 254] on span "Eliminar campo" at bounding box center [332, 264] width 71 height 25
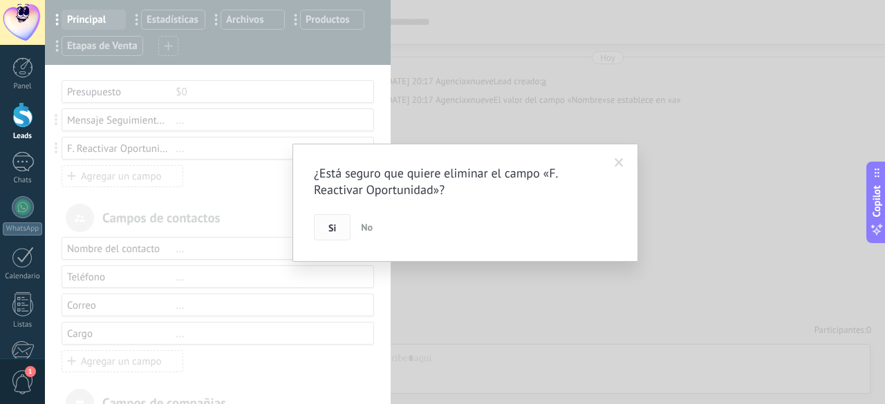
click at [322, 222] on button "Si" at bounding box center [332, 227] width 37 height 26
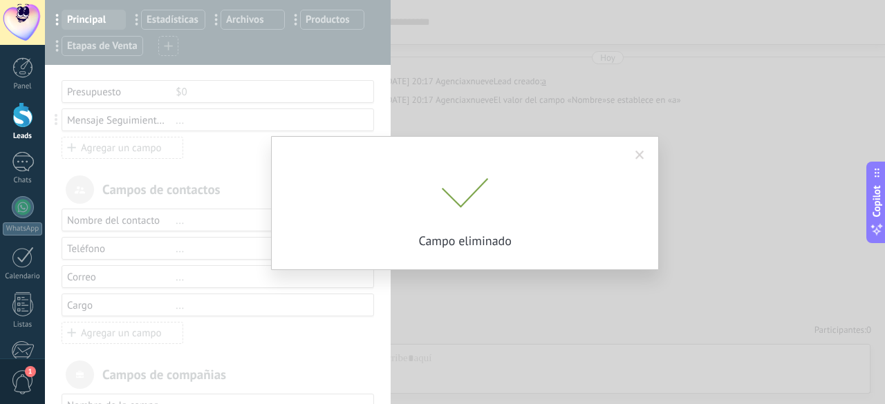
click at [230, 125] on div "¿Está seguro que quiere eliminar el campo «F. Reactivar Oportunidad»? Si No Cam…" at bounding box center [465, 202] width 840 height 404
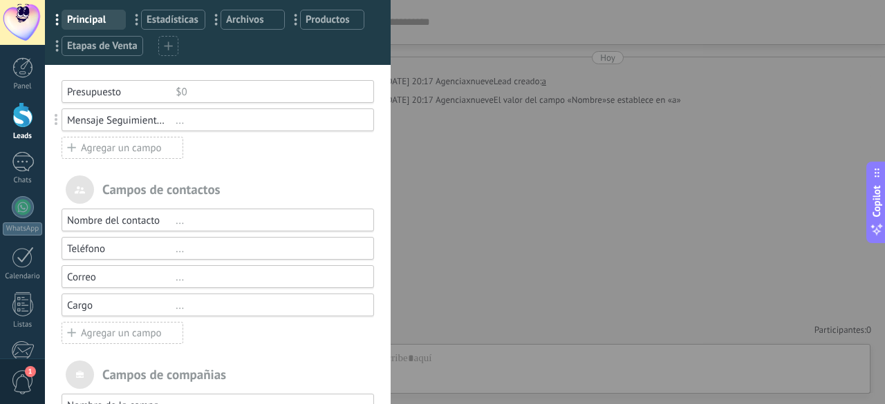
click at [238, 123] on div "..." at bounding box center [269, 120] width 186 height 13
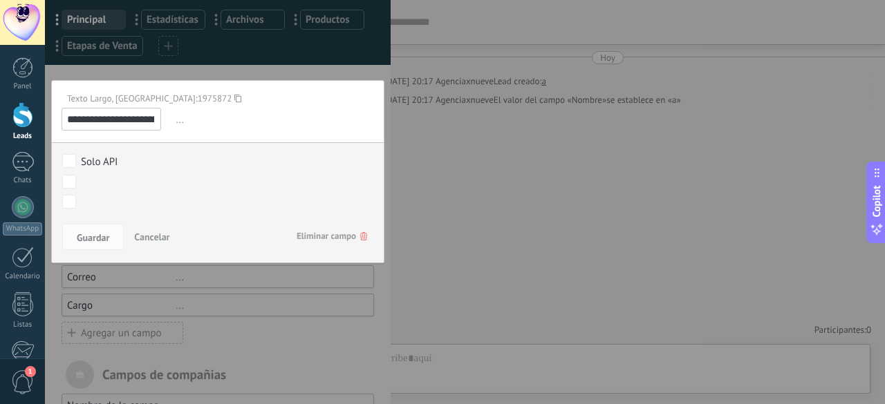
click at [308, 227] on span "Eliminar campo" at bounding box center [332, 236] width 71 height 25
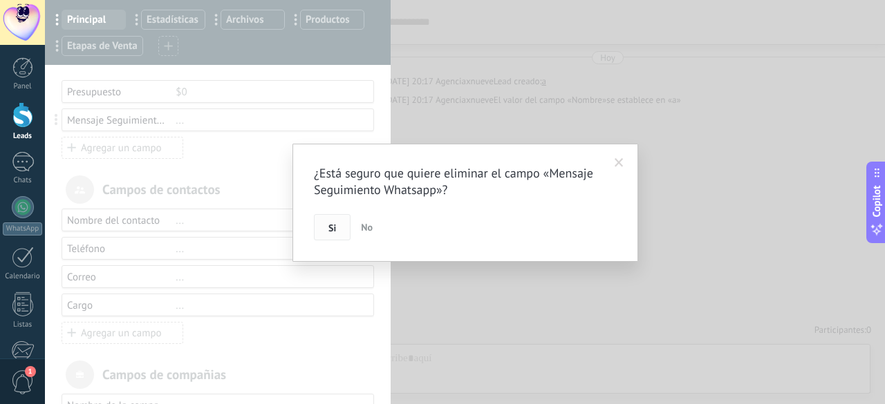
click at [330, 225] on span "Si" at bounding box center [332, 228] width 8 height 10
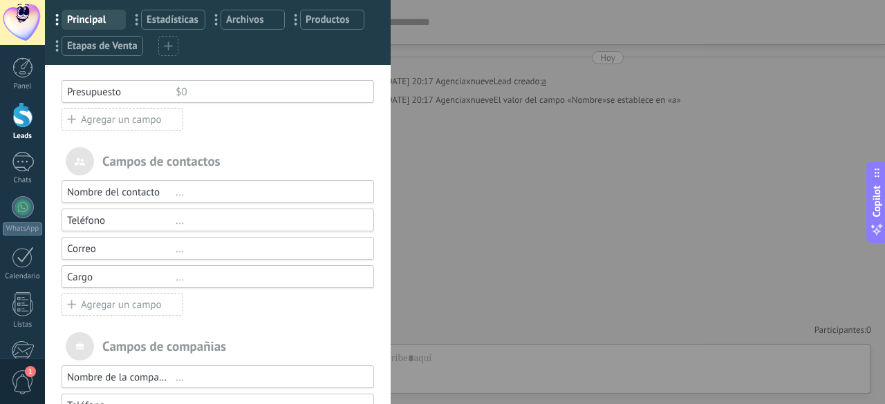
click at [247, 91] on div "$0" at bounding box center [269, 92] width 186 height 13
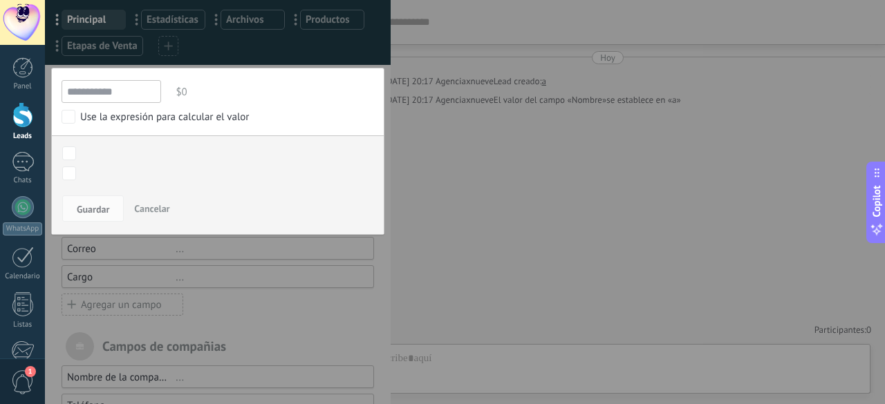
click at [160, 211] on span "Cancelar" at bounding box center [151, 209] width 35 height 12
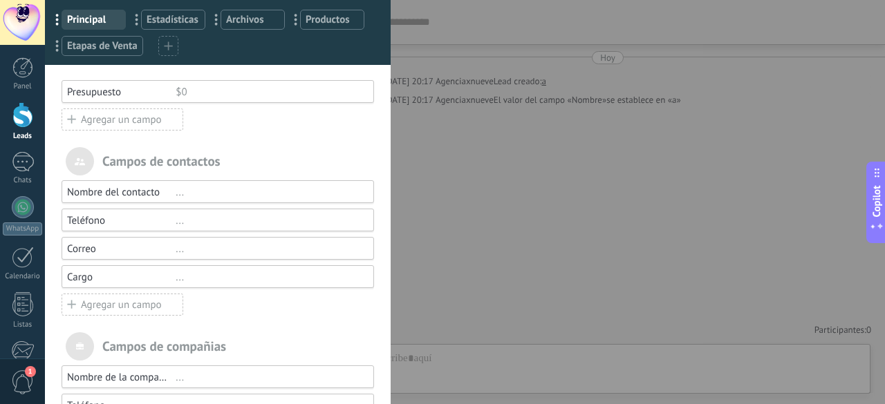
scroll to position [0, 0]
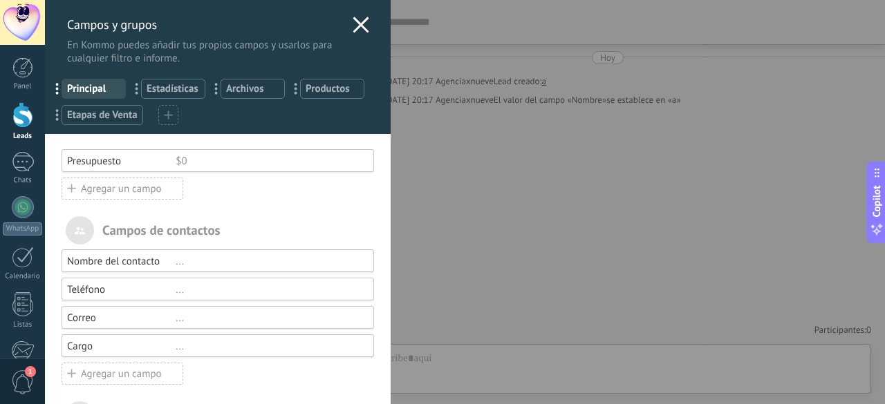
click at [344, 32] on div "Campos y grupos En Kommo puedes añadir tus propios campos y usarlos para cualqu…" at bounding box center [218, 32] width 346 height 65
click at [353, 28] on icon at bounding box center [361, 25] width 17 height 17
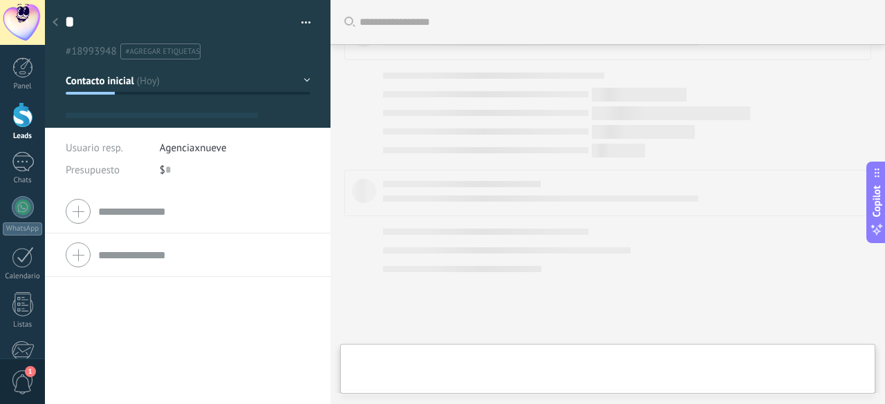
type textarea "*"
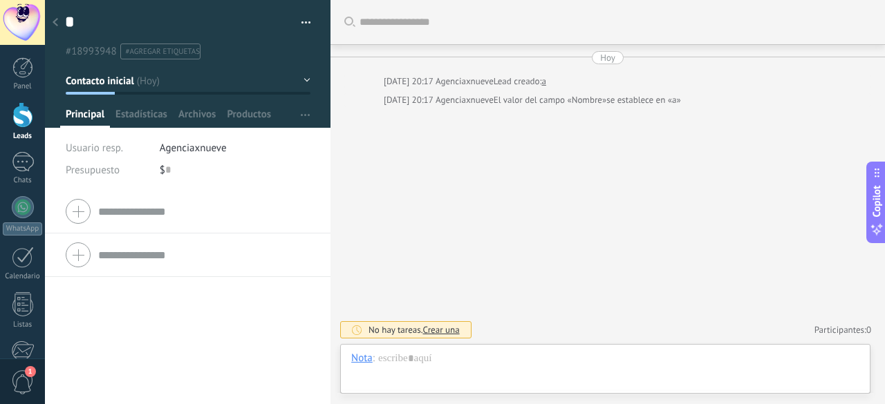
scroll to position [21, 0]
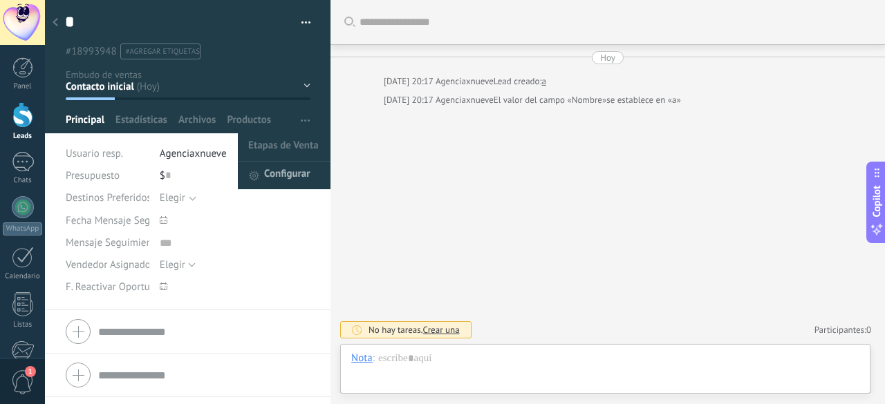
click at [286, 168] on span "Configurar" at bounding box center [287, 176] width 46 height 28
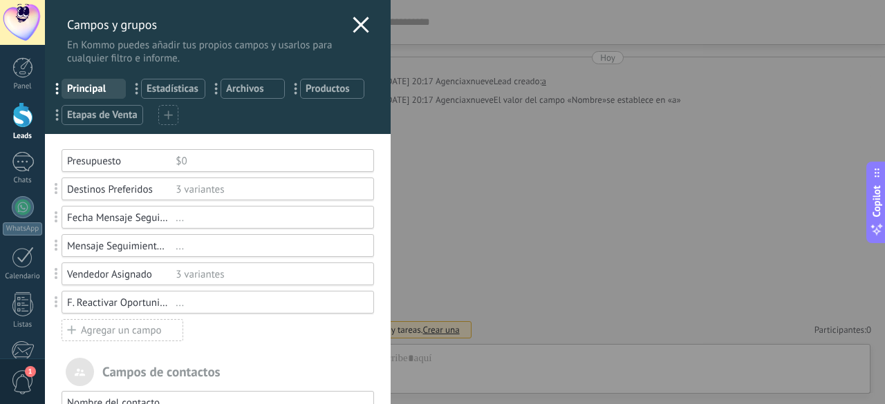
click at [249, 188] on div "3 variantes" at bounding box center [269, 189] width 186 height 13
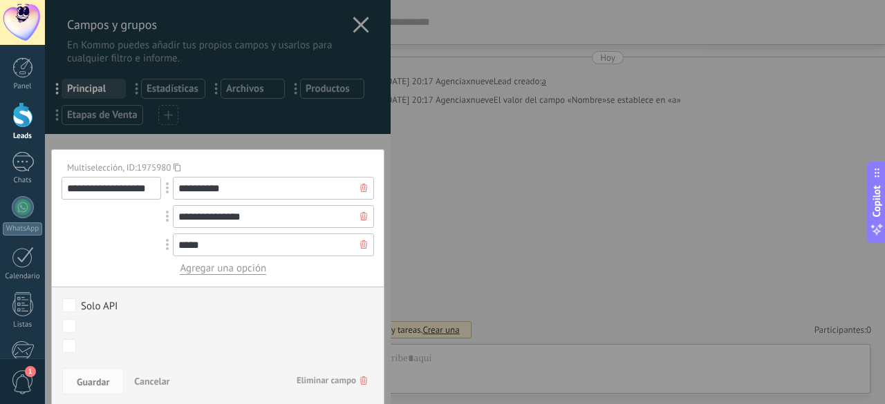
click at [326, 373] on span "Eliminar campo" at bounding box center [332, 380] width 71 height 25
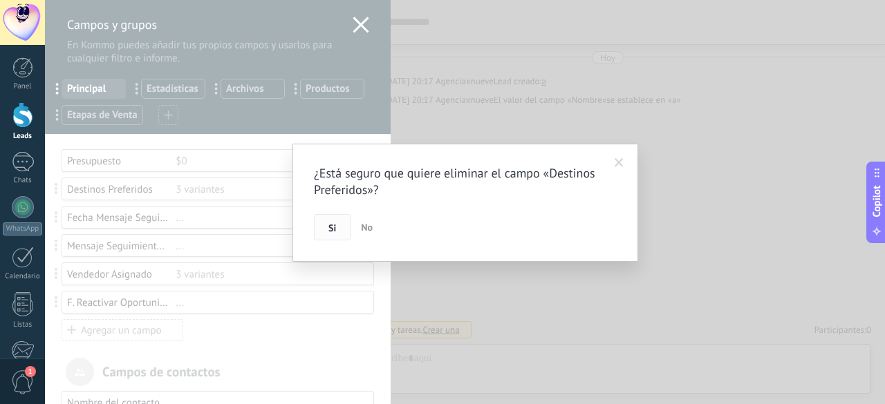
drag, startPoint x: 343, startPoint y: 212, endPoint x: 338, endPoint y: 226, distance: 14.6
click at [342, 214] on div "¿Está seguro que quiere eliminar el campo «Destinos Preferidos»? Si No" at bounding box center [465, 202] width 303 height 75
click at [337, 227] on button "Si" at bounding box center [332, 227] width 37 height 26
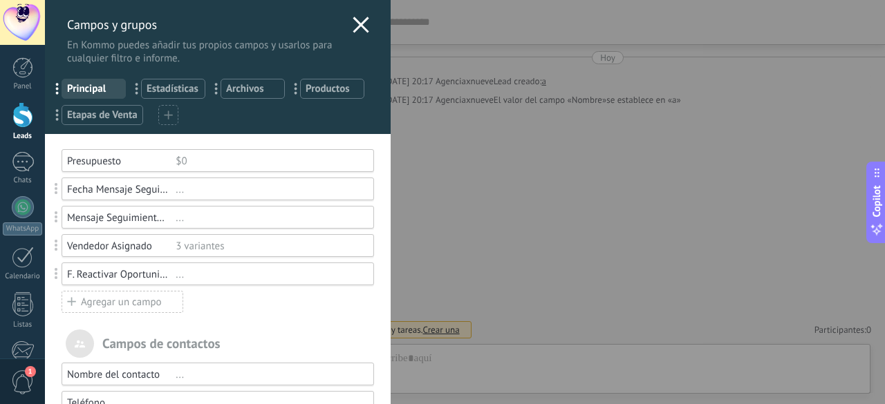
click at [238, 191] on div "..." at bounding box center [269, 189] width 186 height 13
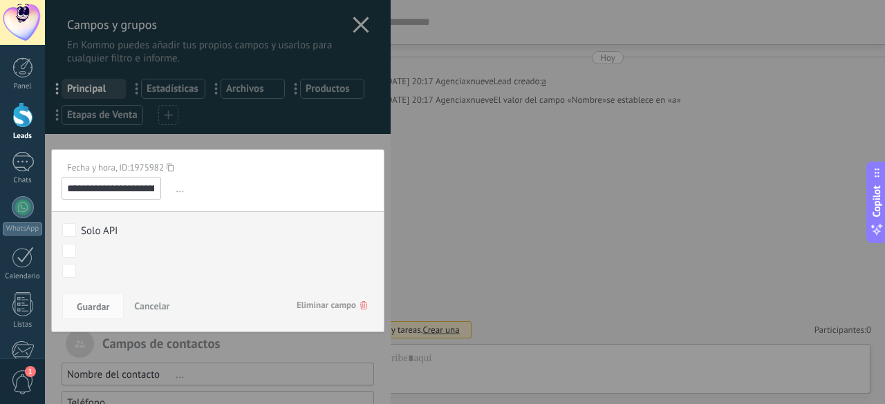
click at [314, 309] on span "Eliminar campo" at bounding box center [332, 305] width 71 height 25
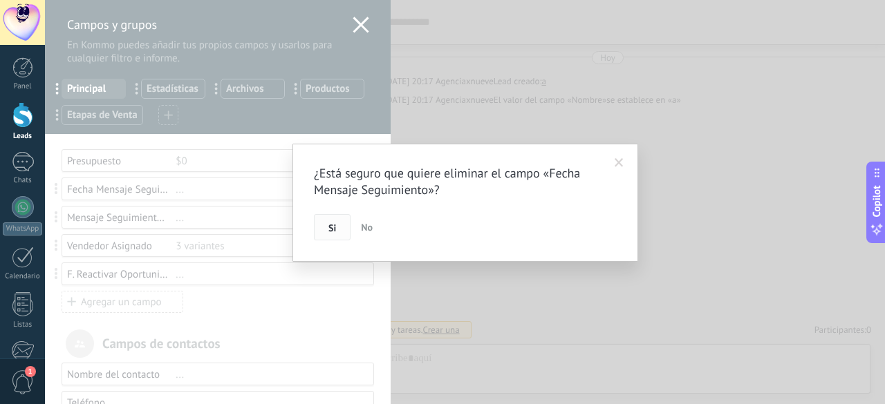
click at [324, 217] on button "Si" at bounding box center [332, 227] width 37 height 26
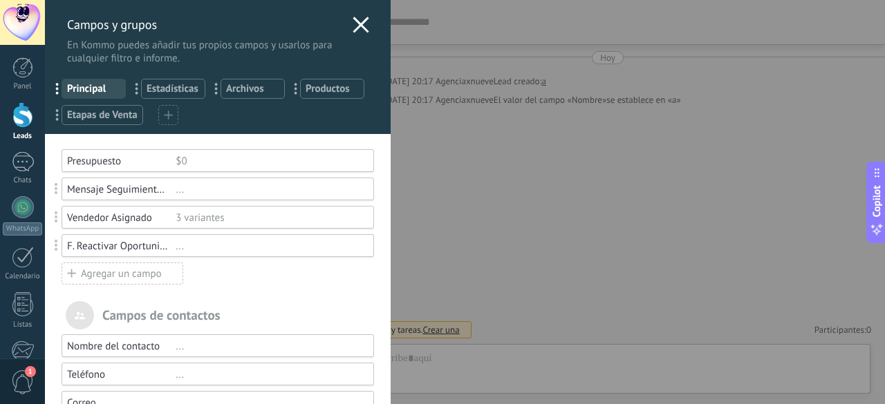
click at [235, 191] on div at bounding box center [465, 202] width 840 height 404
click at [235, 191] on div "..." at bounding box center [269, 189] width 186 height 13
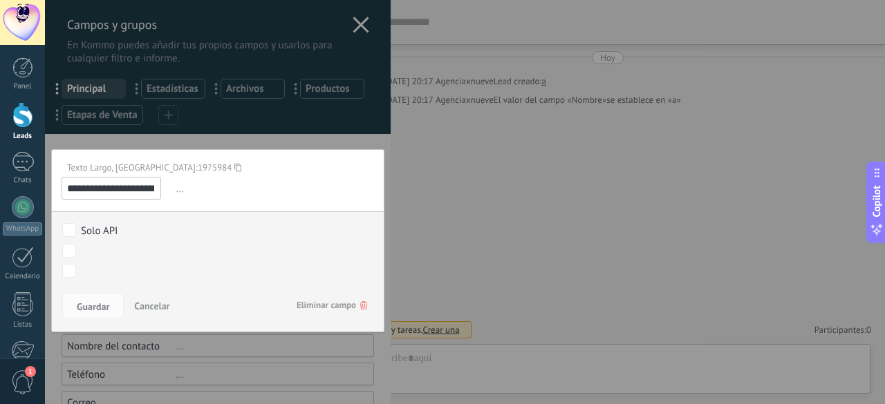
click at [304, 295] on span "Eliminar campo" at bounding box center [332, 305] width 71 height 25
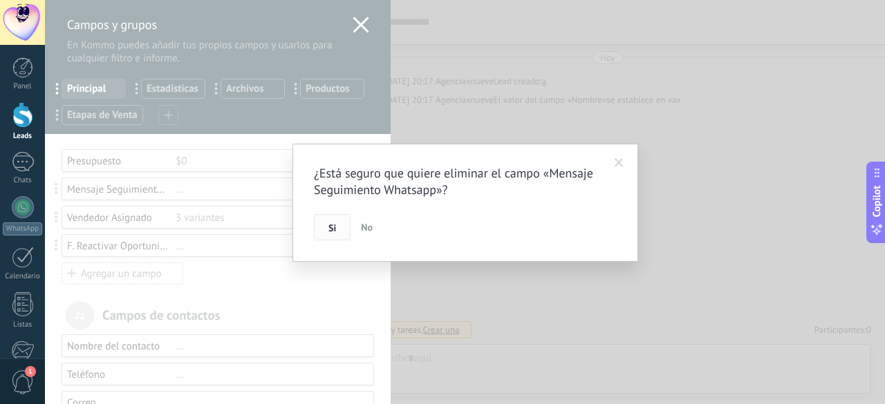
click at [329, 223] on span "Si" at bounding box center [332, 228] width 8 height 10
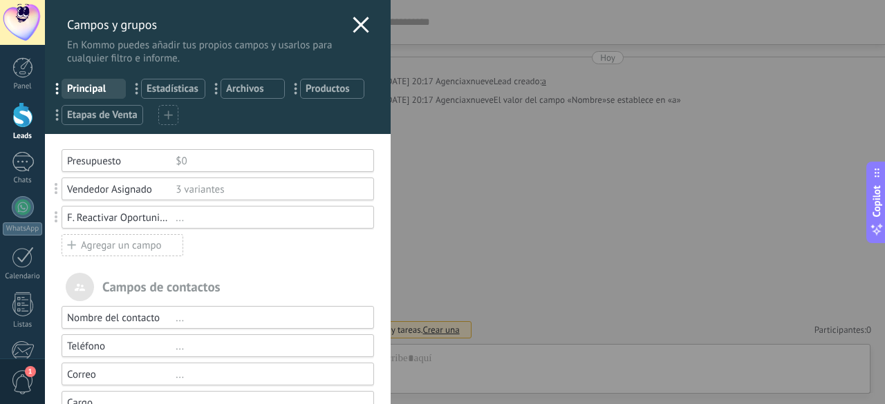
click at [253, 192] on div at bounding box center [465, 202] width 840 height 404
click at [253, 192] on div "3 variantes" at bounding box center [269, 189] width 186 height 13
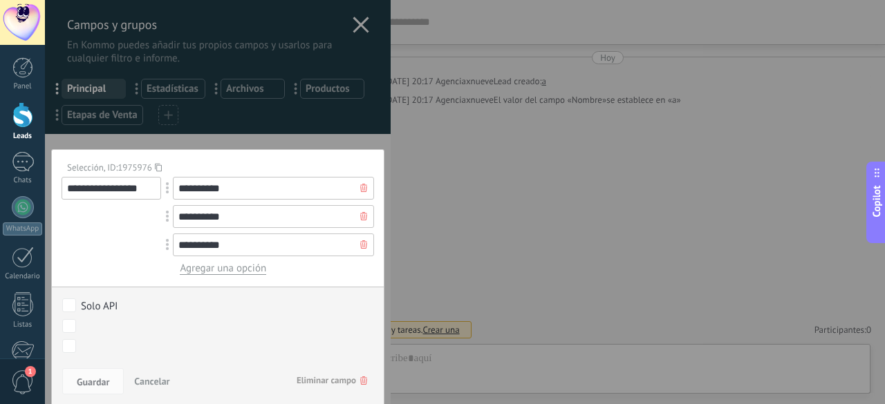
click at [336, 366] on div "Guardar Cancelar Eliminar campo" at bounding box center [218, 386] width 332 height 44
click at [332, 377] on span "Eliminar campo" at bounding box center [332, 380] width 71 height 25
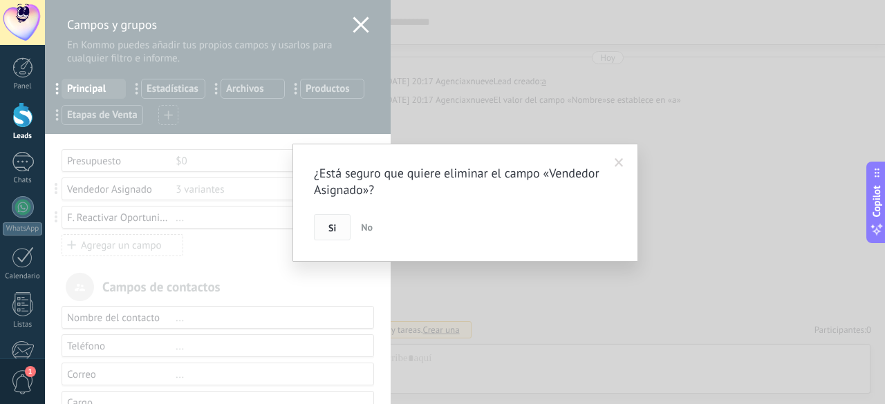
click at [332, 230] on span "Si" at bounding box center [332, 228] width 8 height 10
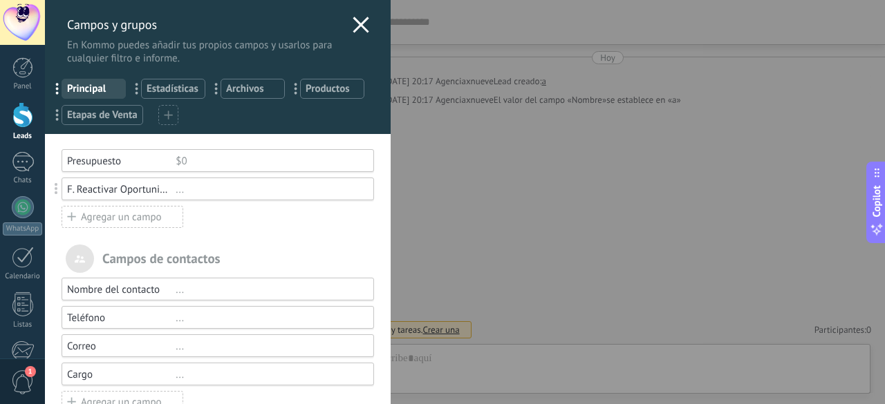
click at [239, 196] on div "F. Reactivar Oportunidad ..." at bounding box center [218, 189] width 312 height 23
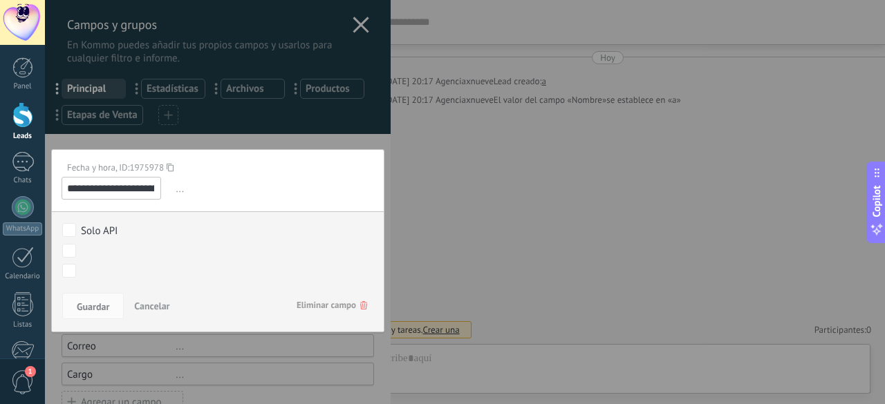
click at [324, 314] on span "Eliminar campo" at bounding box center [332, 305] width 71 height 25
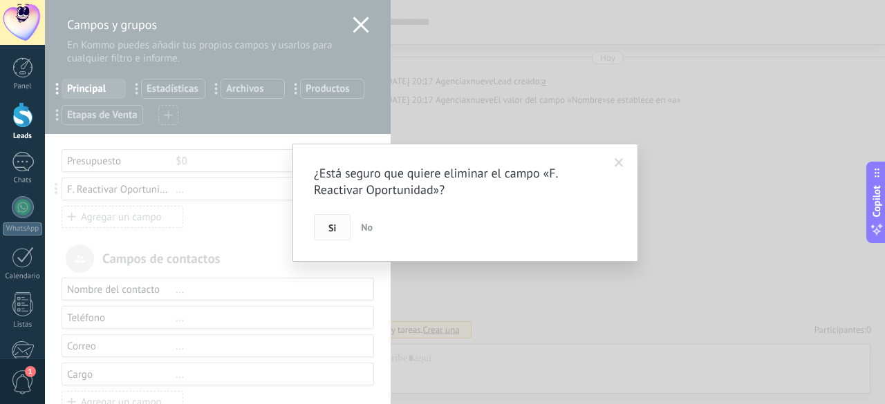
click at [329, 223] on span "Si" at bounding box center [332, 228] width 8 height 10
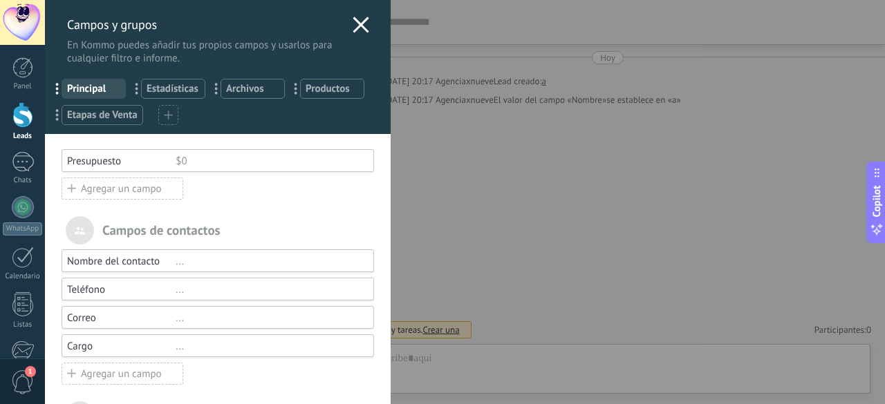
click at [122, 113] on span "Etapas de Venta" at bounding box center [102, 115] width 71 height 13
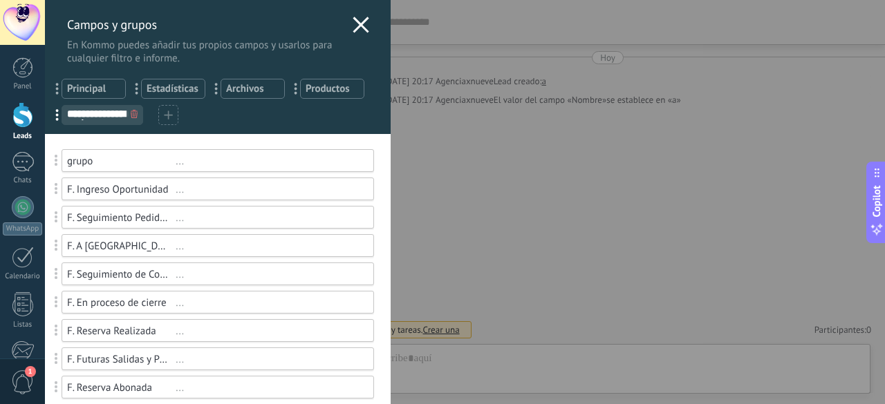
click at [135, 113] on icon at bounding box center [134, 114] width 7 height 8
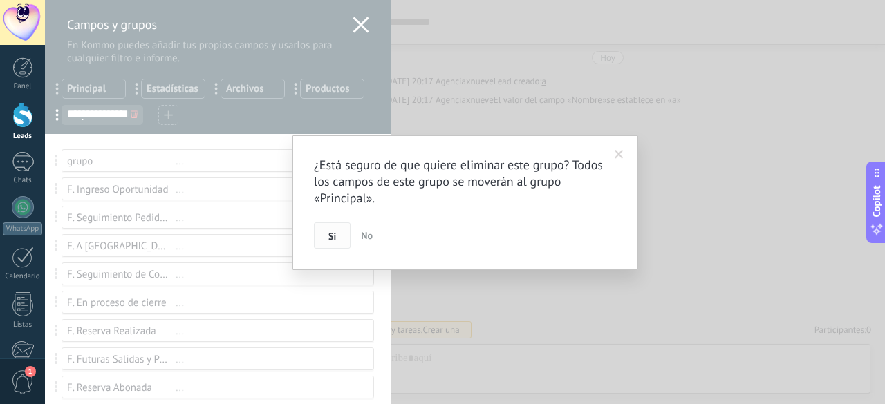
click at [343, 228] on button "Si" at bounding box center [332, 236] width 37 height 26
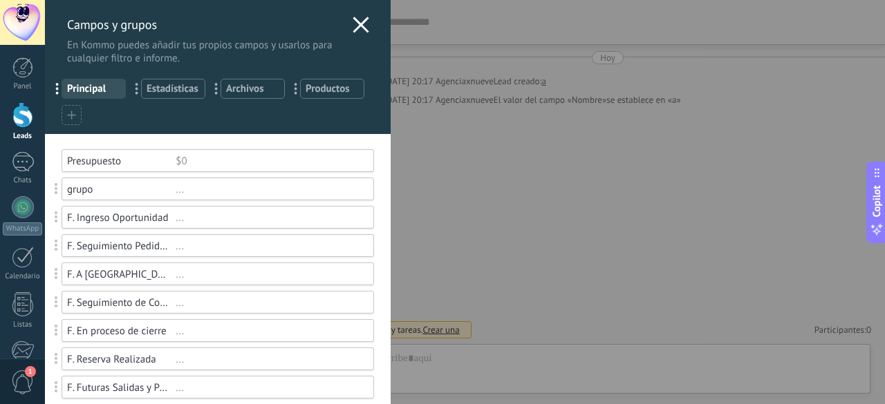
click at [75, 119] on span at bounding box center [71, 115] width 9 height 13
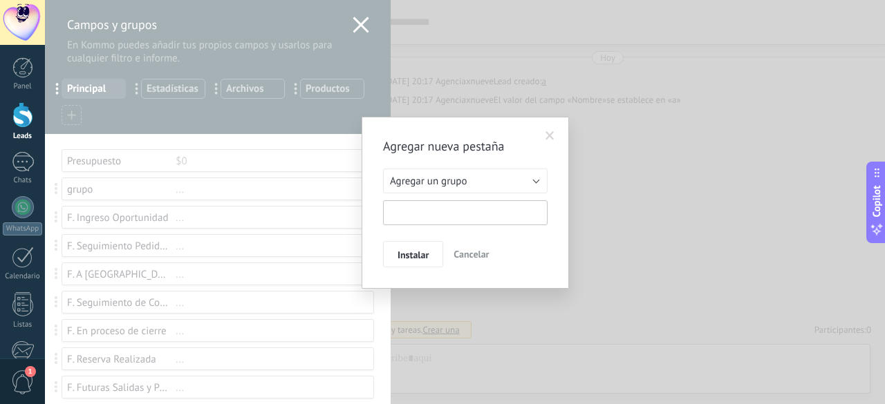
click at [416, 209] on input "text" at bounding box center [465, 212] width 165 height 25
click at [415, 218] on input "**********" at bounding box center [465, 212] width 165 height 25
click at [484, 218] on input "**********" at bounding box center [465, 212] width 165 height 25
type input "**********"
click at [419, 259] on span "Instalar" at bounding box center [412, 255] width 31 height 10
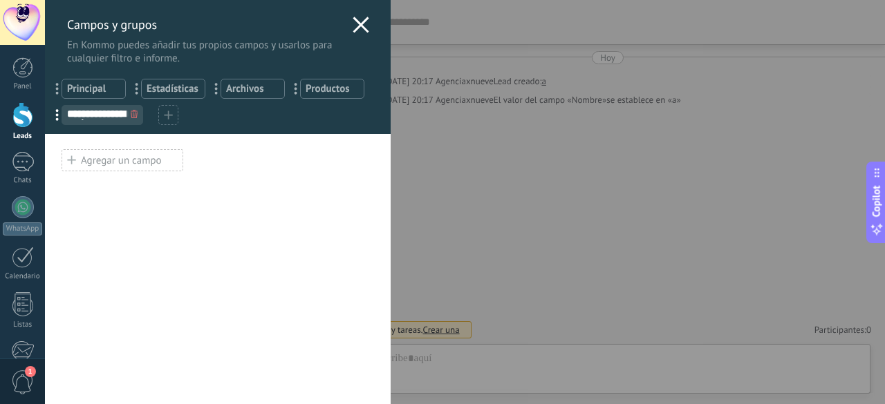
click at [79, 84] on span "Principal" at bounding box center [93, 88] width 53 height 13
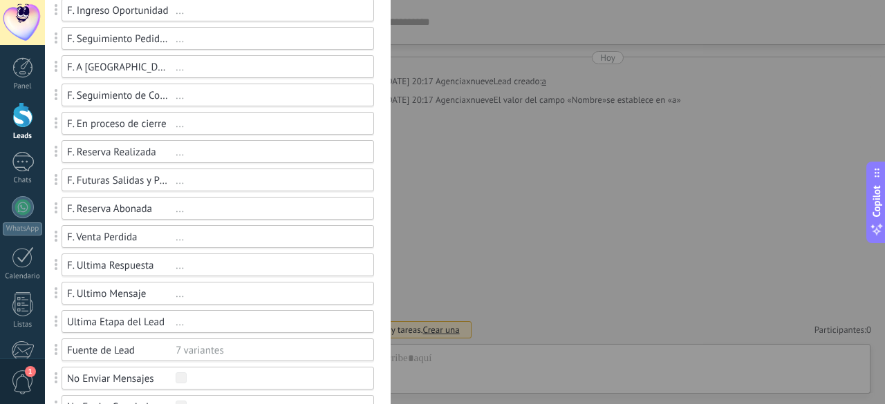
scroll to position [69, 0]
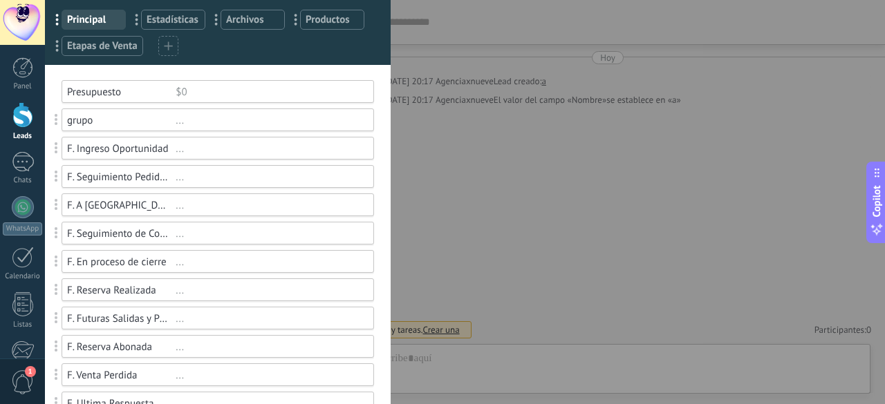
click at [155, 128] on div "grupo ..." at bounding box center [218, 120] width 312 height 23
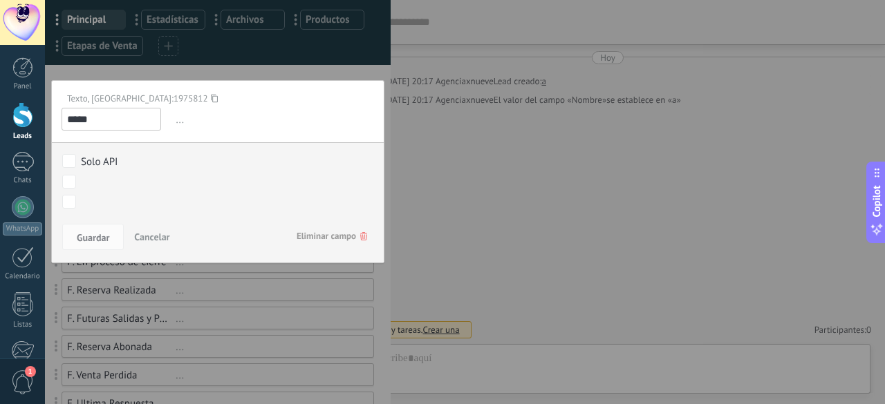
click at [303, 237] on span "Eliminar campo" at bounding box center [332, 236] width 71 height 25
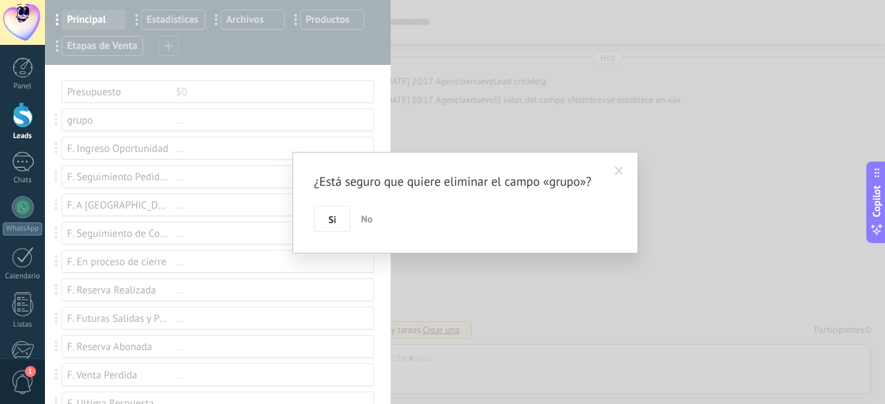
drag, startPoint x: 348, startPoint y: 214, endPoint x: 343, endPoint y: 221, distance: 7.9
click at [346, 218] on button "Si" at bounding box center [332, 219] width 37 height 26
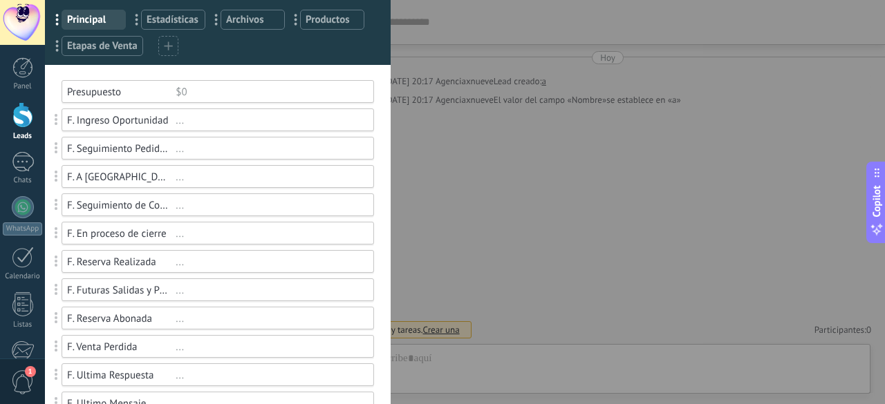
click at [274, 111] on div "F. Ingreso Oportunidad ..." at bounding box center [218, 120] width 312 height 23
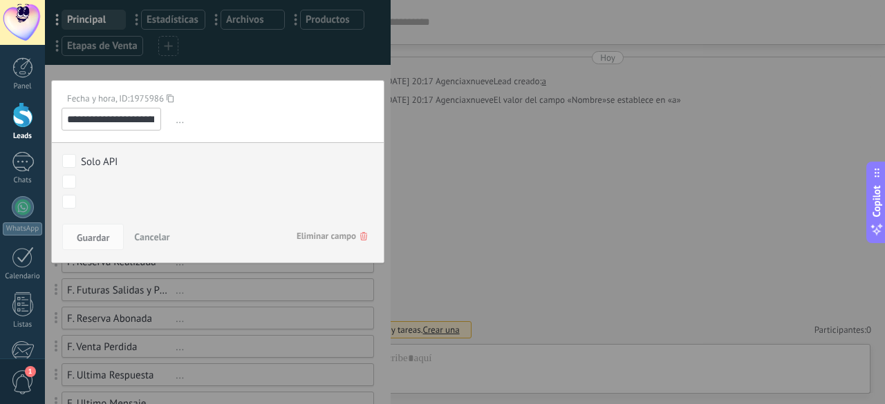
click at [312, 236] on span "Eliminar campo" at bounding box center [332, 236] width 71 height 25
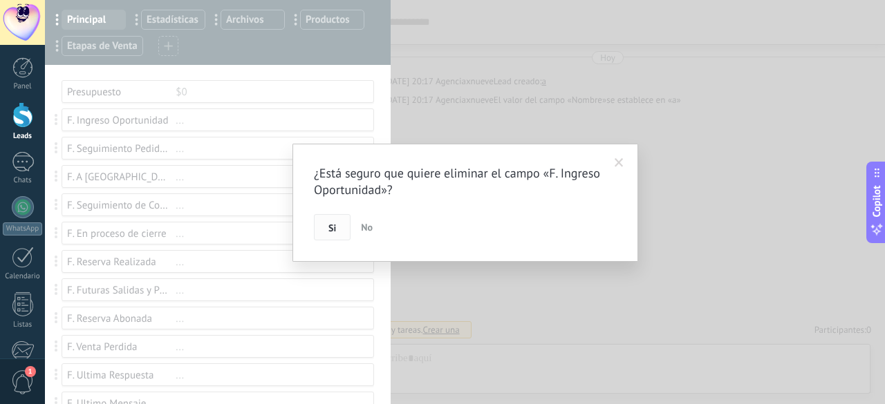
click at [330, 226] on span "Si" at bounding box center [332, 228] width 8 height 10
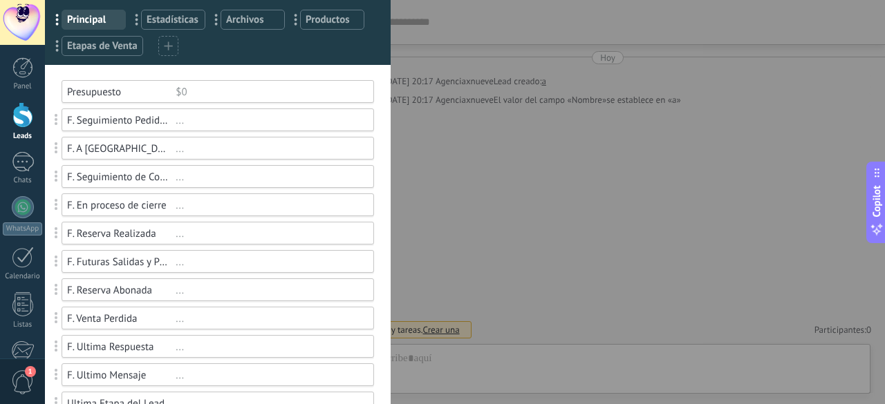
click at [198, 125] on div "..." at bounding box center [269, 120] width 186 height 13
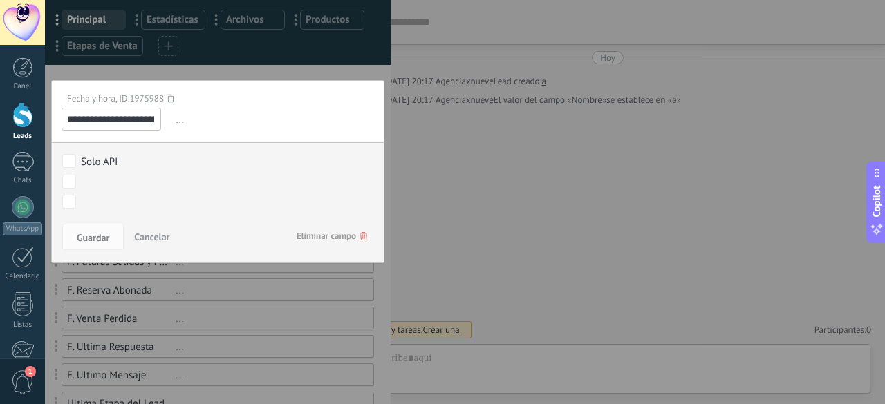
click at [321, 229] on span "Eliminar campo" at bounding box center [332, 236] width 71 height 25
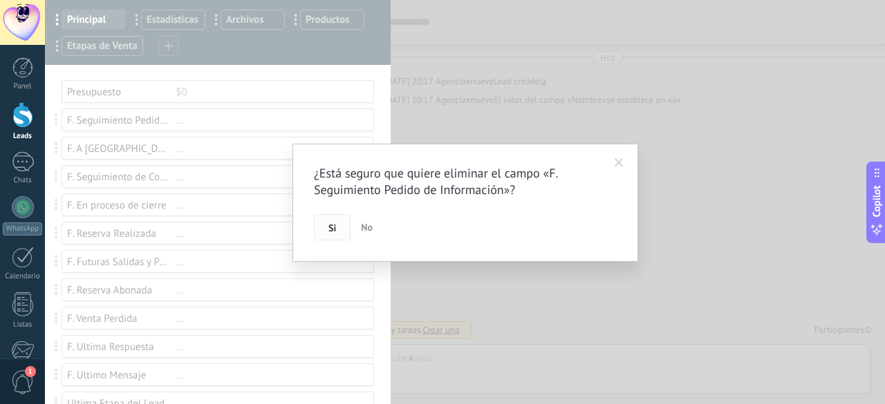
click at [334, 216] on button "Si" at bounding box center [332, 227] width 37 height 26
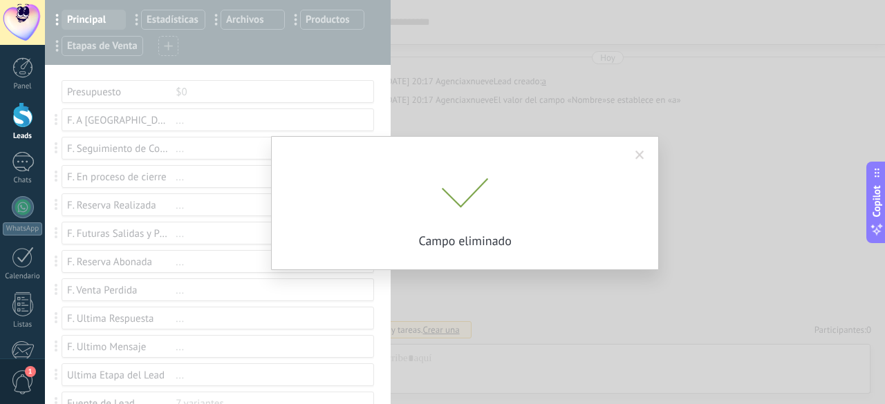
click at [212, 122] on div "¿Está seguro que quiere eliminar el campo «F. Seguimiento Pedido de Información…" at bounding box center [465, 202] width 840 height 404
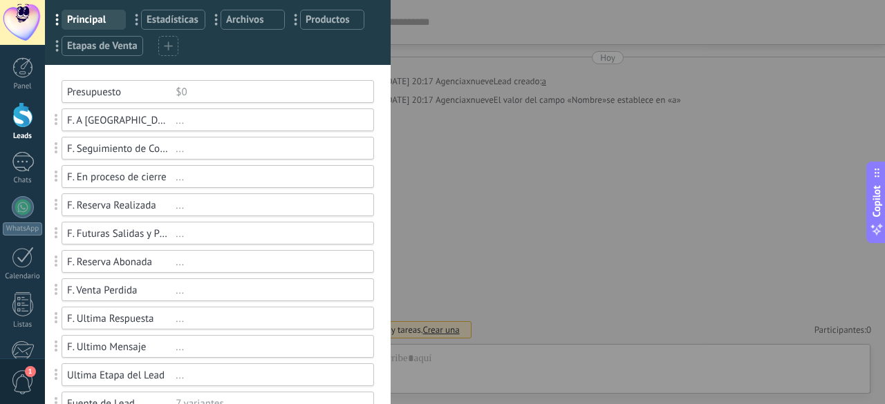
click at [212, 122] on div "..." at bounding box center [269, 120] width 186 height 13
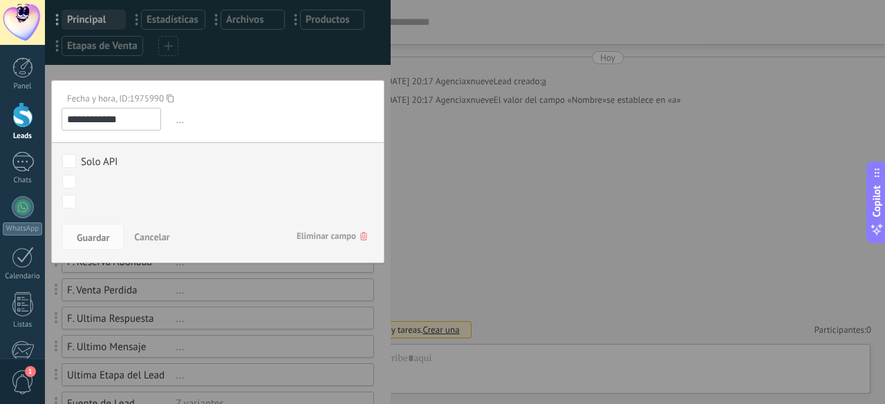
click at [297, 227] on span "Eliminar campo" at bounding box center [332, 236] width 71 height 25
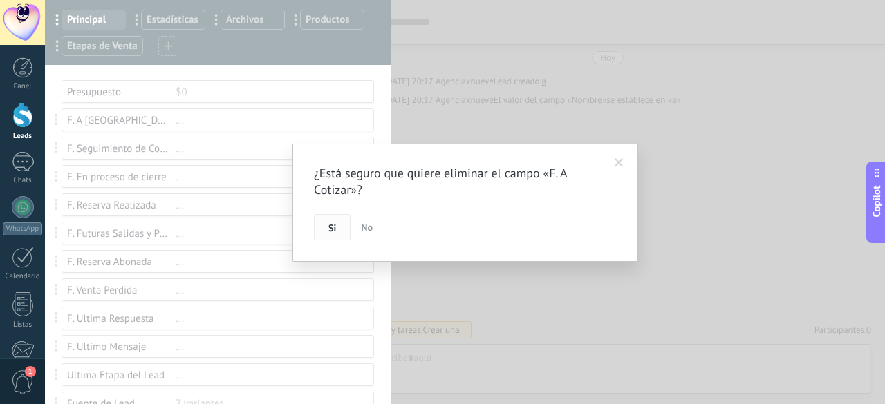
click at [329, 238] on button "Si" at bounding box center [332, 227] width 37 height 26
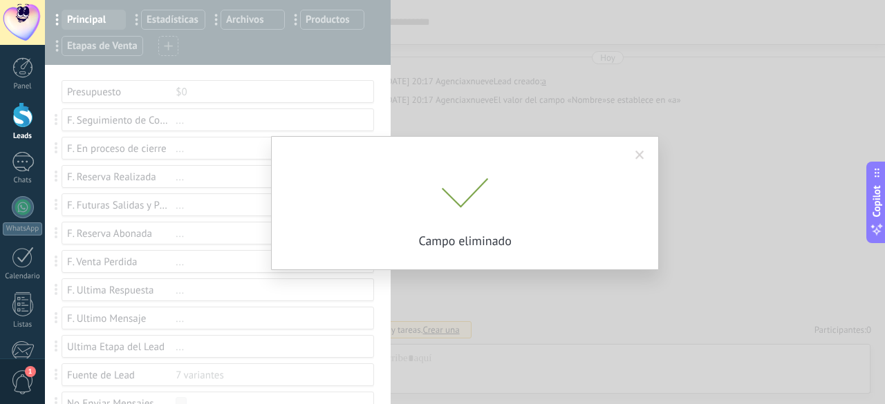
click at [185, 125] on div "¿Está seguro que quiere eliminar el campo «F. A Cotizar»? Si No Campo eliminado" at bounding box center [465, 202] width 840 height 404
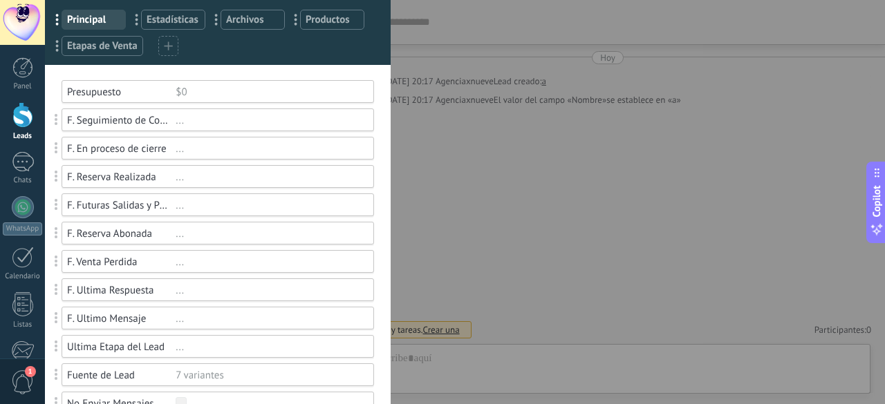
click at [189, 124] on div "..." at bounding box center [269, 120] width 186 height 13
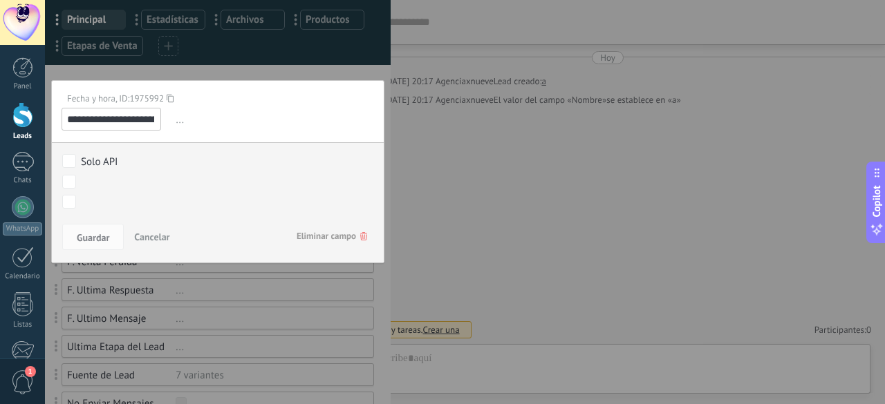
click at [315, 249] on div "Guardar Cancelar Eliminar campo" at bounding box center [218, 241] width 332 height 44
click at [317, 228] on span "Eliminar campo" at bounding box center [332, 236] width 71 height 25
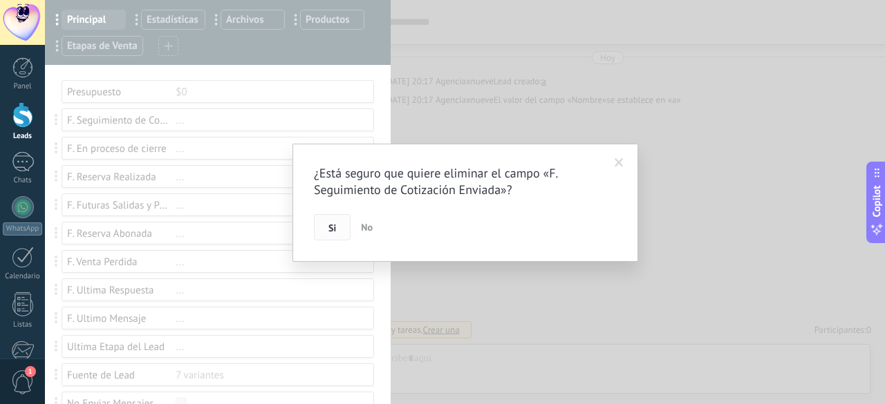
click at [332, 225] on span "Si" at bounding box center [332, 228] width 8 height 10
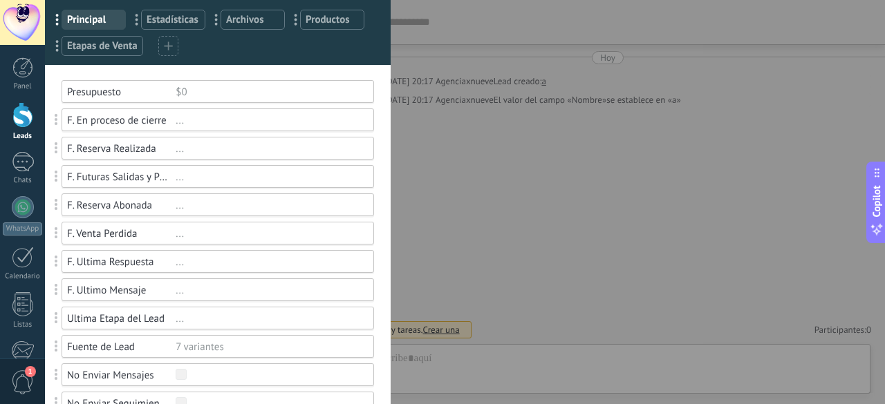
click at [216, 118] on div "..." at bounding box center [269, 120] width 186 height 13
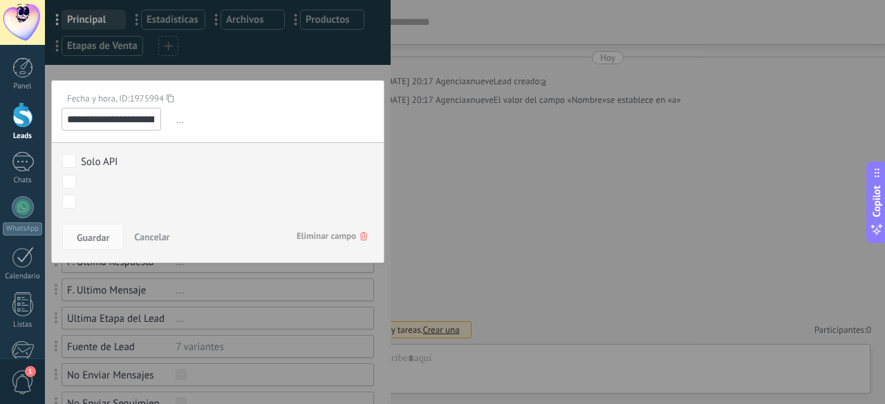
click at [311, 230] on span "Eliminar campo" at bounding box center [332, 236] width 71 height 25
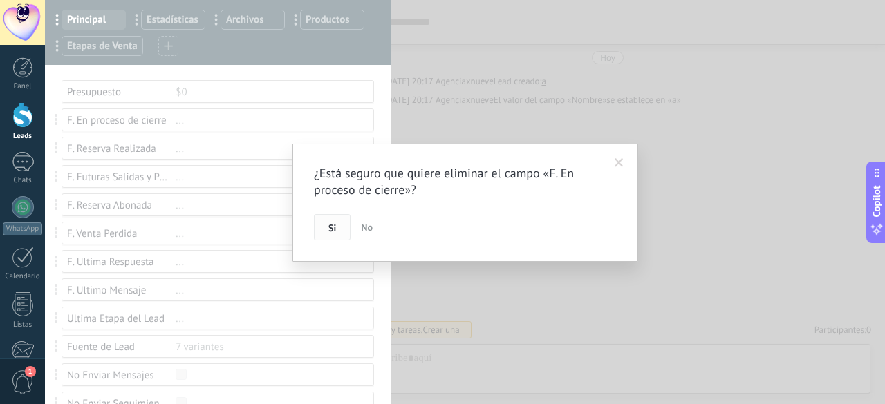
click at [315, 232] on button "Si" at bounding box center [332, 227] width 37 height 26
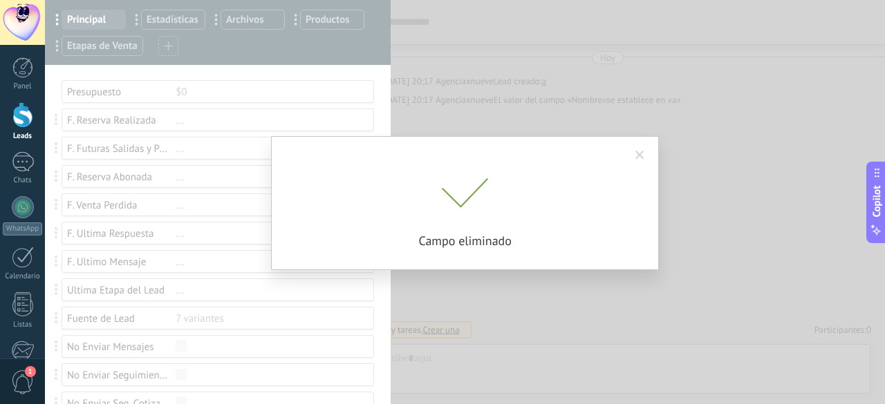
click at [214, 124] on div "¿Está seguro que quiere eliminar el campo «F. En proceso de cierre»? Si No Camp…" at bounding box center [465, 202] width 840 height 404
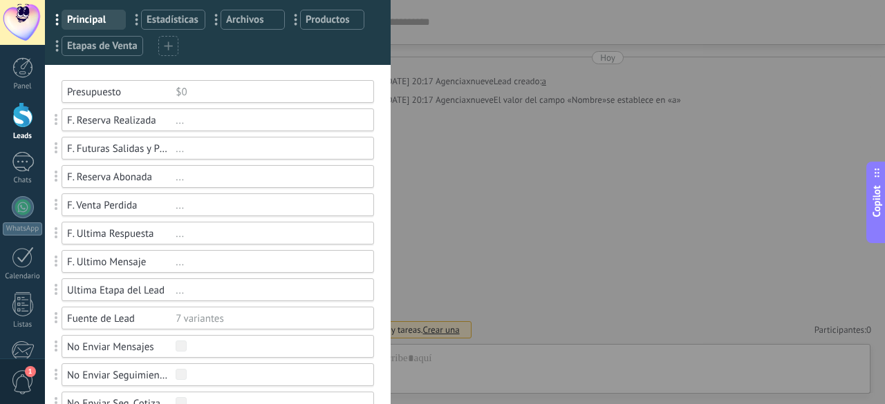
click at [214, 124] on div "..." at bounding box center [269, 120] width 186 height 13
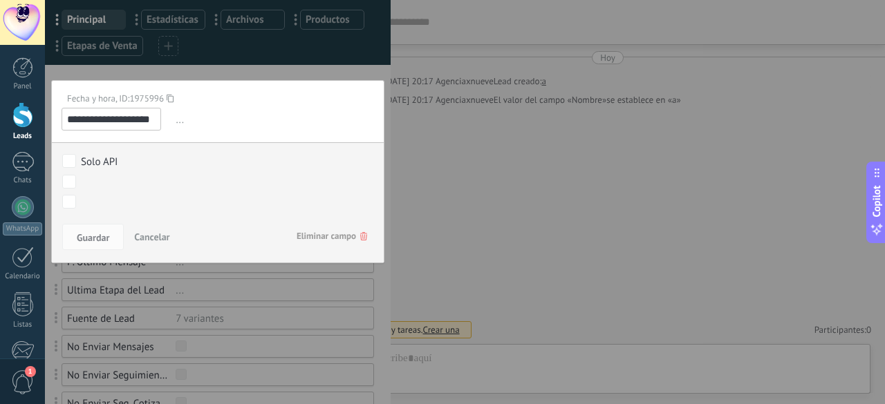
click at [301, 241] on span "Eliminar campo" at bounding box center [332, 236] width 71 height 25
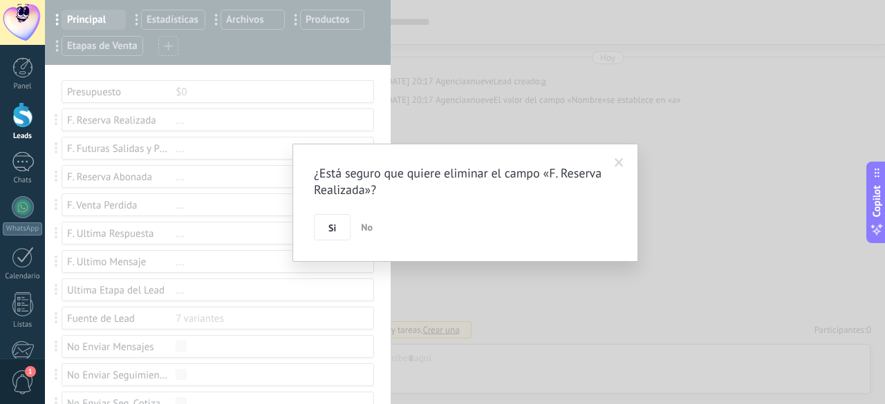
click at [357, 230] on button "No" at bounding box center [366, 227] width 23 height 26
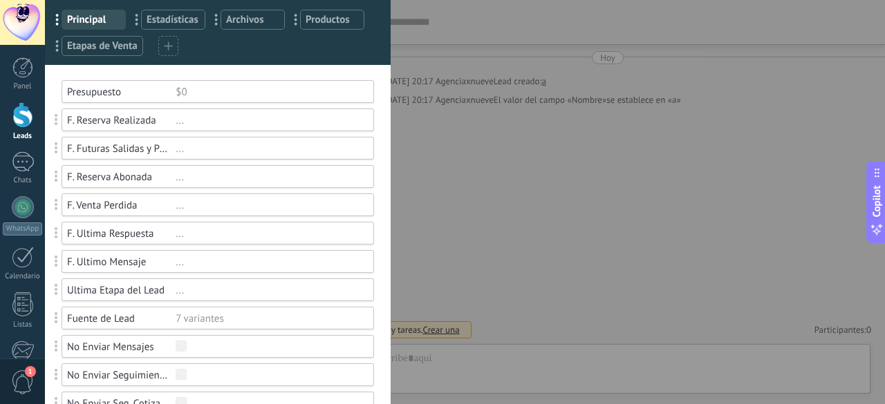
click at [205, 120] on div "..." at bounding box center [269, 120] width 186 height 13
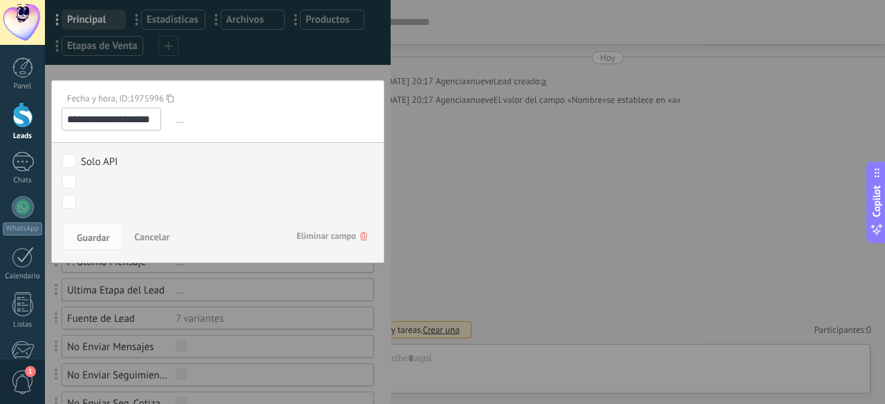
click at [313, 238] on span "Eliminar campo" at bounding box center [332, 236] width 71 height 25
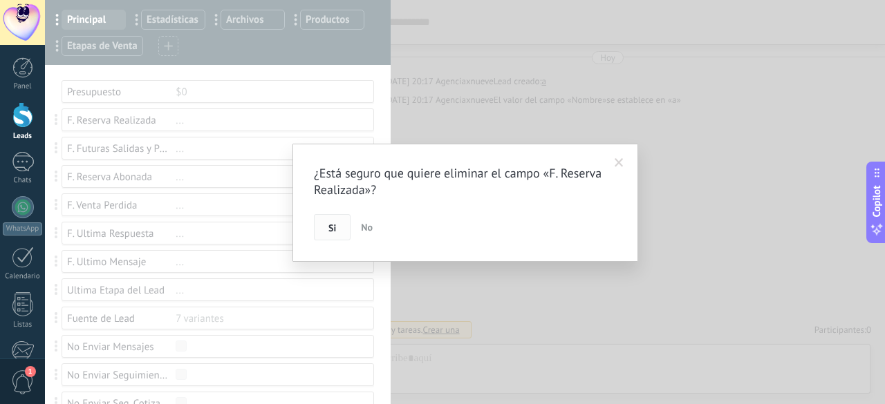
click at [314, 227] on button "Si" at bounding box center [332, 227] width 37 height 26
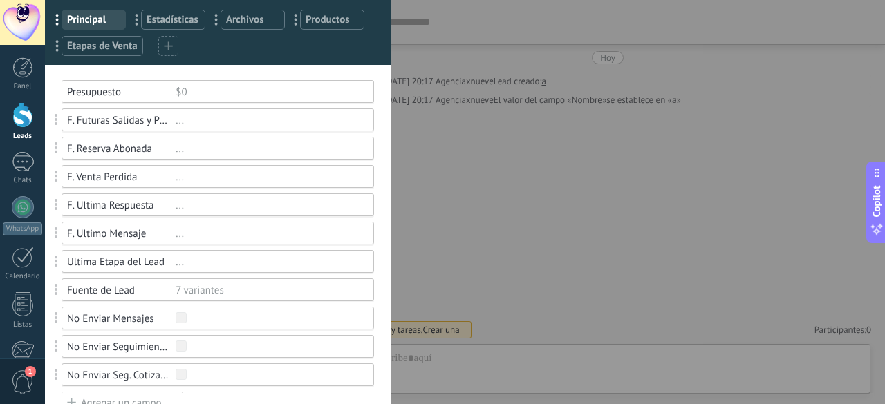
click at [208, 130] on div "F. Futuras Salidas y Promociones ..." at bounding box center [211, 120] width 326 height 23
click at [245, 123] on div "..." at bounding box center [269, 120] width 186 height 13
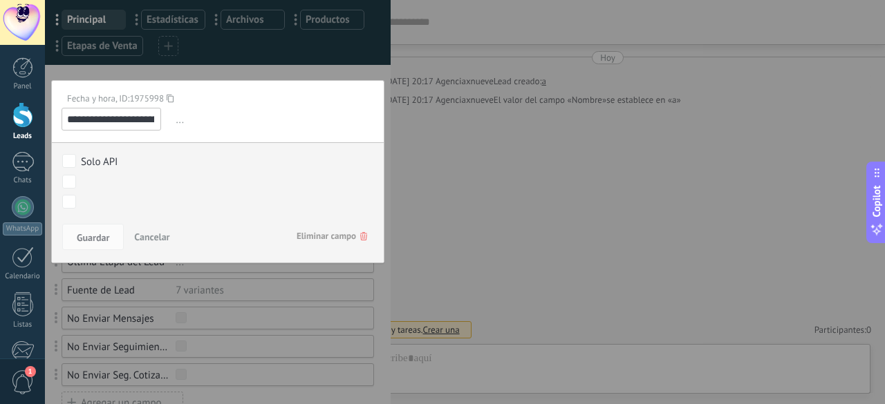
click at [318, 238] on span "Eliminar campo" at bounding box center [332, 236] width 71 height 25
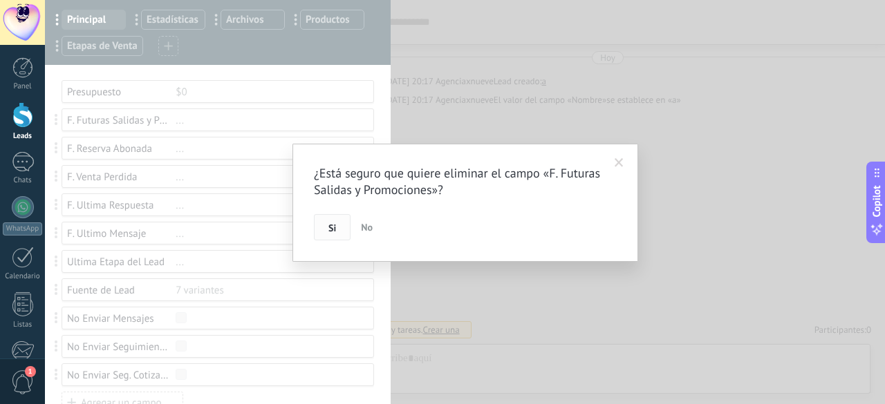
click at [323, 225] on button "Si" at bounding box center [332, 227] width 37 height 26
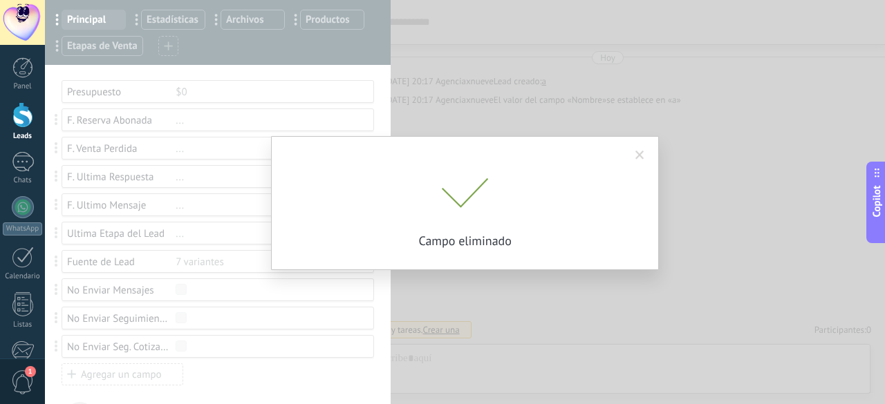
click at [198, 118] on div "¿Está seguro que quiere eliminar el campo «F. Futuras Salidas y Promociones»? S…" at bounding box center [465, 202] width 840 height 404
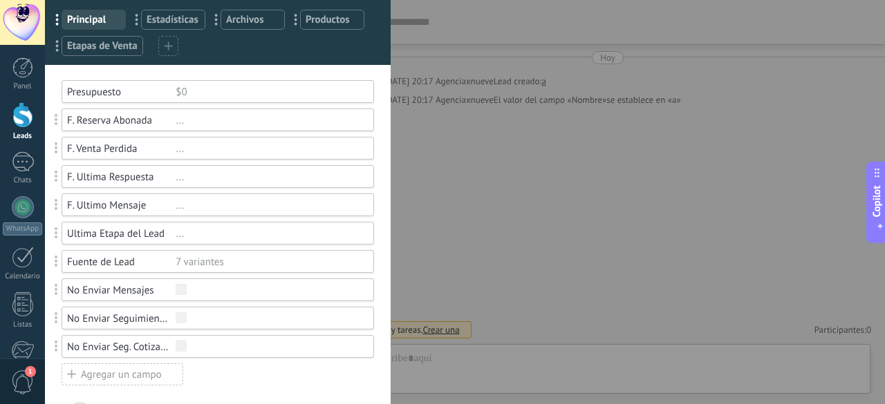
click at [198, 118] on div "..." at bounding box center [269, 120] width 186 height 13
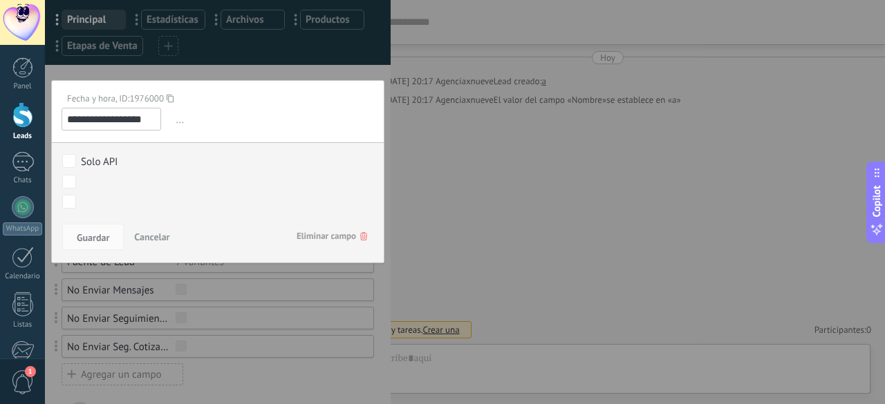
click at [312, 234] on span "Eliminar campo" at bounding box center [332, 236] width 71 height 25
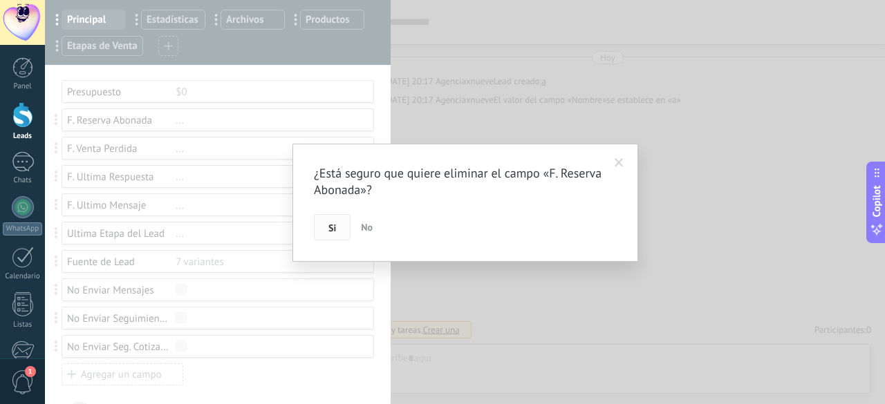
click at [318, 226] on button "Si" at bounding box center [332, 227] width 37 height 26
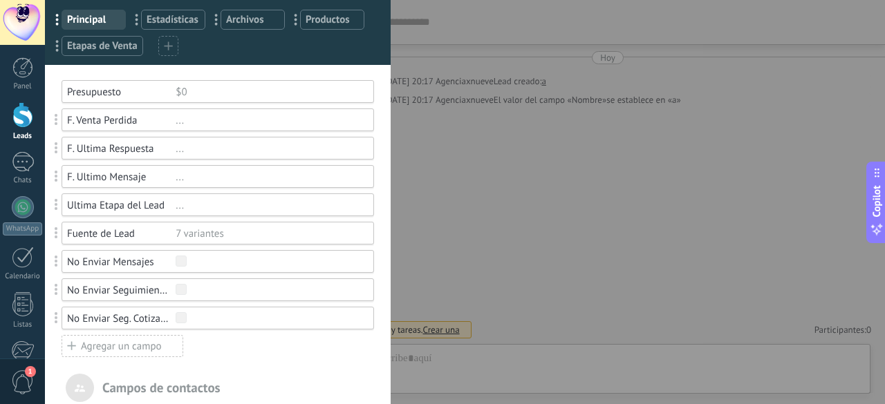
click at [221, 120] on div "..." at bounding box center [269, 120] width 186 height 13
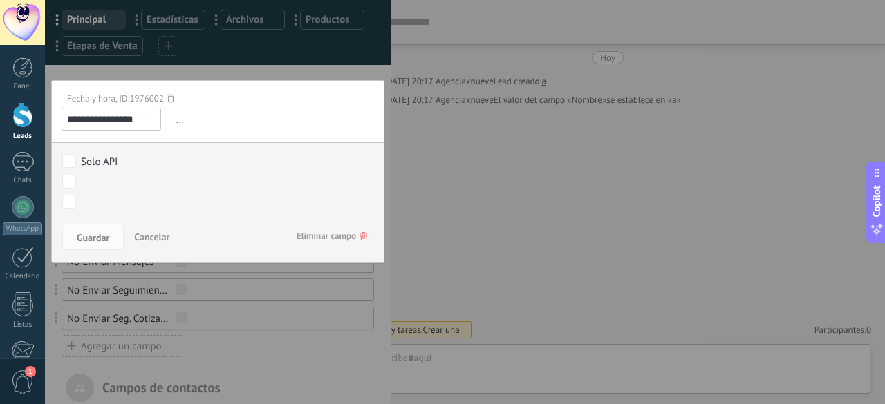
click at [330, 231] on span "Eliminar campo" at bounding box center [332, 236] width 71 height 25
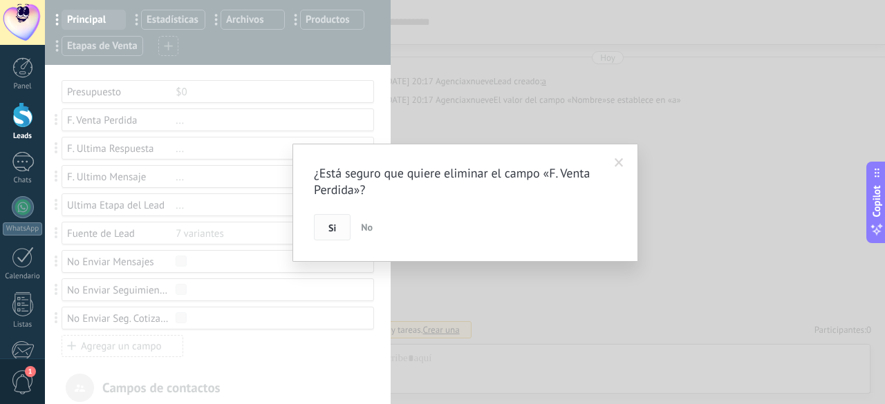
click at [346, 226] on button "Si" at bounding box center [332, 227] width 37 height 26
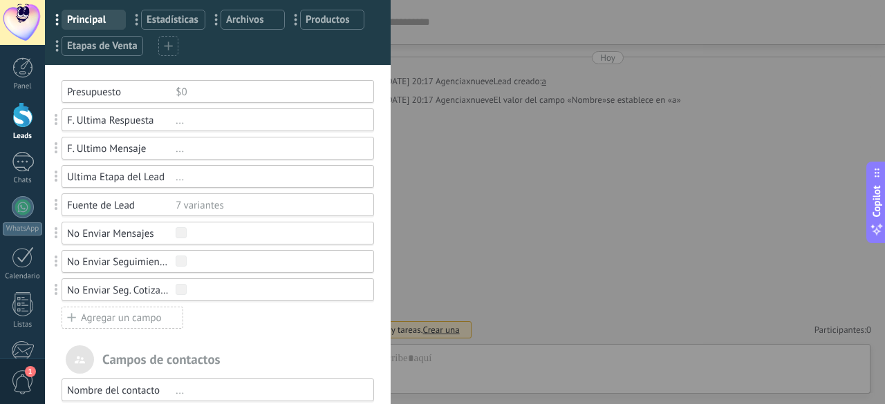
click at [189, 118] on div "..." at bounding box center [269, 120] width 186 height 13
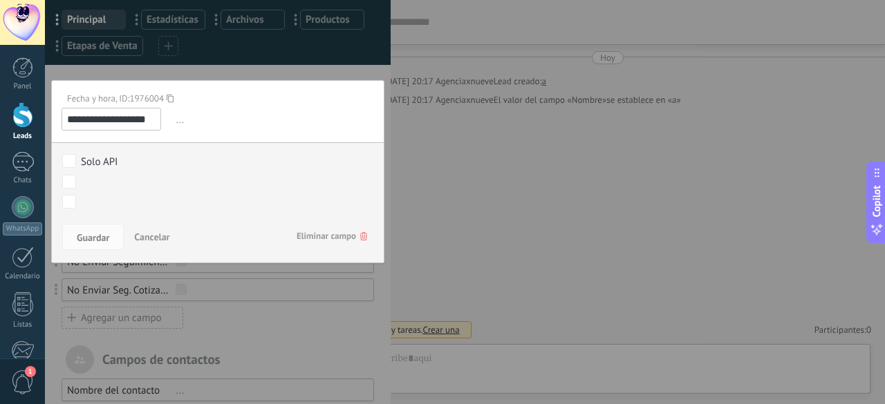
click at [297, 236] on span "Eliminar campo" at bounding box center [332, 236] width 71 height 25
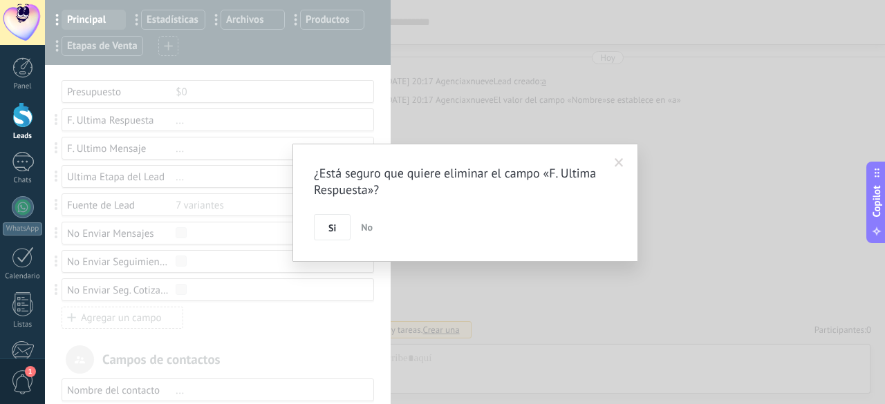
click at [316, 227] on button "Si" at bounding box center [332, 227] width 37 height 26
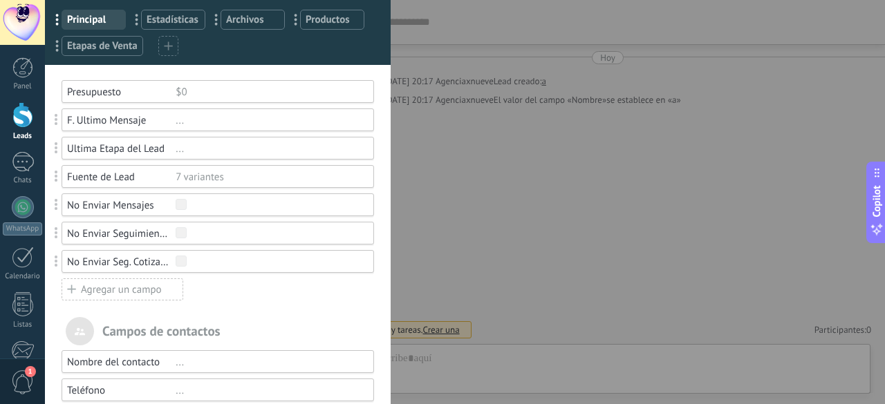
click at [203, 118] on div "..." at bounding box center [269, 120] width 186 height 13
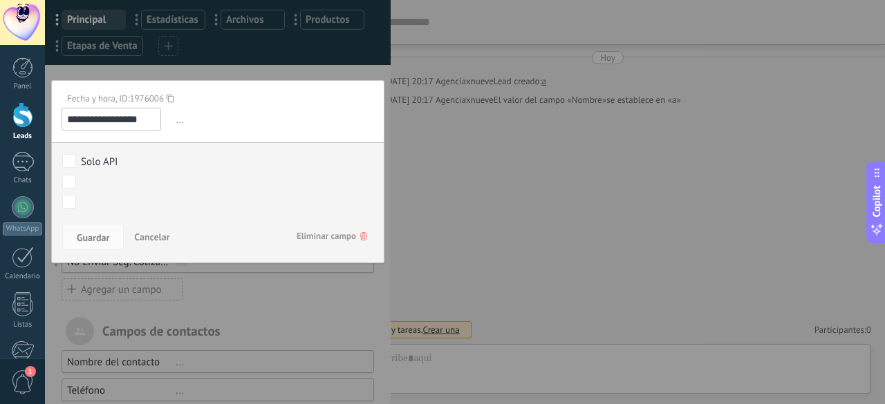
click at [314, 243] on span "Eliminar campo" at bounding box center [332, 236] width 71 height 25
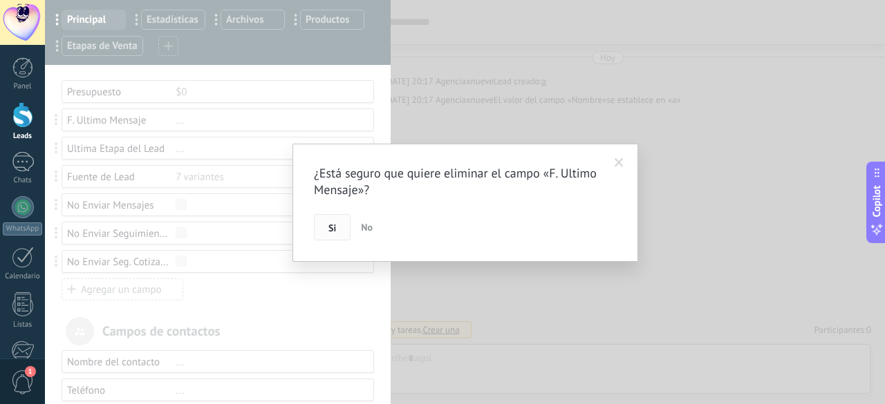
click at [329, 227] on span "Si" at bounding box center [332, 228] width 8 height 10
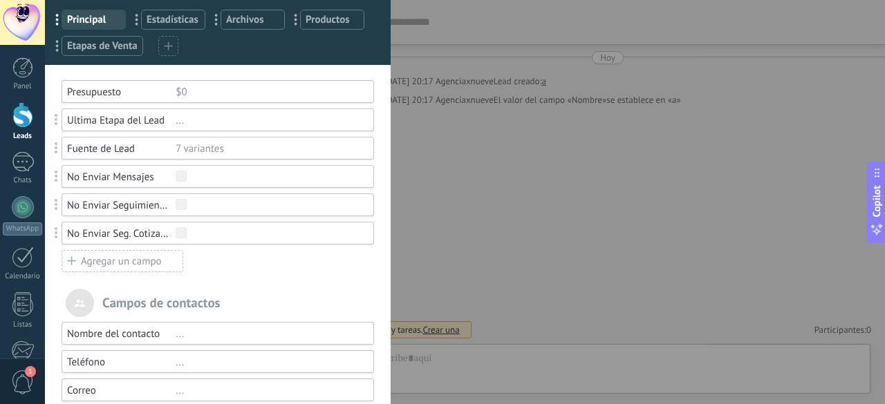
click at [216, 122] on div "..." at bounding box center [269, 120] width 186 height 13
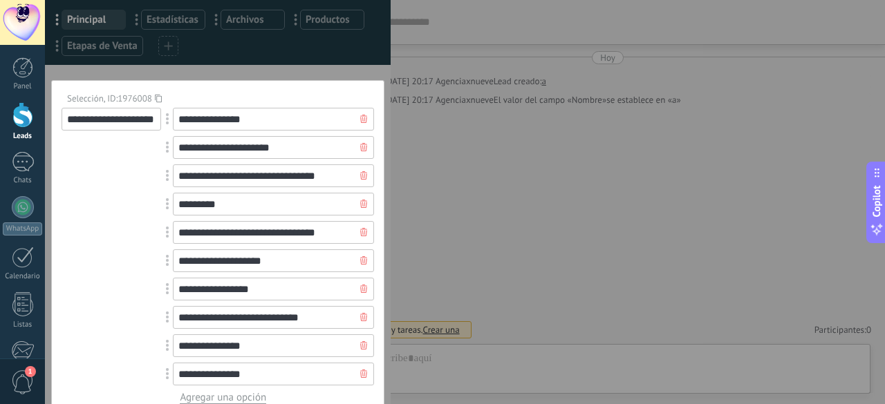
scroll to position [346, 0]
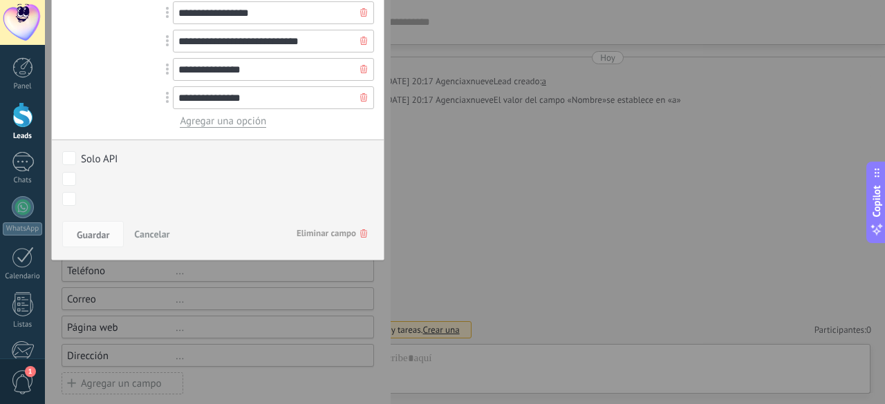
click at [339, 236] on span "Eliminar campo" at bounding box center [332, 233] width 71 height 25
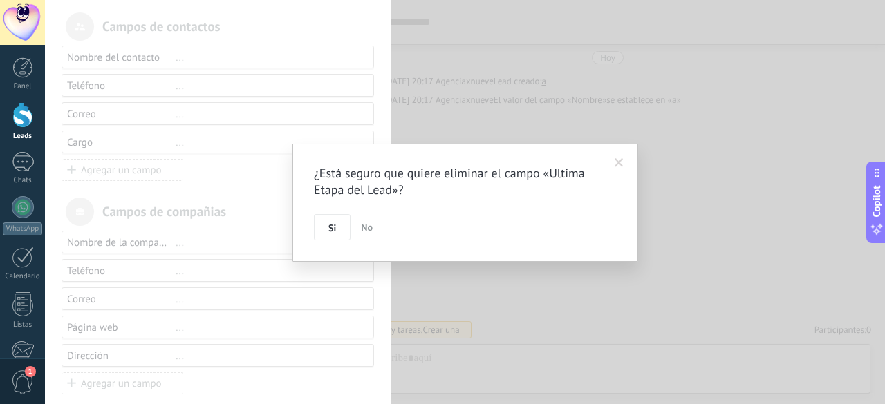
click at [354, 223] on div "Si No" at bounding box center [465, 227] width 303 height 26
click at [335, 226] on span "Si" at bounding box center [332, 228] width 8 height 10
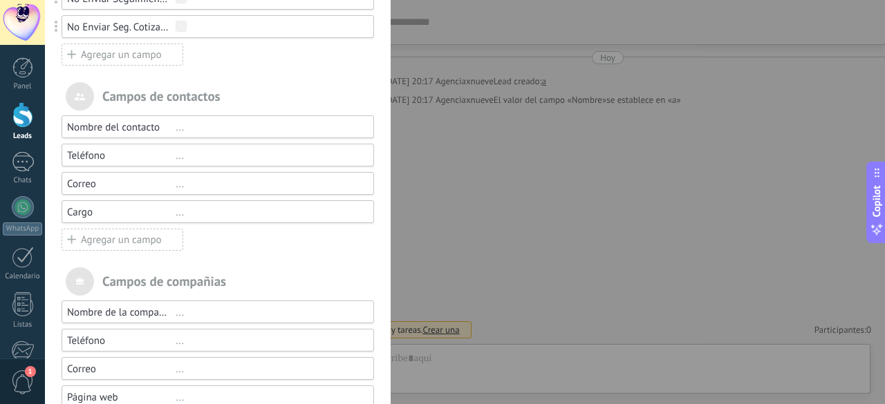
scroll to position [109, 0]
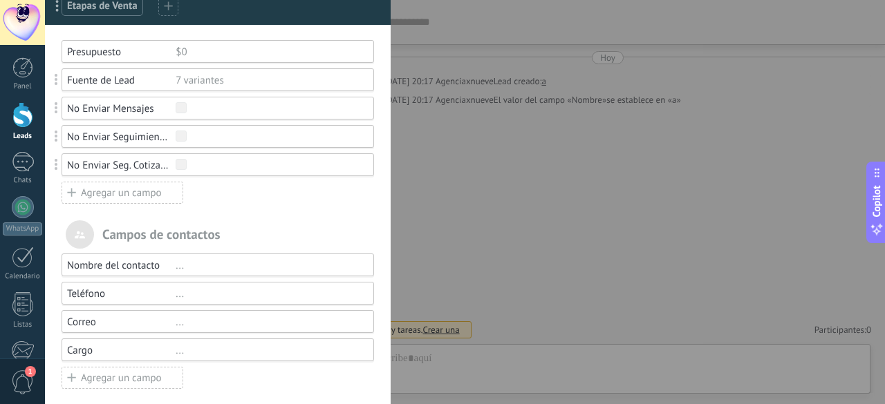
click at [257, 87] on div "Fuente de Lead 7 variantes" at bounding box center [218, 79] width 312 height 23
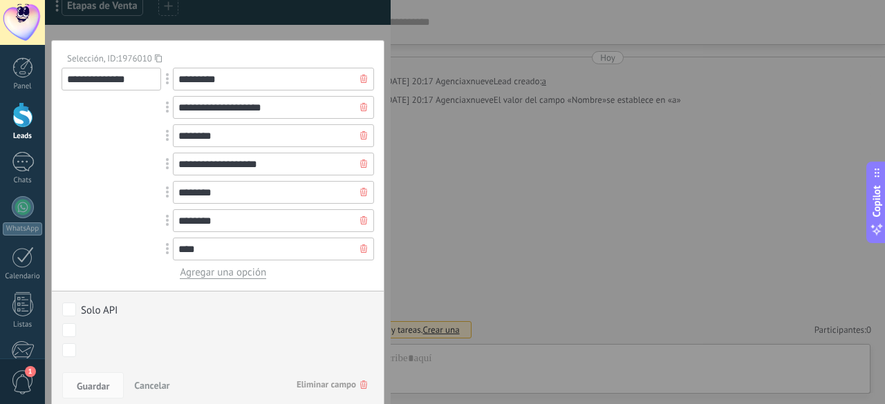
scroll to position [178, 0]
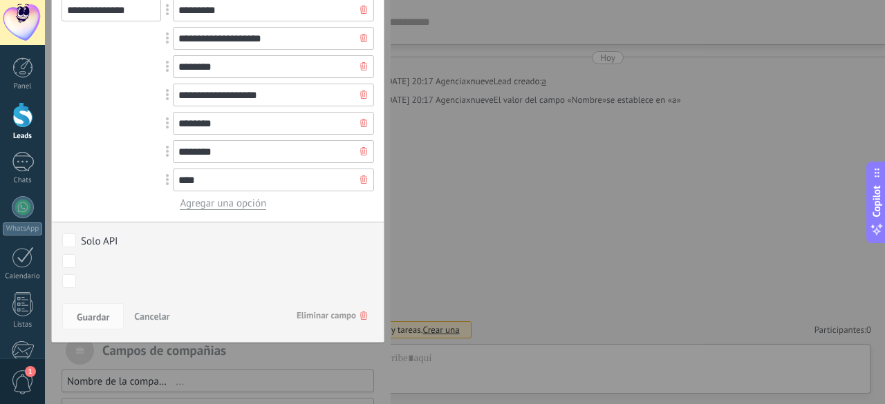
click at [322, 320] on span "Eliminar campo" at bounding box center [332, 315] width 71 height 25
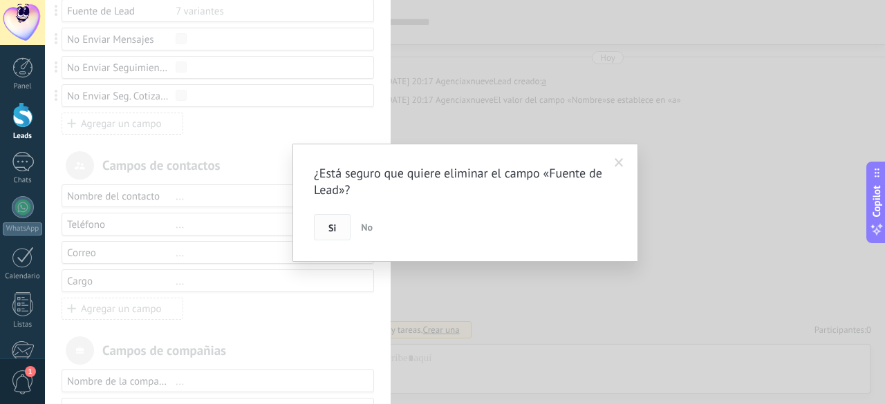
click at [333, 232] on span "Si" at bounding box center [332, 228] width 8 height 10
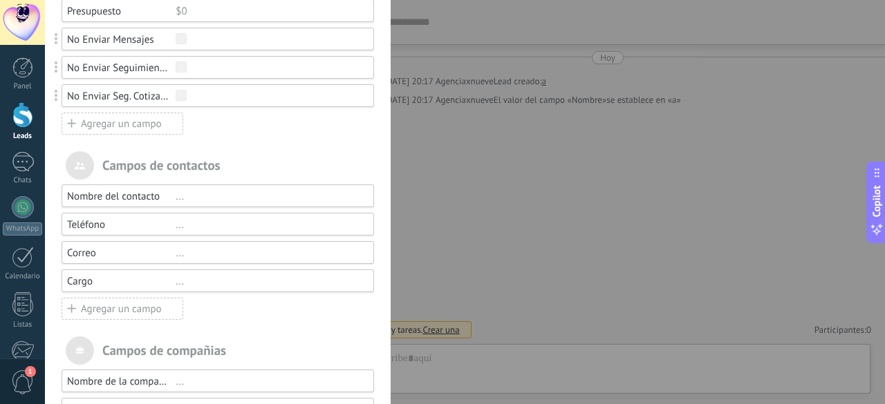
scroll to position [81, 0]
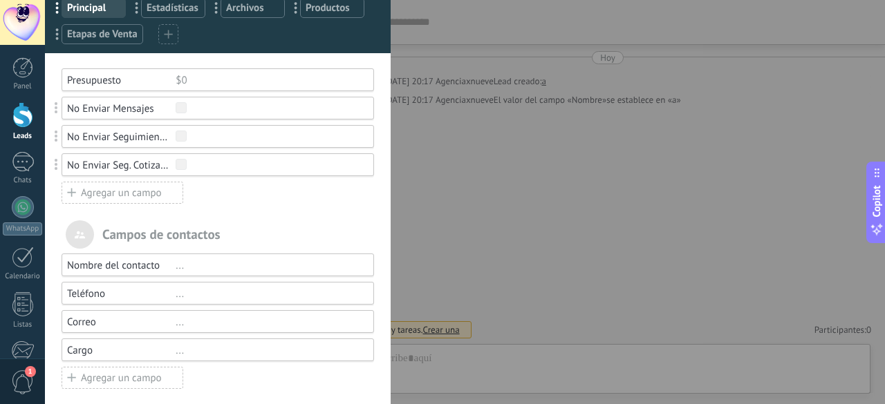
click at [232, 104] on div at bounding box center [269, 108] width 186 height 13
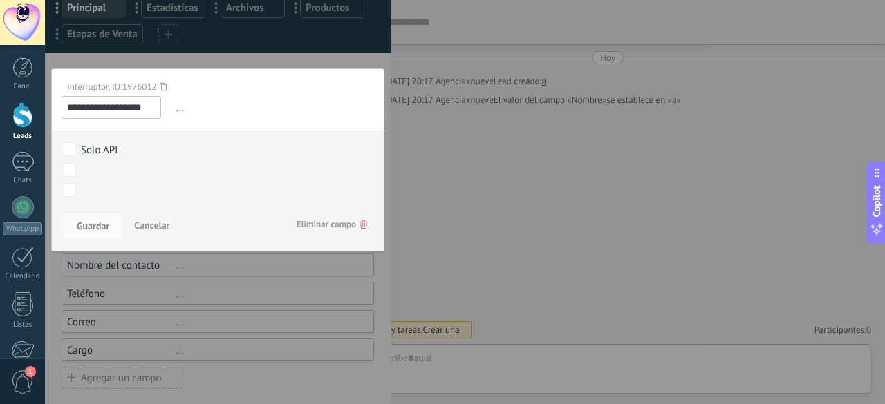
click at [319, 213] on span "Eliminar campo" at bounding box center [332, 224] width 71 height 25
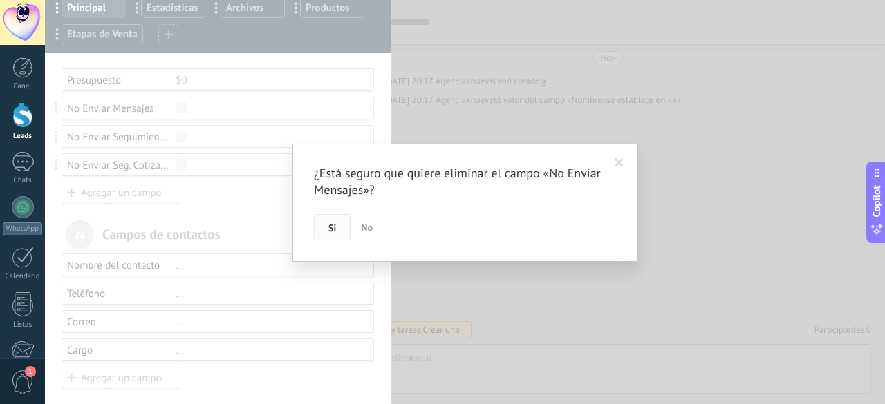
click at [325, 237] on button "Si" at bounding box center [332, 227] width 37 height 26
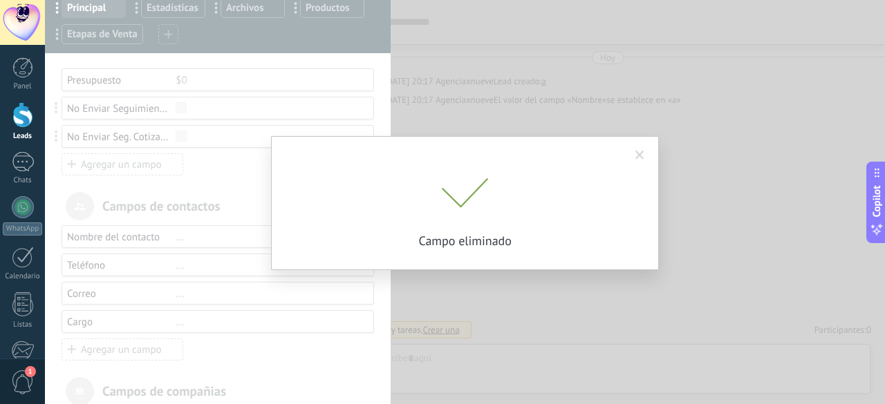
click at [202, 108] on div "¿Está seguro que quiere eliminar el campo «No Enviar Mensajes»? Si No Campo eli…" at bounding box center [465, 202] width 840 height 404
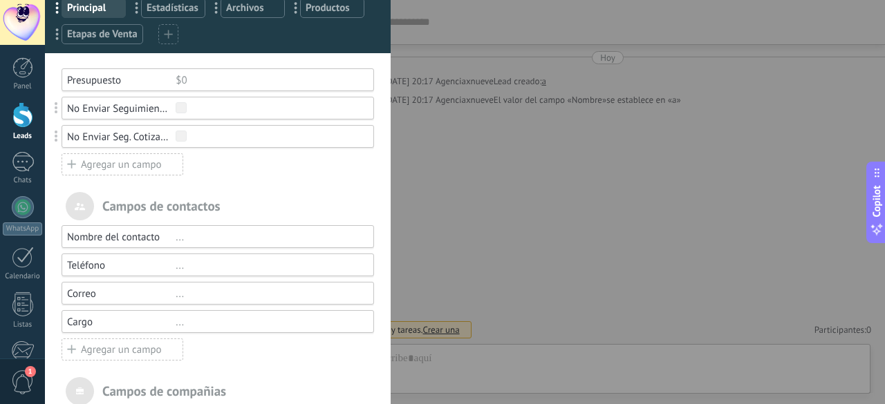
click at [202, 108] on div at bounding box center [269, 108] width 186 height 13
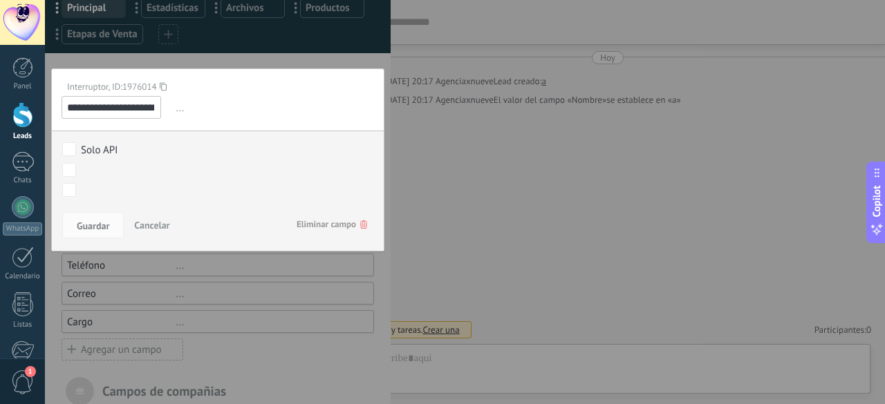
click at [317, 218] on span "Eliminar campo" at bounding box center [332, 224] width 71 height 25
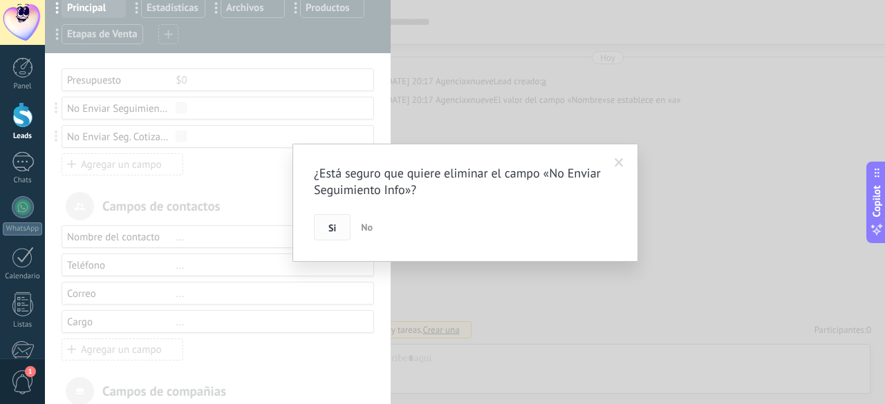
click at [323, 234] on button "Si" at bounding box center [332, 227] width 37 height 26
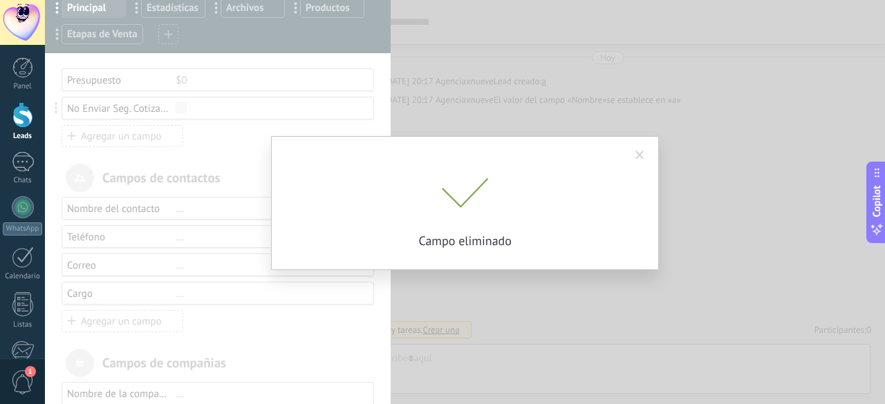
click at [223, 101] on div "¿Está seguro que quiere eliminar el campo «No Enviar Seguimiento Info»? Si No C…" at bounding box center [465, 202] width 840 height 404
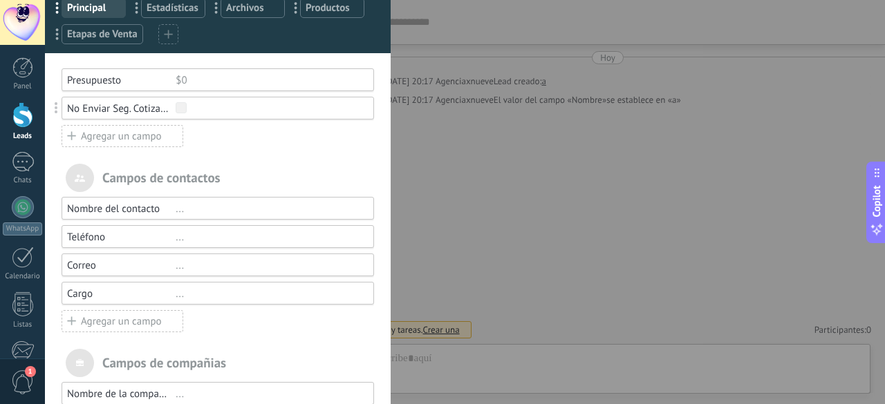
click at [223, 102] on div at bounding box center [269, 108] width 186 height 13
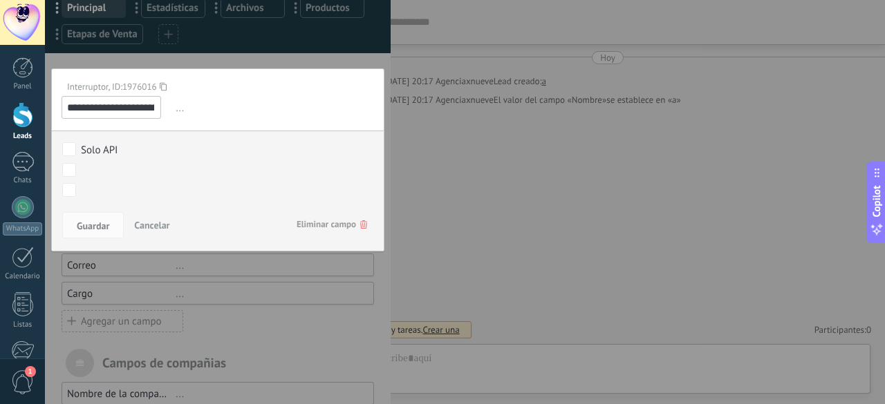
click at [324, 226] on span "Eliminar campo" at bounding box center [332, 224] width 71 height 25
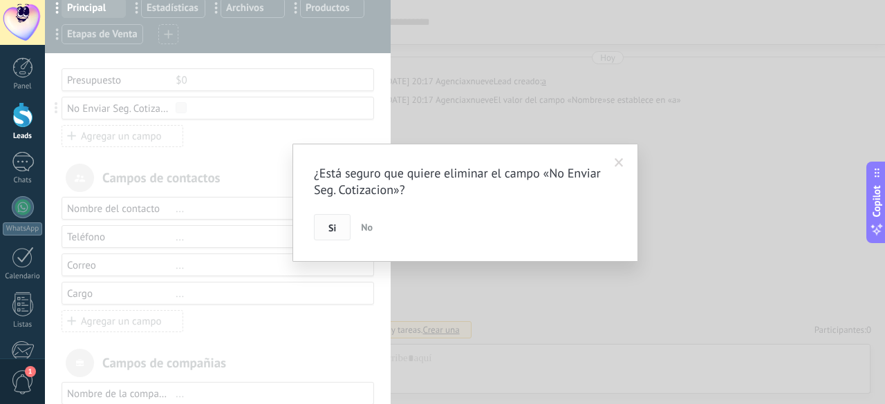
click at [335, 233] on span "Si" at bounding box center [332, 228] width 8 height 10
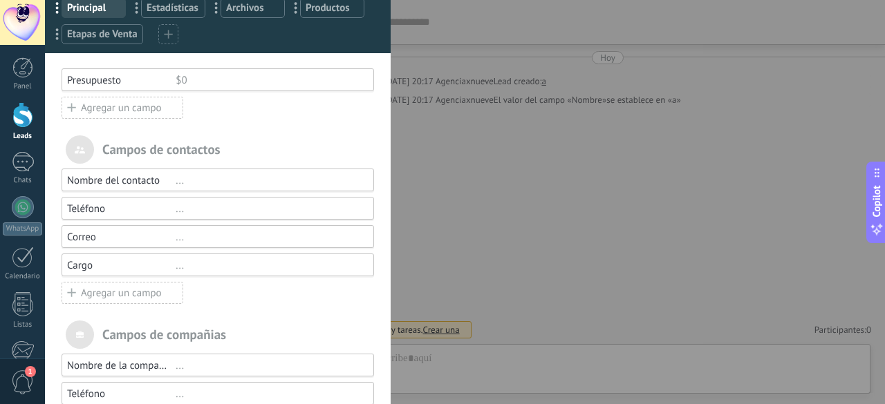
click at [76, 41] on div "**********" at bounding box center [103, 34] width 82 height 20
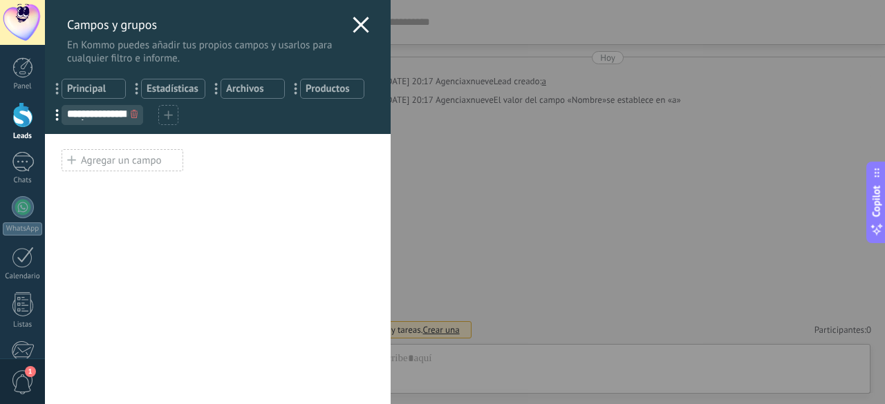
scroll to position [0, 0]
click at [135, 151] on div "Agregar un campo" at bounding box center [123, 160] width 122 height 22
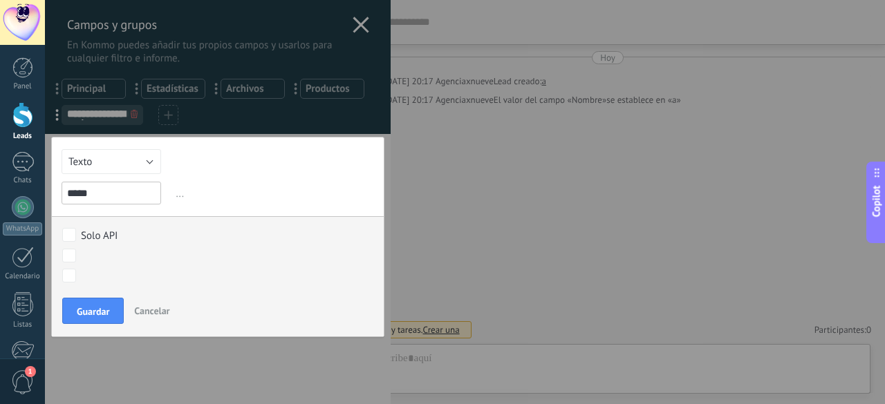
type input "*****"
click at [88, 293] on div "Guardar Cancelar" at bounding box center [218, 315] width 332 height 44
click at [87, 299] on button "Guardar" at bounding box center [93, 311] width 62 height 26
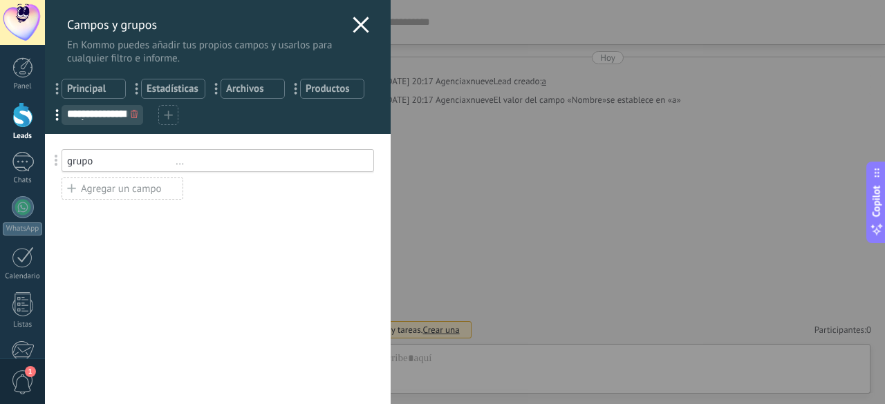
click at [353, 24] on icon at bounding box center [361, 25] width 17 height 17
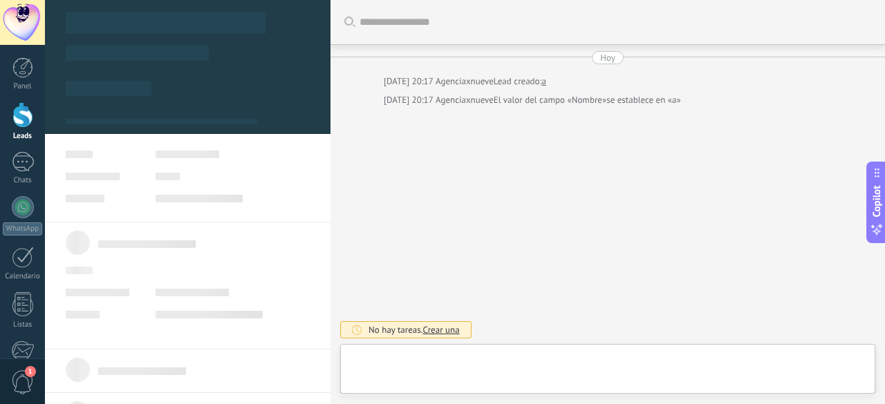
scroll to position [14, 0]
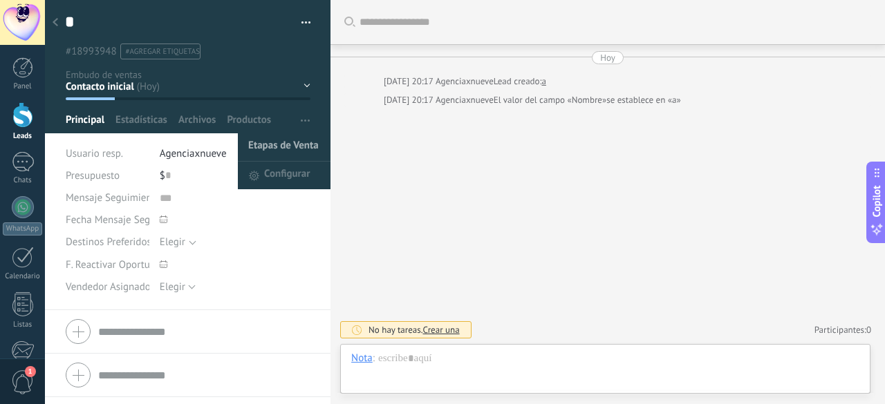
click at [277, 157] on span "Etapas de Venta" at bounding box center [283, 147] width 71 height 28
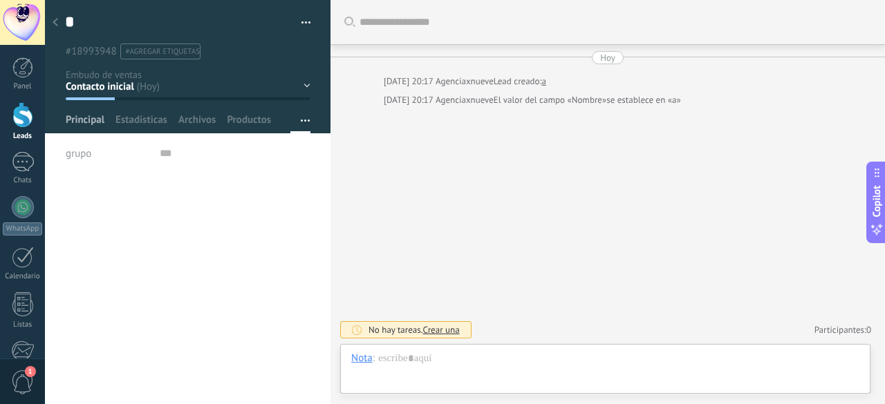
click at [84, 120] on span "Principal" at bounding box center [85, 123] width 39 height 20
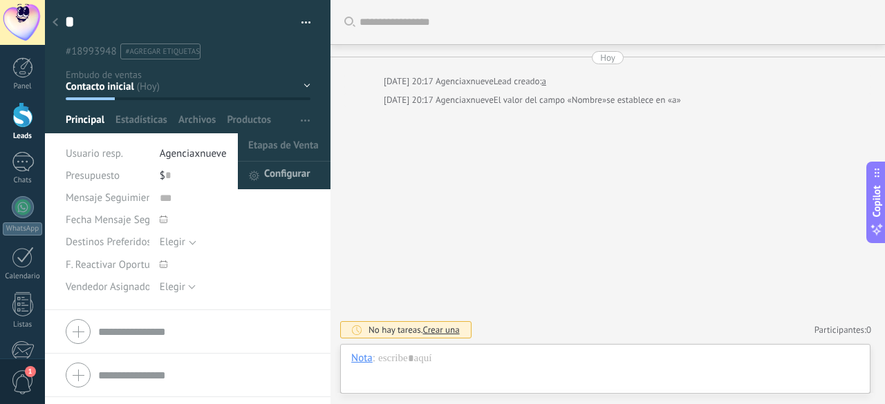
click at [269, 179] on span "Configurar" at bounding box center [287, 176] width 46 height 28
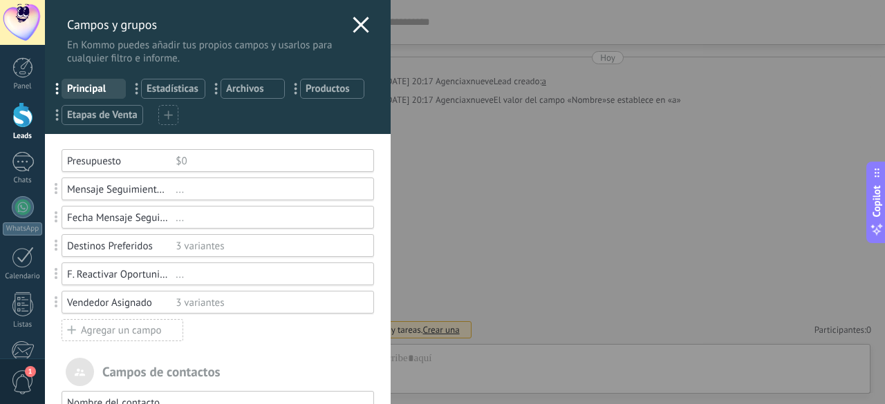
click at [203, 162] on div "$0" at bounding box center [269, 161] width 186 height 13
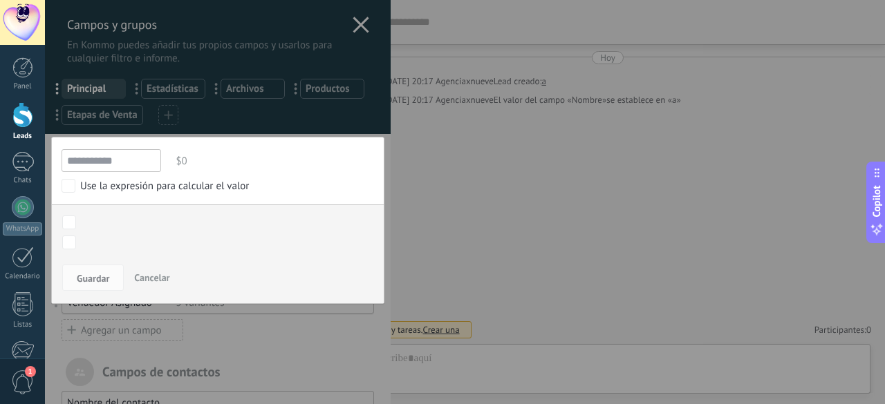
click at [144, 277] on span "Cancelar" at bounding box center [151, 278] width 35 height 12
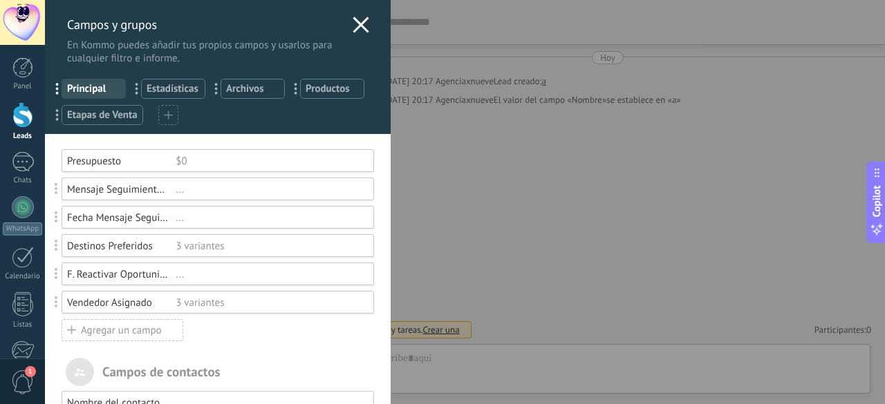
click at [171, 194] on div "Mensaje Seguimiento Whatsapp" at bounding box center [121, 189] width 109 height 13
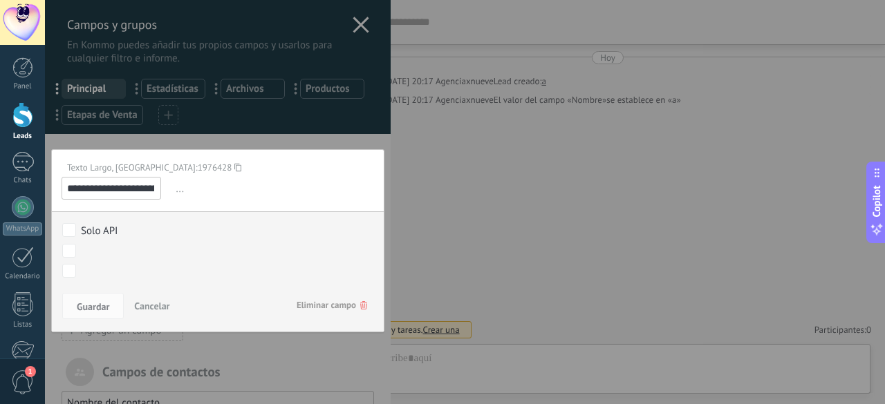
click at [329, 310] on span "Eliminar campo" at bounding box center [332, 305] width 71 height 25
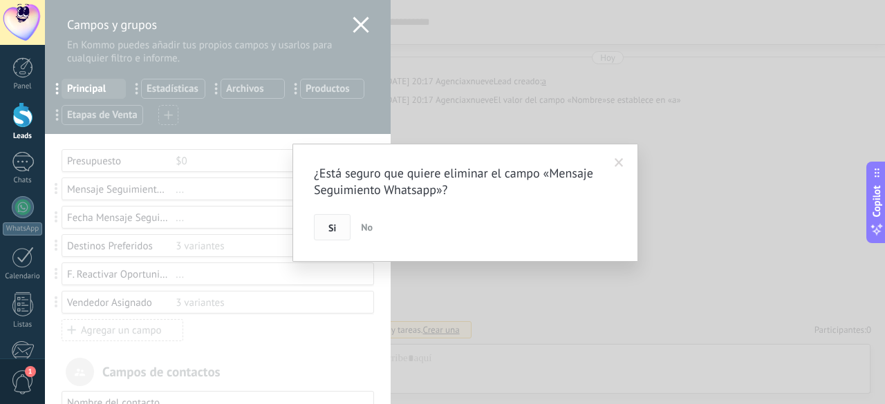
click at [325, 229] on button "Si" at bounding box center [332, 227] width 37 height 26
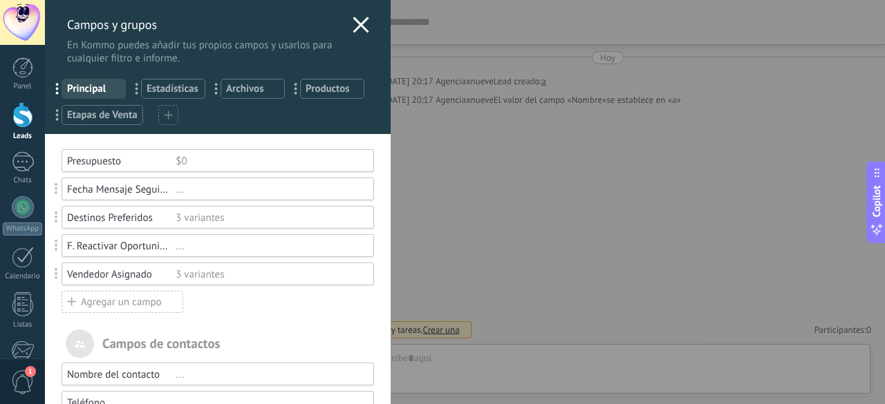
click at [212, 197] on div "Fecha Mensaje Seguimiento ..." at bounding box center [218, 189] width 312 height 23
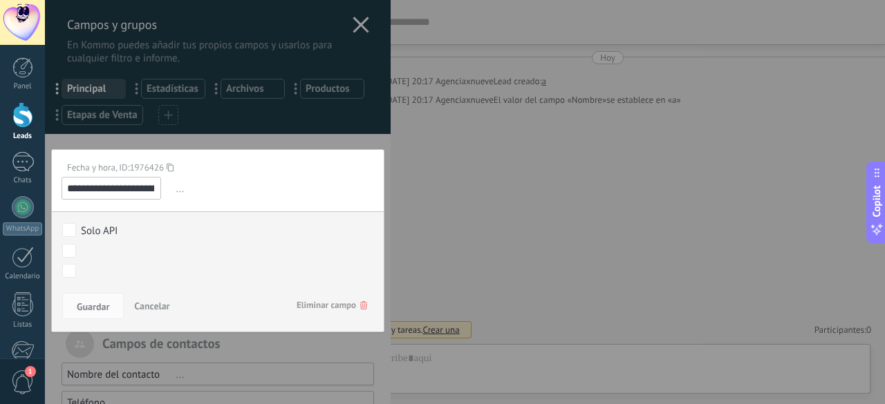
click at [312, 302] on span "Eliminar campo" at bounding box center [332, 305] width 71 height 25
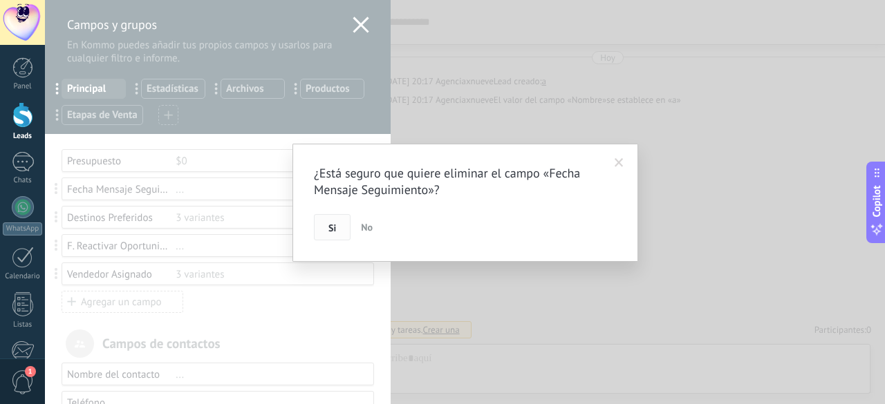
click at [321, 231] on button "Si" at bounding box center [332, 227] width 37 height 26
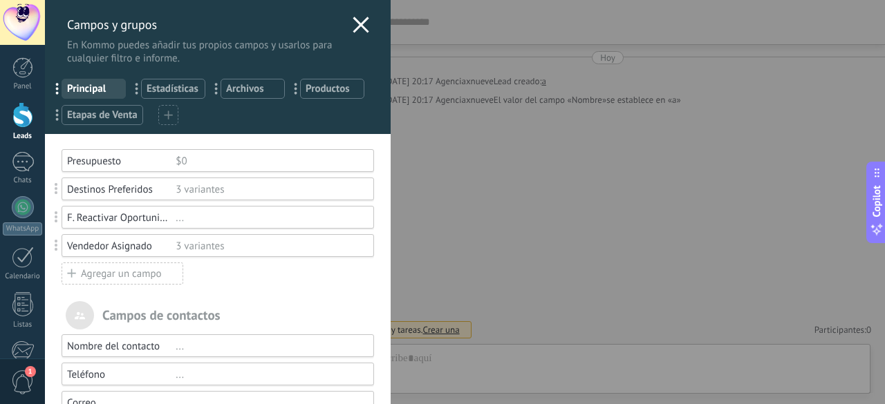
click at [246, 195] on div at bounding box center [465, 202] width 840 height 404
click at [246, 194] on div "3 variantes" at bounding box center [269, 189] width 186 height 13
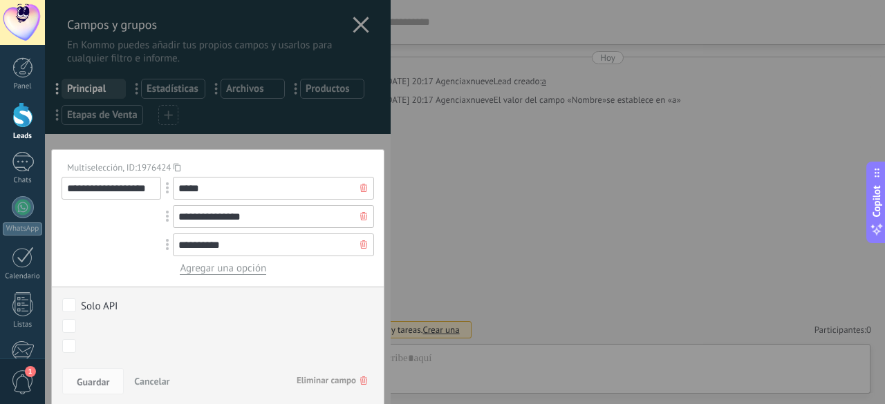
click at [317, 381] on span "Eliminar campo" at bounding box center [332, 380] width 71 height 25
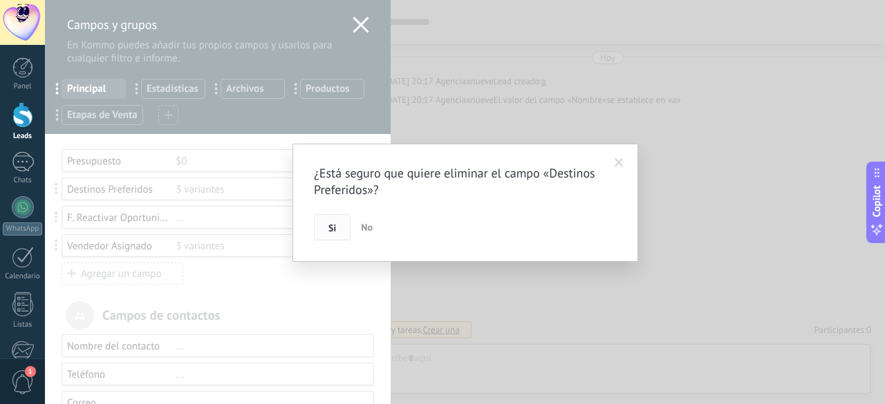
click at [332, 240] on button "Si" at bounding box center [332, 227] width 37 height 26
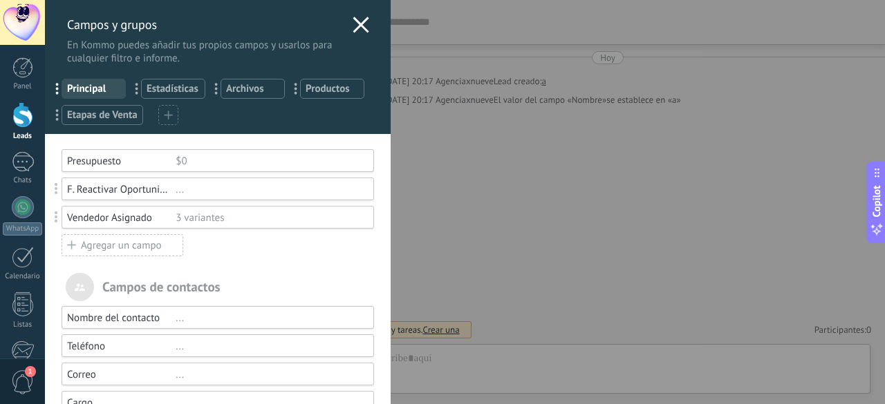
click at [228, 196] on div "F. Reactivar Oportunidad ..." at bounding box center [218, 189] width 312 height 23
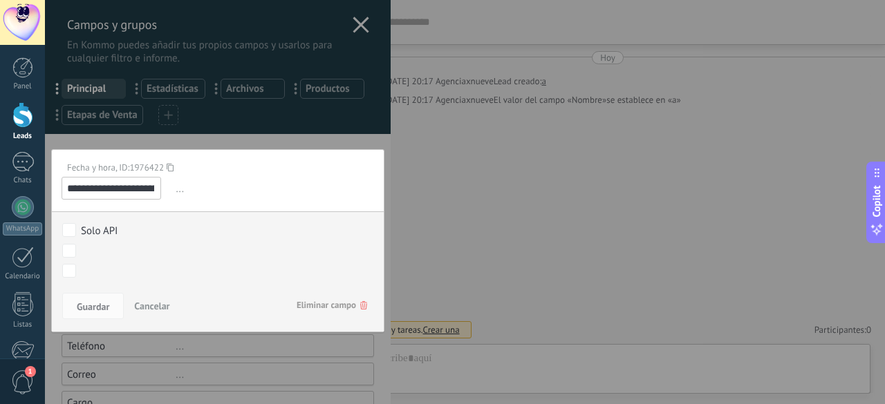
click at [317, 299] on span "Eliminar campo" at bounding box center [332, 305] width 71 height 25
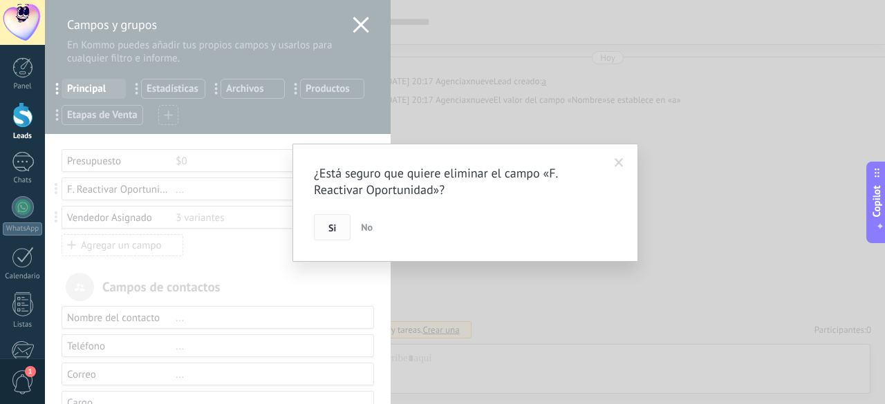
click at [322, 232] on button "Si" at bounding box center [332, 227] width 37 height 26
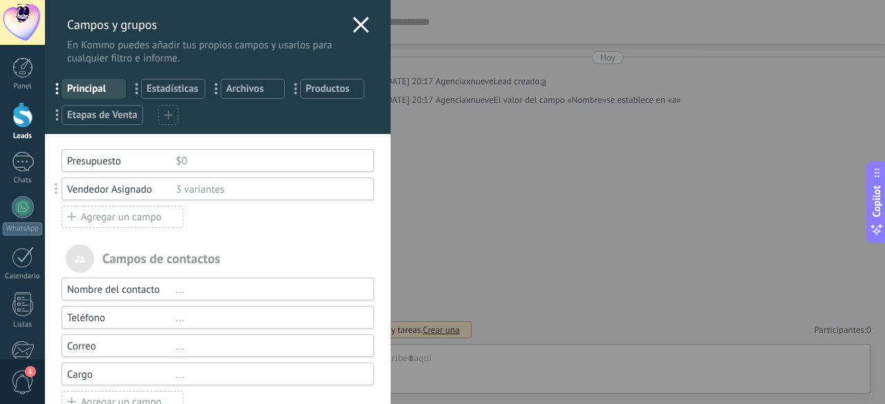
click at [232, 198] on div "Vendedor Asignado 3 variantes" at bounding box center [218, 189] width 312 height 23
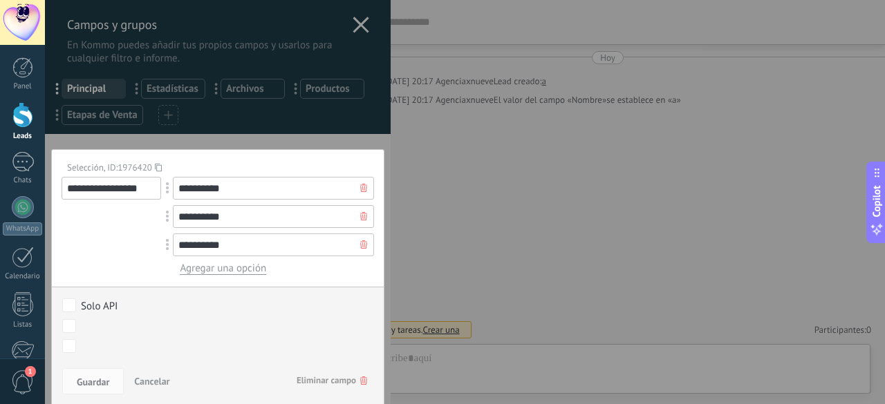
click at [297, 369] on span "Eliminar campo" at bounding box center [332, 380] width 71 height 25
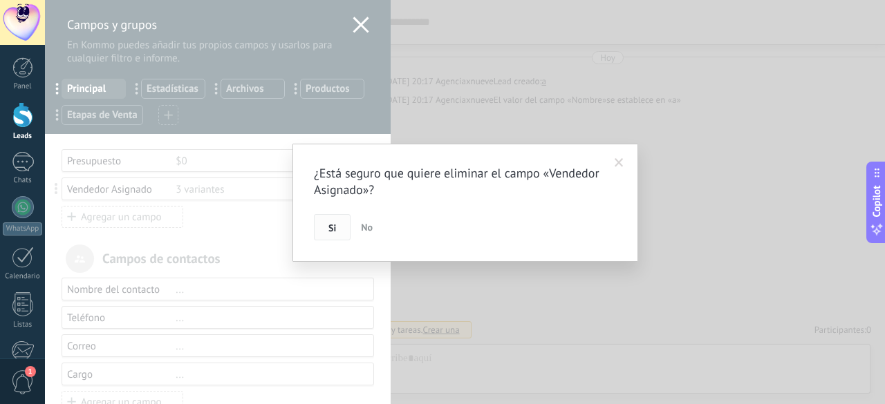
click at [333, 216] on button "Si" at bounding box center [332, 227] width 37 height 26
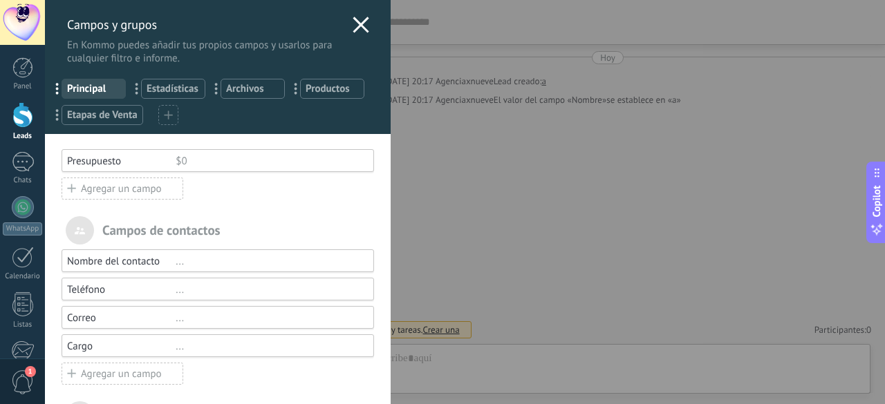
click at [339, 20] on h3 "Campos y grupos" at bounding box center [206, 25] width 279 height 16
click at [357, 20] on icon at bounding box center [361, 25] width 17 height 17
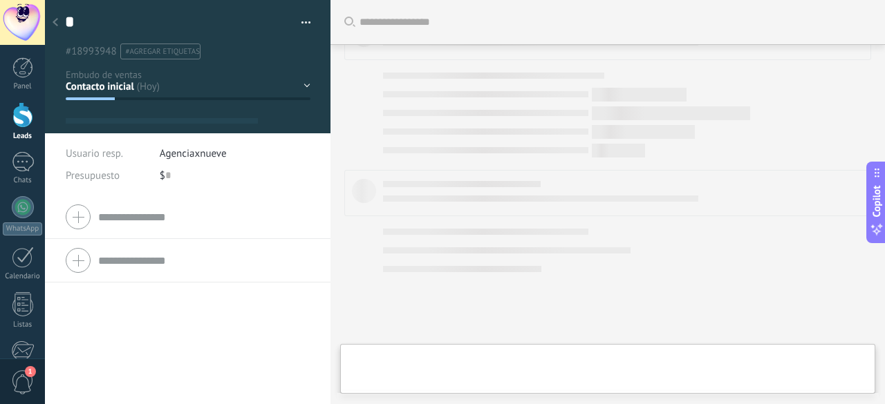
type textarea "*"
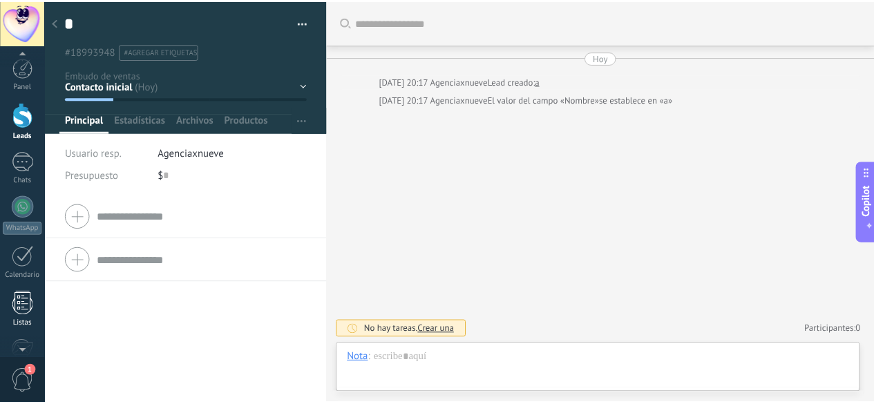
scroll to position [169, 0]
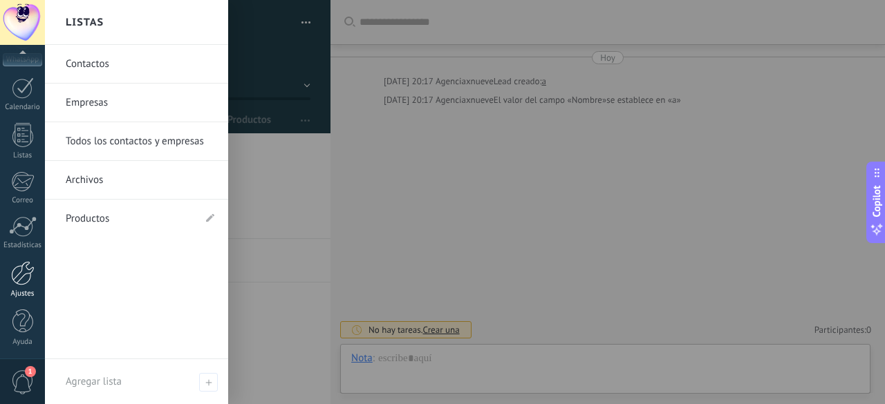
click at [21, 267] on div at bounding box center [23, 273] width 24 height 24
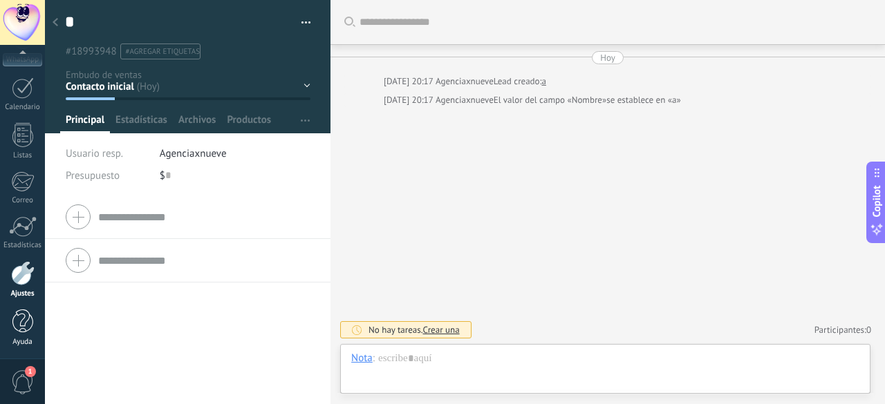
click at [20, 320] on div at bounding box center [22, 322] width 21 height 24
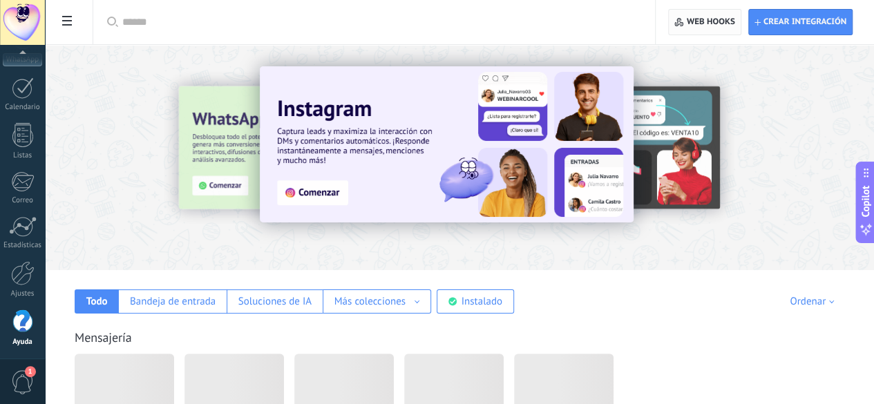
click at [715, 13] on span "Web hooks 0" at bounding box center [705, 22] width 60 height 25
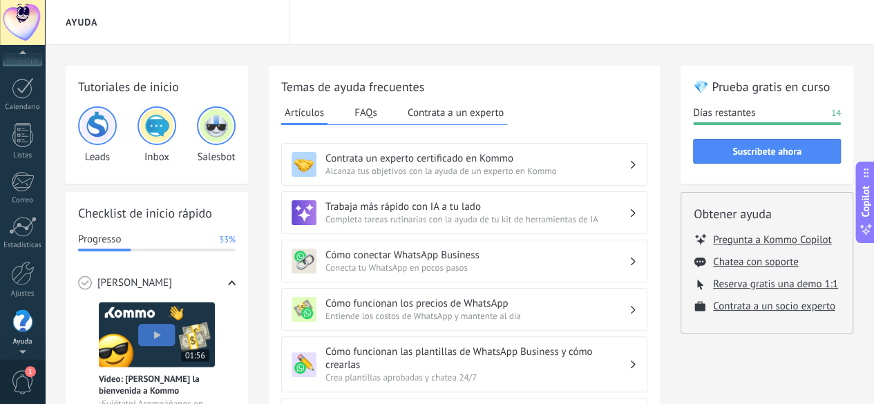
scroll to position [166, 0]
click at [15, 276] on div at bounding box center [23, 277] width 24 height 24
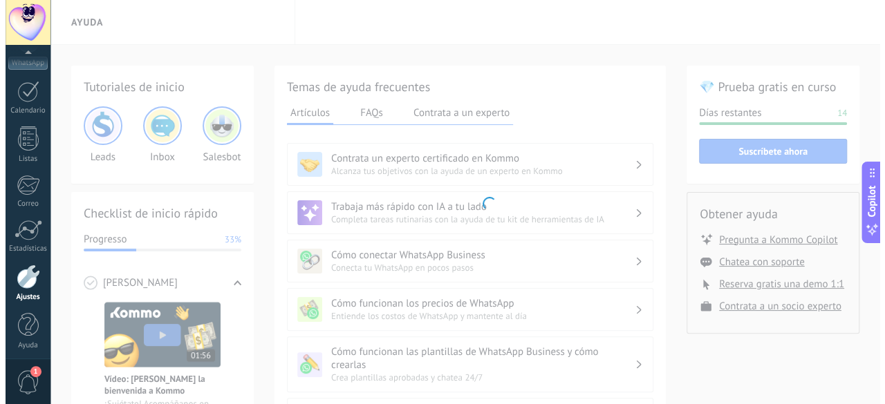
scroll to position [169, 0]
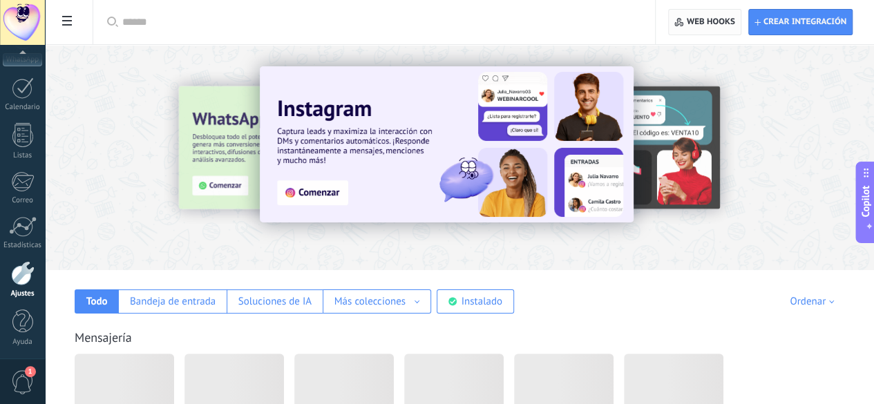
click at [686, 21] on span "Web hooks 0" at bounding box center [705, 22] width 60 height 25
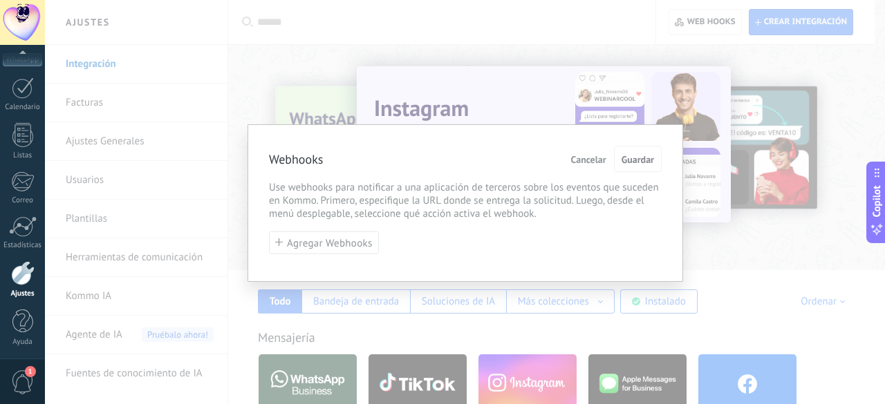
click at [311, 255] on div "Webhooks Cancelar Guardar Use webhooks para notificar a una aplicación de terce…" at bounding box center [465, 202] width 436 height 157
click at [311, 243] on span "Agregar Webhooks" at bounding box center [330, 243] width 86 height 10
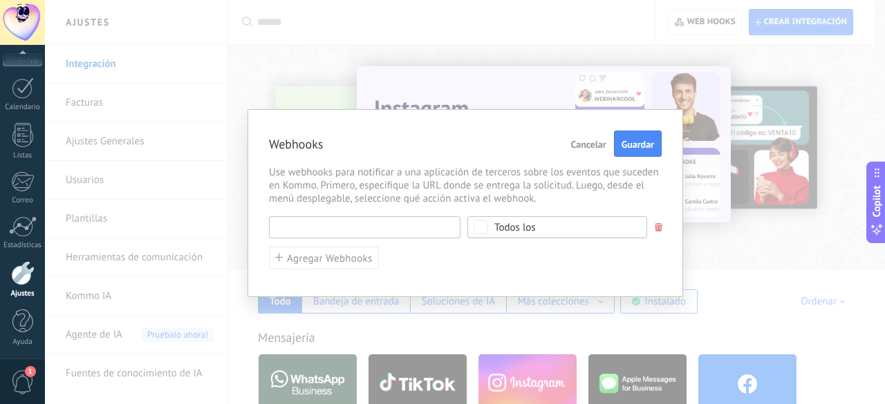
click at [326, 223] on input "text" at bounding box center [364, 227] width 191 height 22
paste input "**********"
type input "**********"
click at [498, 226] on div "Todos los" at bounding box center [514, 228] width 41 height 10
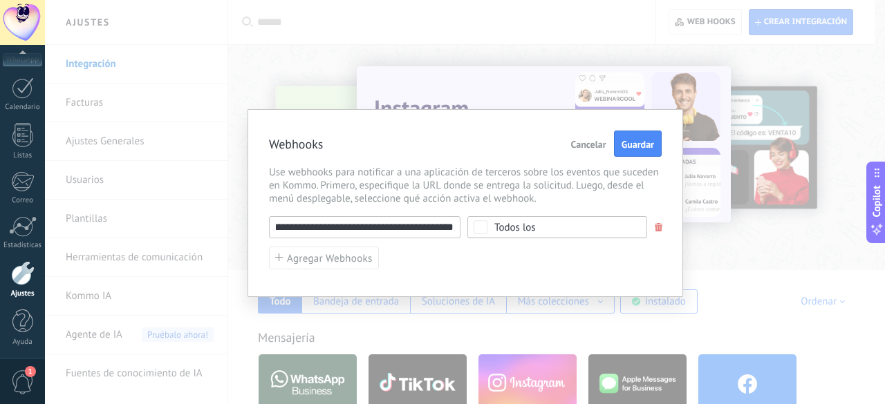
scroll to position [0, 0]
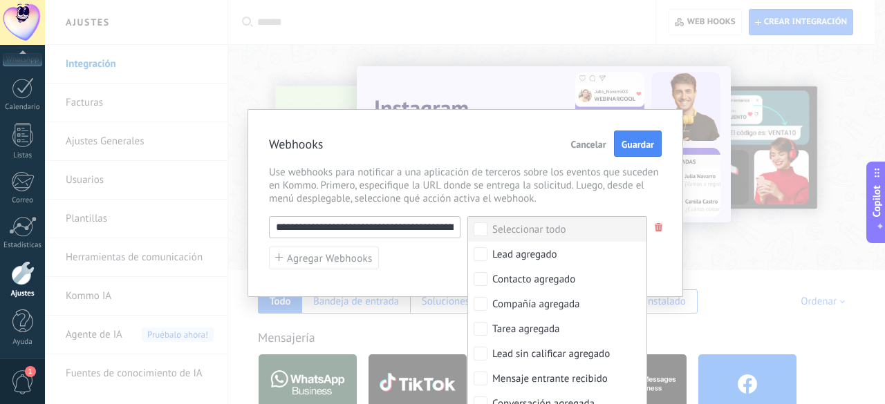
click at [433, 231] on input "**********" at bounding box center [364, 227] width 191 height 22
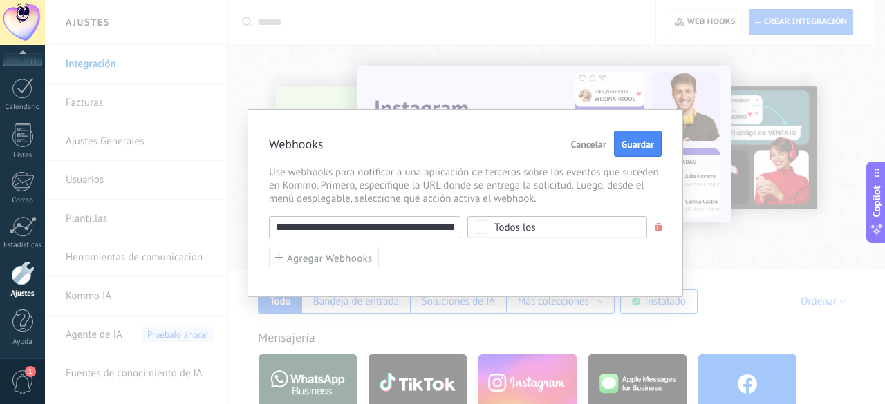
click at [505, 235] on div "Todos los" at bounding box center [557, 227] width 180 height 22
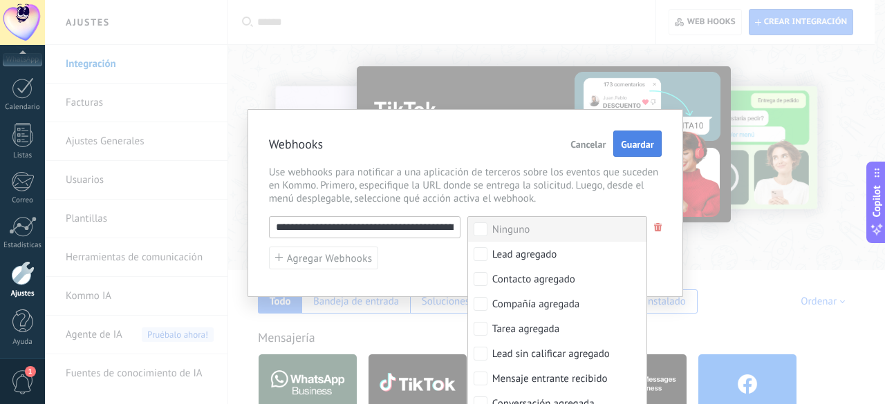
click at [622, 150] on button "Guardar" at bounding box center [637, 144] width 48 height 26
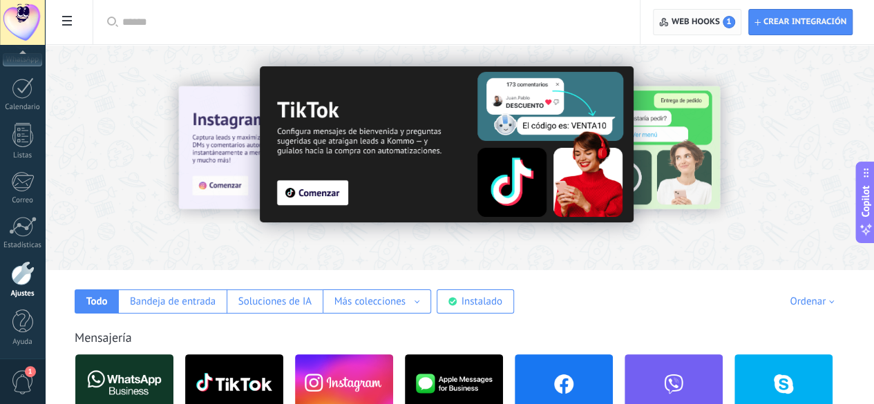
click at [682, 12] on span "Web hooks 1" at bounding box center [696, 22] width 75 height 25
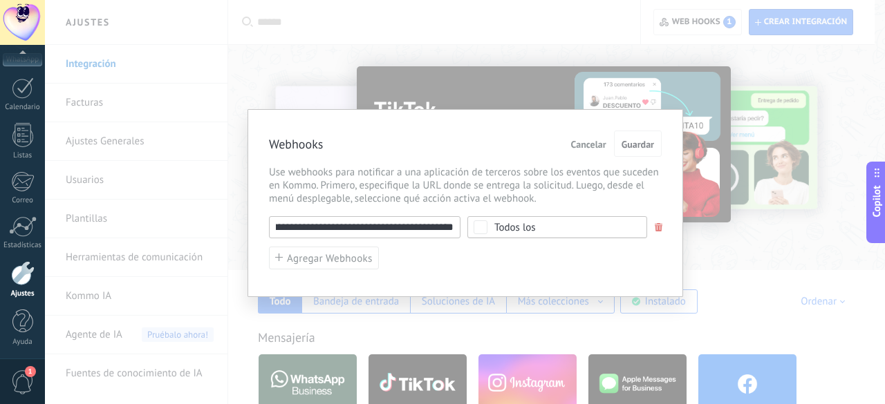
scroll to position [0, 173]
drag, startPoint x: 434, startPoint y: 223, endPoint x: 511, endPoint y: 232, distance: 77.3
click at [511, 232] on div "**********" at bounding box center [465, 227] width 393 height 22
click at [426, 236] on input "**********" at bounding box center [364, 227] width 191 height 22
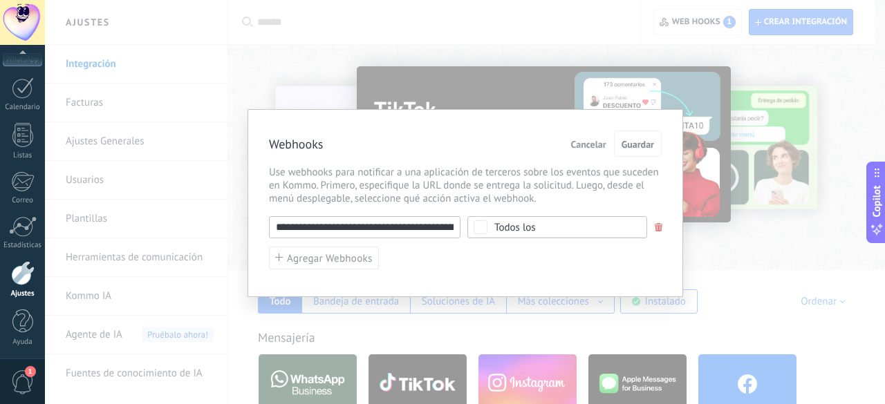
click at [503, 227] on div "Todos los" at bounding box center [514, 228] width 41 height 10
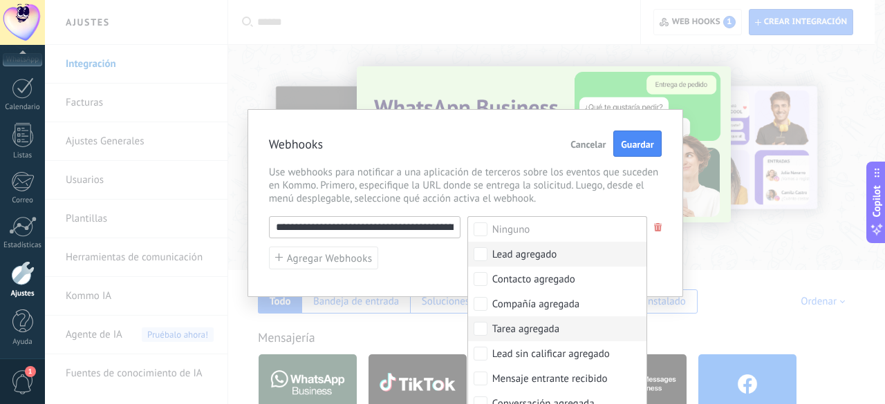
scroll to position [69, 0]
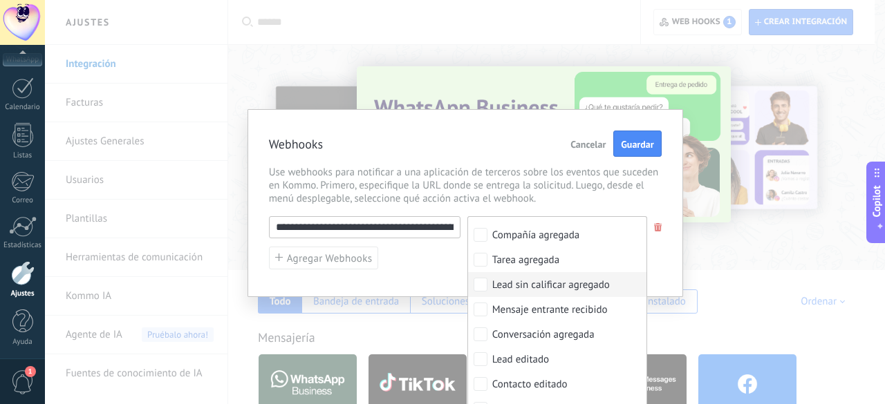
click at [492, 289] on div "Lead sin calificar agregado" at bounding box center [551, 286] width 118 height 14
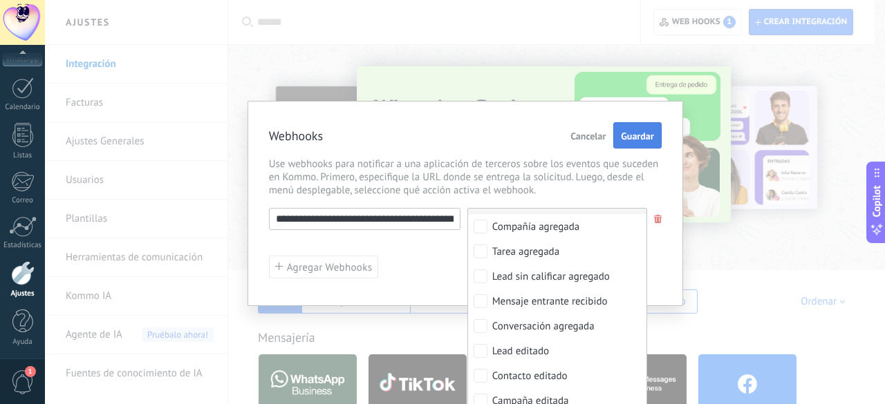
click at [636, 140] on span "Guardar" at bounding box center [637, 136] width 32 height 10
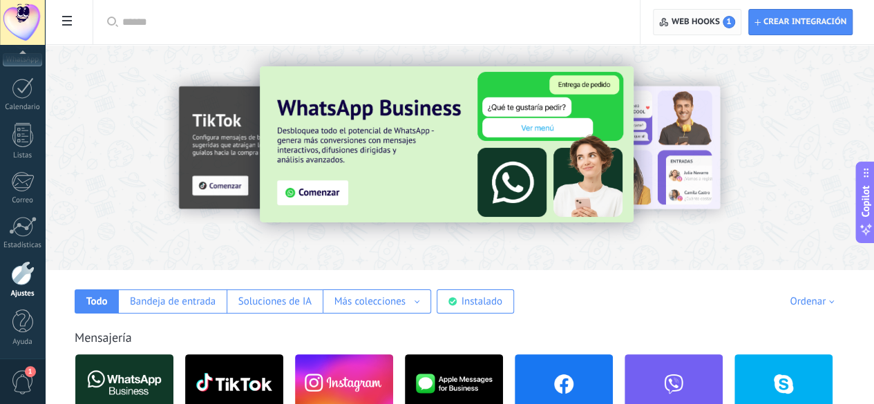
click at [693, 15] on span "Web hooks 1" at bounding box center [696, 22] width 75 height 25
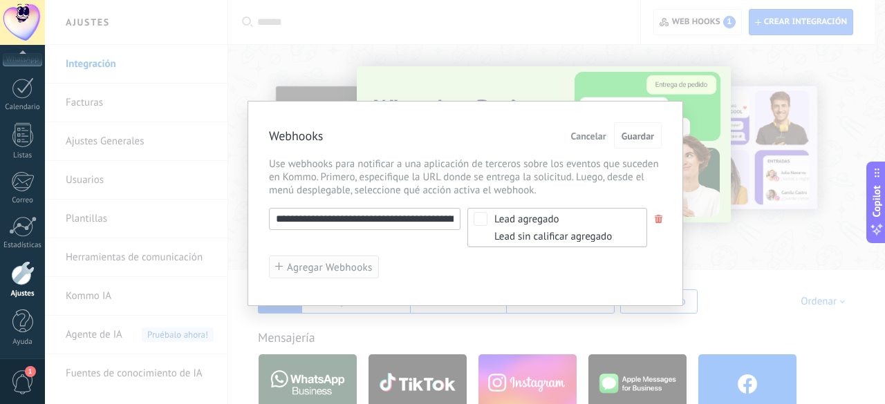
click at [312, 265] on span "Agregar Webhooks" at bounding box center [330, 268] width 86 height 10
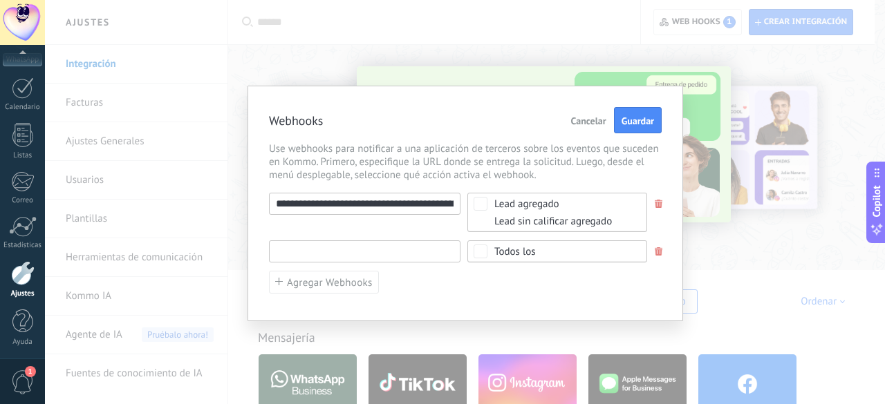
click at [326, 251] on input "text" at bounding box center [364, 252] width 191 height 22
paste input "**********"
type input "**********"
click at [497, 250] on div "Todos los" at bounding box center [557, 252] width 180 height 22
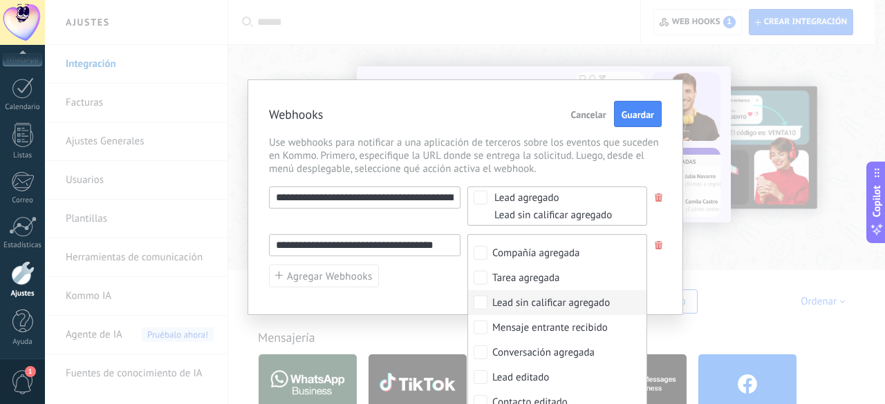
drag, startPoint x: 449, startPoint y: 244, endPoint x: 102, endPoint y: 233, distance: 347.2
click at [101, 233] on div "**********" at bounding box center [465, 202] width 840 height 404
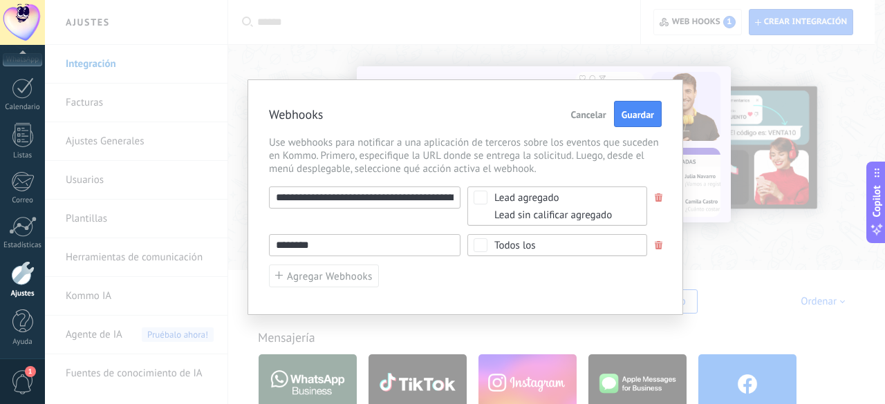
drag, startPoint x: 365, startPoint y: 245, endPoint x: 103, endPoint y: 231, distance: 262.4
click at [105, 231] on div "**********" at bounding box center [465, 202] width 840 height 404
paste input "**********"
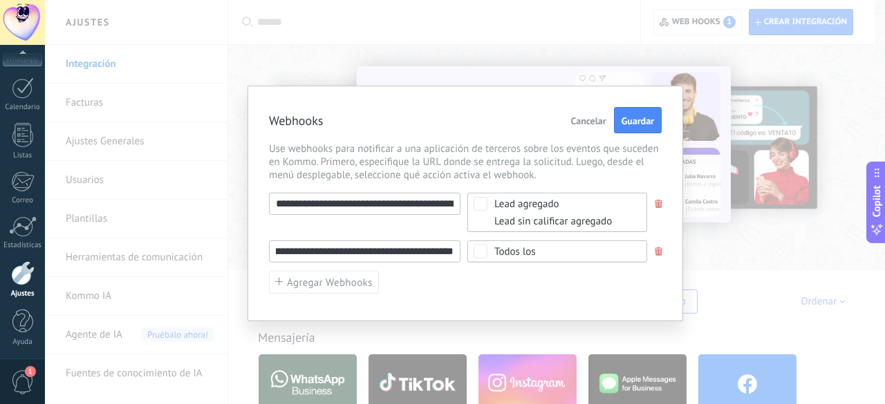
type input "**********"
click at [581, 251] on span "Todos los" at bounding box center [561, 252] width 135 height 10
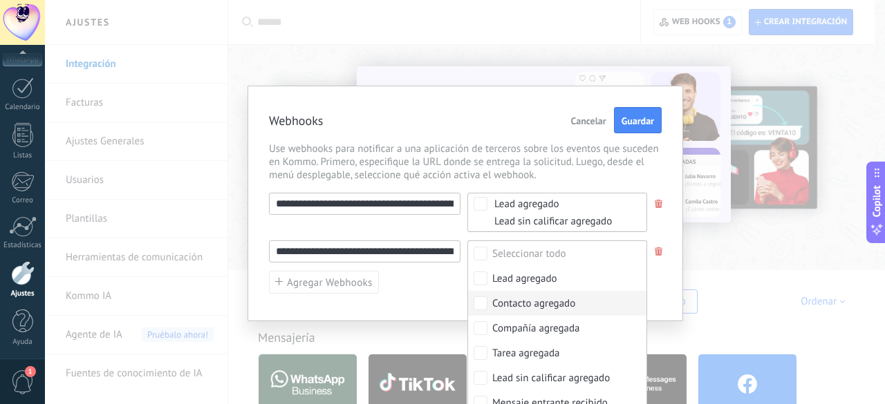
scroll to position [69, 0]
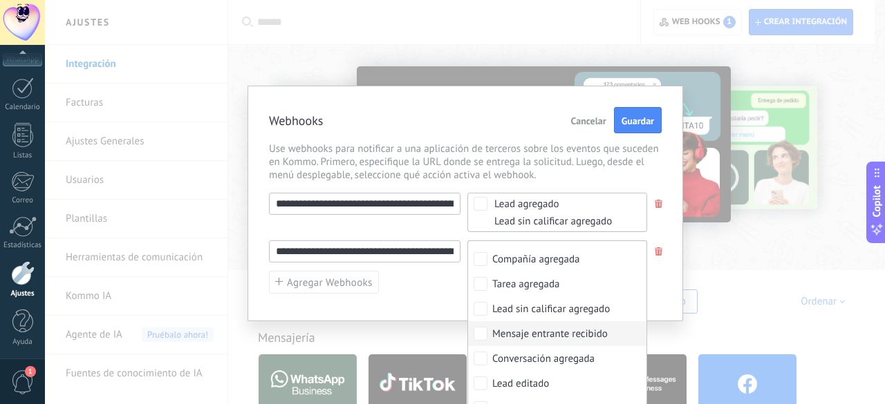
click at [562, 338] on div "Mensaje entrante recibido" at bounding box center [549, 335] width 115 height 14
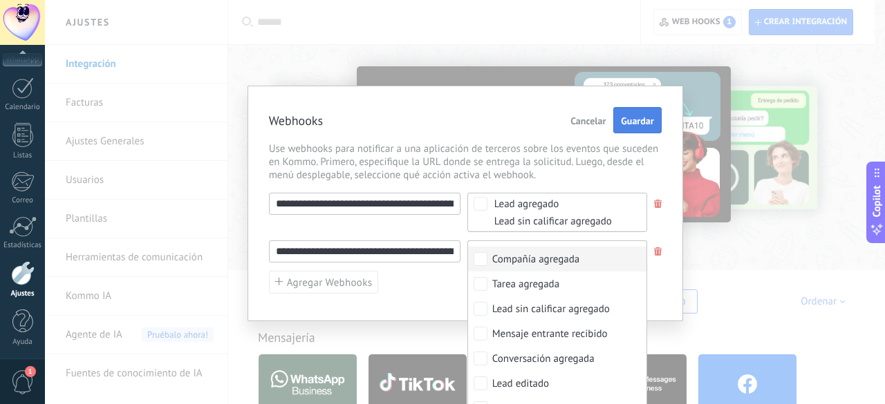
click at [636, 126] on span "Guardar" at bounding box center [637, 121] width 32 height 10
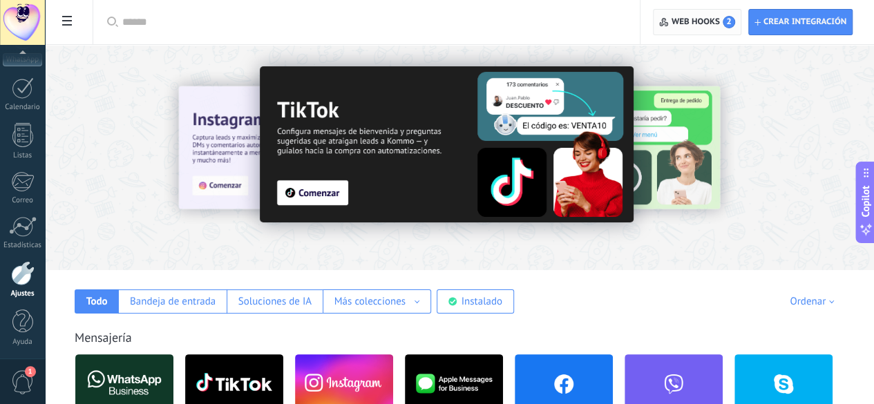
click at [690, 26] on span "Web hooks 2" at bounding box center [704, 22] width 64 height 12
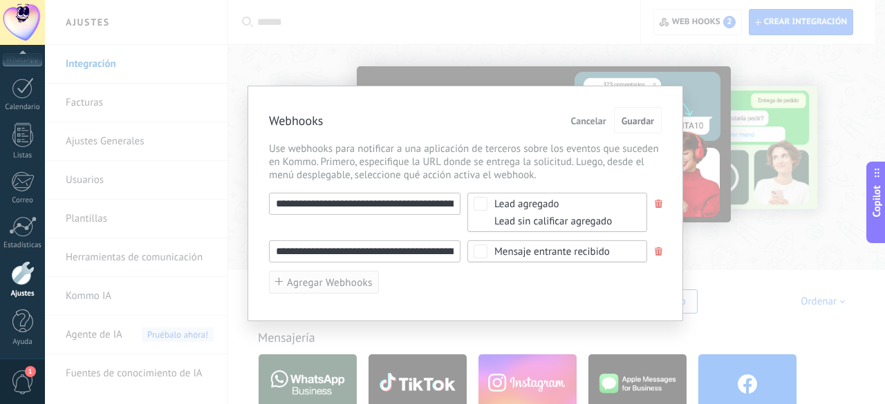
click at [329, 274] on button "Agregar Webhooks" at bounding box center [324, 282] width 110 height 23
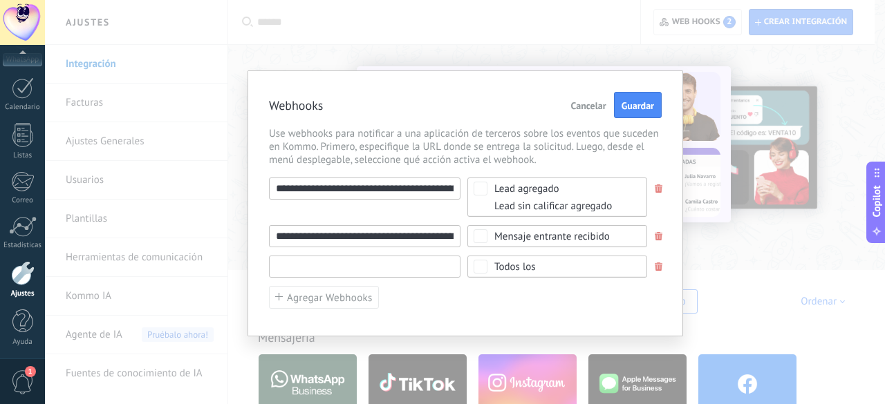
click at [364, 263] on input "text" at bounding box center [364, 267] width 191 height 22
paste input "**********"
type input "**********"
click at [518, 263] on div "Todos los" at bounding box center [514, 267] width 41 height 10
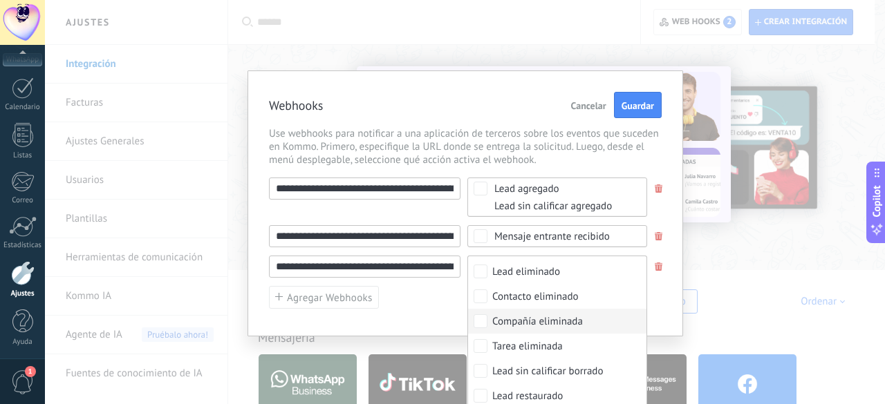
scroll to position [95, 0]
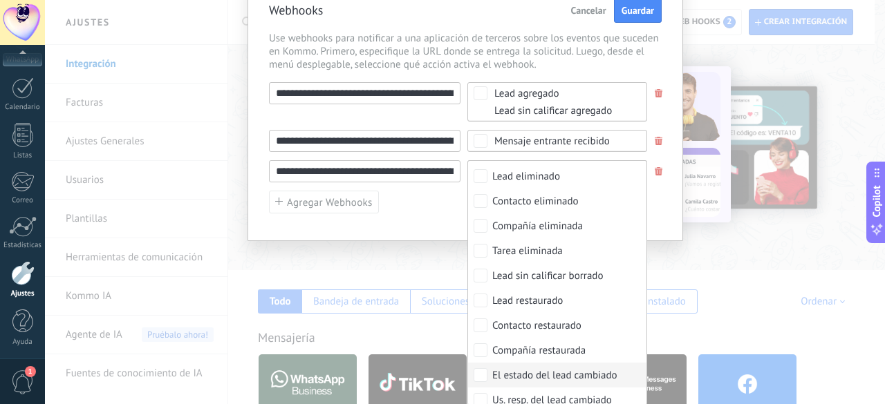
click at [574, 370] on div "El estado del lead cambiado" at bounding box center [554, 376] width 125 height 14
click at [653, 51] on span "Use webhooks para notificar a una aplicación de terceros sobre los eventos que …" at bounding box center [465, 51] width 393 height 39
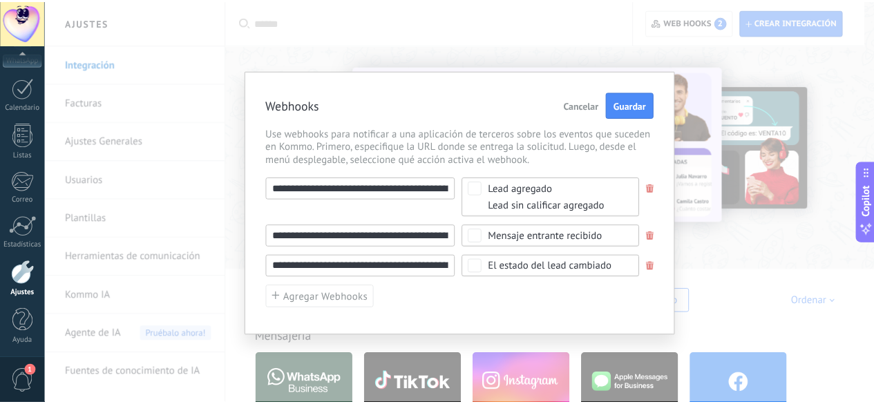
scroll to position [0, 0]
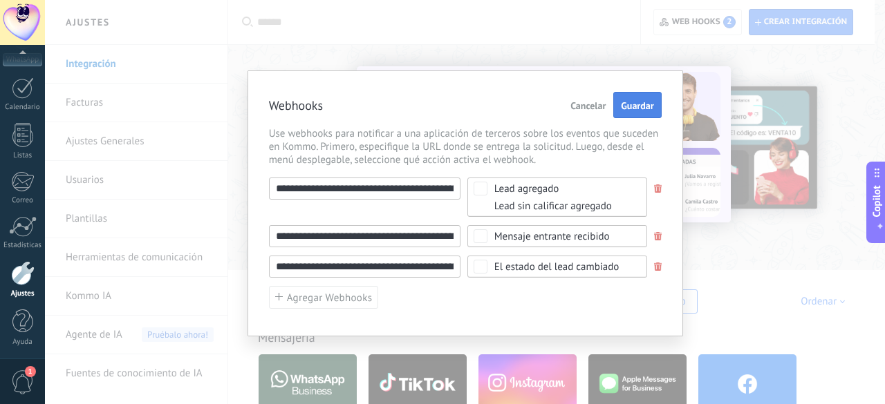
click at [621, 109] on button "Guardar" at bounding box center [637, 105] width 48 height 26
